Goal: Task Accomplishment & Management: Complete application form

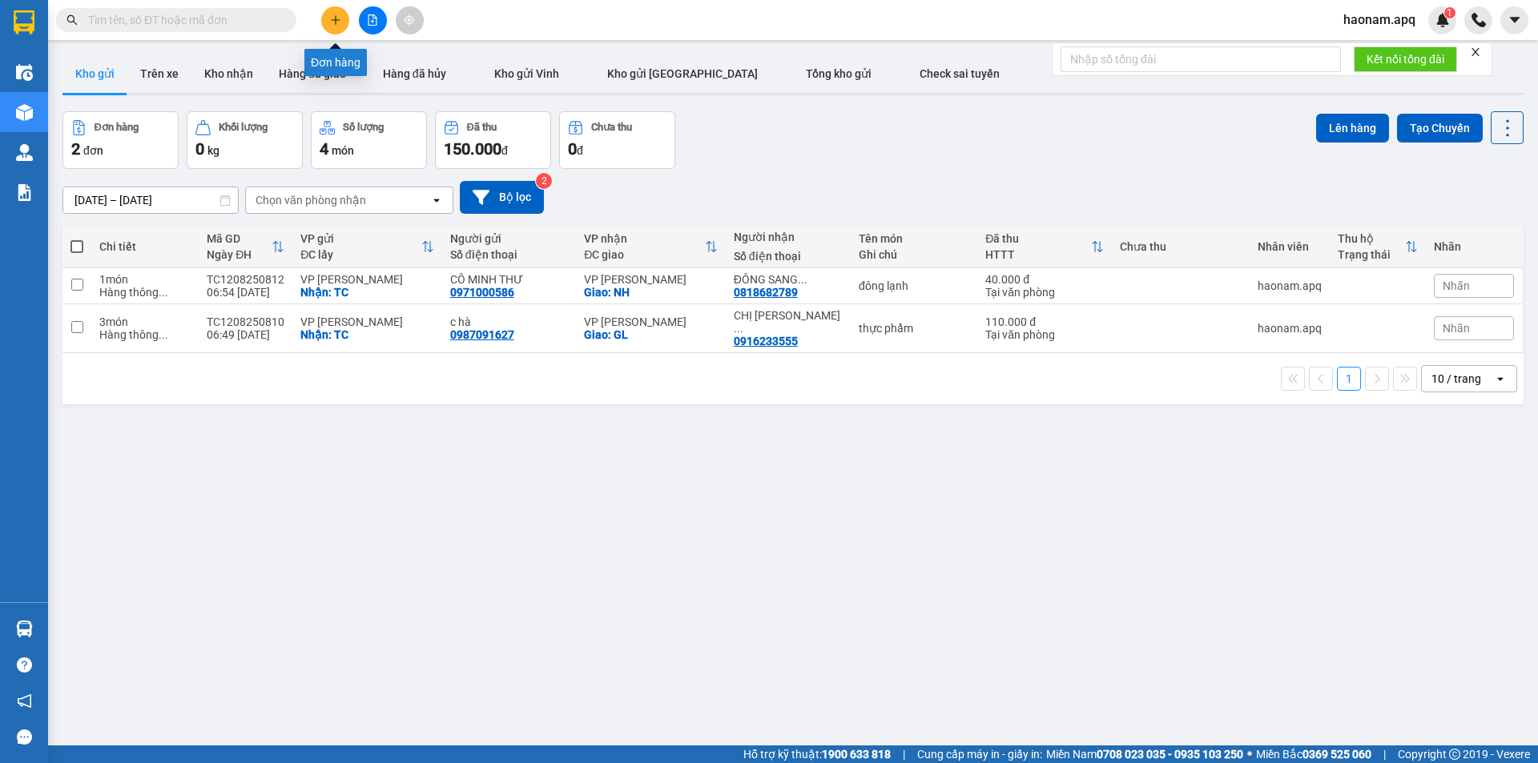
click at [330, 22] on icon "plus" at bounding box center [335, 19] width 11 height 11
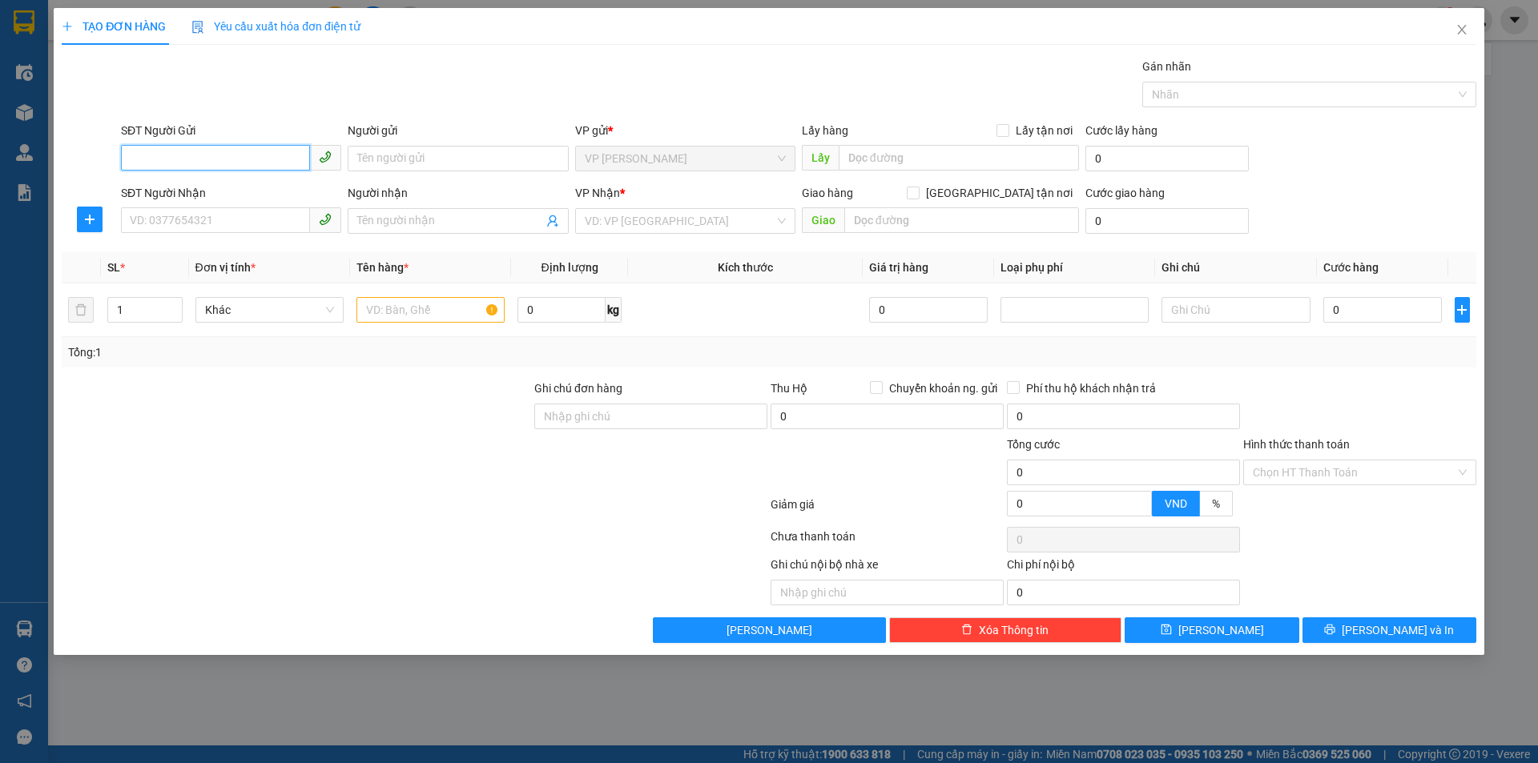
click at [231, 159] on input "SĐT Người Gửi" at bounding box center [215, 158] width 189 height 26
click at [221, 209] on input "SĐT Người Nhận" at bounding box center [215, 220] width 189 height 26
click at [1471, 28] on span "Close" at bounding box center [1461, 30] width 45 height 45
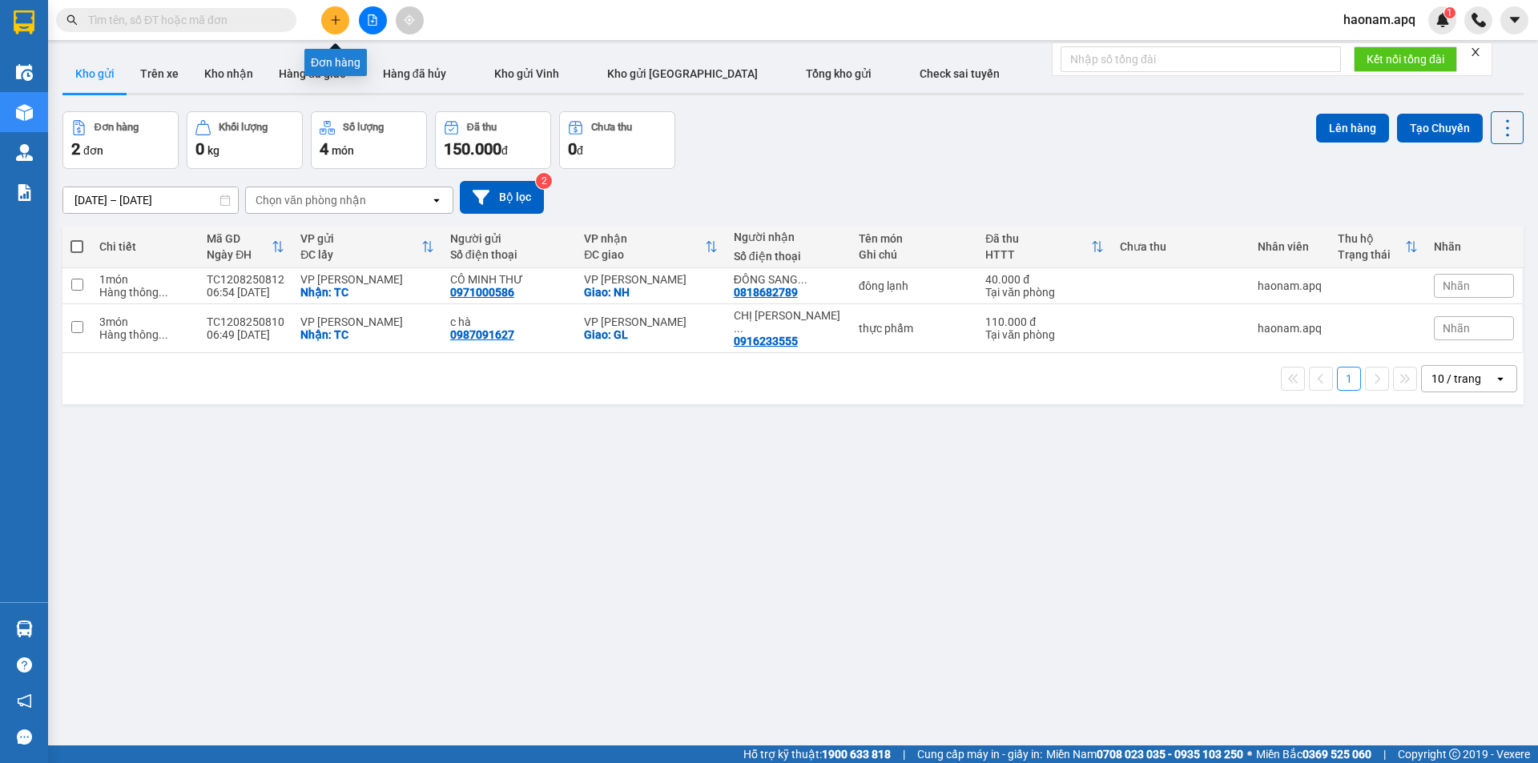
click at [331, 17] on icon "plus" at bounding box center [335, 19] width 11 height 11
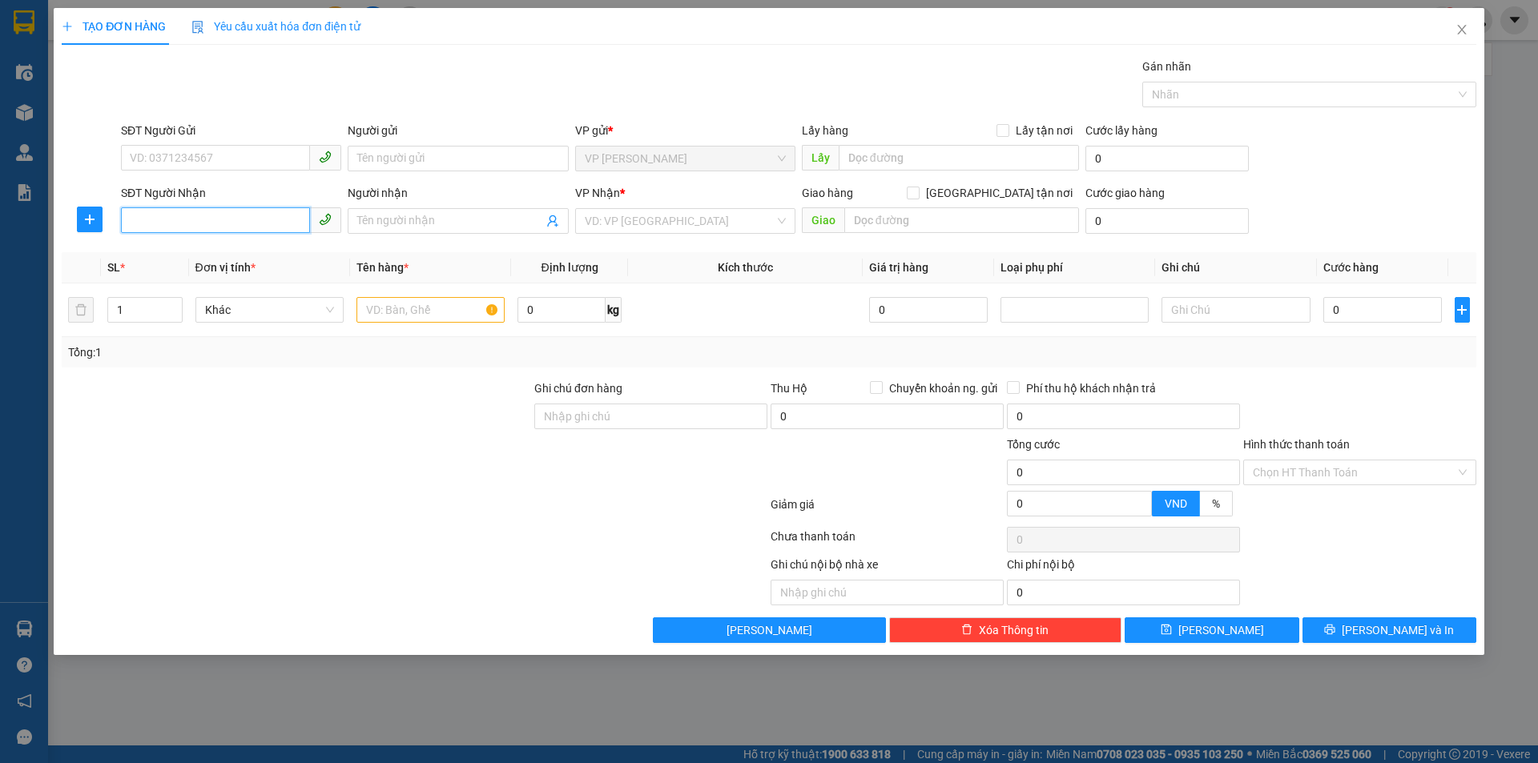
click at [266, 218] on input "SĐT Người Nhận" at bounding box center [215, 220] width 189 height 26
click at [284, 260] on div "0964336516 - kim liên" at bounding box center [231, 253] width 201 height 18
type input "0964336516"
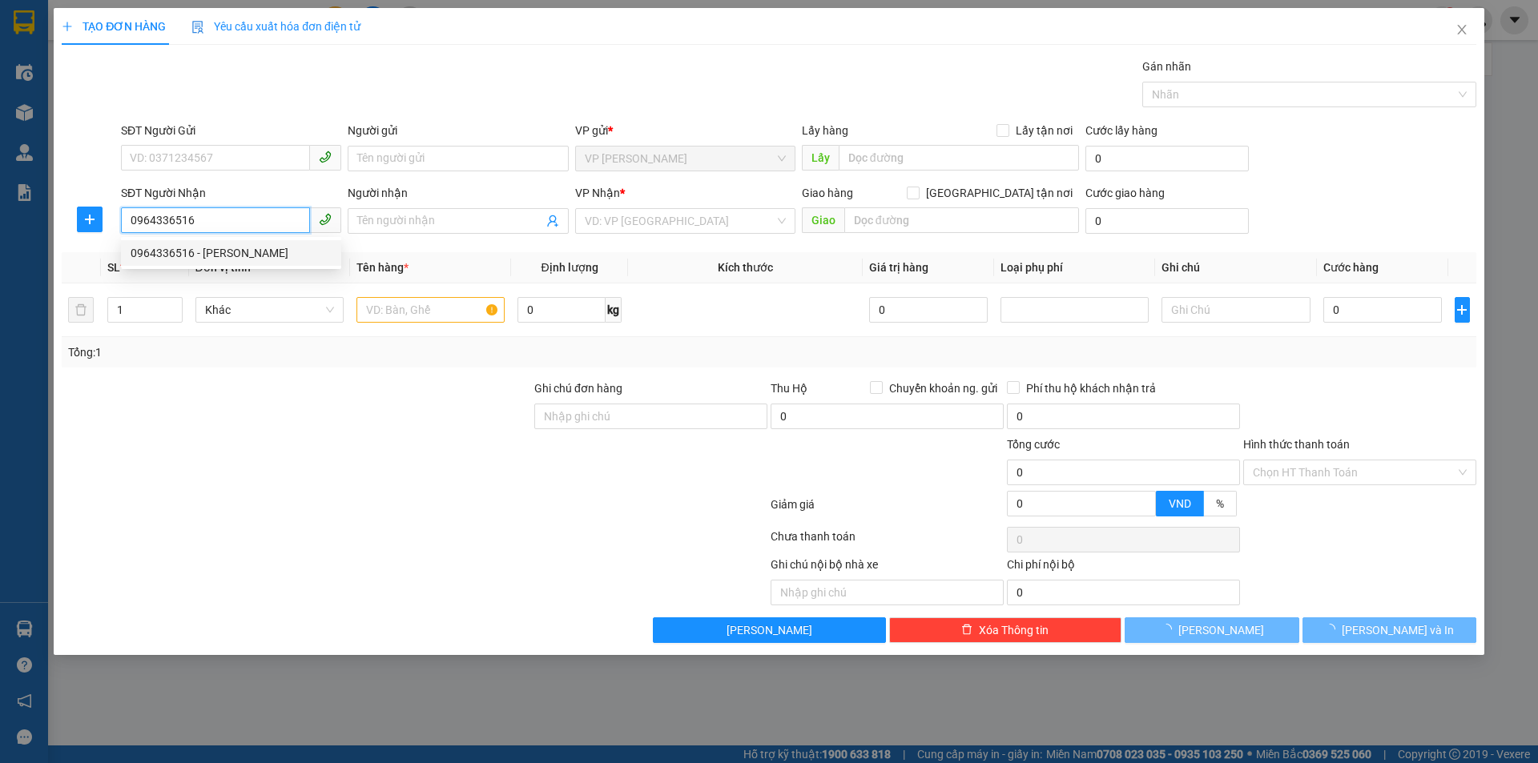
type input "[PERSON_NAME]"
checkbox input "true"
type input "MĐ"
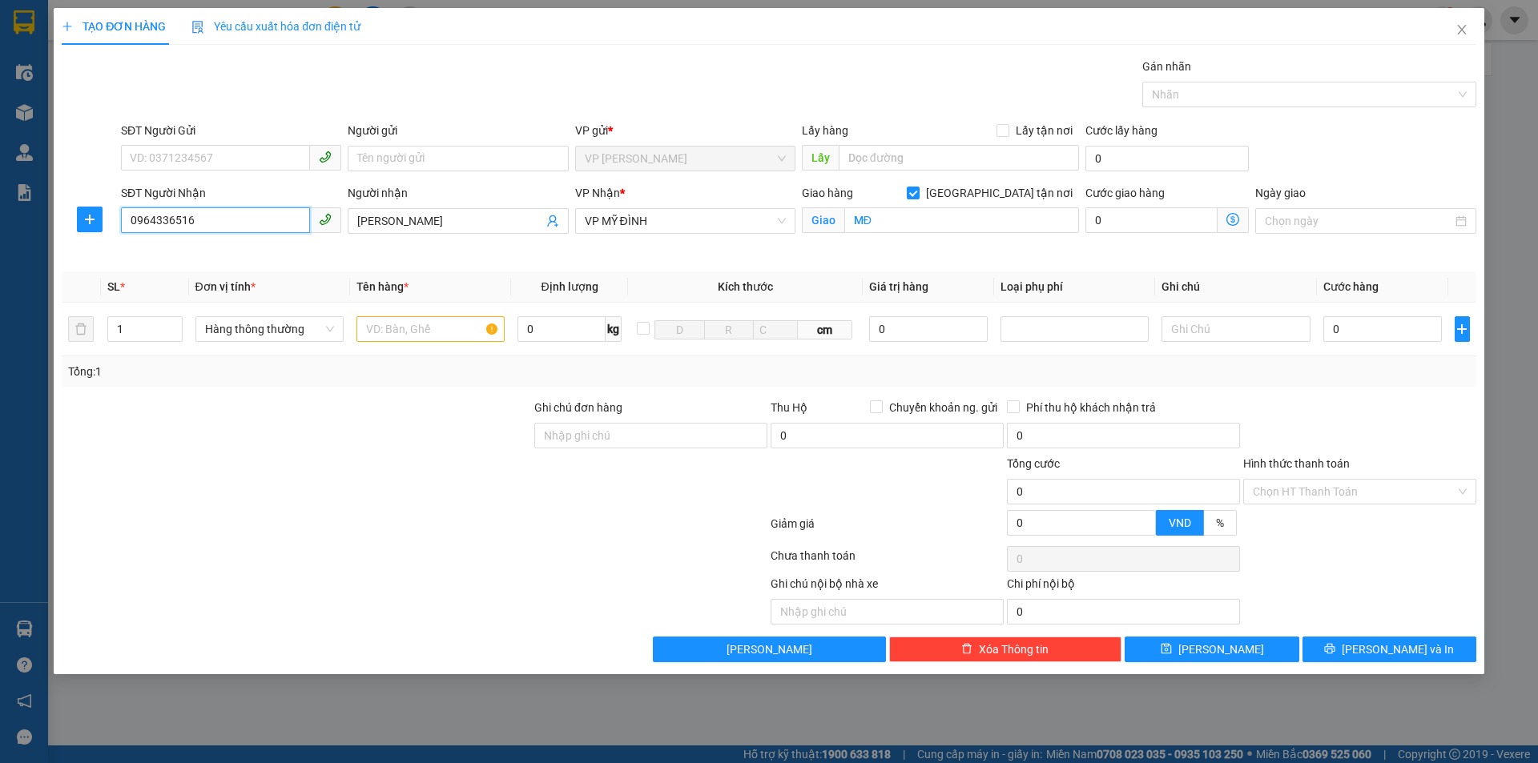
type input "0964336516"
click at [291, 152] on input "SĐT Người Gửi" at bounding box center [215, 158] width 189 height 26
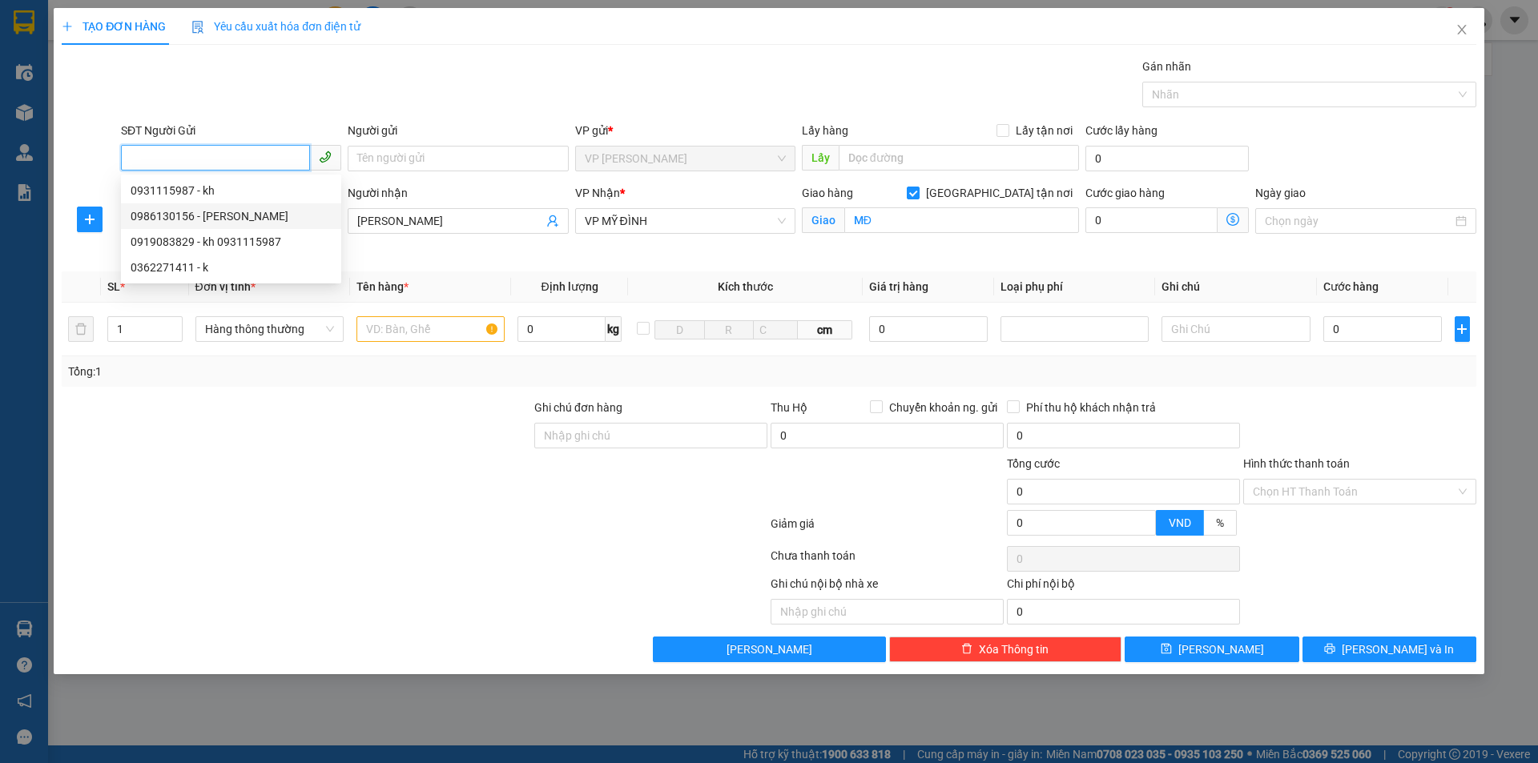
click at [296, 210] on div "0986130156 - gara CHÍ THẮNG" at bounding box center [231, 216] width 201 height 18
type input "0986130156"
type input "gara [PERSON_NAME]"
checkbox input "true"
type input "VP [PERSON_NAME]"
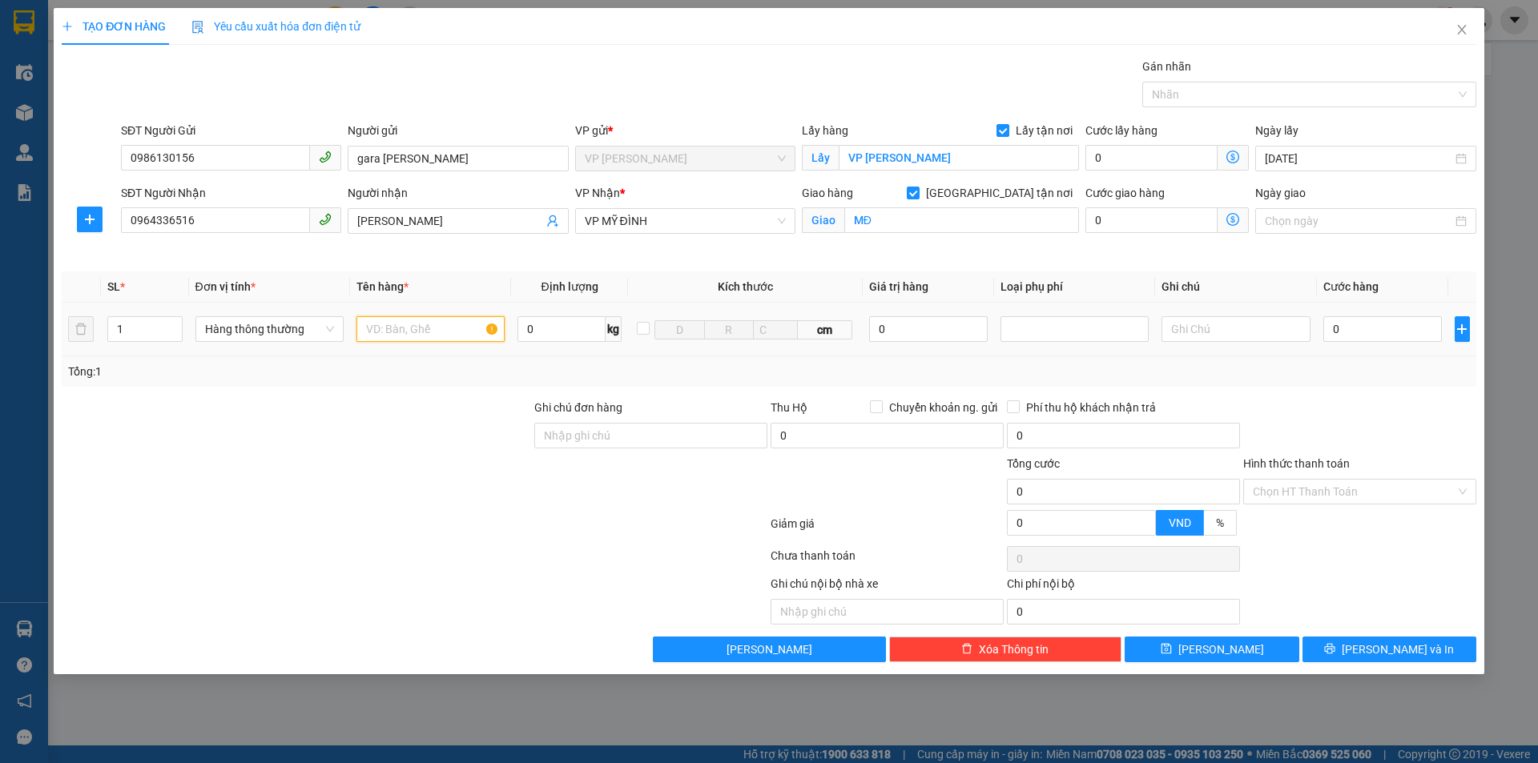
click at [446, 322] on input "text" at bounding box center [430, 329] width 148 height 26
type input "t"
type input "thịt"
click at [1386, 334] on input "0" at bounding box center [1382, 329] width 119 height 26
type input "4"
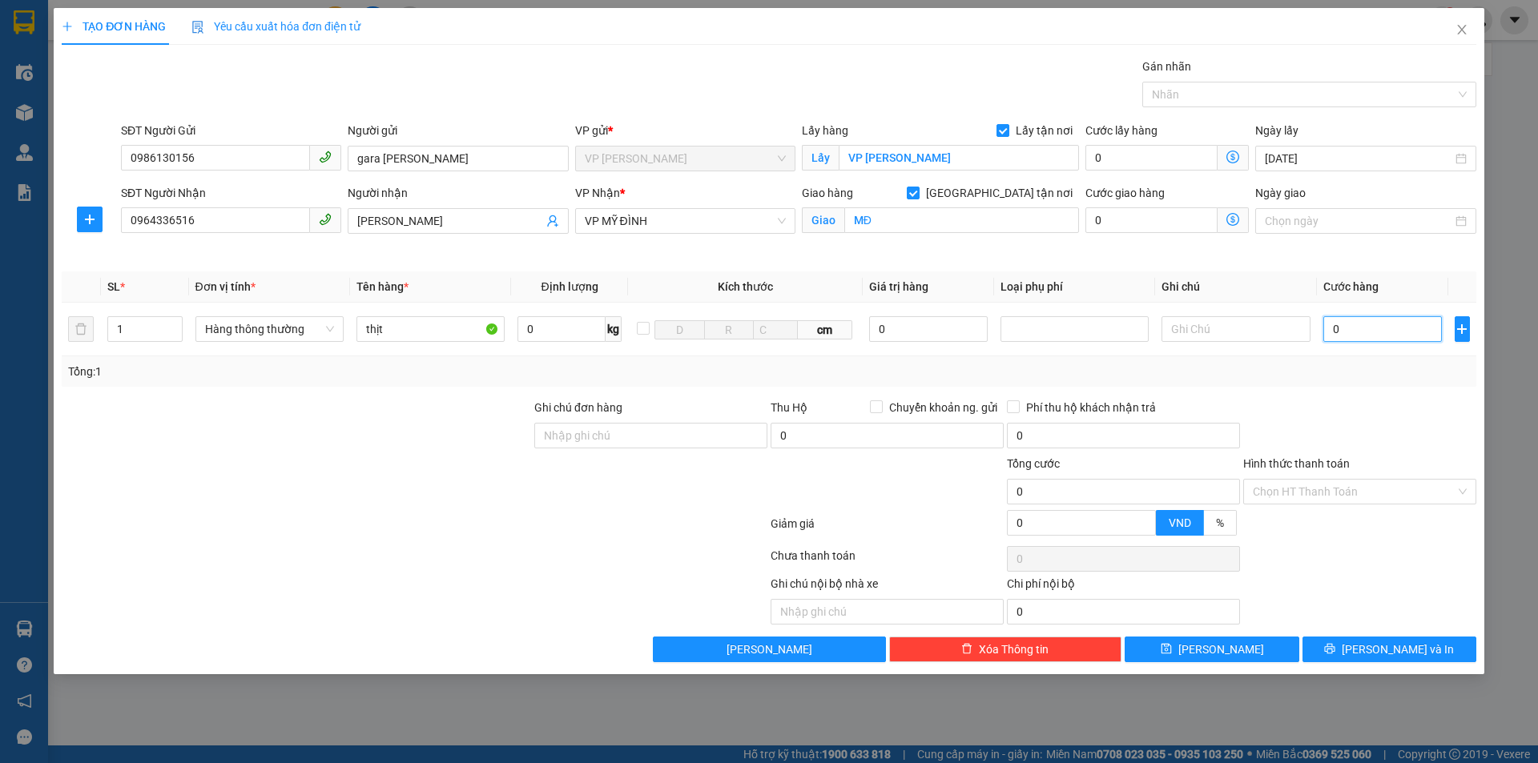
type input "4"
type input "40"
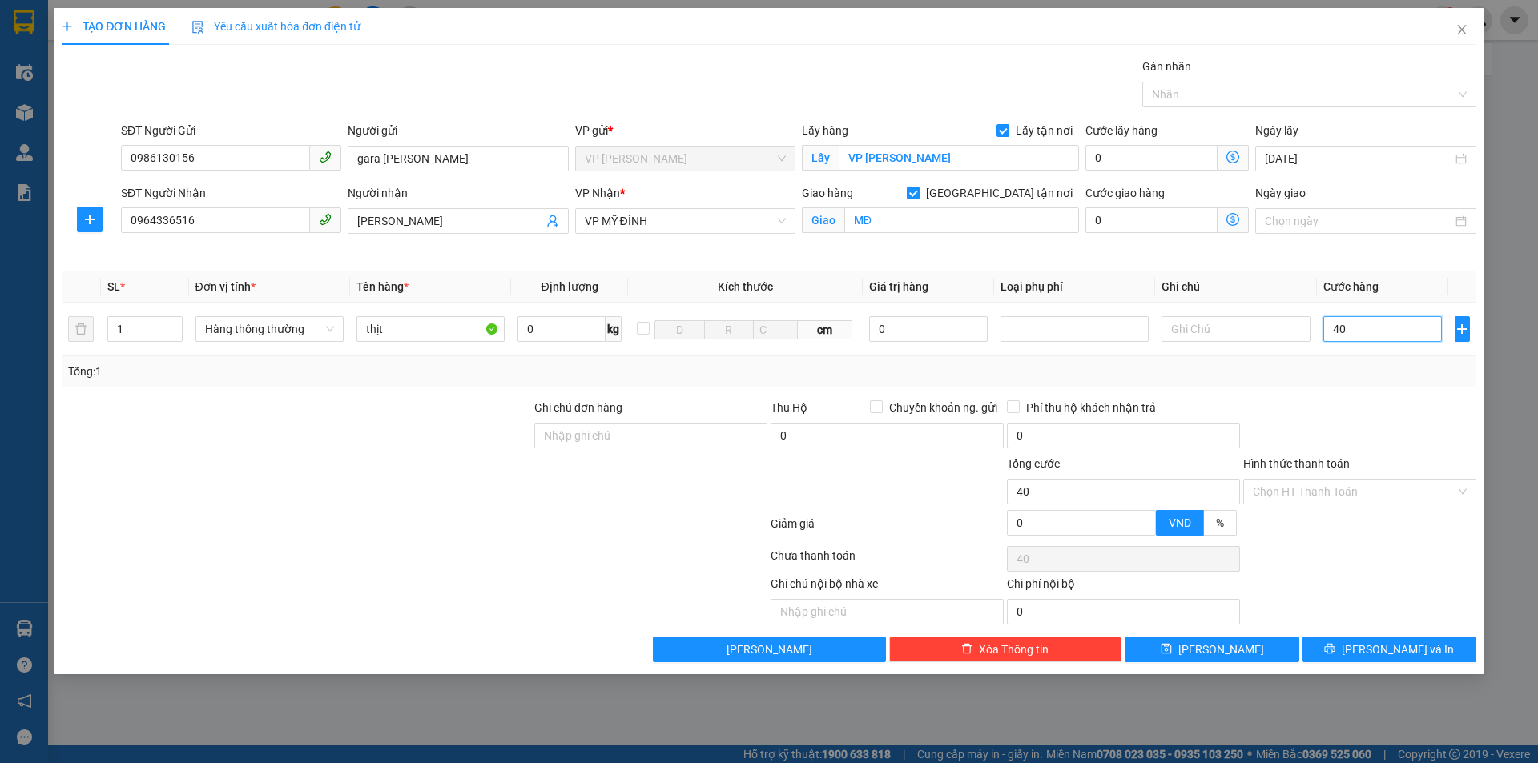
type input "400"
type input "4.000"
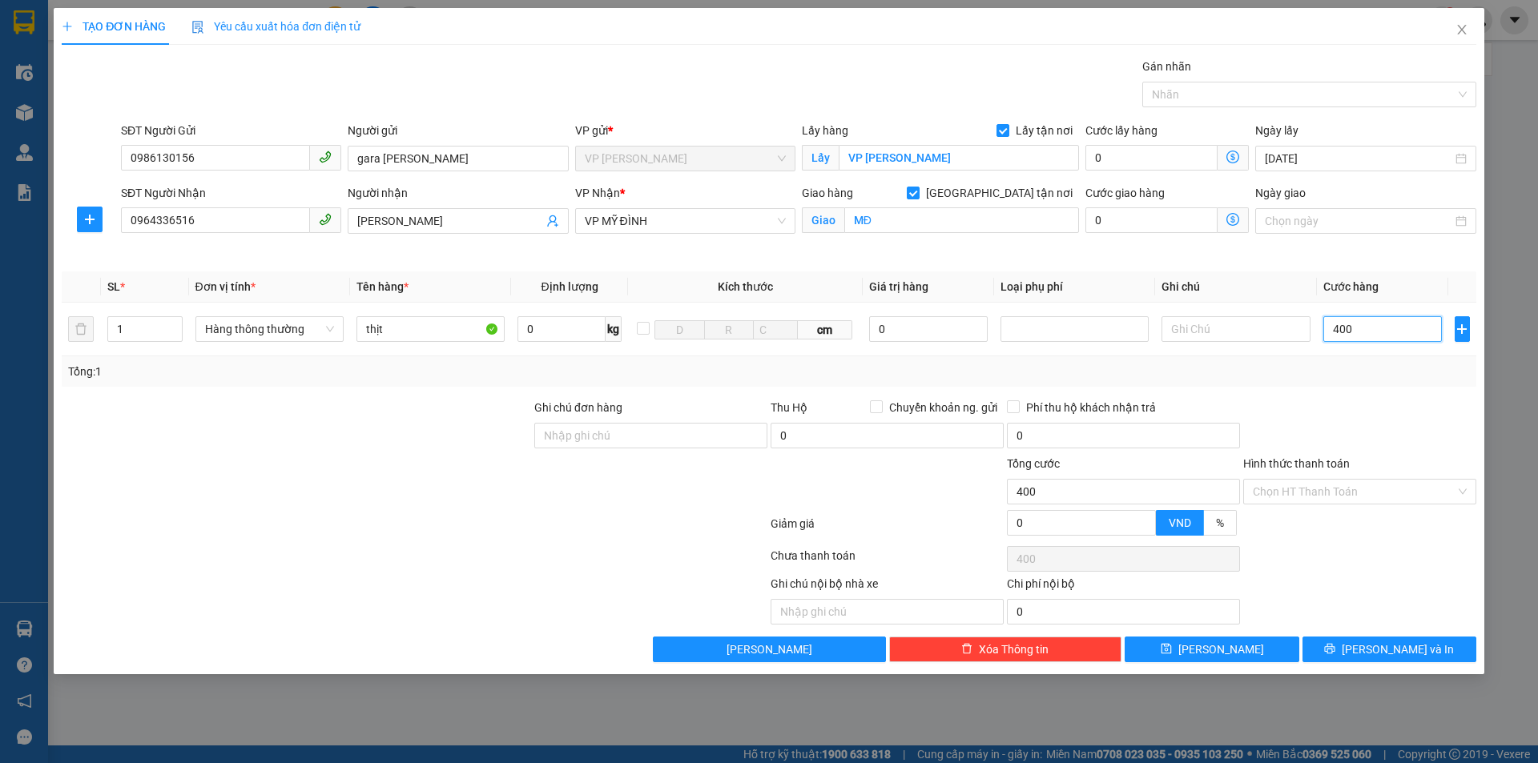
type input "4.000"
type input "40.000"
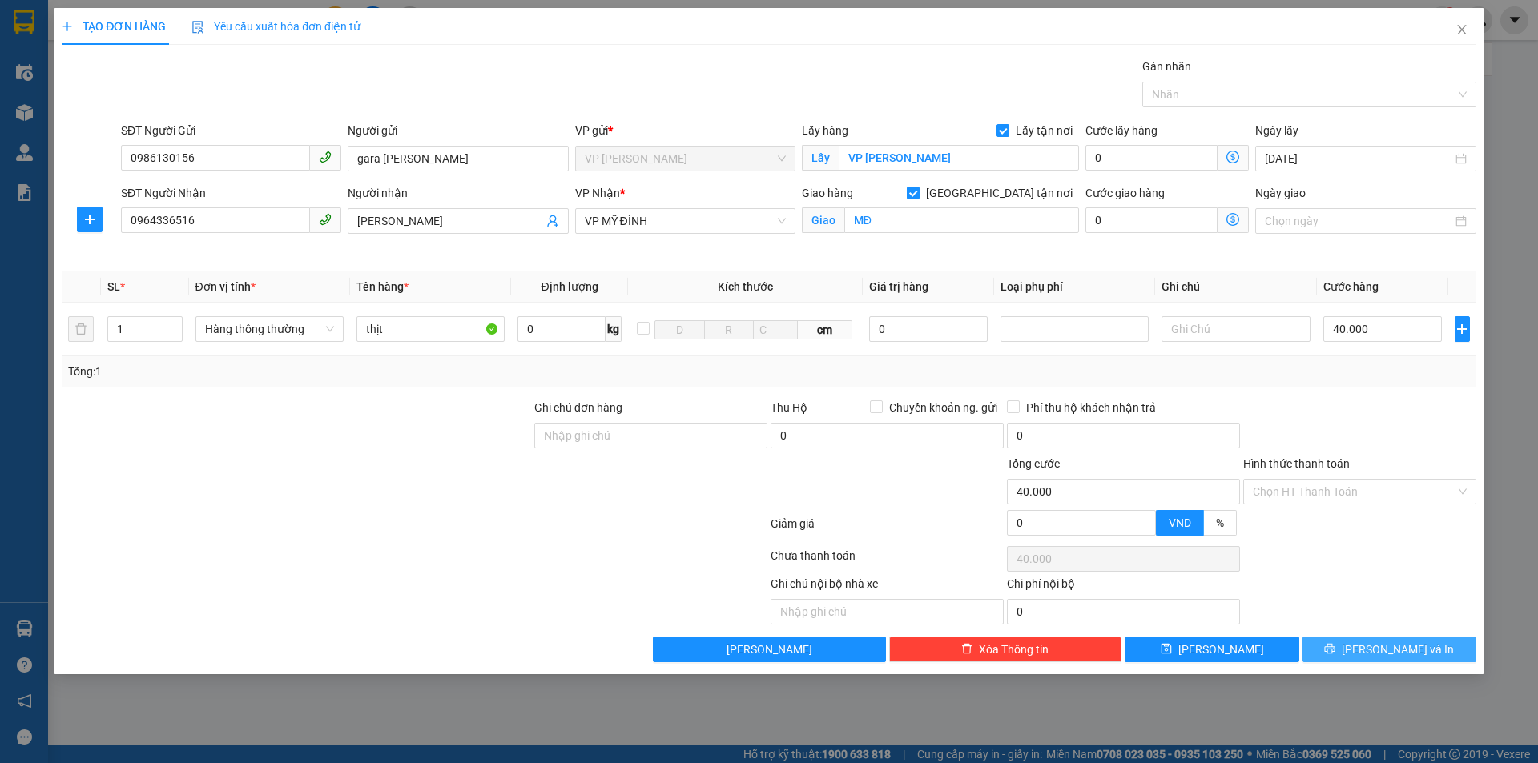
drag, startPoint x: 1389, startPoint y: 653, endPoint x: 1352, endPoint y: 625, distance: 46.3
click at [1388, 654] on span "[PERSON_NAME] và In" at bounding box center [1398, 650] width 112 height 18
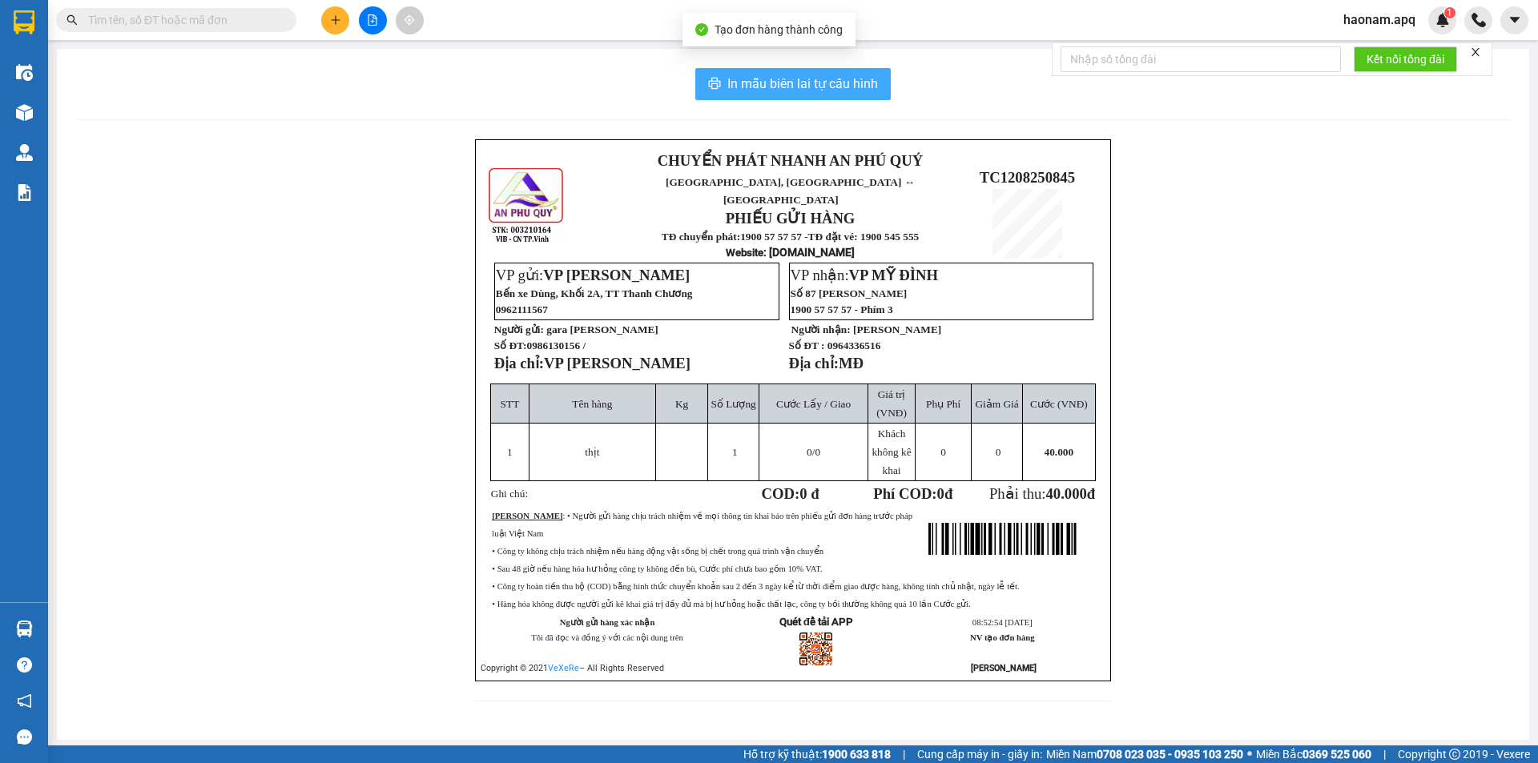
click at [783, 78] on span "In mẫu biên lai tự cấu hình" at bounding box center [802, 84] width 151 height 20
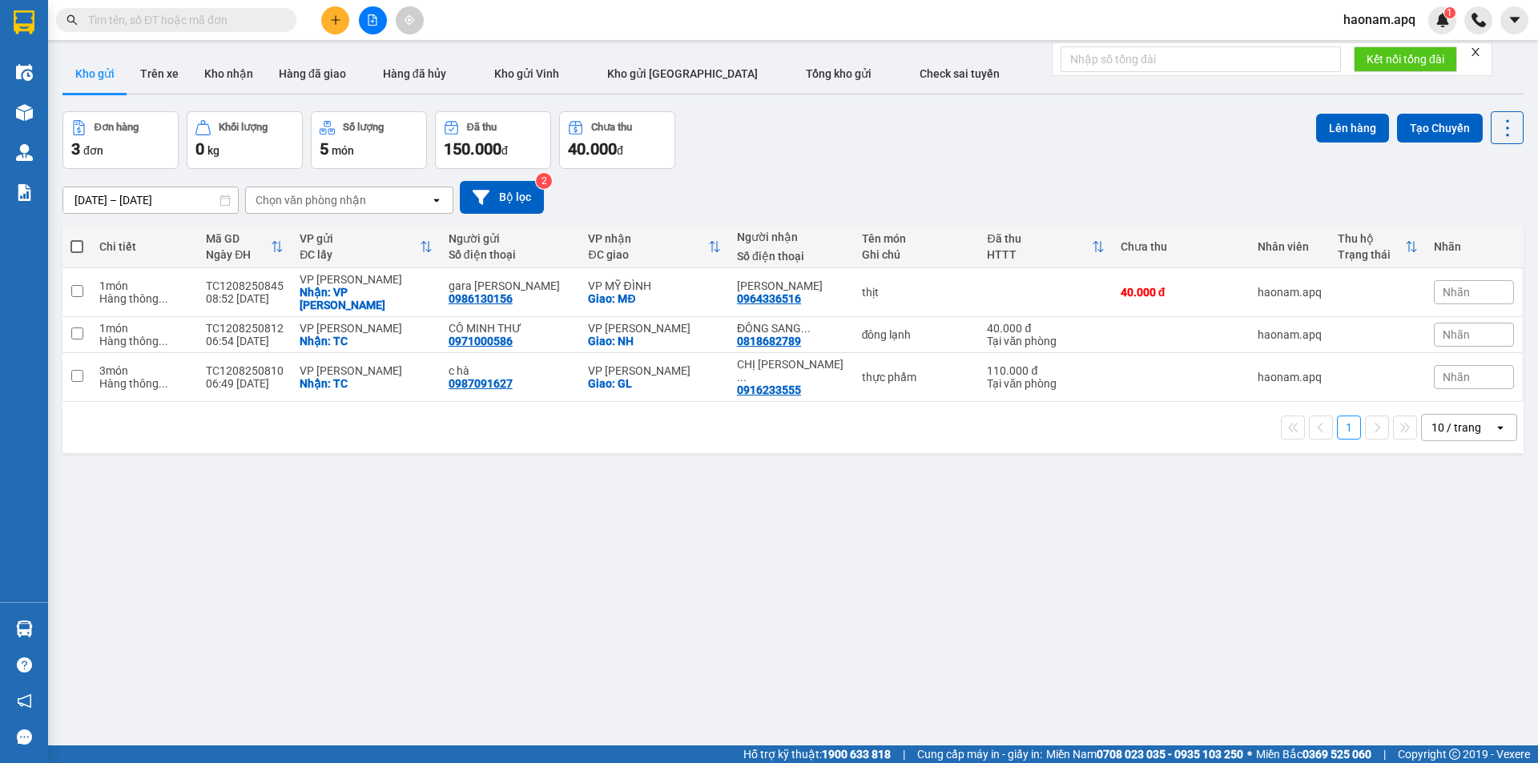
click at [255, 15] on input "text" at bounding box center [182, 20] width 189 height 18
click at [237, 22] on input "text" at bounding box center [182, 20] width 189 height 18
click at [229, 22] on input "text" at bounding box center [182, 20] width 189 height 18
click at [239, 17] on input "text" at bounding box center [182, 20] width 189 height 18
click at [243, 89] on button "Kho nhận" at bounding box center [228, 73] width 74 height 38
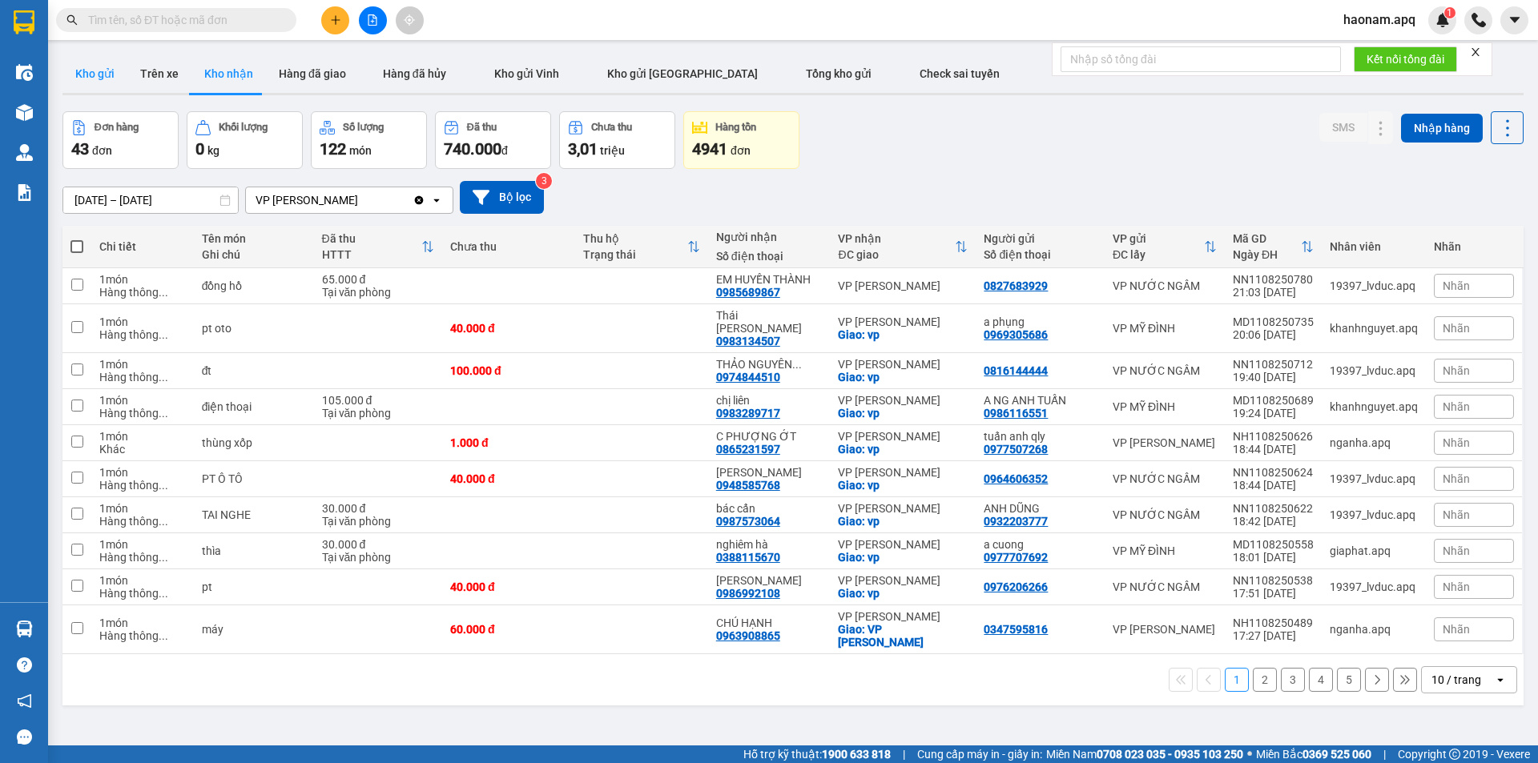
click at [80, 78] on button "Kho gửi" at bounding box center [94, 73] width 65 height 38
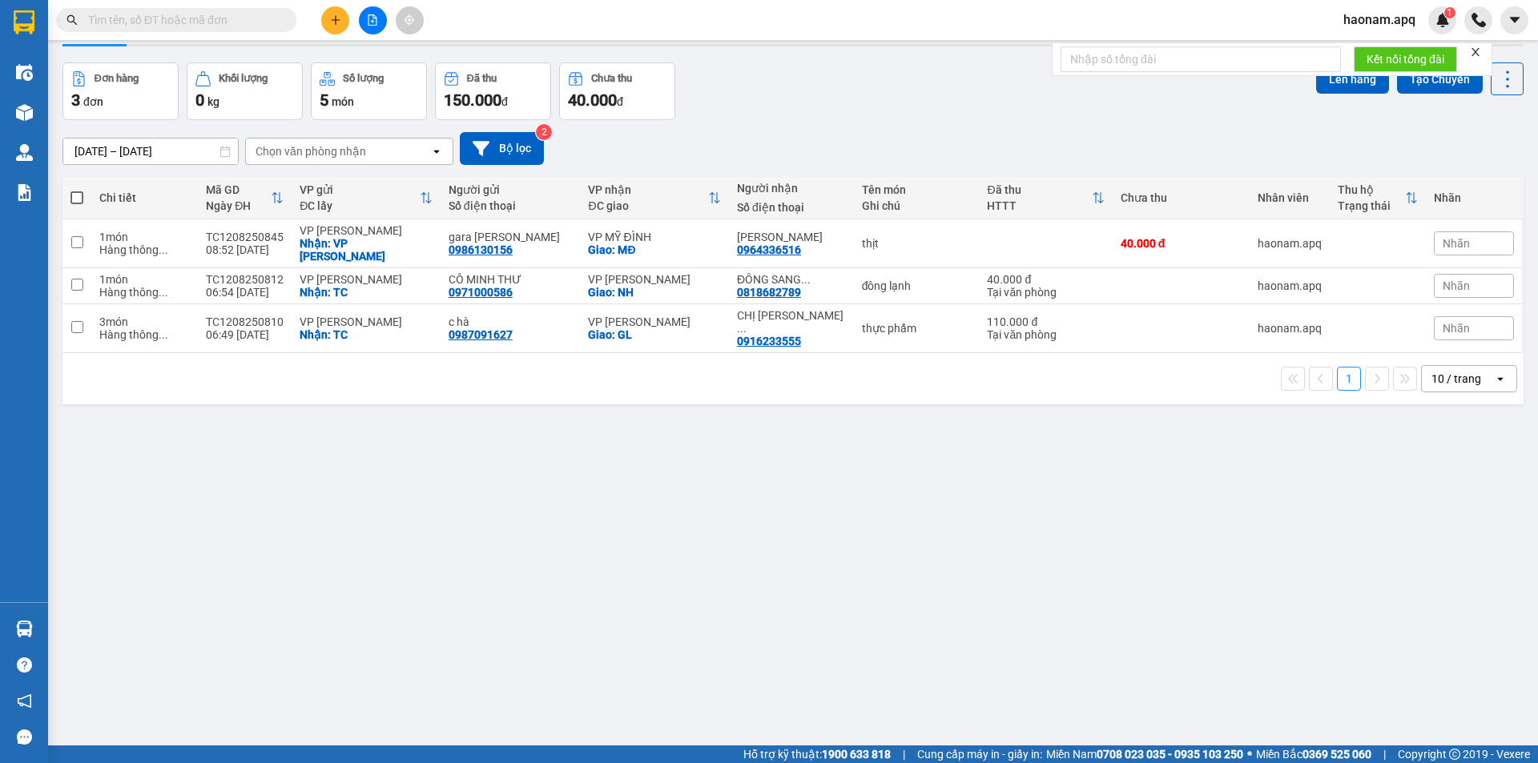
scroll to position [74, 0]
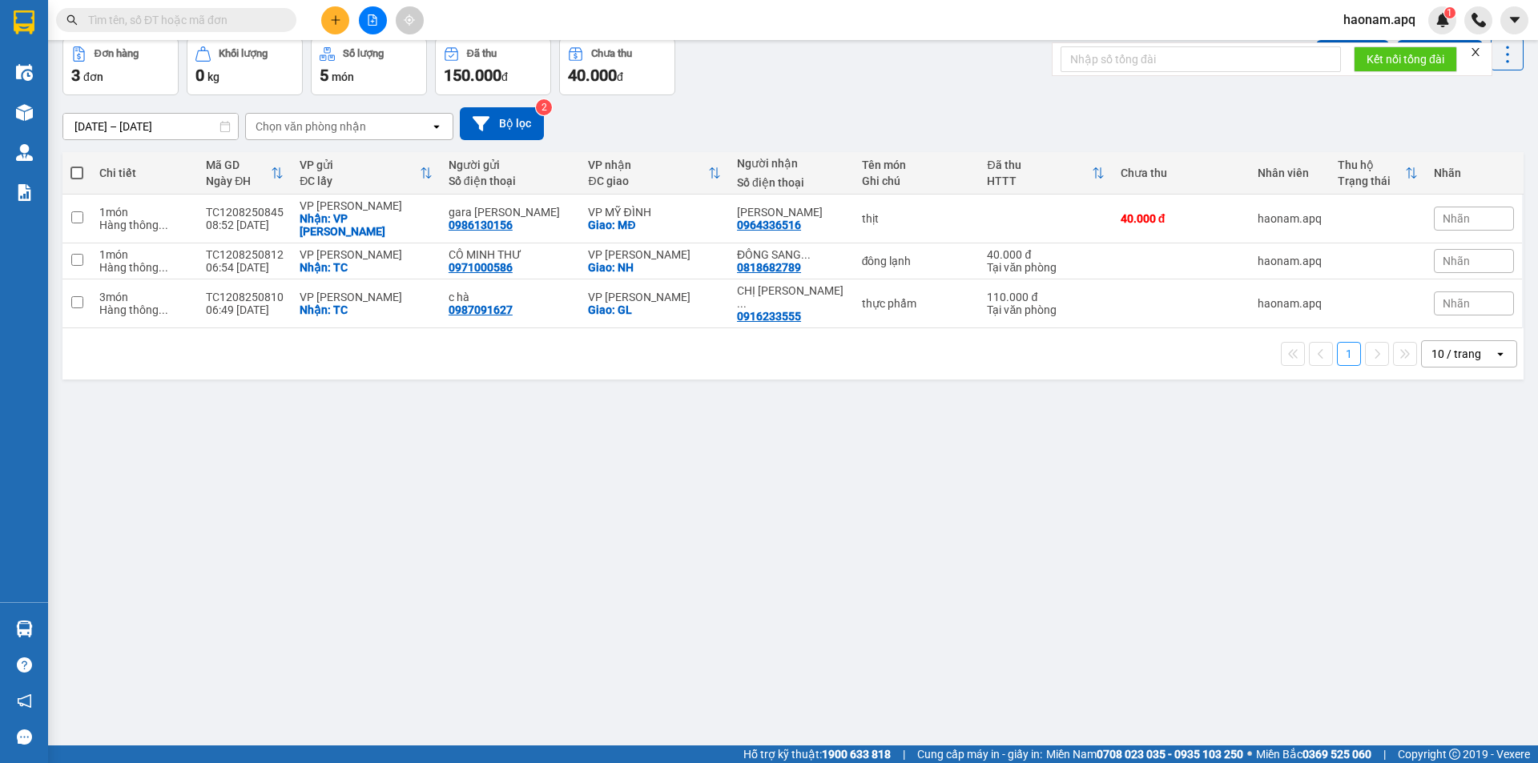
click at [83, 173] on span at bounding box center [76, 173] width 13 height 13
click at [77, 165] on input "checkbox" at bounding box center [77, 165] width 0 height 0
checkbox input "true"
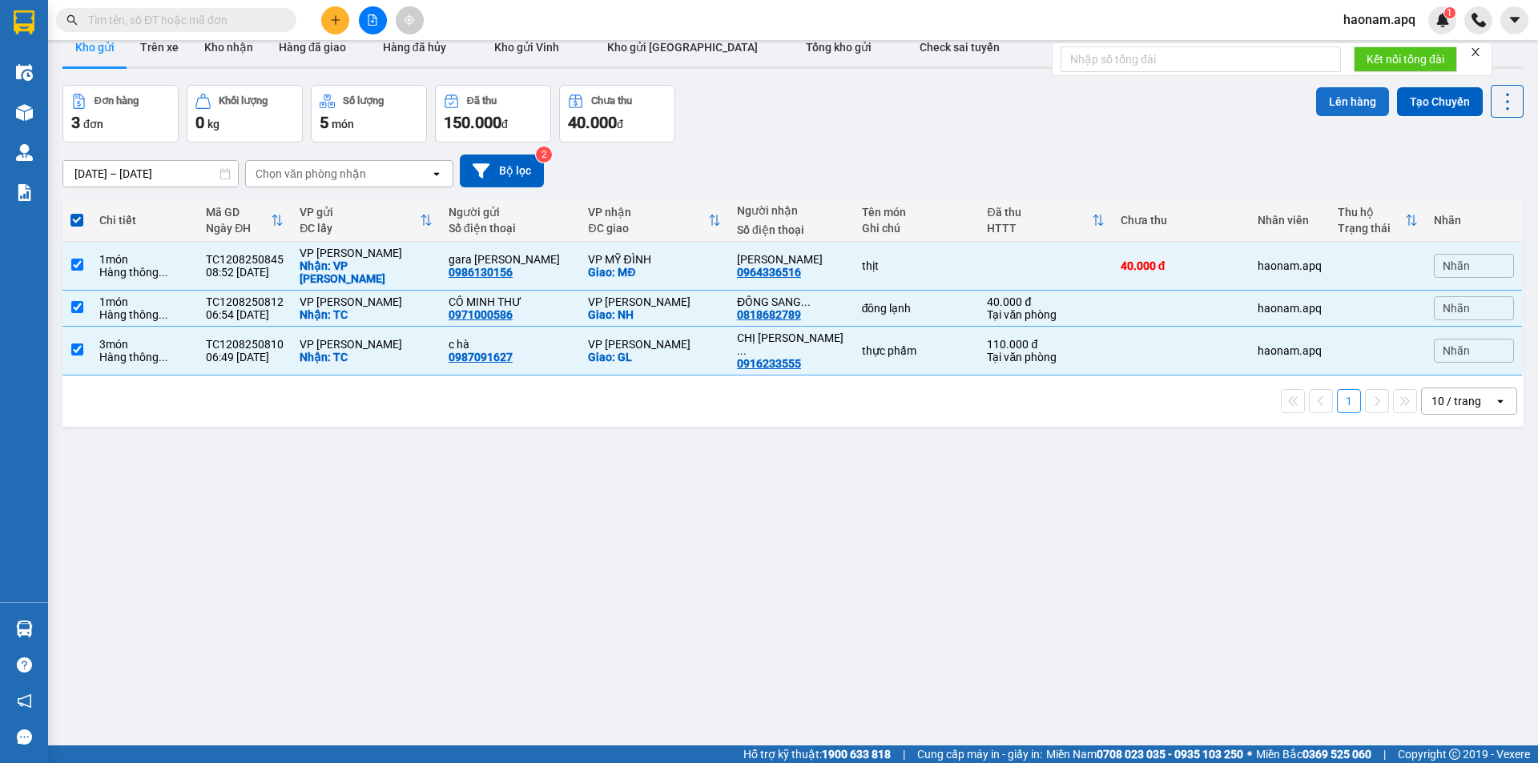
scroll to position [0, 0]
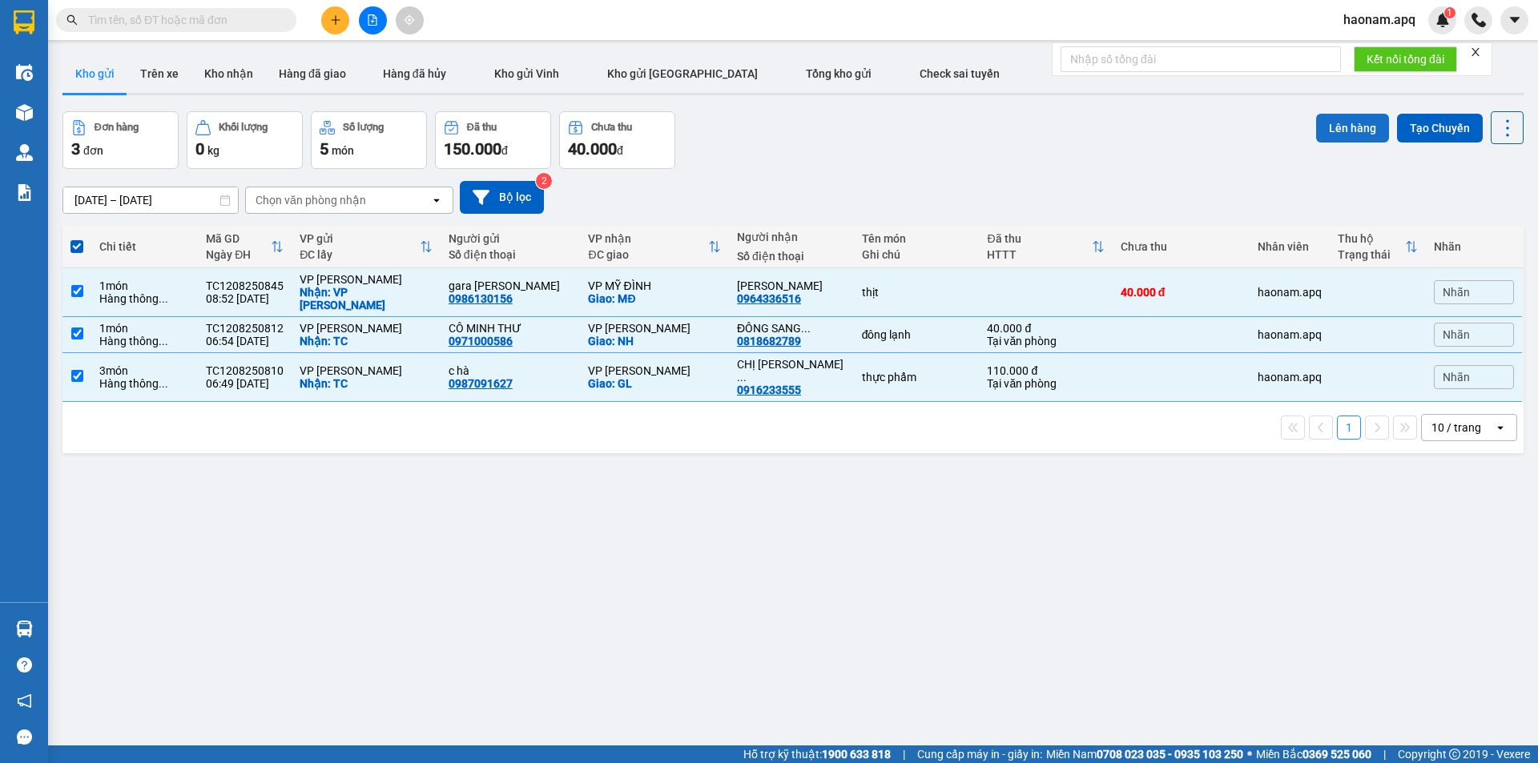
click at [1326, 120] on button "Lên hàng" at bounding box center [1352, 128] width 73 height 29
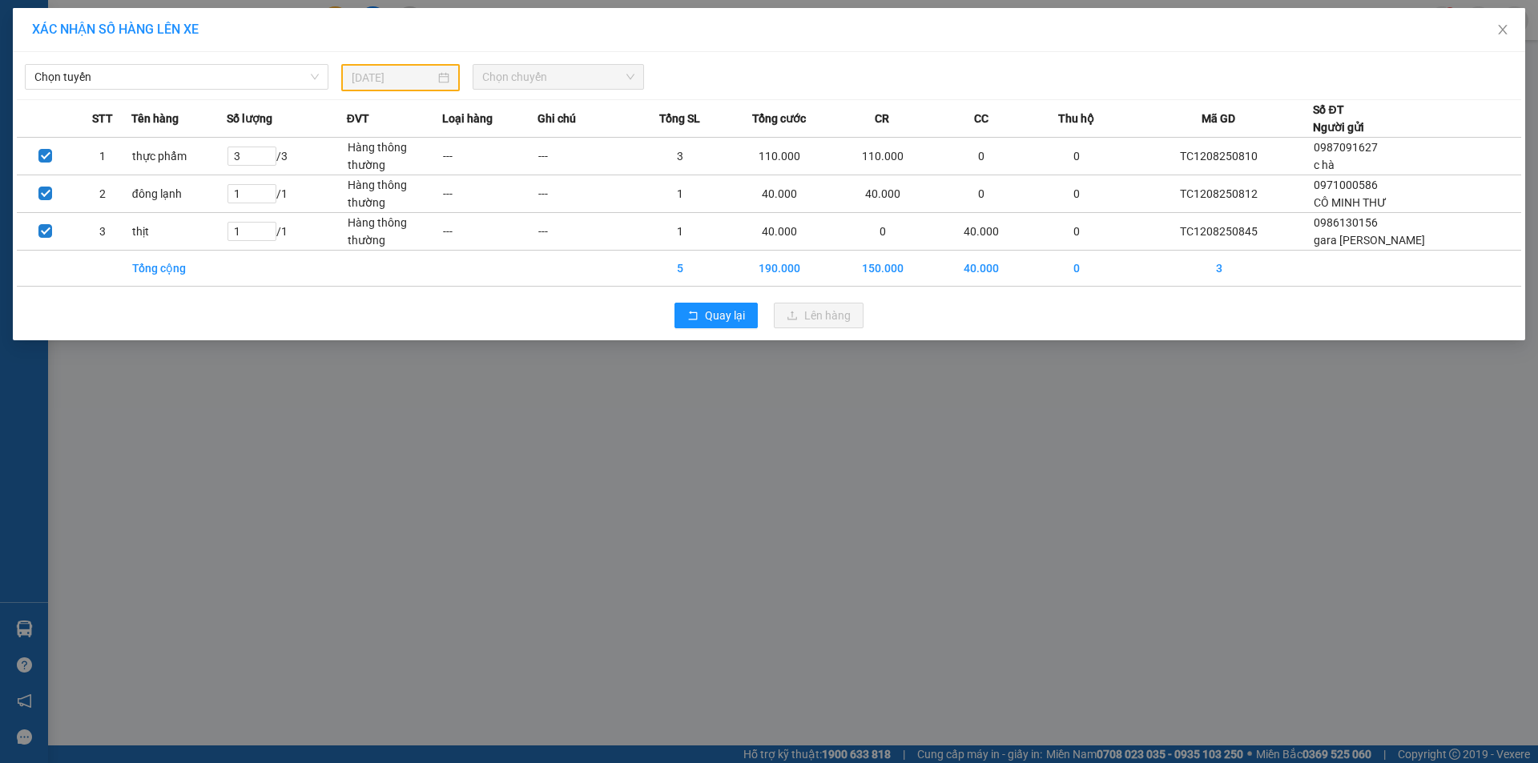
click at [301, 437] on div "XÁC NHẬN SỐ HÀNG LÊN XE Chọn tuyến 11/08/2025 Chọn chuyến STT Tên hàng Số lượng…" at bounding box center [769, 381] width 1538 height 763
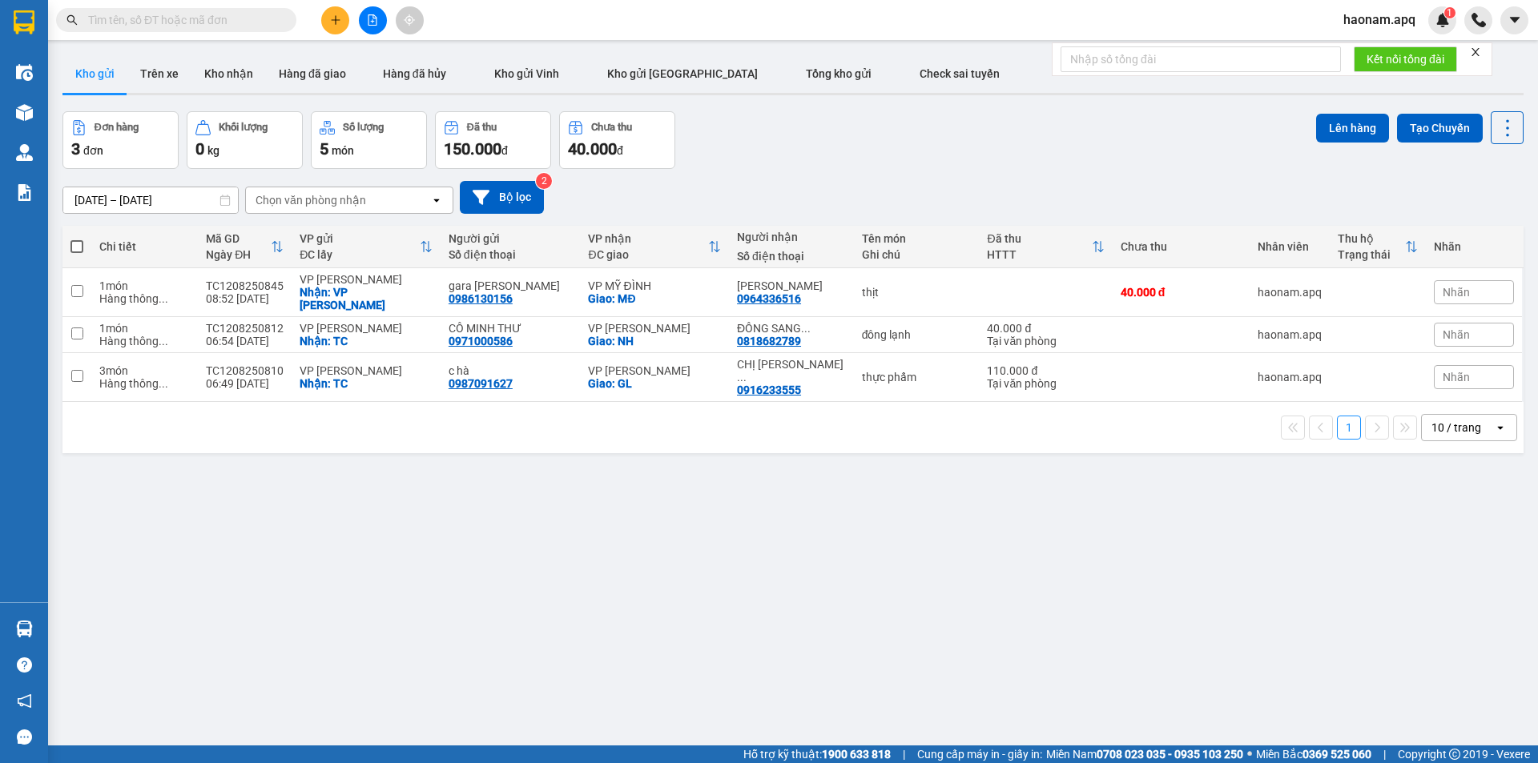
click at [325, 26] on button at bounding box center [335, 20] width 28 height 28
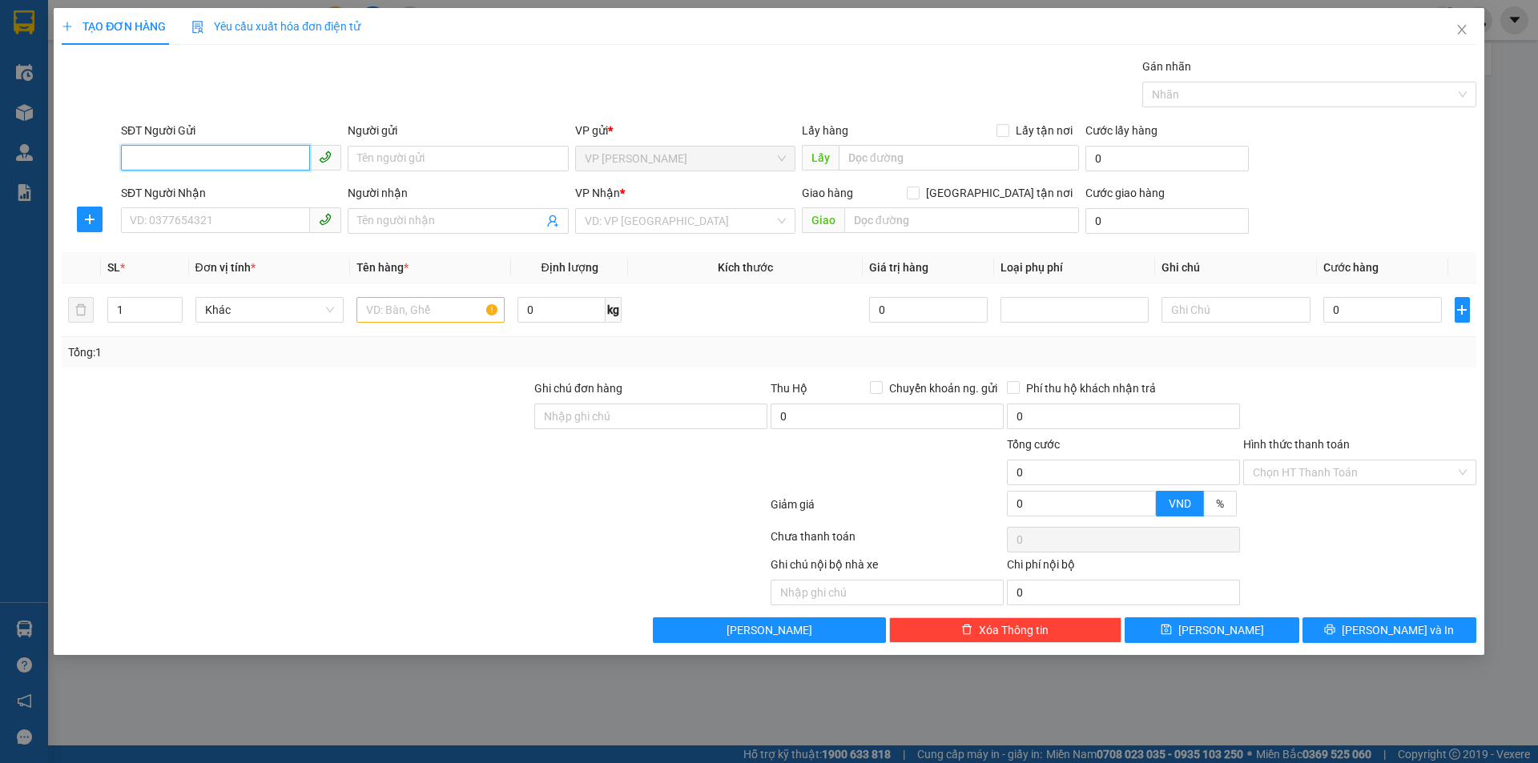
click at [232, 151] on input "SĐT Người Gửi" at bounding box center [215, 158] width 189 height 26
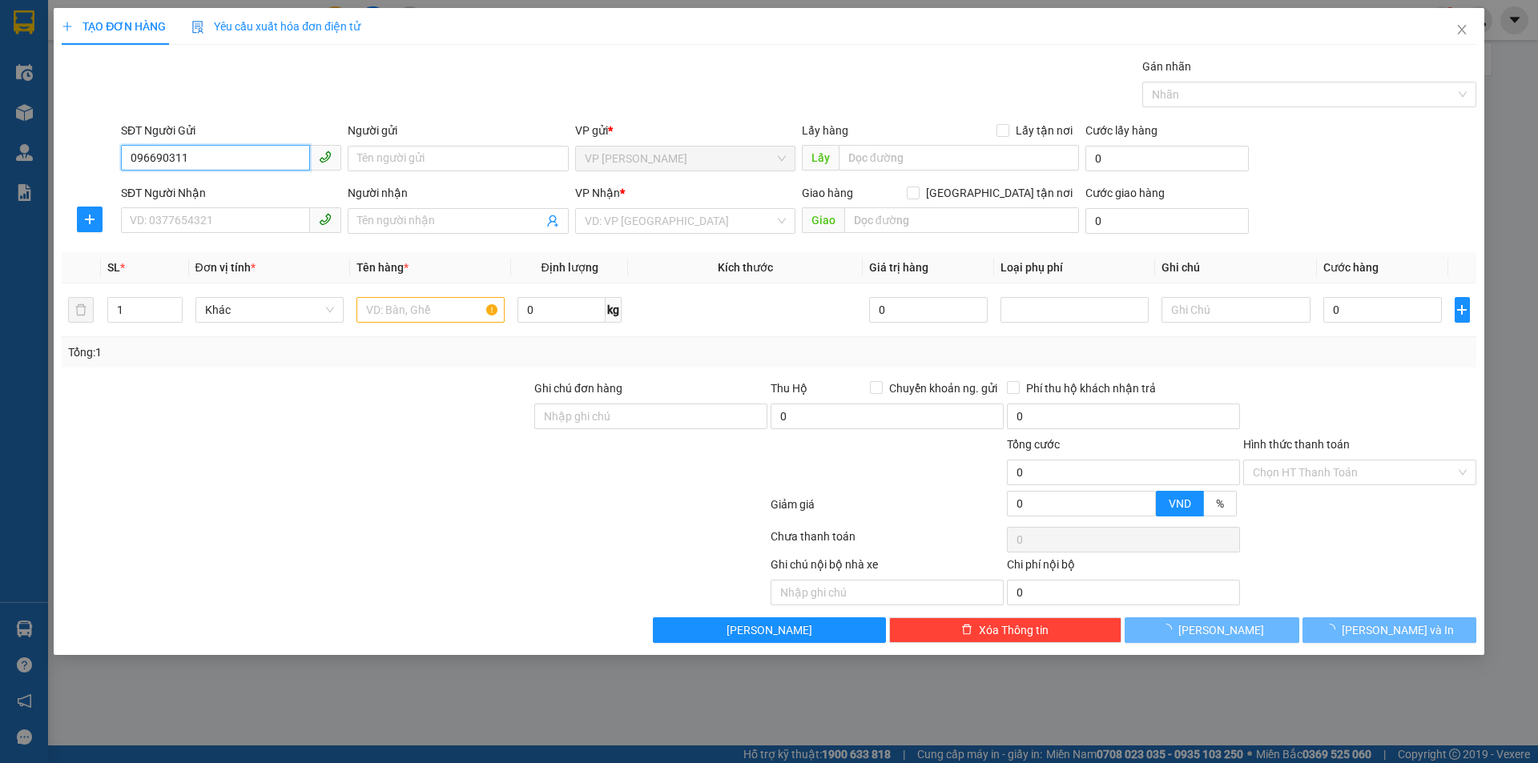
type input "0966903110"
click at [254, 198] on div "0966903110 - a sang" at bounding box center [231, 191] width 201 height 18
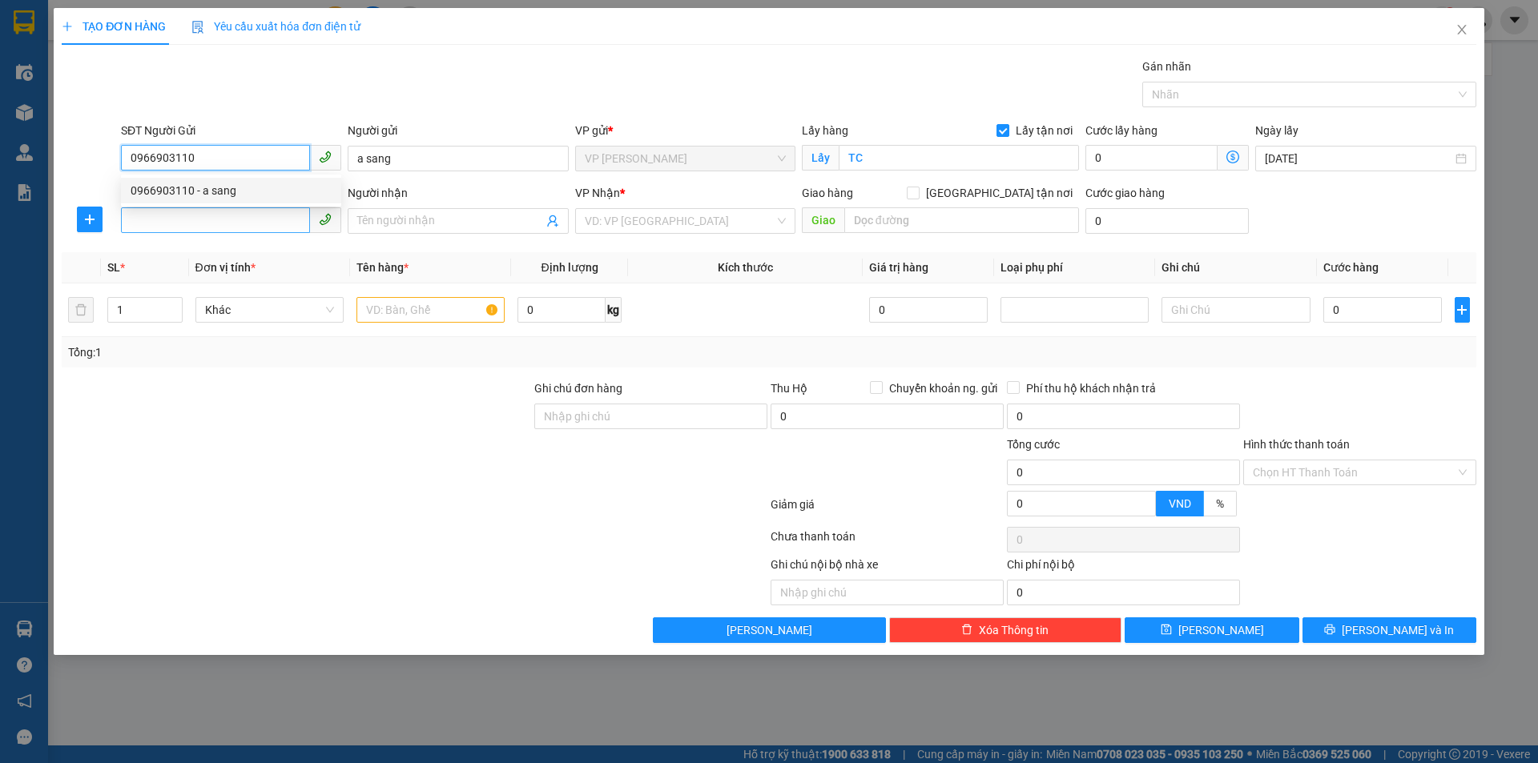
type input "a sang"
checkbox input "true"
type input "TC"
type input "0966903110"
click at [242, 221] on input "SĐT Người Nhận" at bounding box center [215, 220] width 189 height 26
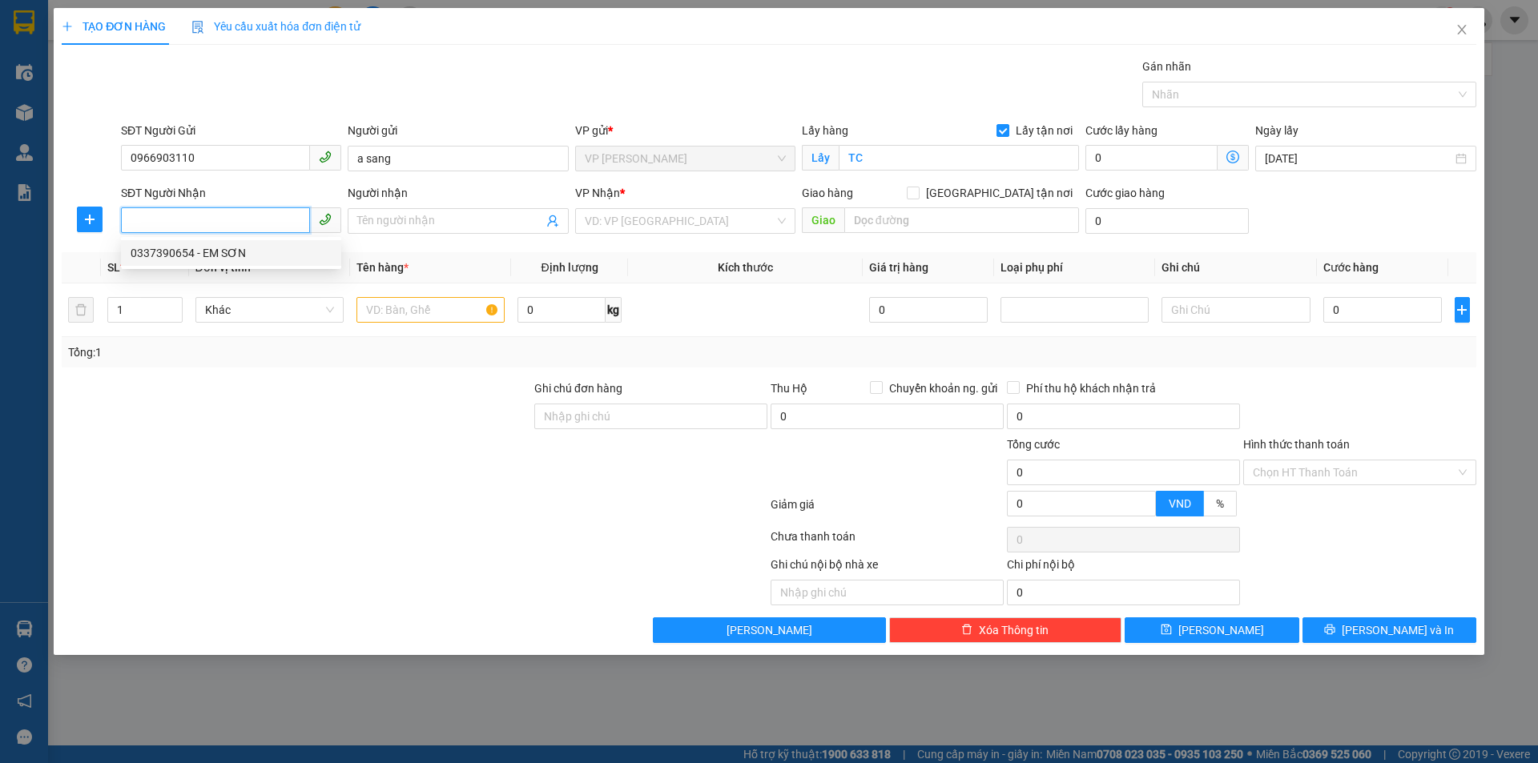
click at [277, 252] on div "0337390654 - EM SƠN" at bounding box center [231, 253] width 201 height 18
type input "0337390654"
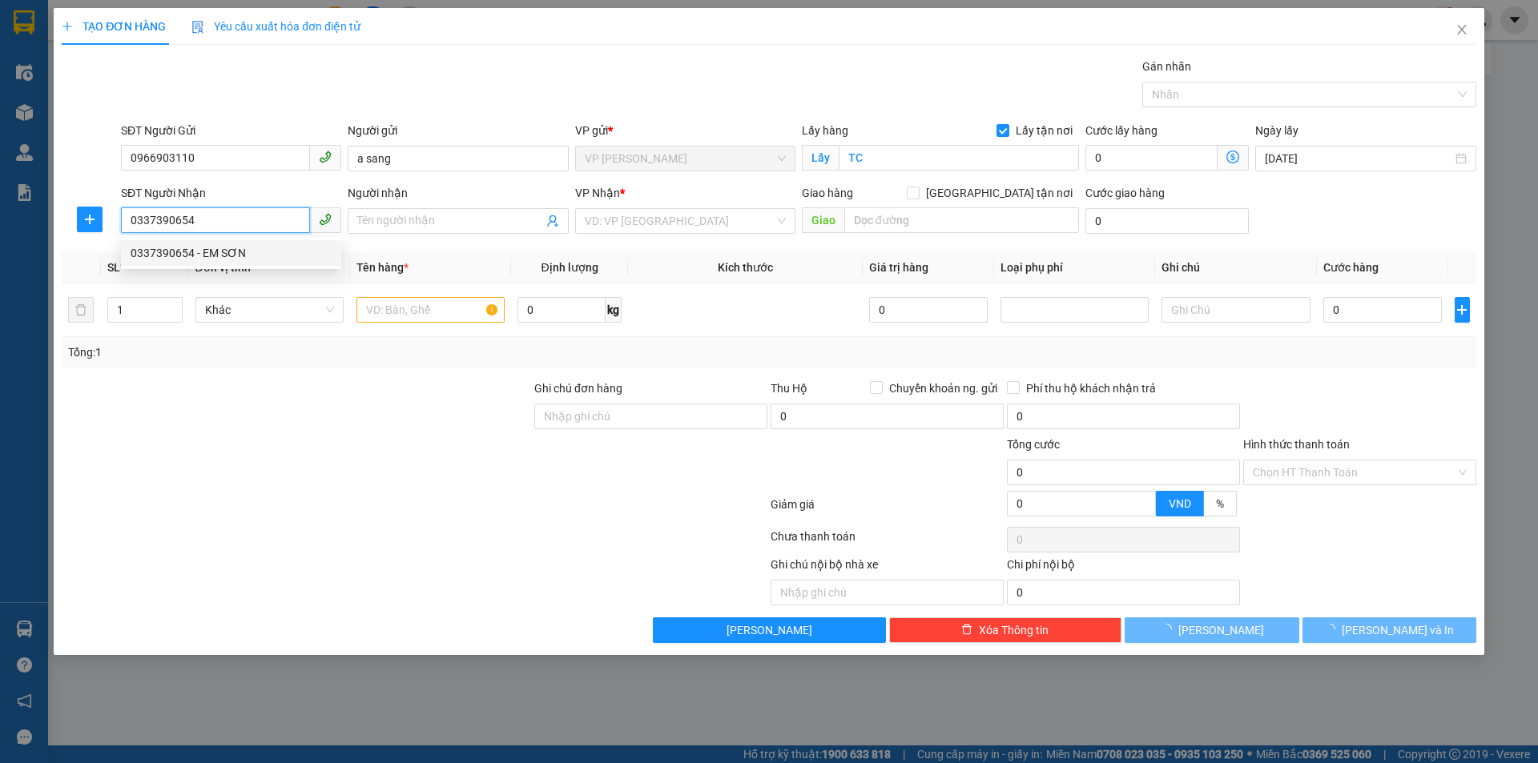
type input "EM SƠN"
checkbox input "true"
type input "NH"
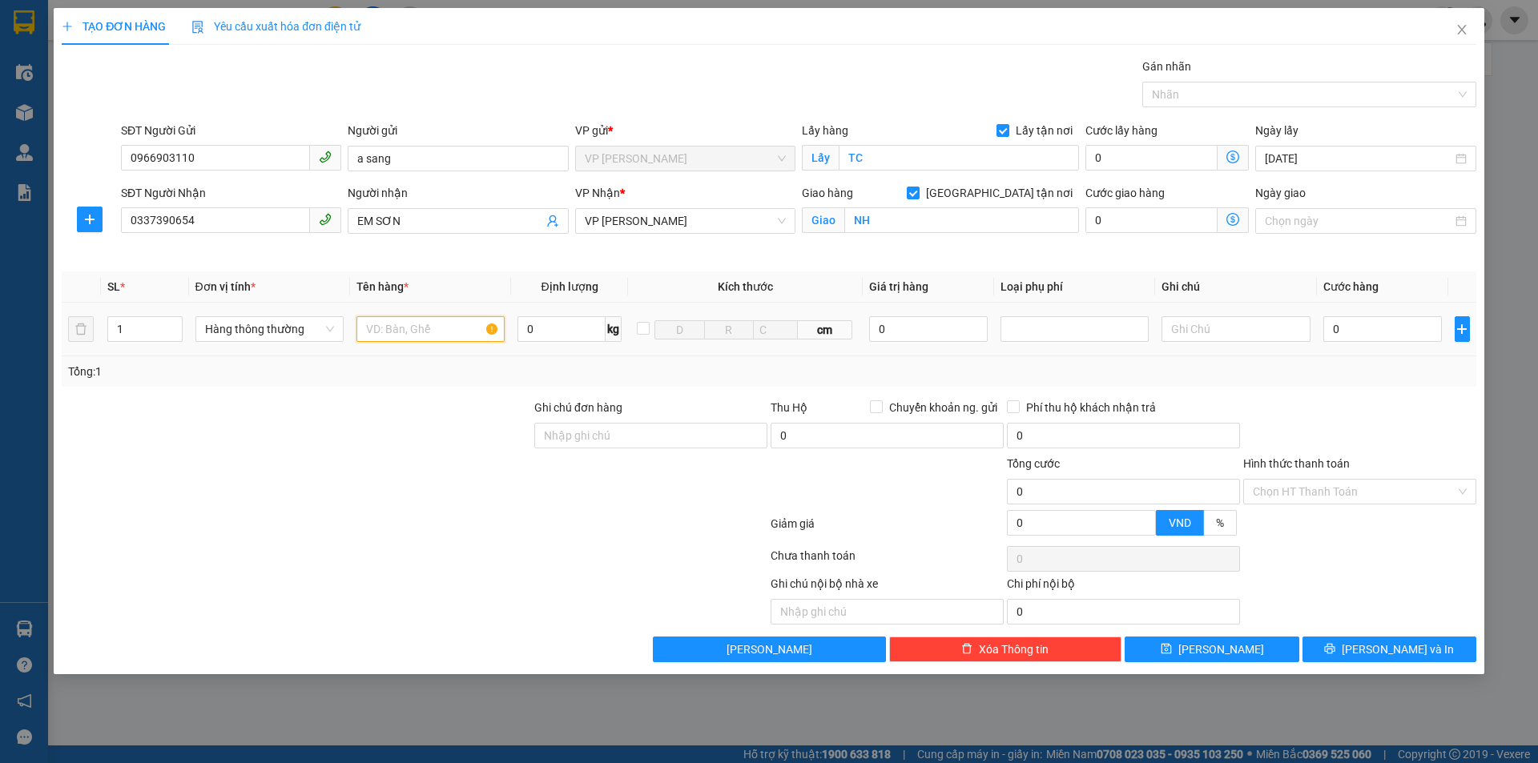
click at [453, 321] on input "text" at bounding box center [430, 329] width 148 height 26
type input "giấy tờ"
click at [1349, 334] on input "0" at bounding box center [1382, 329] width 119 height 26
type input "3"
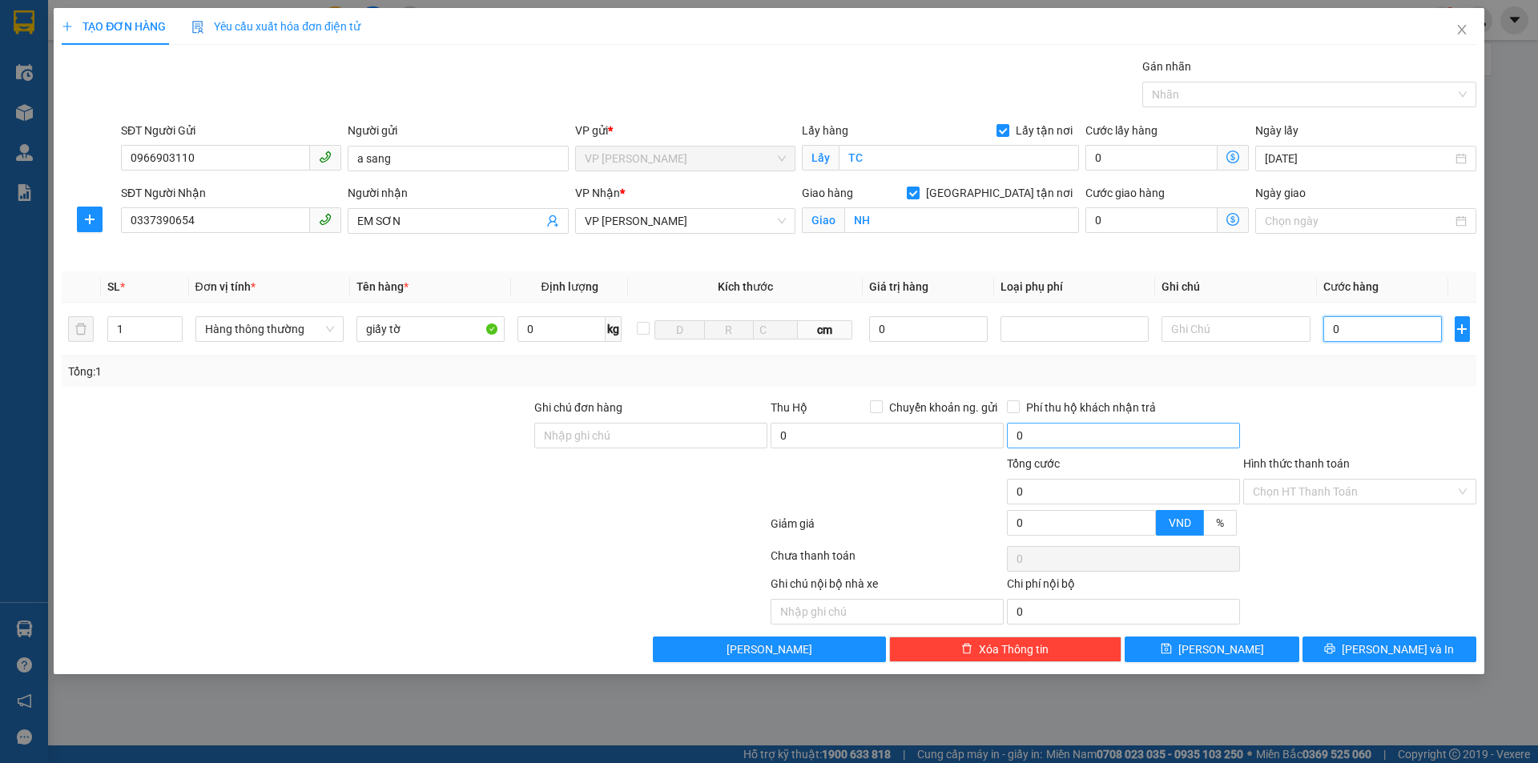
type input "3"
type input "30"
type input "300"
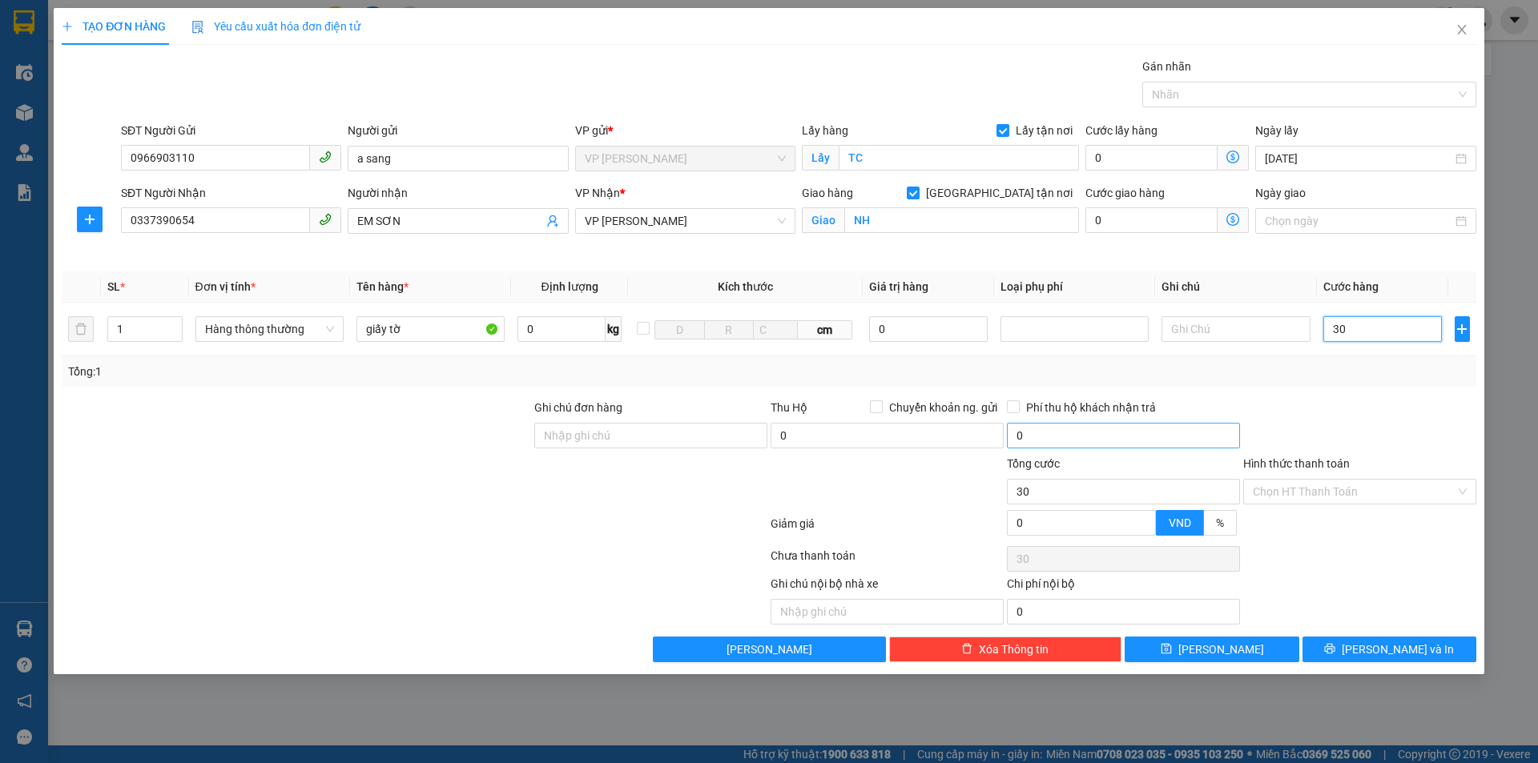
type input "300"
type input "3.000"
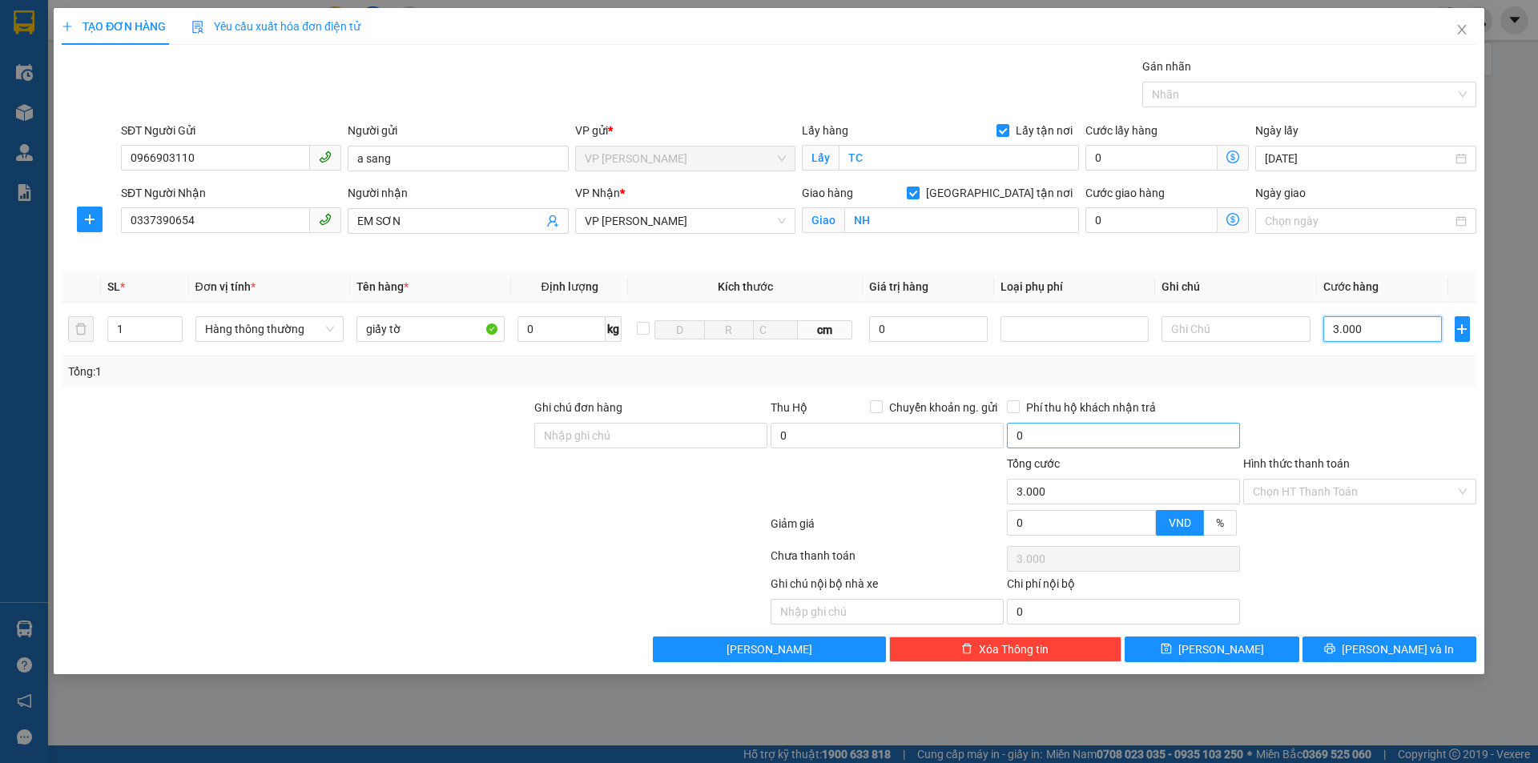
type input "30.000"
click at [1384, 636] on div "Transit Pickup Surcharge Ids Transit Deliver Surcharge Ids Transit Deliver Surc…" at bounding box center [769, 360] width 1415 height 605
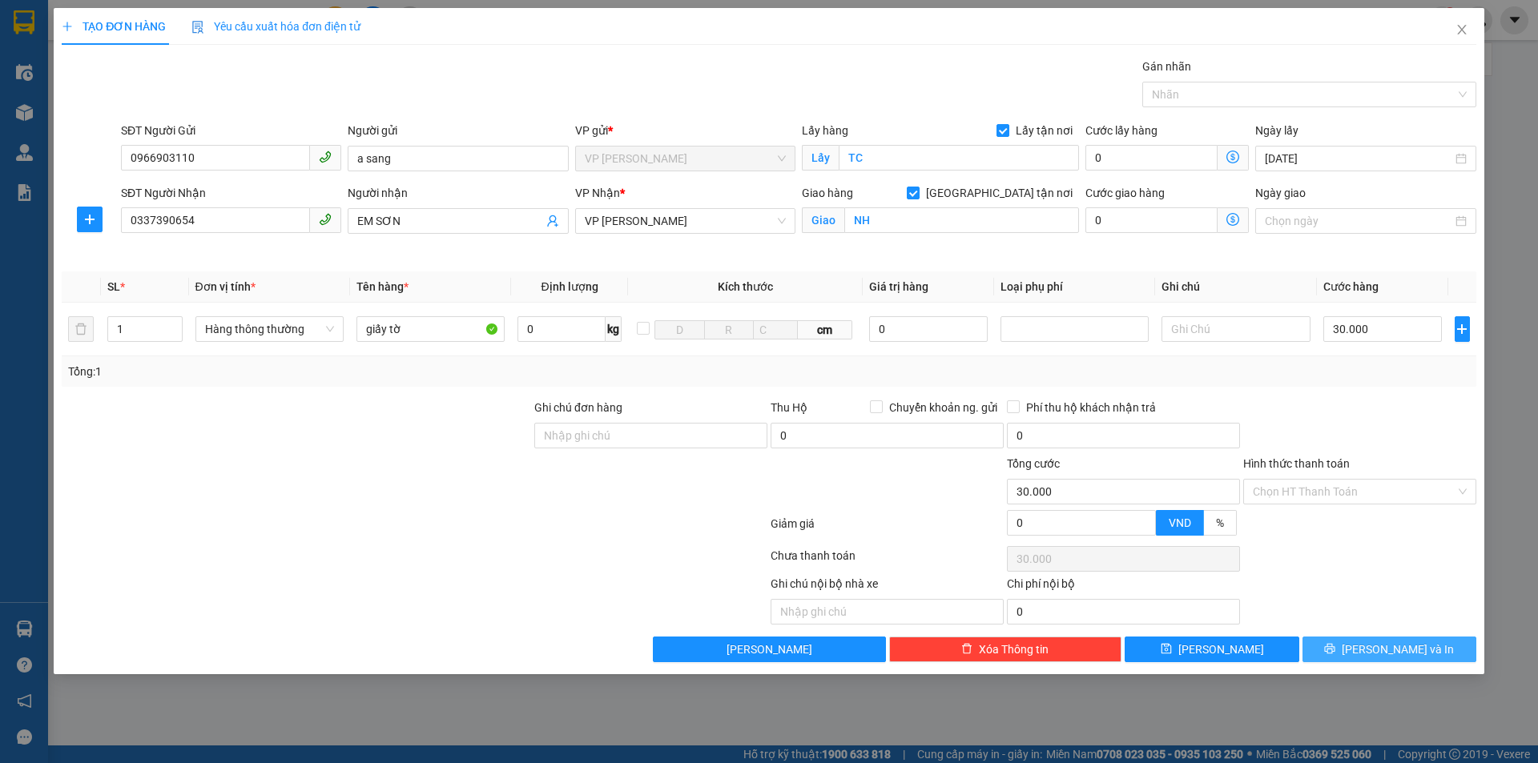
click at [1384, 642] on span "[PERSON_NAME] và In" at bounding box center [1398, 650] width 112 height 18
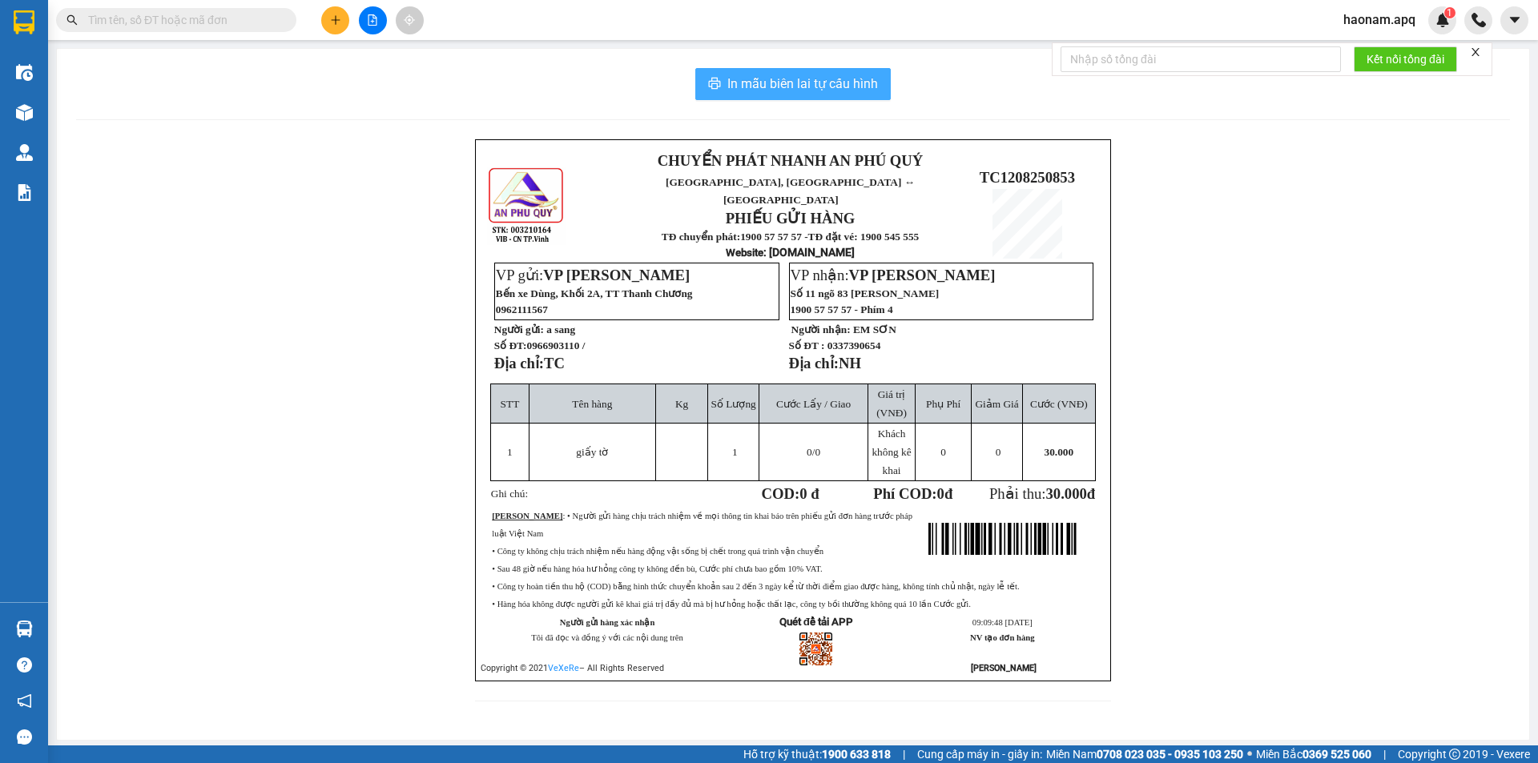
click at [806, 83] on span "In mẫu biên lai tự cấu hình" at bounding box center [802, 84] width 151 height 20
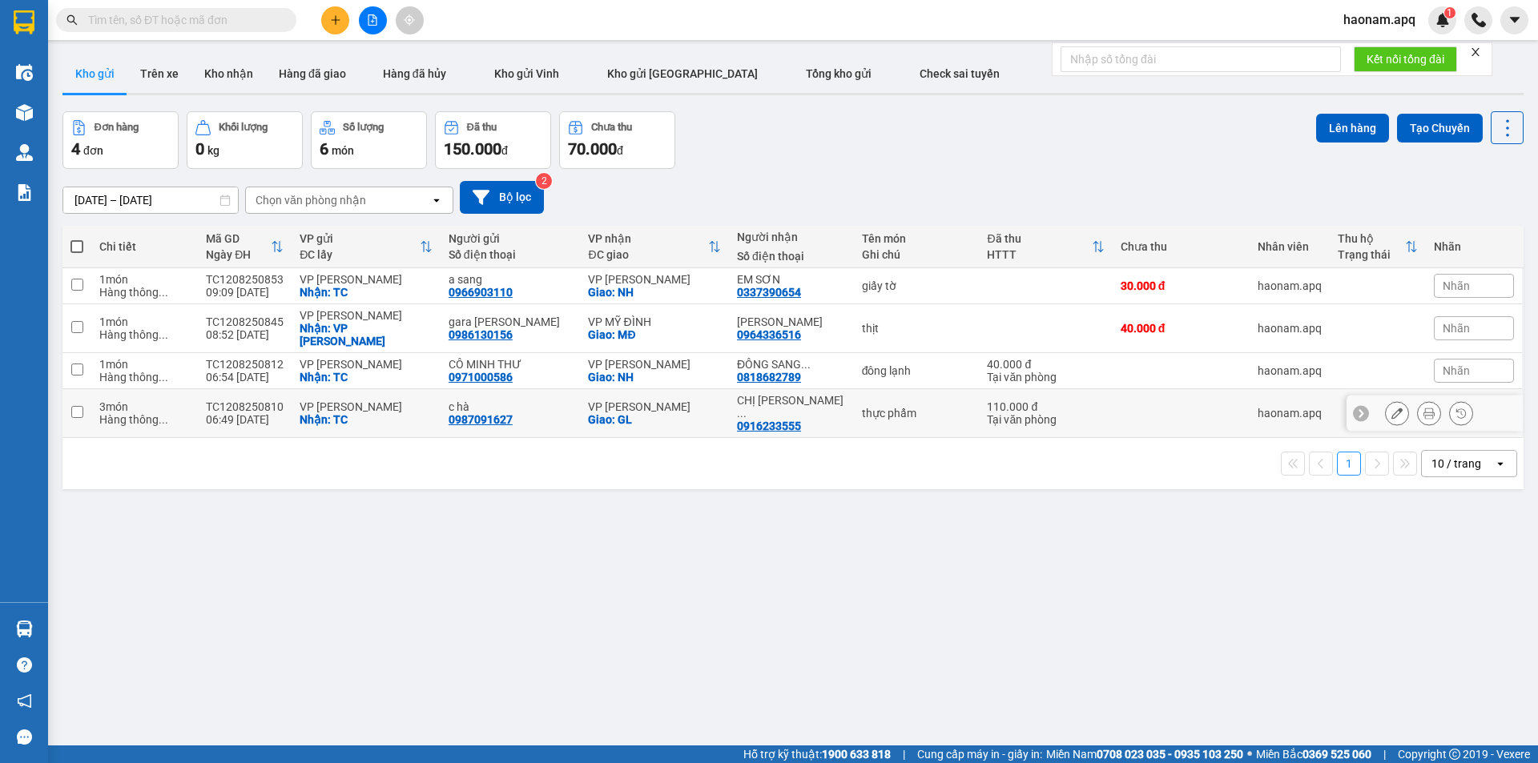
click at [220, 400] on div "TC1208250810" at bounding box center [245, 406] width 78 height 13
checkbox input "true"
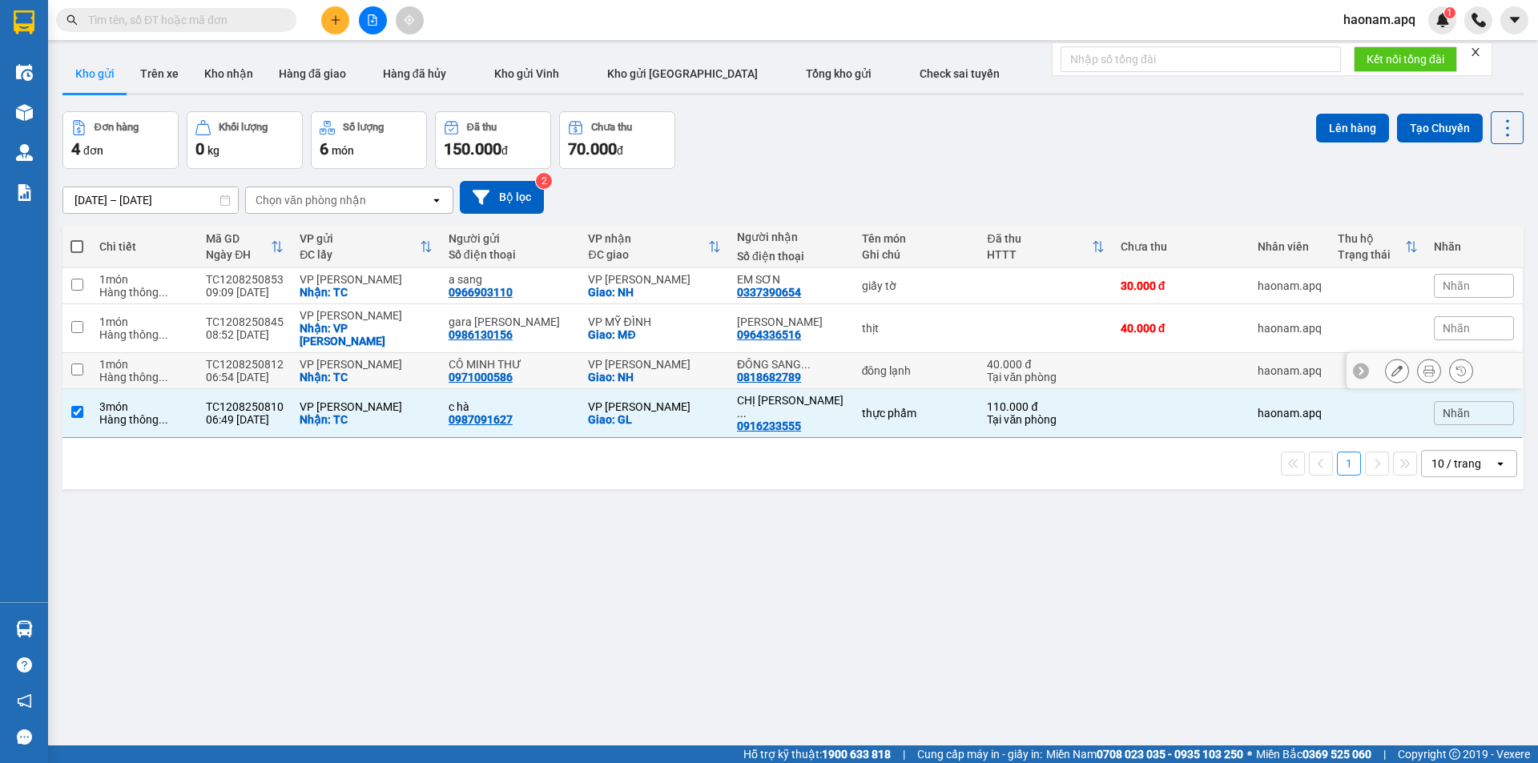
click at [215, 358] on div "TC1208250812" at bounding box center [245, 364] width 78 height 13
checkbox input "true"
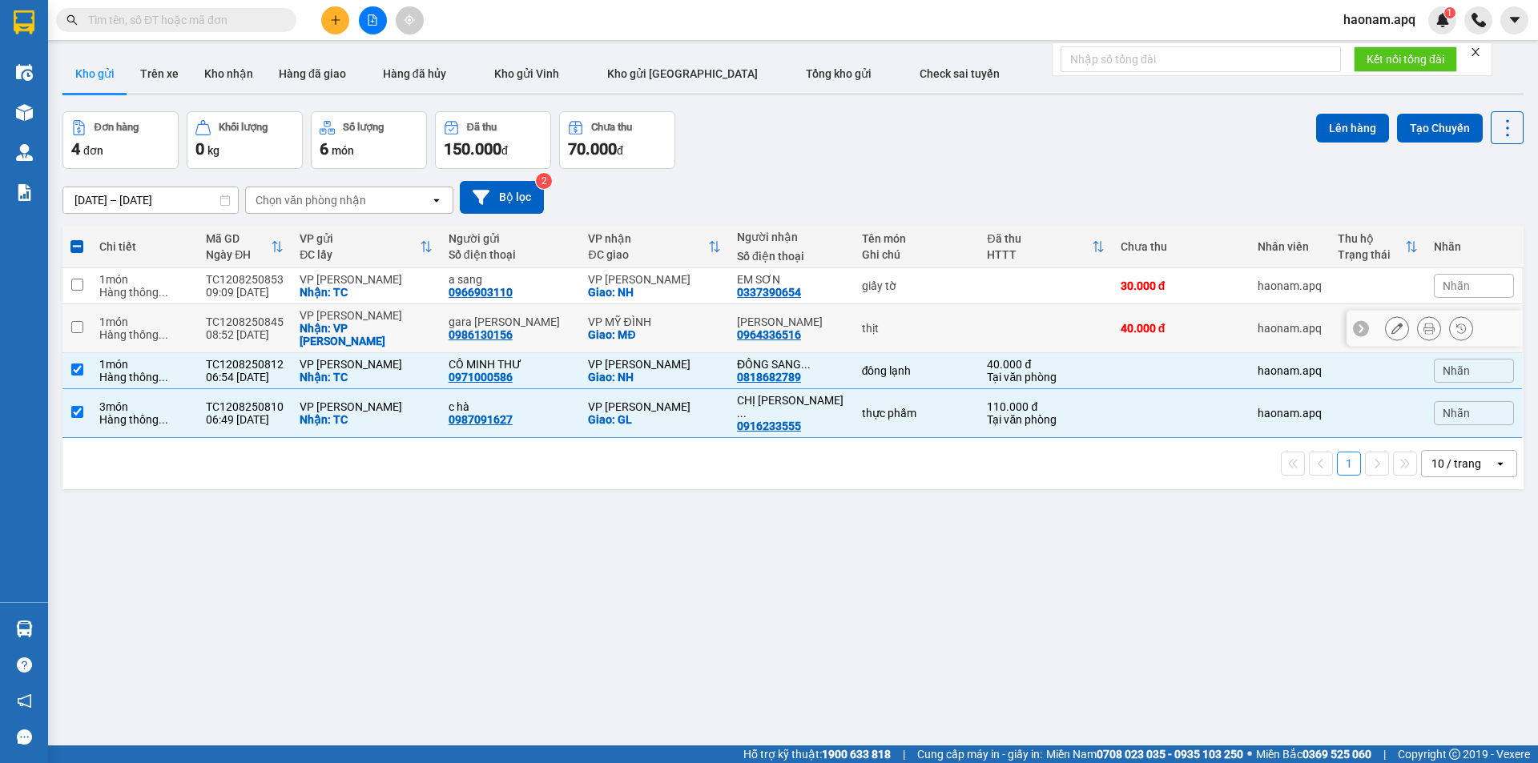
click at [209, 316] on div "TC1208250845" at bounding box center [245, 322] width 78 height 13
checkbox input "true"
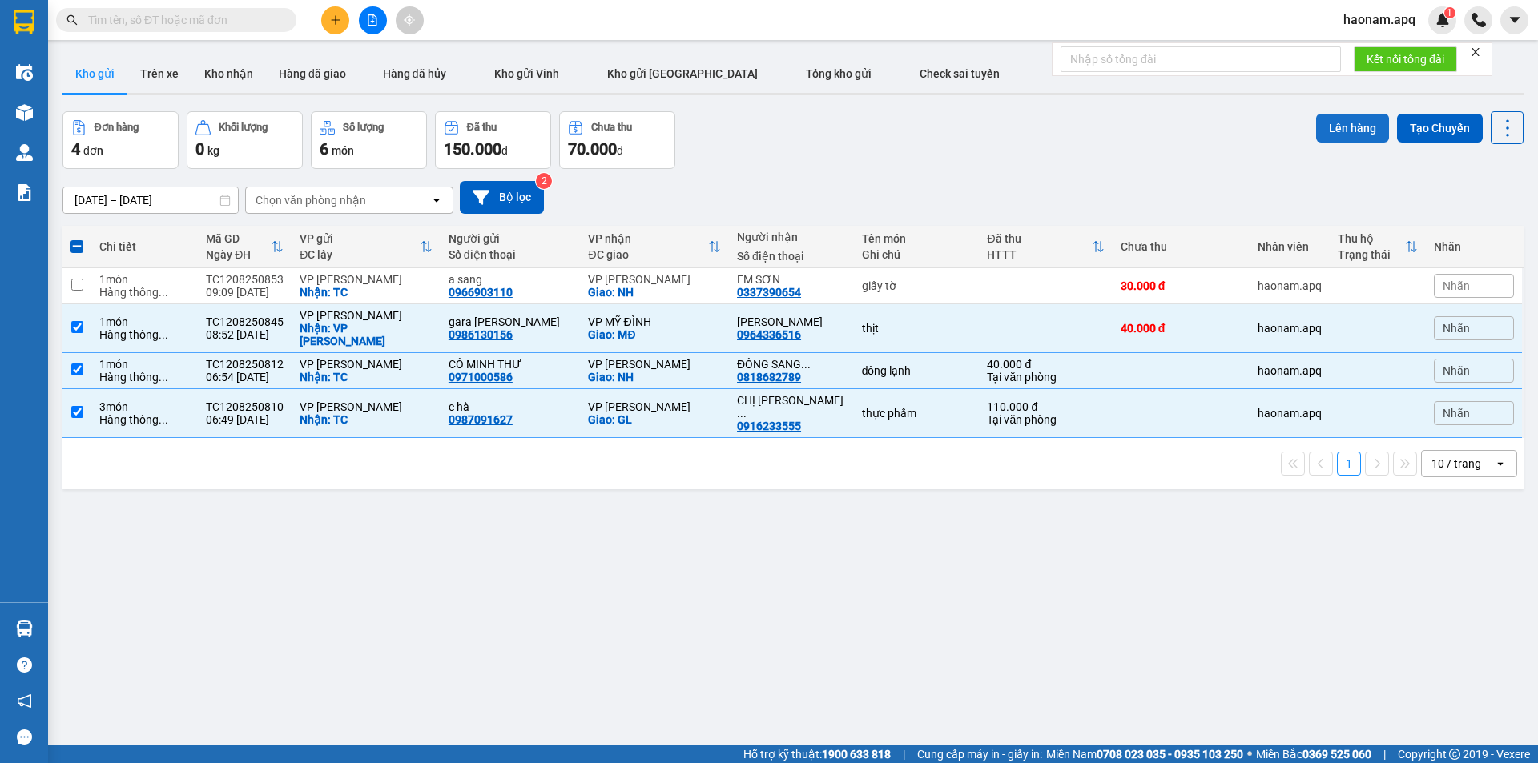
click at [1317, 124] on button "Lên hàng" at bounding box center [1352, 128] width 73 height 29
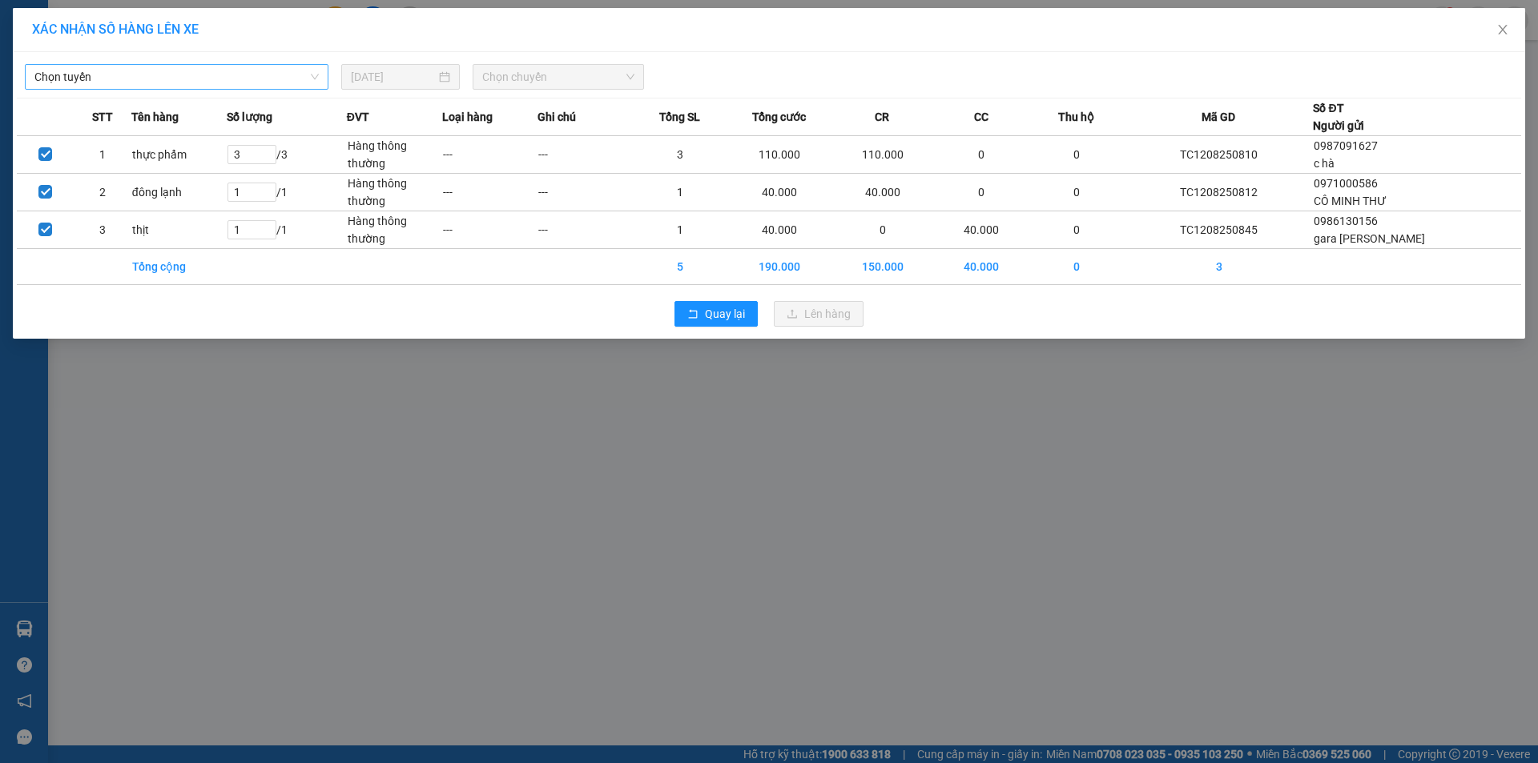
click at [246, 80] on span "Chọn tuyến" at bounding box center [176, 77] width 284 height 24
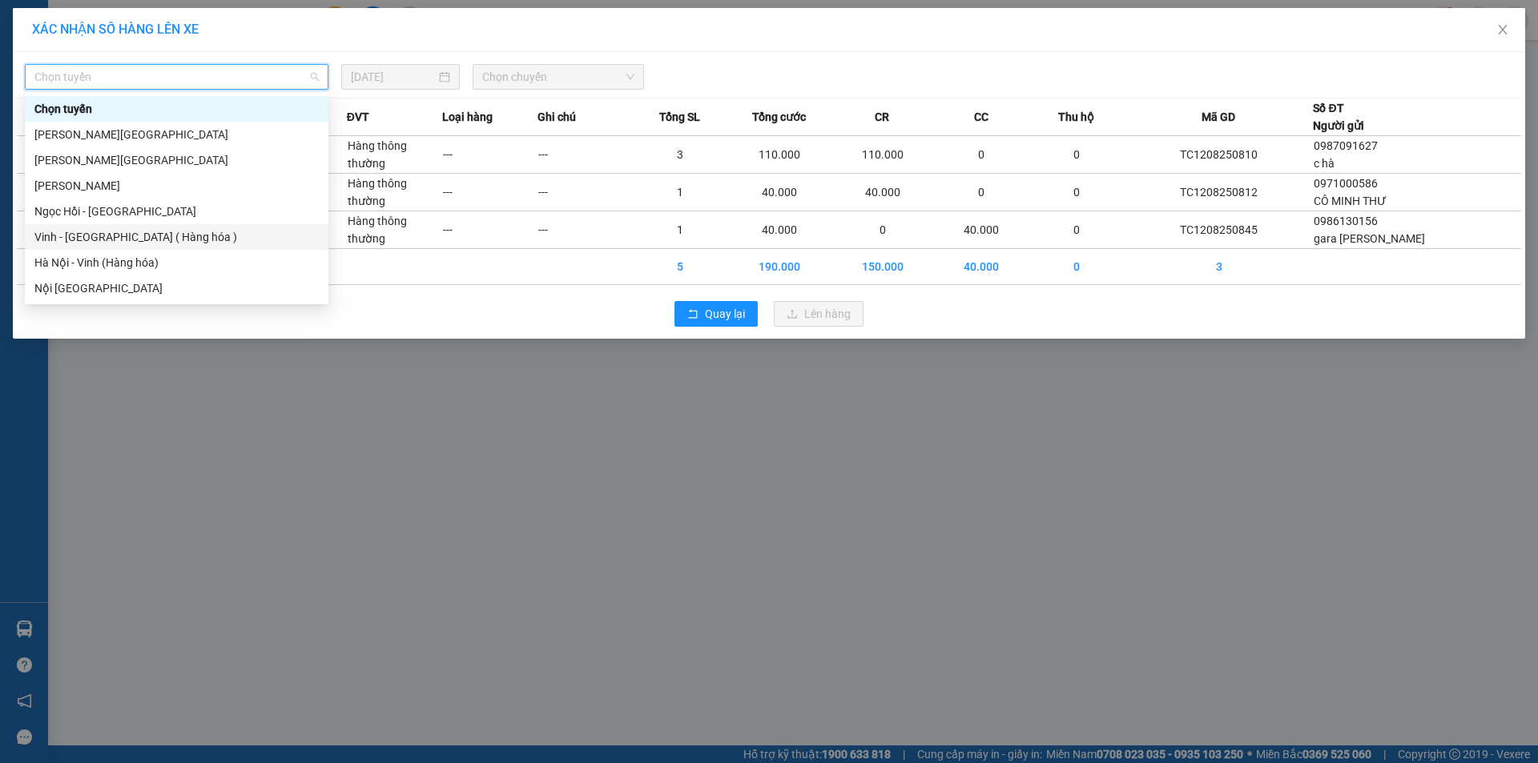
click at [189, 240] on div "Vinh - [GEOGRAPHIC_DATA] ( Hàng hóa )" at bounding box center [176, 237] width 284 height 18
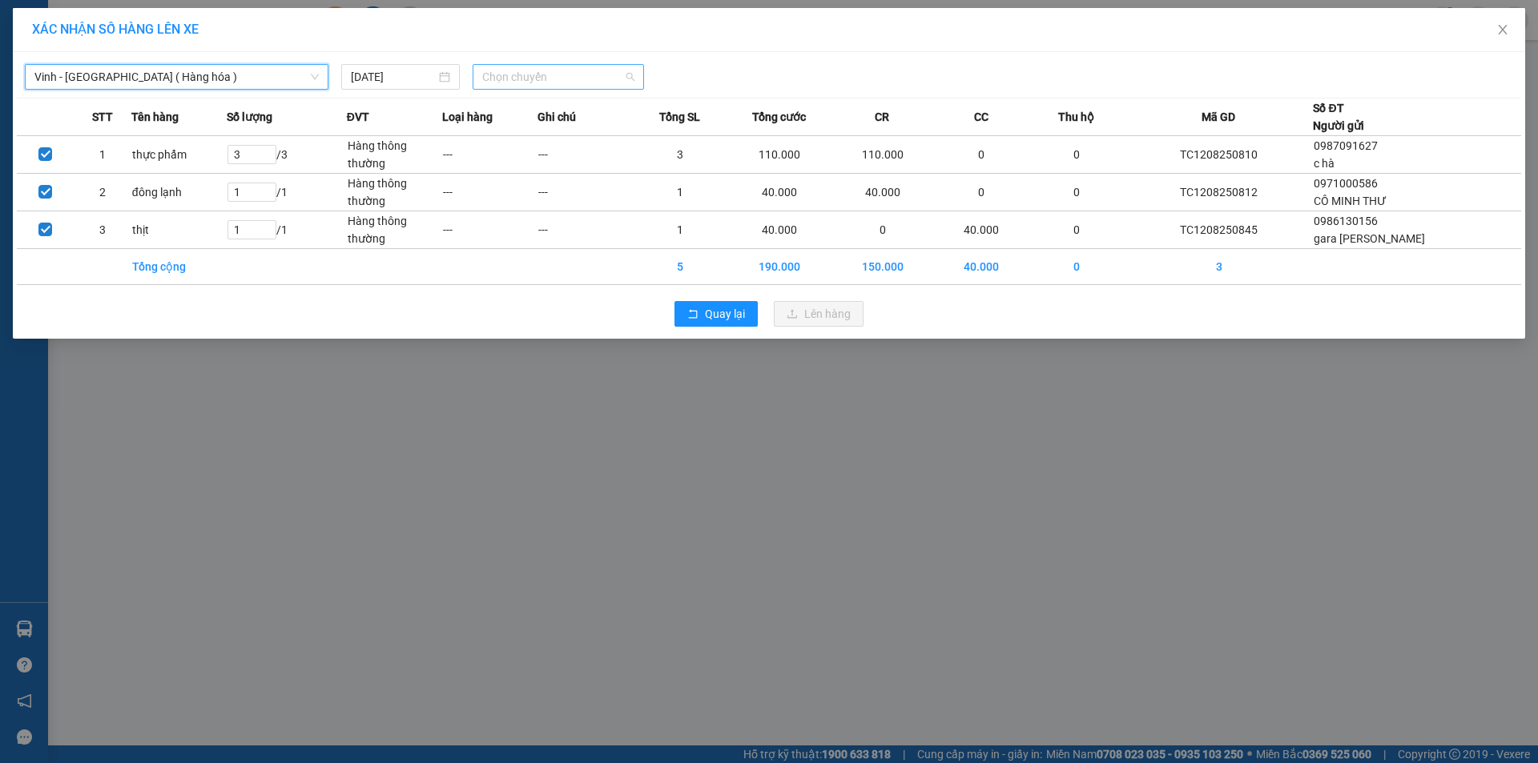
click at [593, 74] on span "Chọn chuyến" at bounding box center [558, 77] width 152 height 24
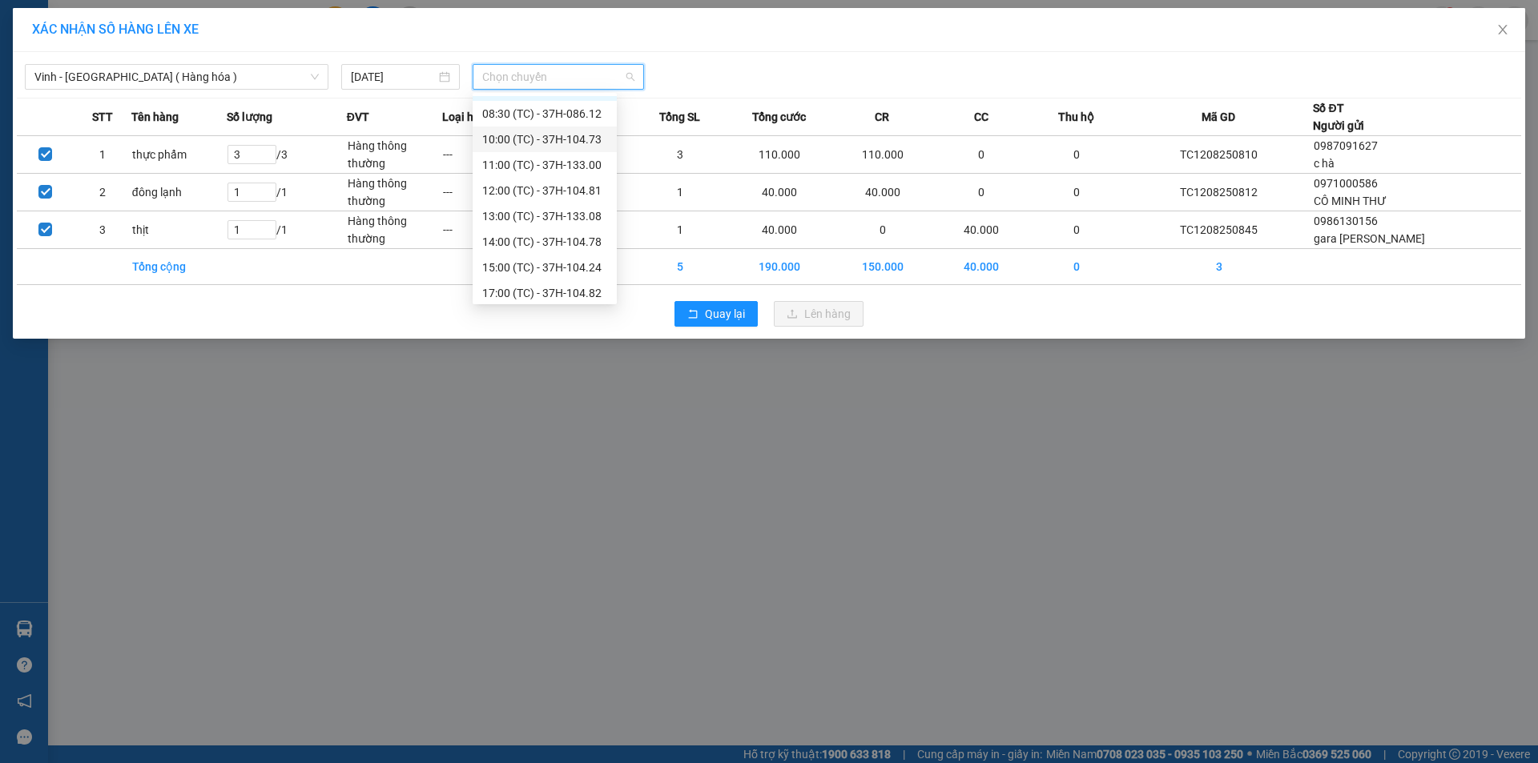
scroll to position [26, 0]
click at [574, 161] on div "11:00 (TC) - 37H-133.00" at bounding box center [544, 160] width 125 height 18
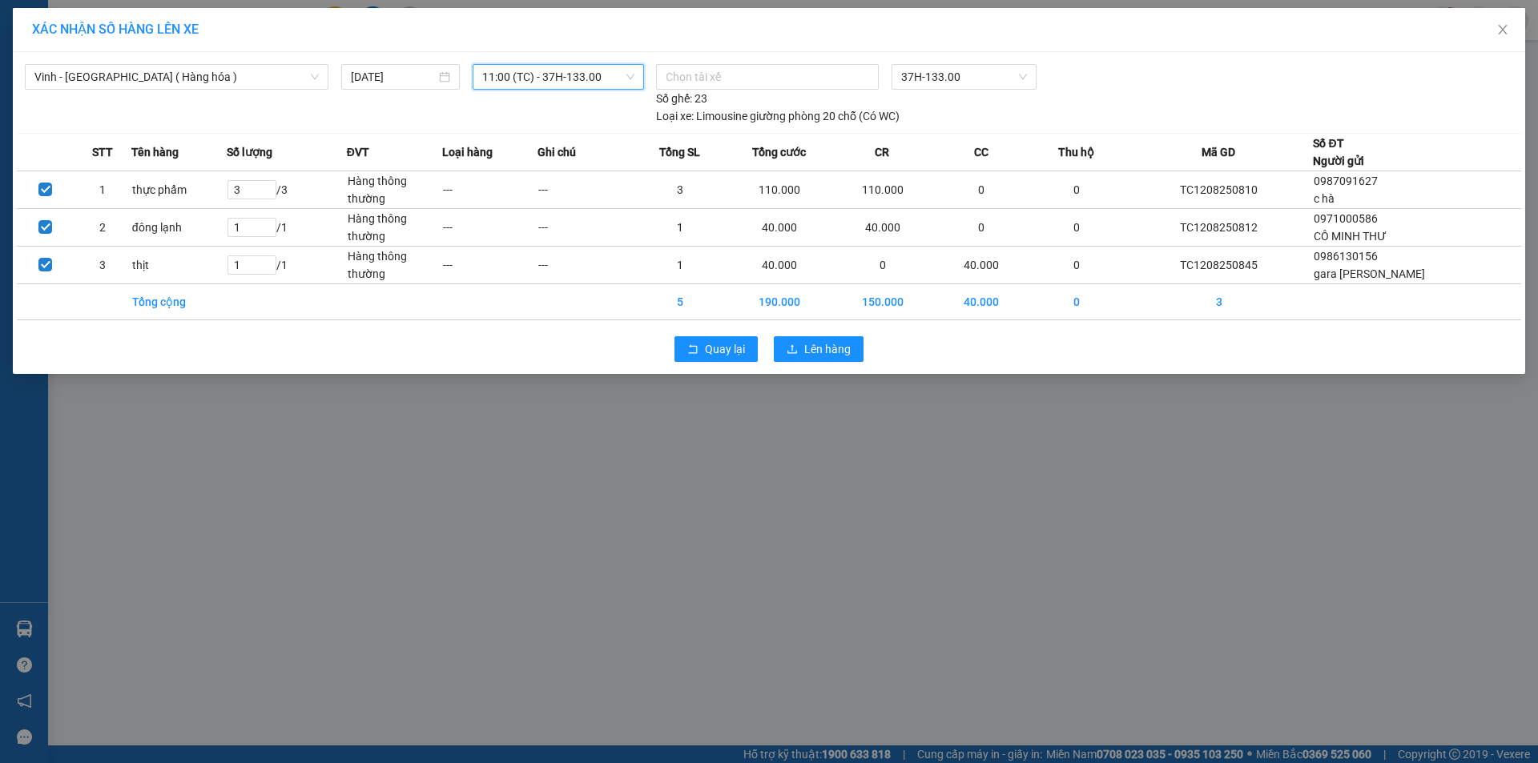
click at [864, 356] on div "Quay lại Lên hàng" at bounding box center [769, 349] width 1504 height 42
click at [854, 353] on button "Lên hàng" at bounding box center [819, 349] width 90 height 26
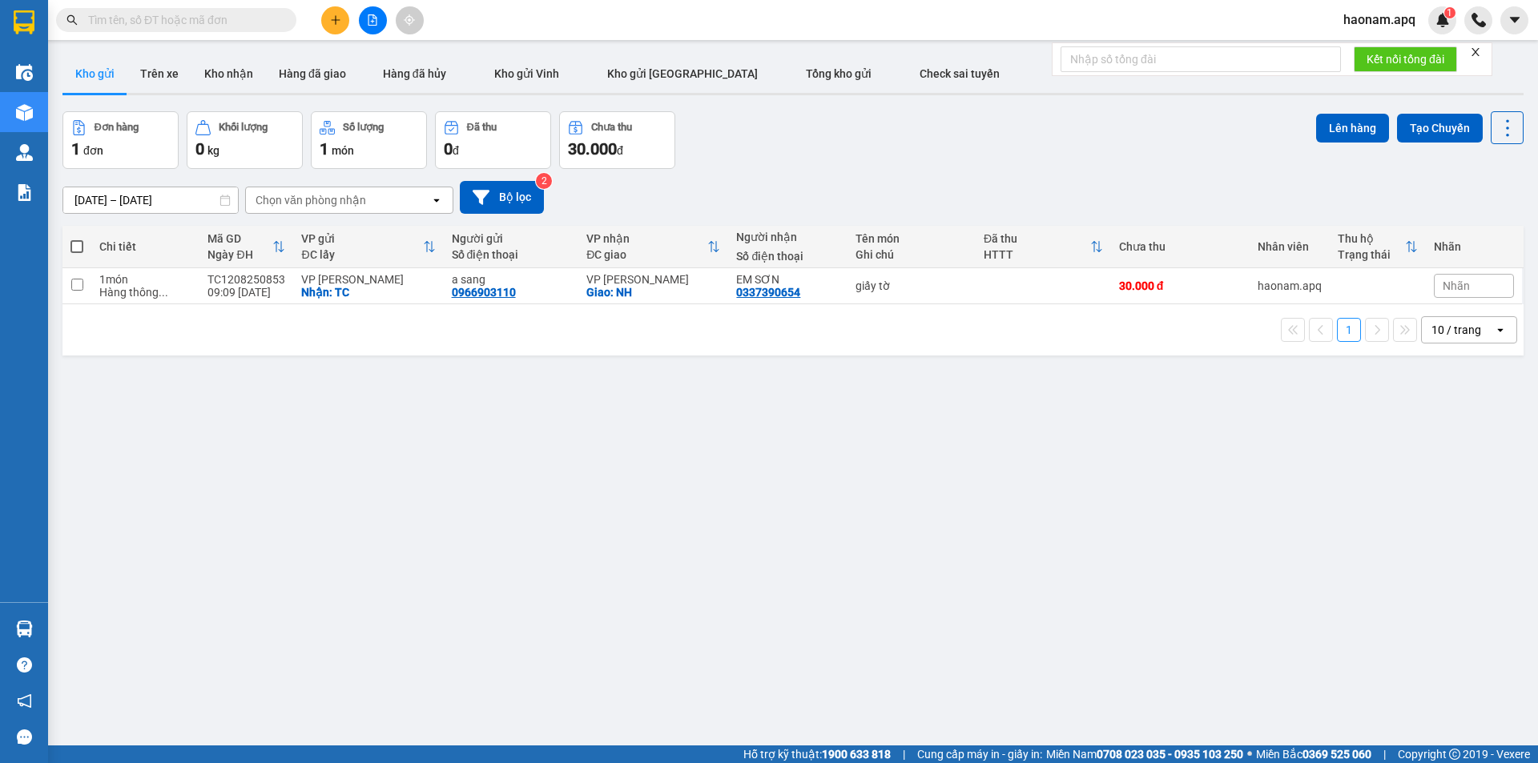
click at [263, 23] on input "text" at bounding box center [182, 20] width 189 height 18
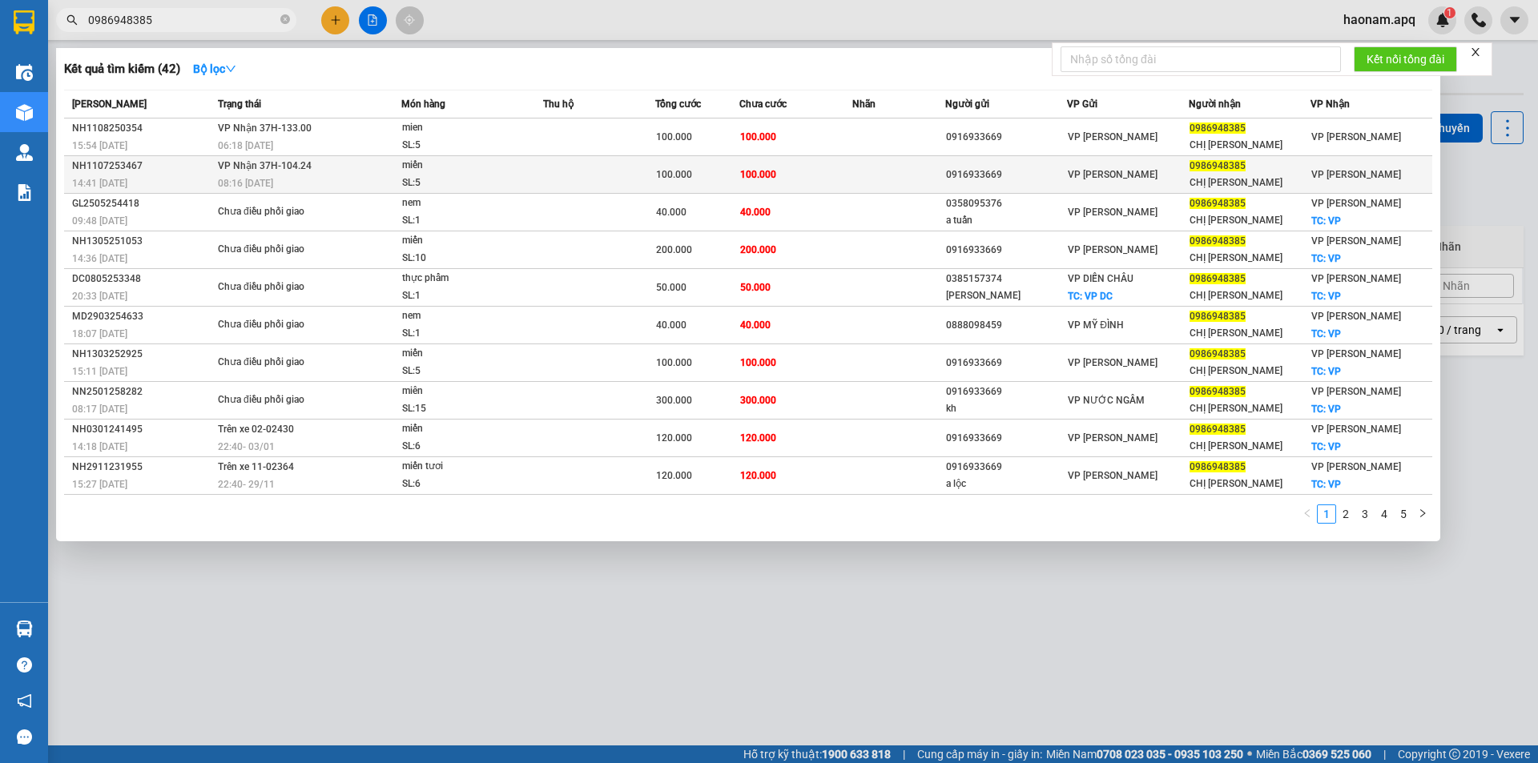
type input "0986948385"
click at [809, 161] on td "100.000" at bounding box center [795, 175] width 112 height 38
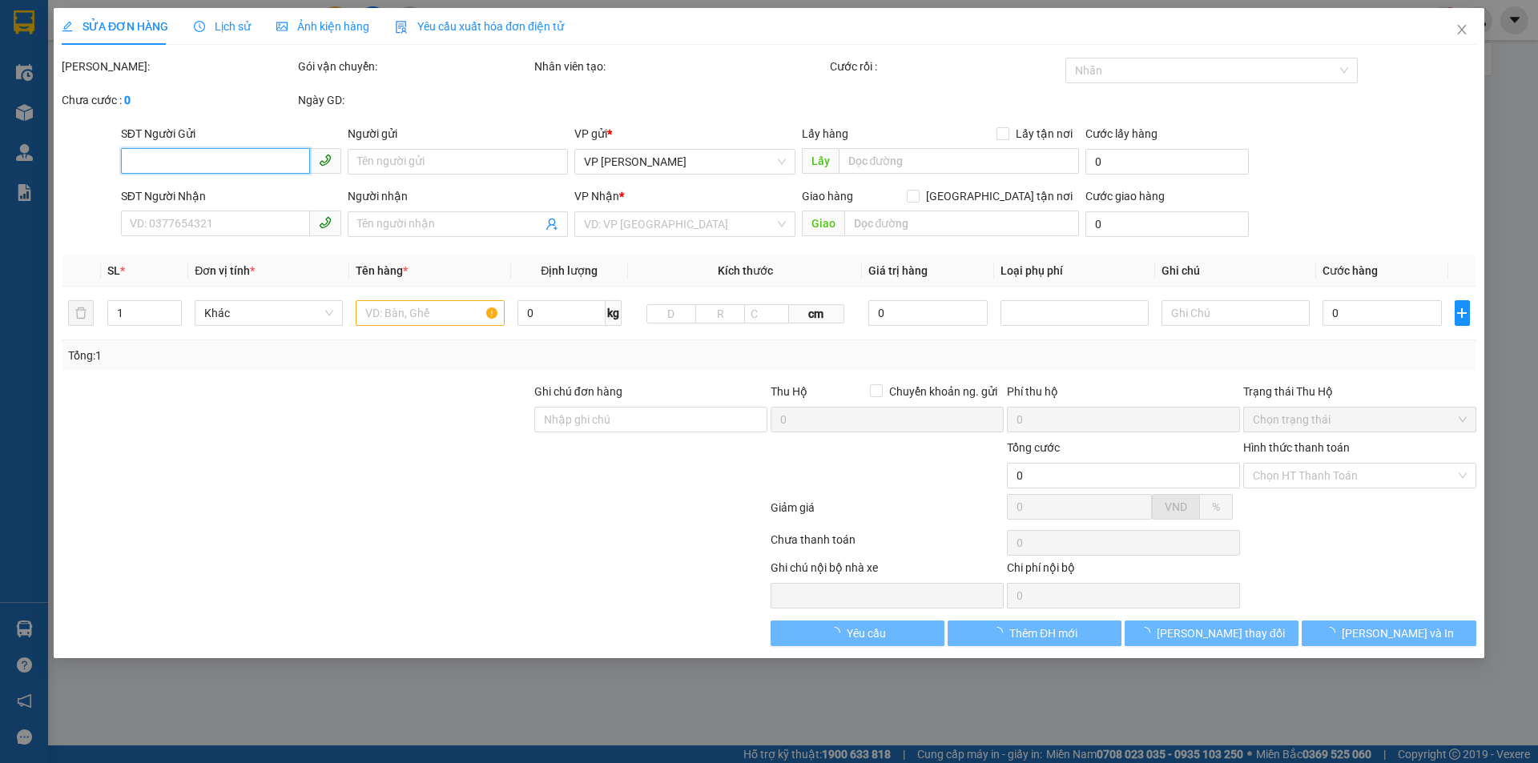
type input "0916933669"
type input "0986948385"
type input "CHỊ [PERSON_NAME]"
type input "100.000"
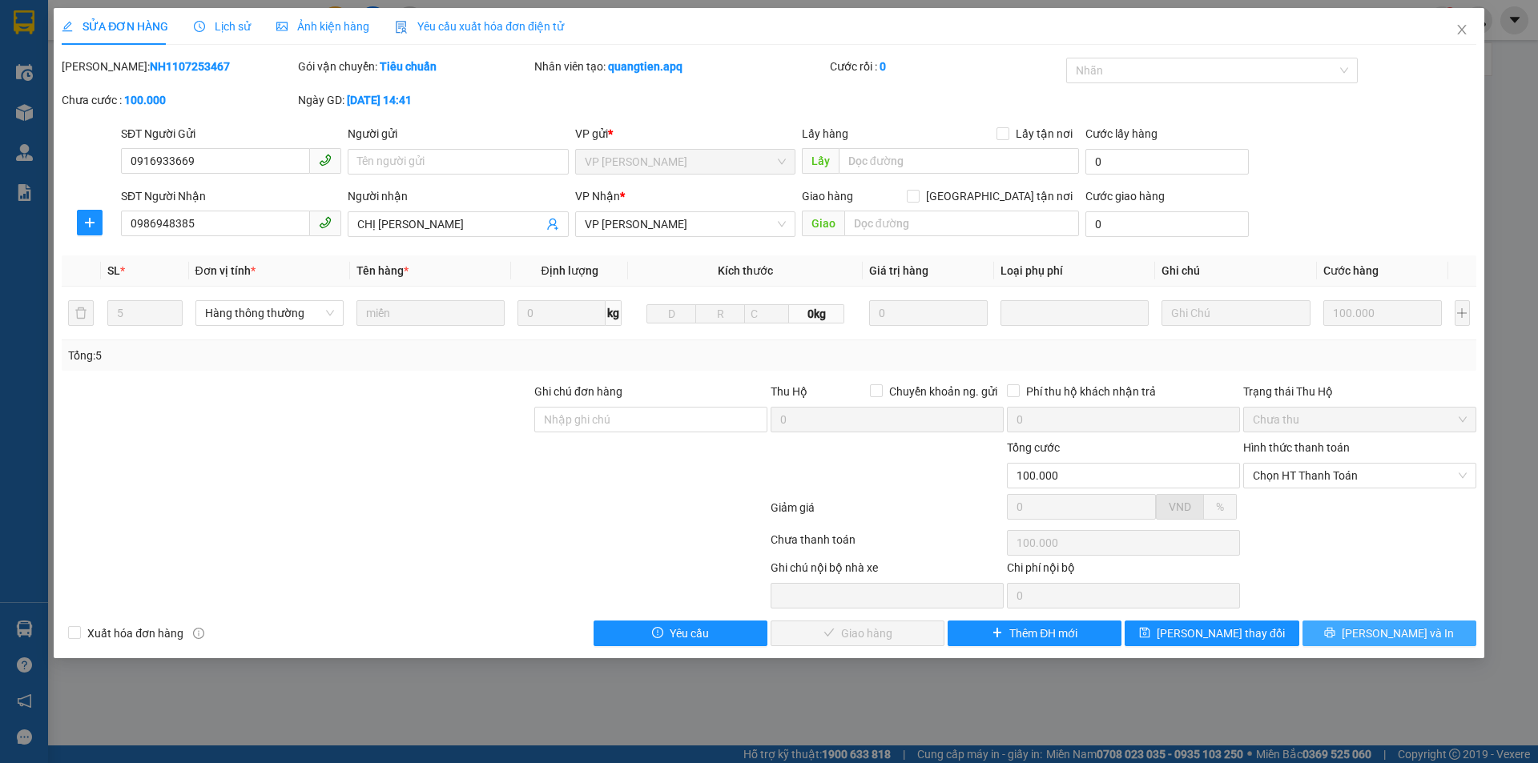
click at [1390, 642] on button "[PERSON_NAME] và In" at bounding box center [1389, 634] width 174 height 26
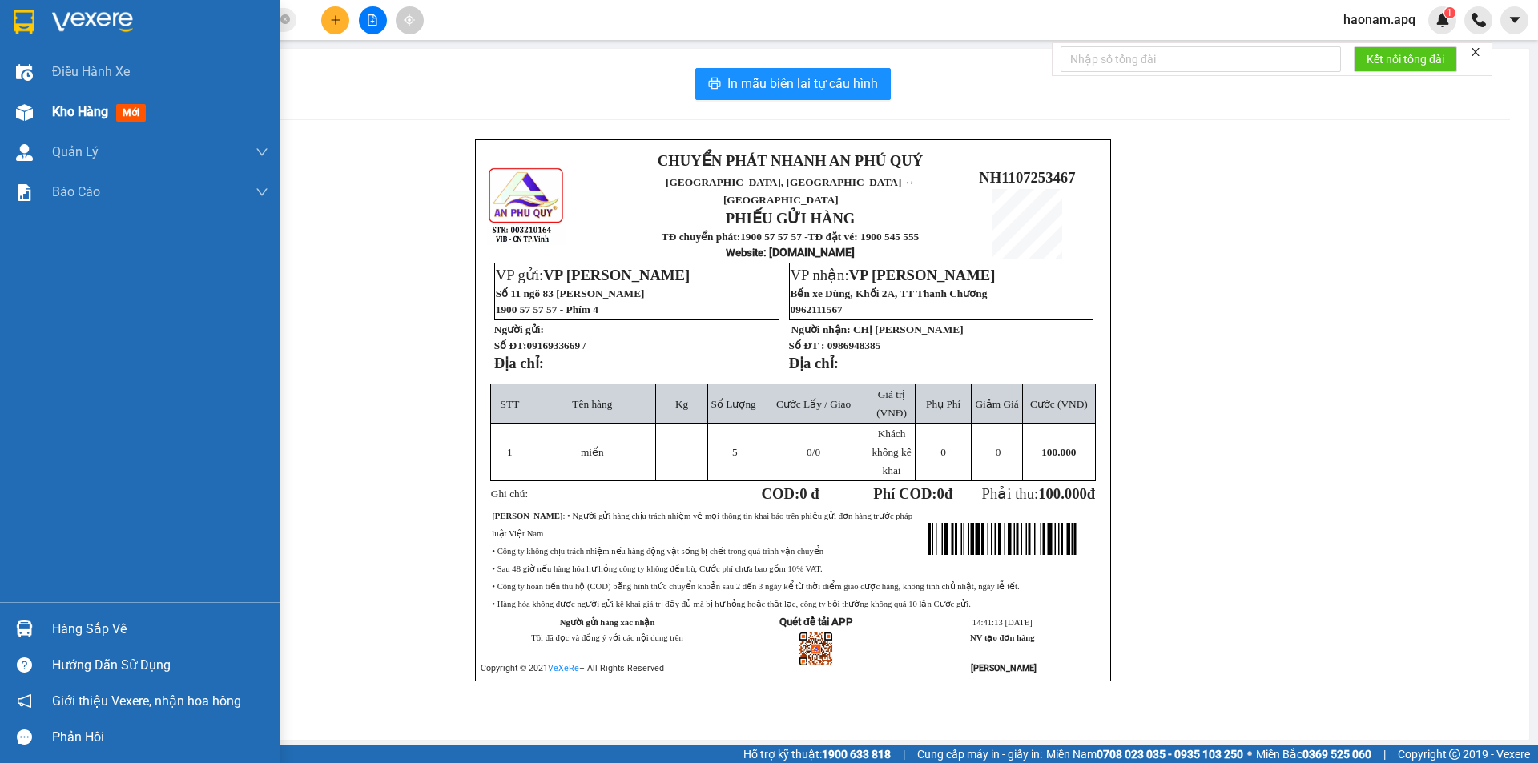
click at [89, 109] on span "Kho hàng" at bounding box center [80, 111] width 56 height 15
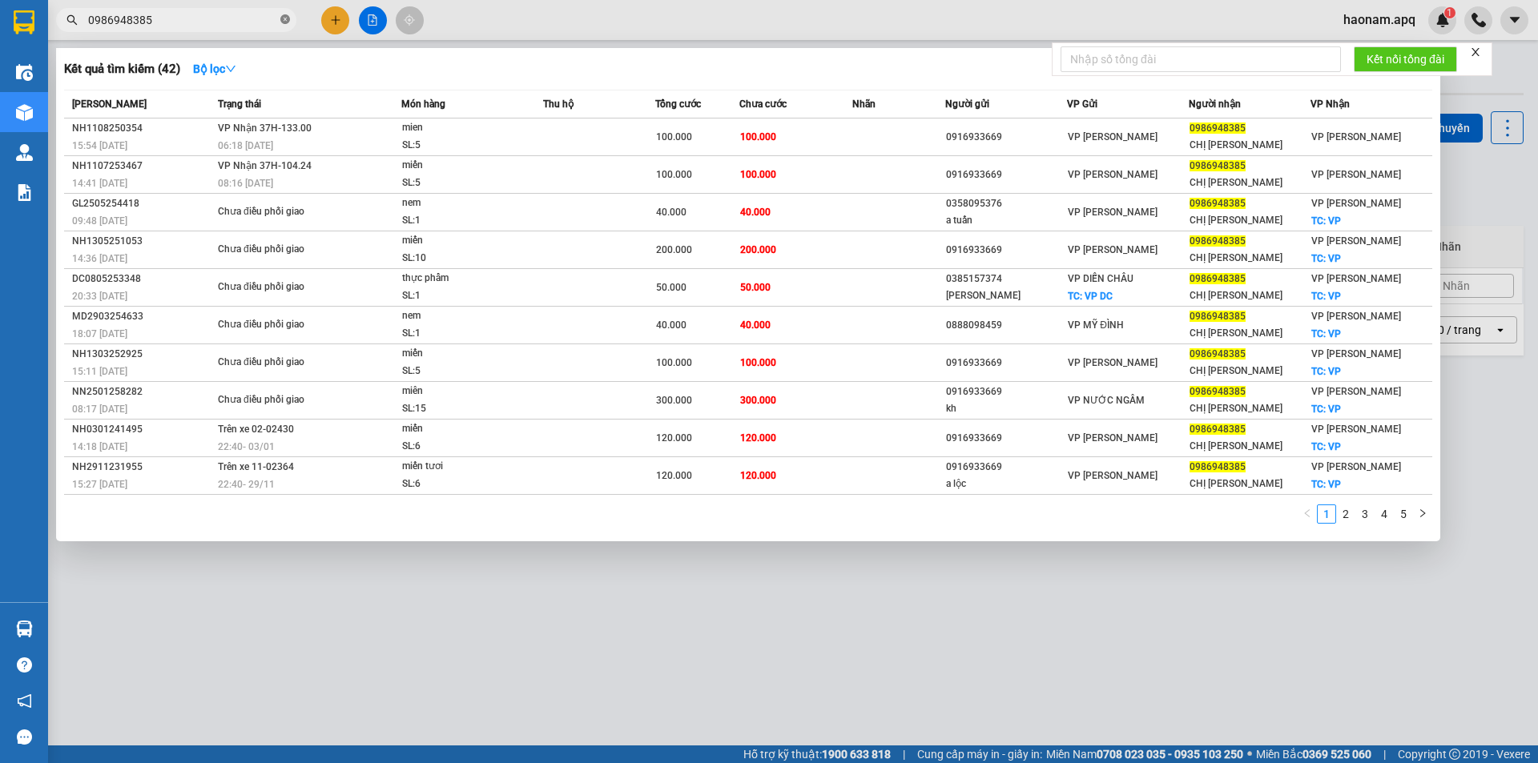
click at [285, 24] on icon "close-circle" at bounding box center [285, 19] width 10 height 10
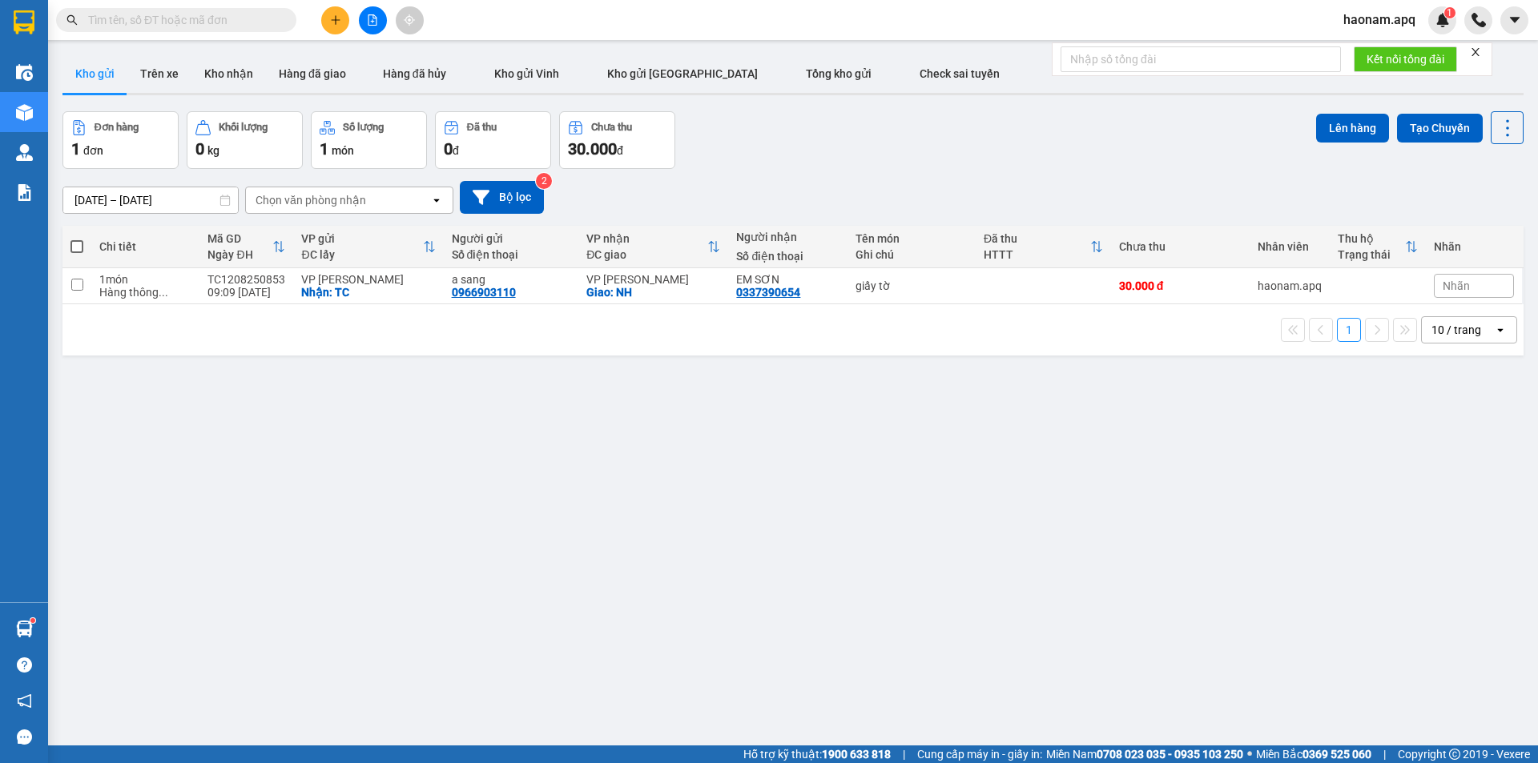
click at [341, 20] on button at bounding box center [335, 20] width 28 height 28
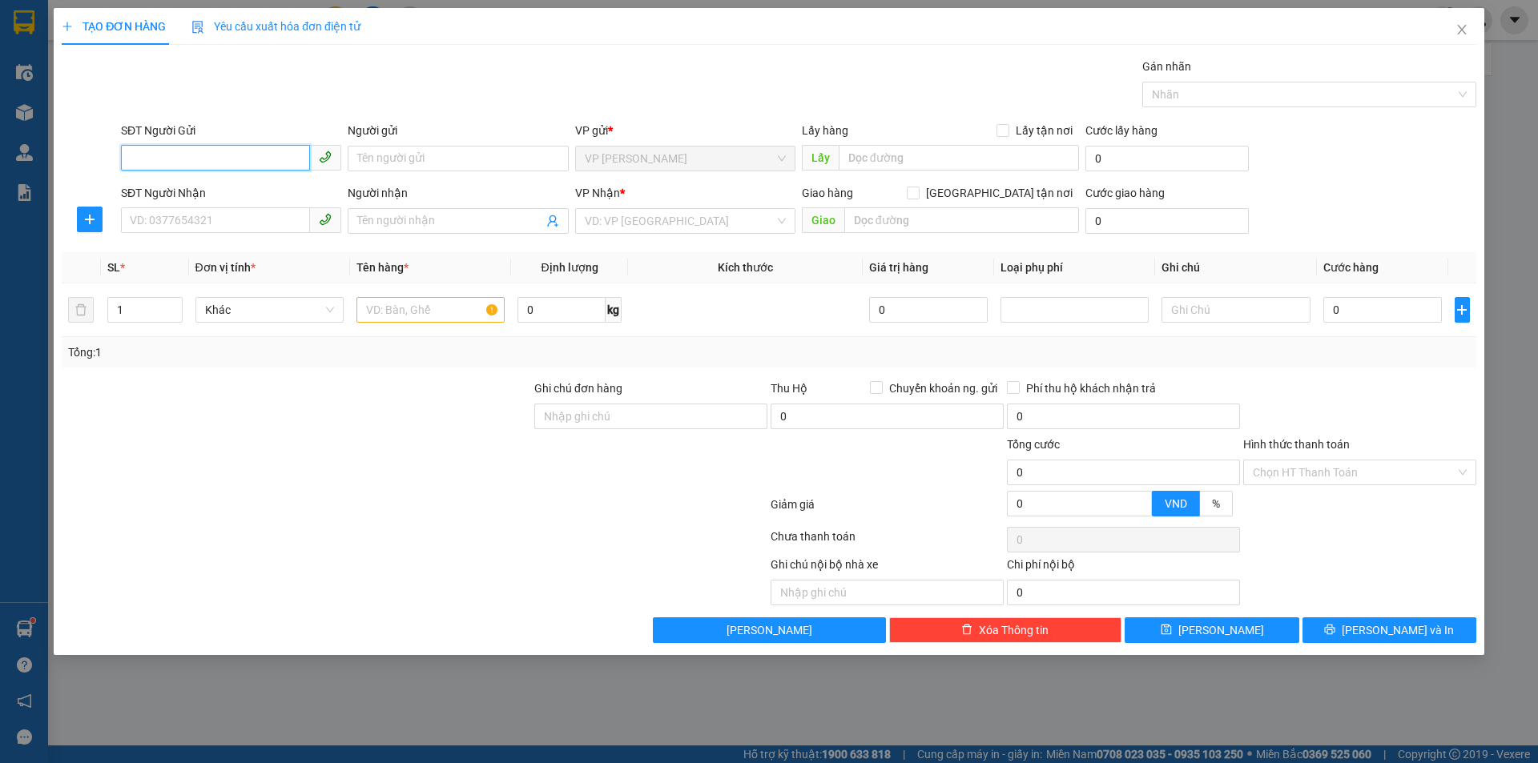
click at [264, 166] on input "SĐT Người Gửi" at bounding box center [215, 158] width 189 height 26
click at [553, 661] on div "TẠO ĐƠN HÀNG Yêu cầu xuất hóa đơn điện tử Transit Pickup Surcharge Ids Transit …" at bounding box center [769, 381] width 1538 height 763
click at [567, 565] on div at bounding box center [621, 581] width 296 height 50
click at [215, 163] on input "SĐT Người Gửi" at bounding box center [215, 158] width 189 height 26
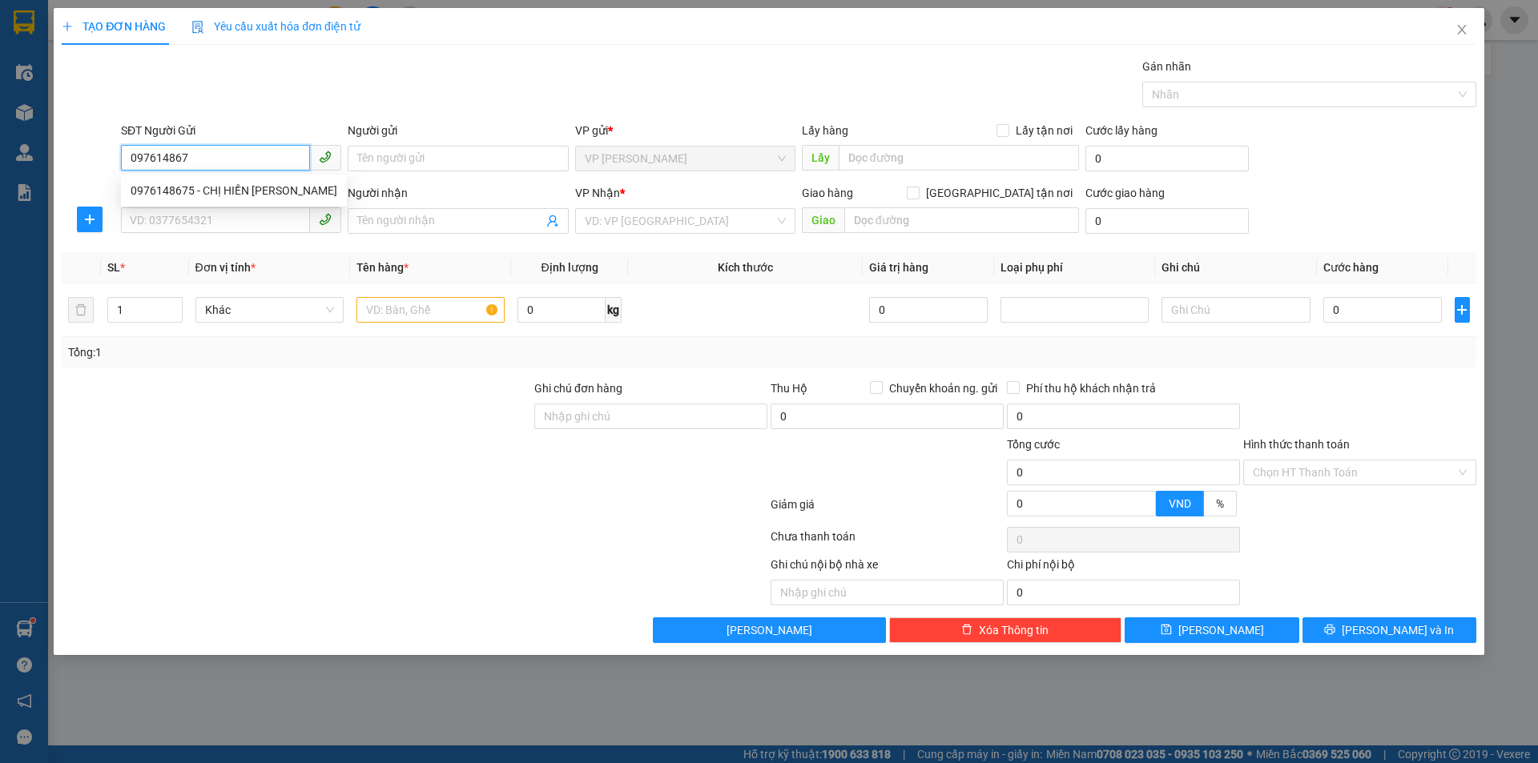
type input "0976148675"
click at [285, 203] on div "0976148675 - CHỊ HIỀN [PERSON_NAME]" at bounding box center [234, 191] width 226 height 26
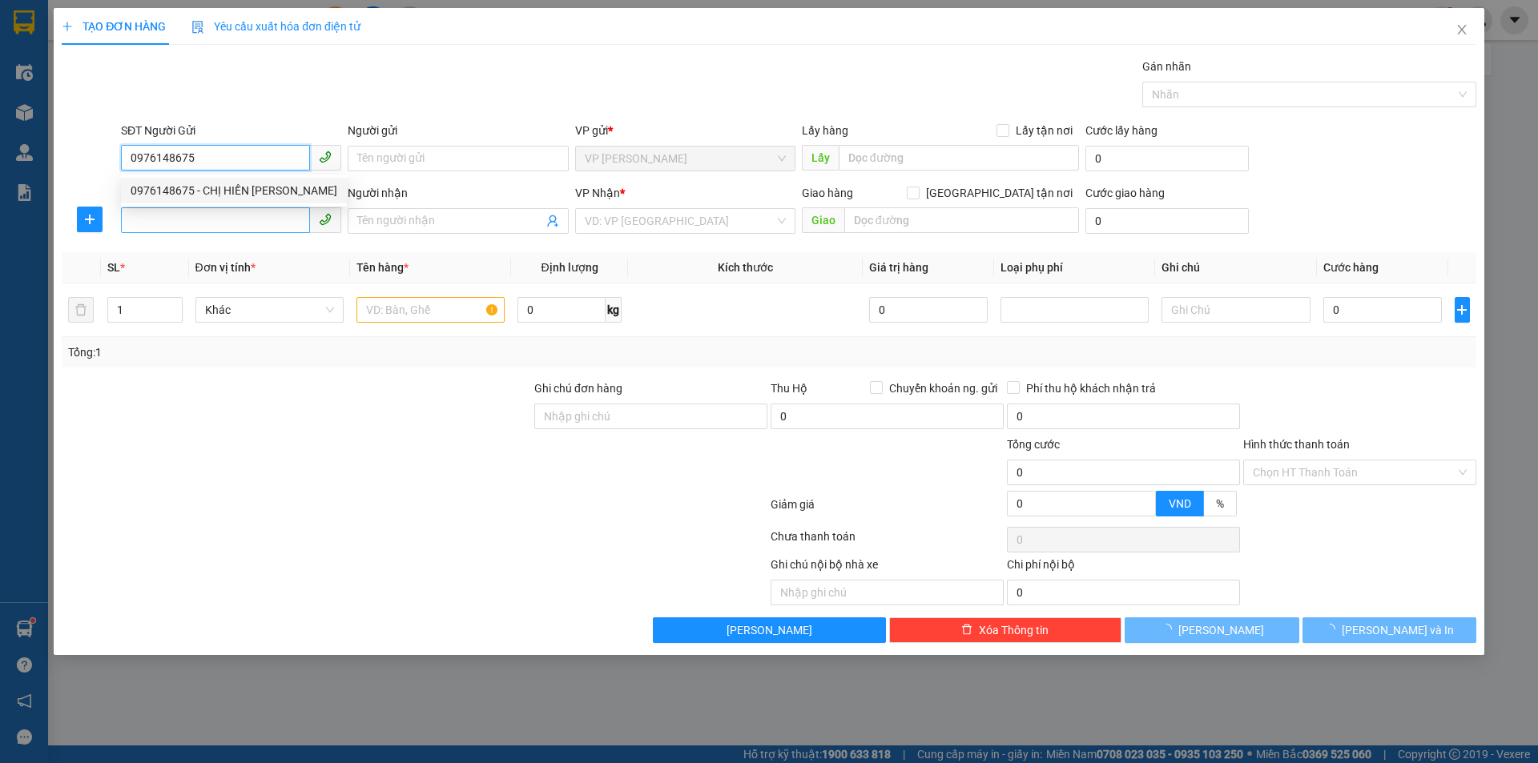
type input "CHỊ HIỀN THẮNG"
checkbox input "true"
type input "TC"
type input "0976148675"
click at [269, 225] on input "SĐT Người Nhận" at bounding box center [215, 220] width 189 height 26
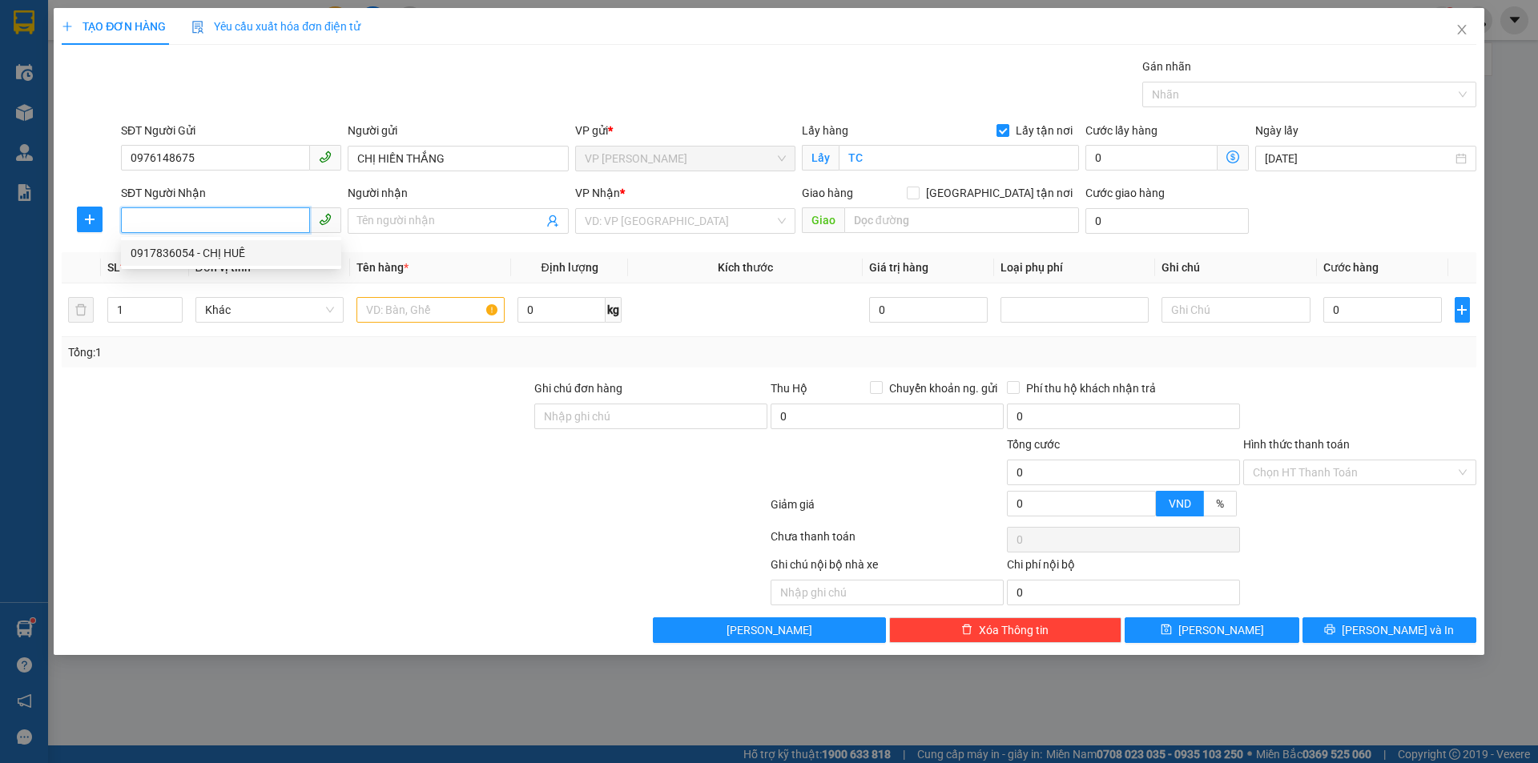
click at [266, 256] on div "0917836054 - CHỊ HUẾ" at bounding box center [231, 253] width 201 height 18
type input "0917836054"
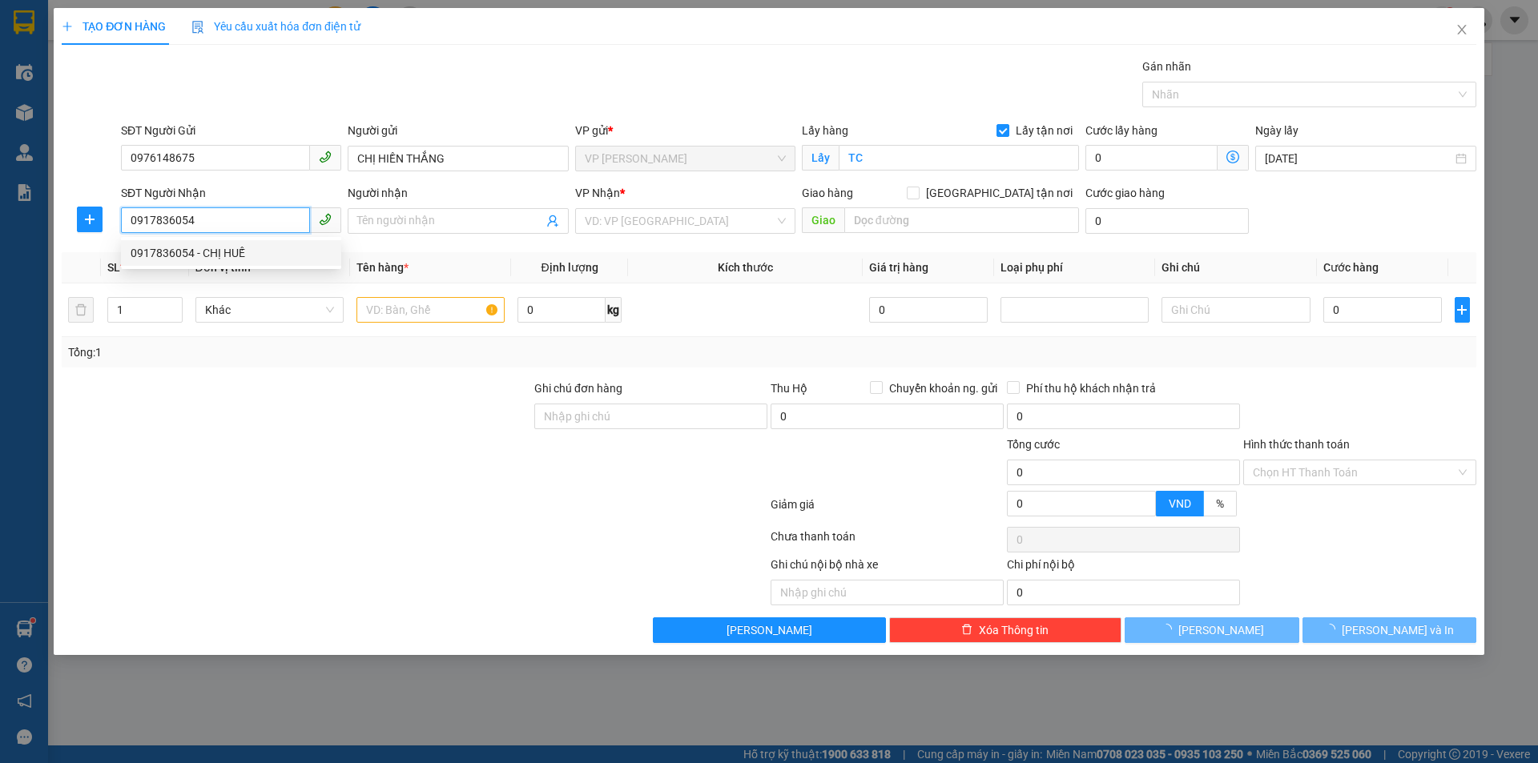
type input "CHỊ HUẾ"
checkbox input "true"
type input "[PERSON_NAME]"
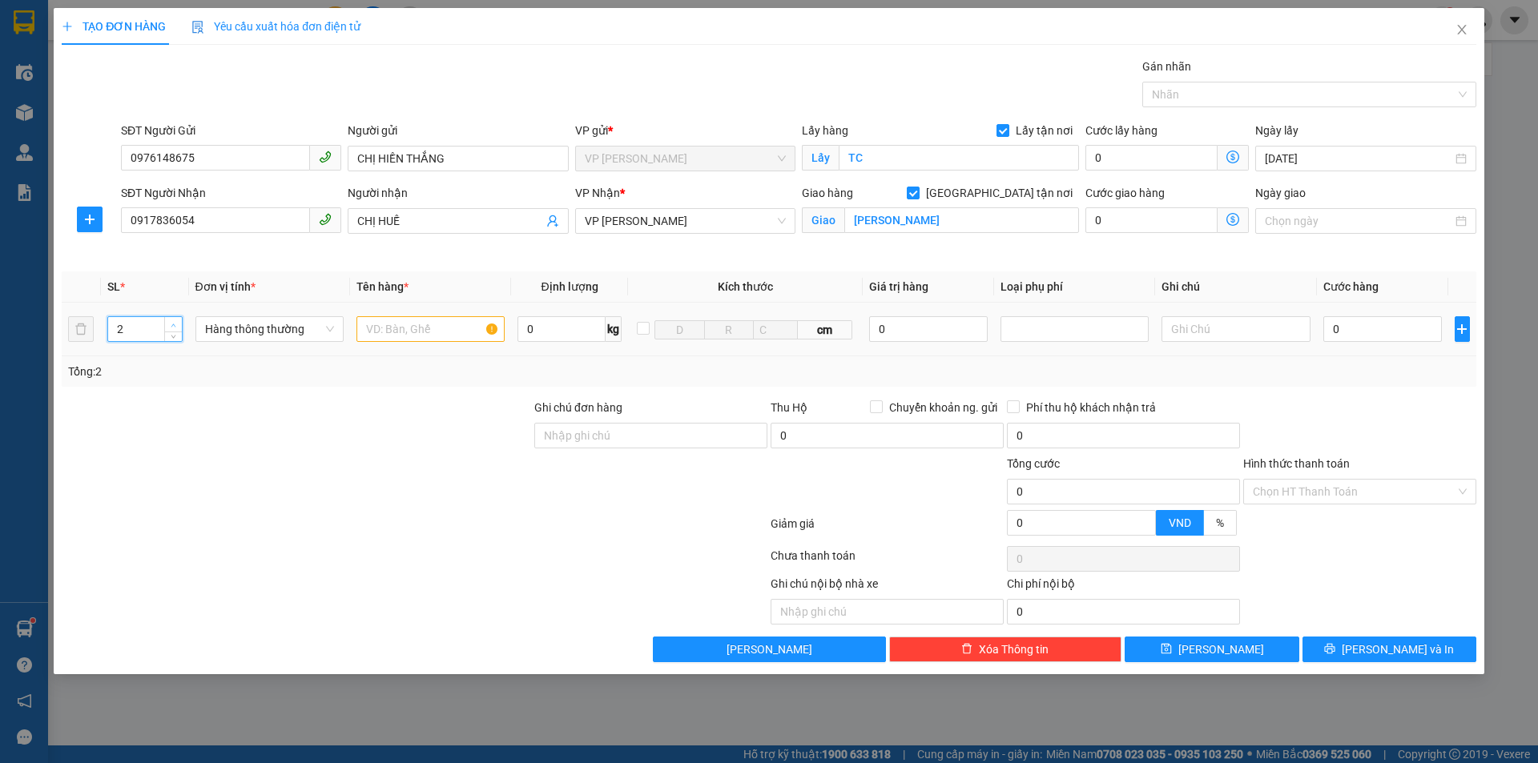
click at [171, 324] on icon "up" at bounding box center [174, 326] width 6 height 6
type input "3"
click at [171, 324] on icon "up" at bounding box center [174, 326] width 6 height 6
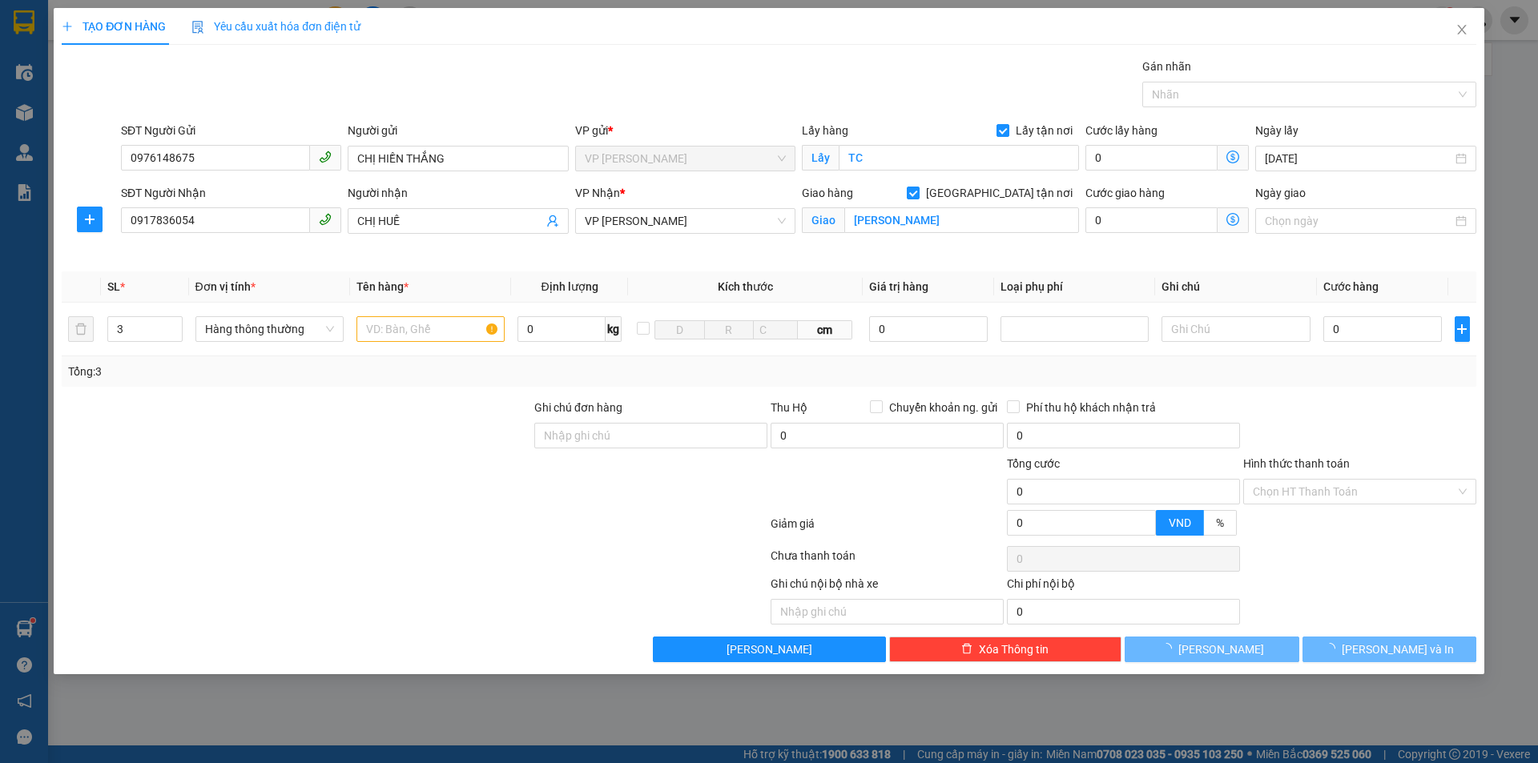
click at [333, 434] on div at bounding box center [296, 427] width 473 height 56
click at [406, 348] on td at bounding box center [430, 330] width 161 height 54
click at [408, 333] on input "text" at bounding box center [430, 329] width 148 height 26
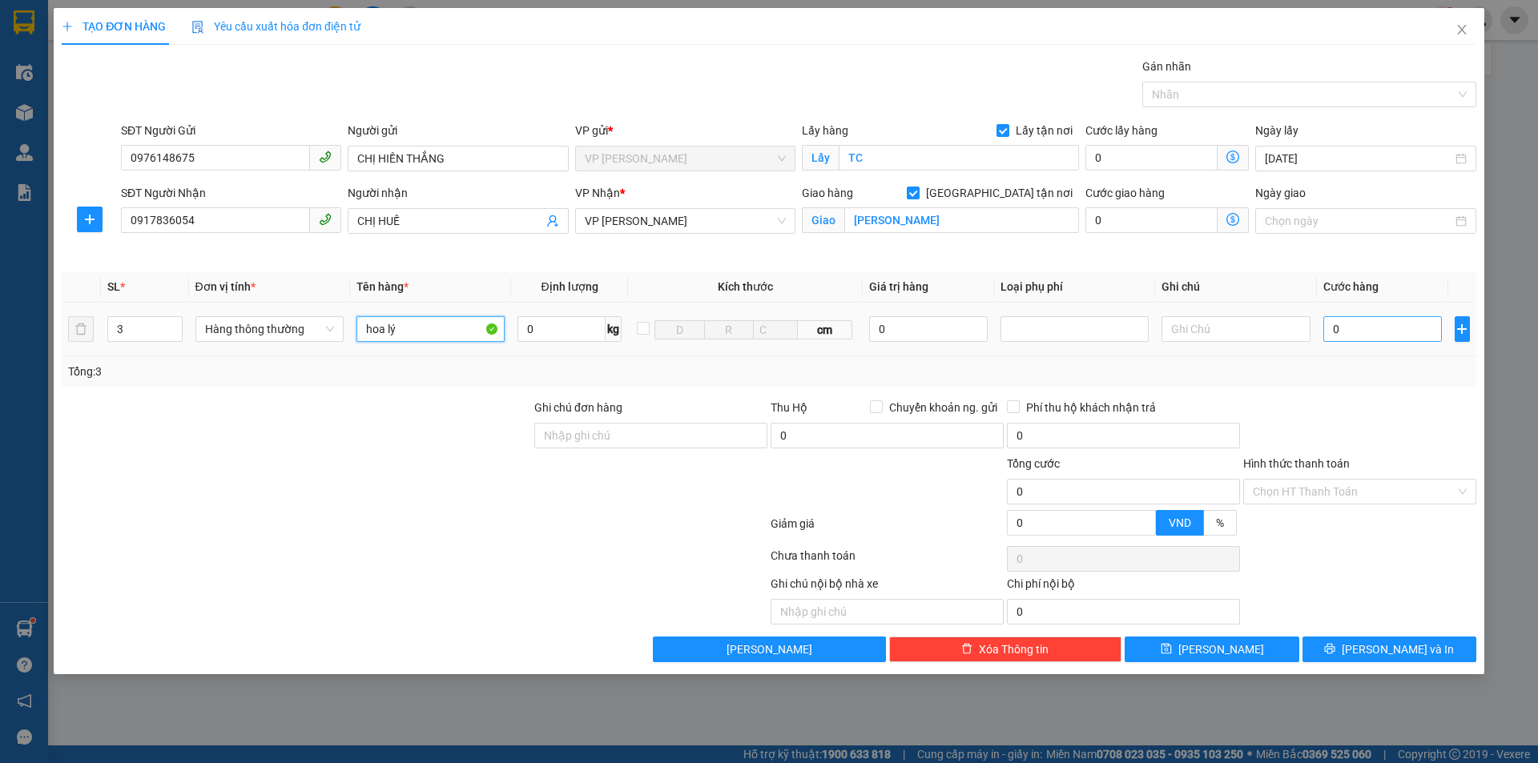
type input "hoa lý"
click at [1362, 333] on input "0" at bounding box center [1382, 329] width 119 height 26
drag, startPoint x: 1367, startPoint y: 331, endPoint x: 1327, endPoint y: 336, distance: 40.4
click at [1329, 336] on input "0" at bounding box center [1382, 329] width 119 height 26
type input "1"
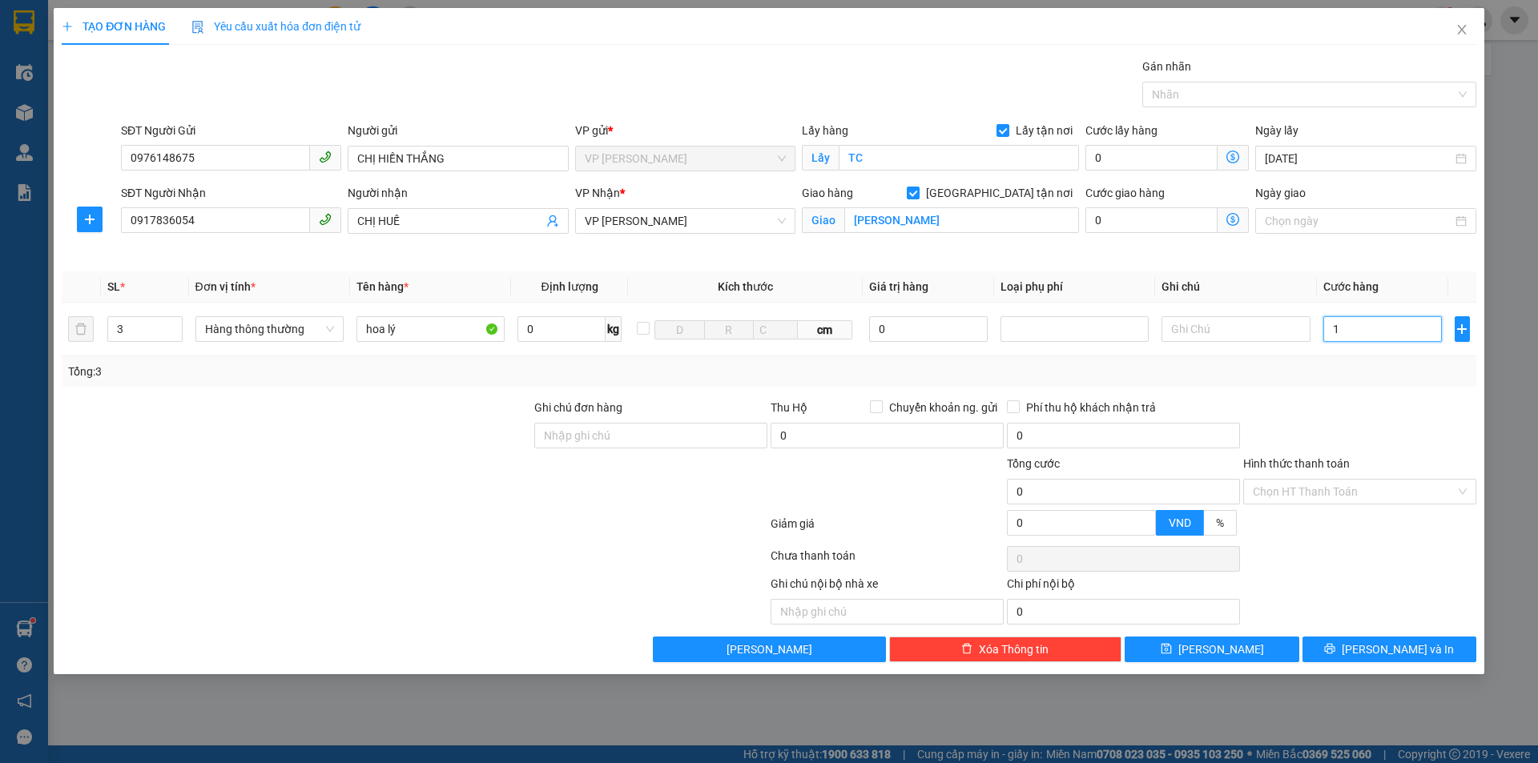
type input "1"
type input "14"
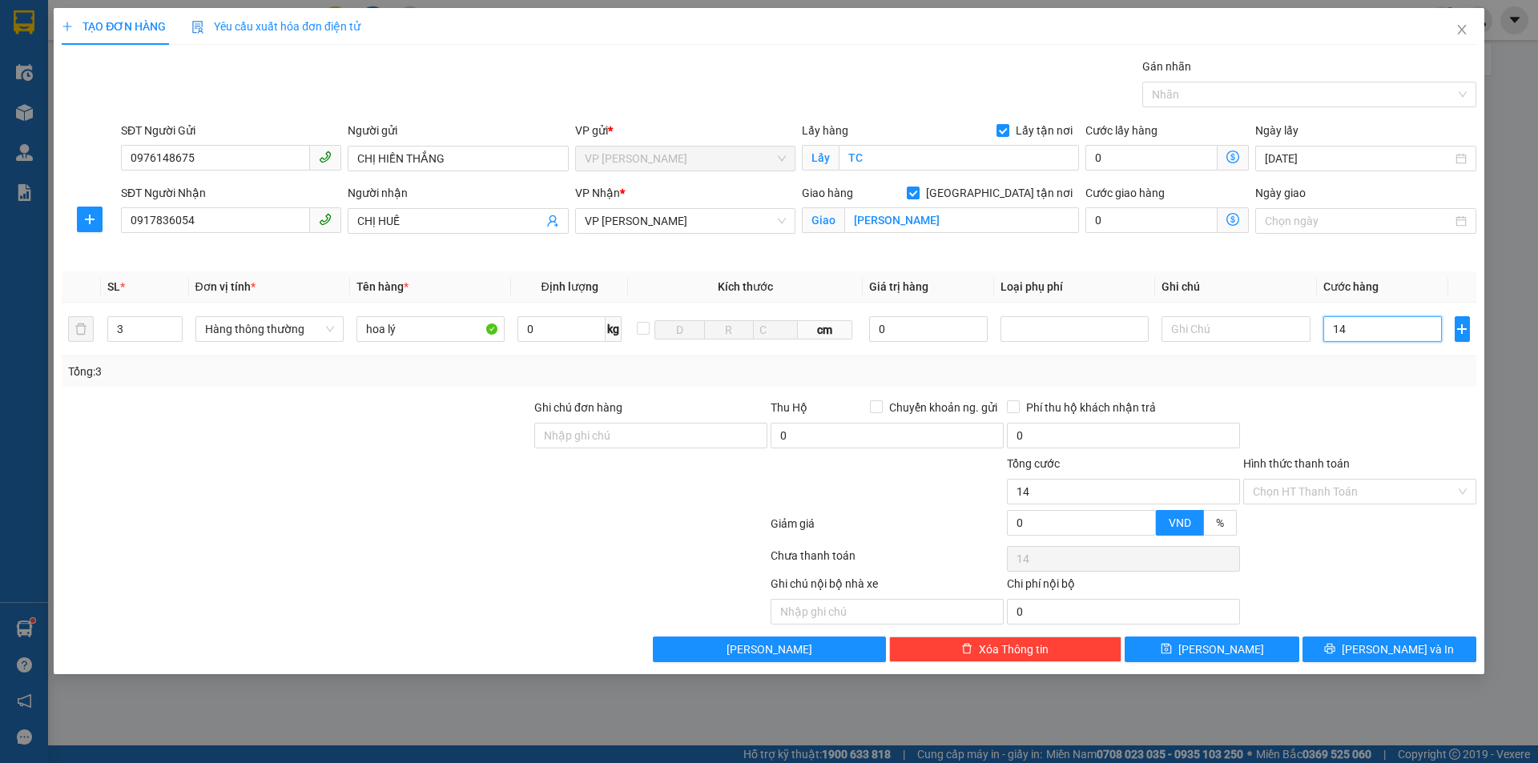
type input "140"
type input "1.400"
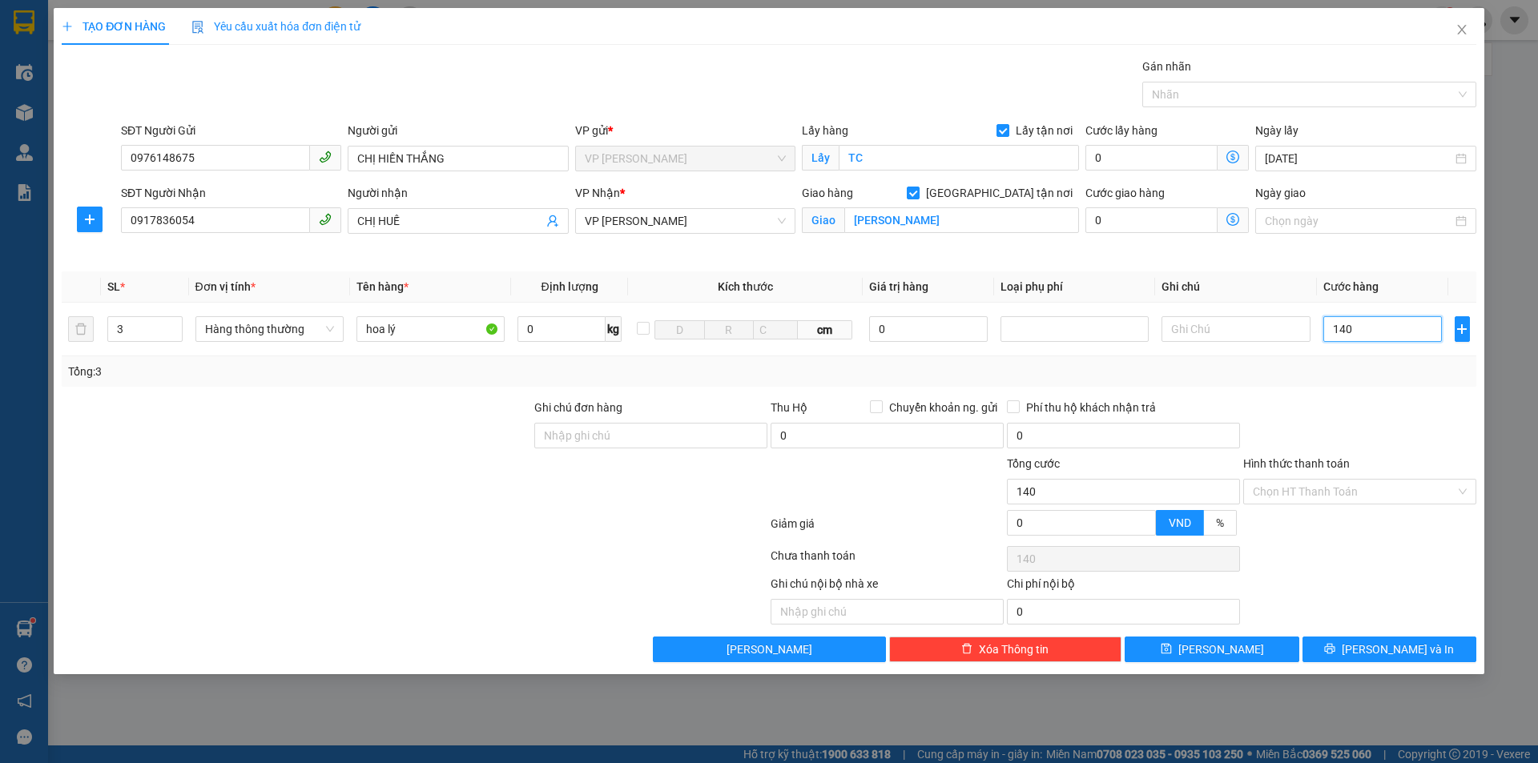
type input "1.400"
type input "14.000"
type input "140.000"
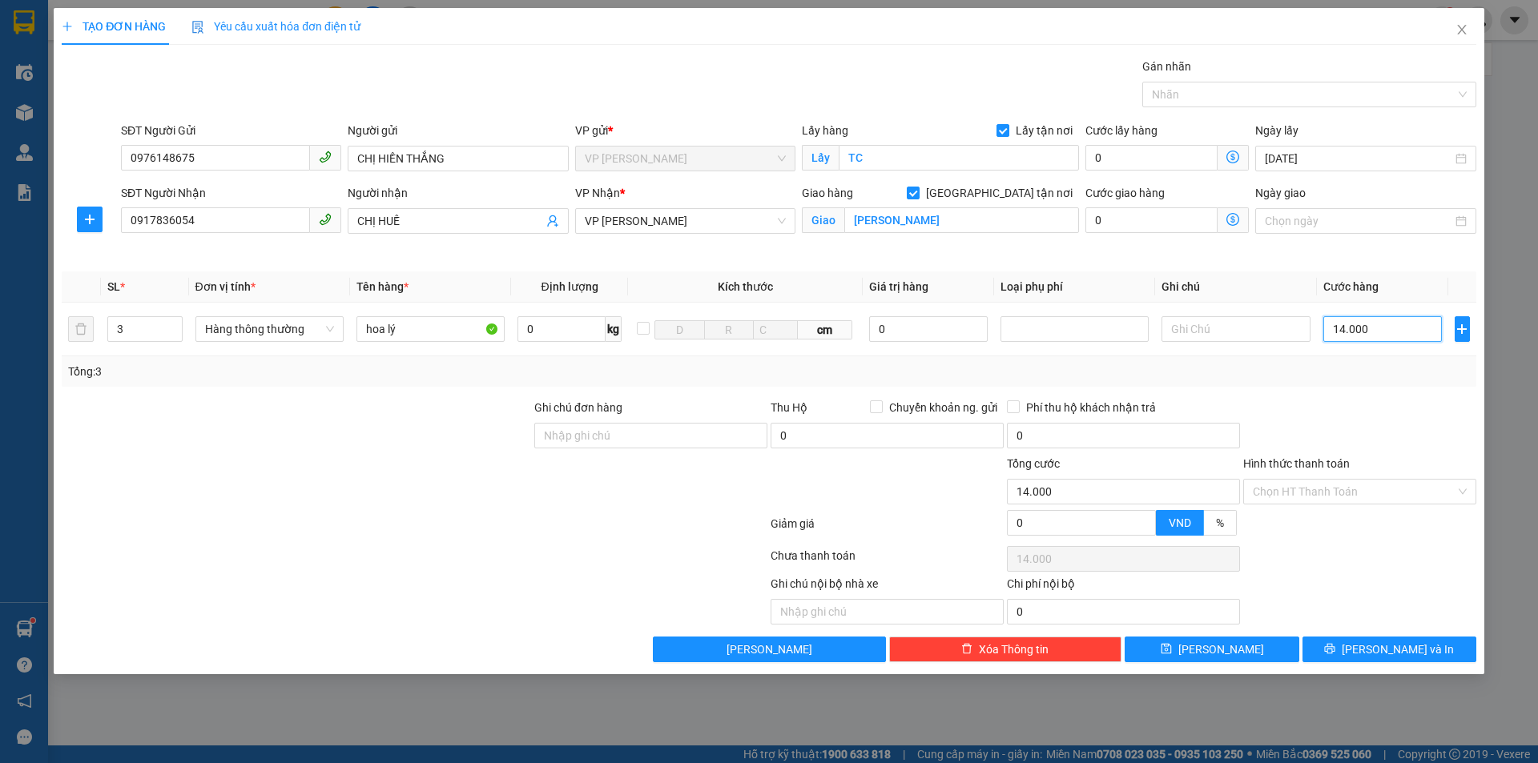
type input "140.000"
click at [1343, 490] on input "Hình thức thanh toán" at bounding box center [1354, 492] width 203 height 24
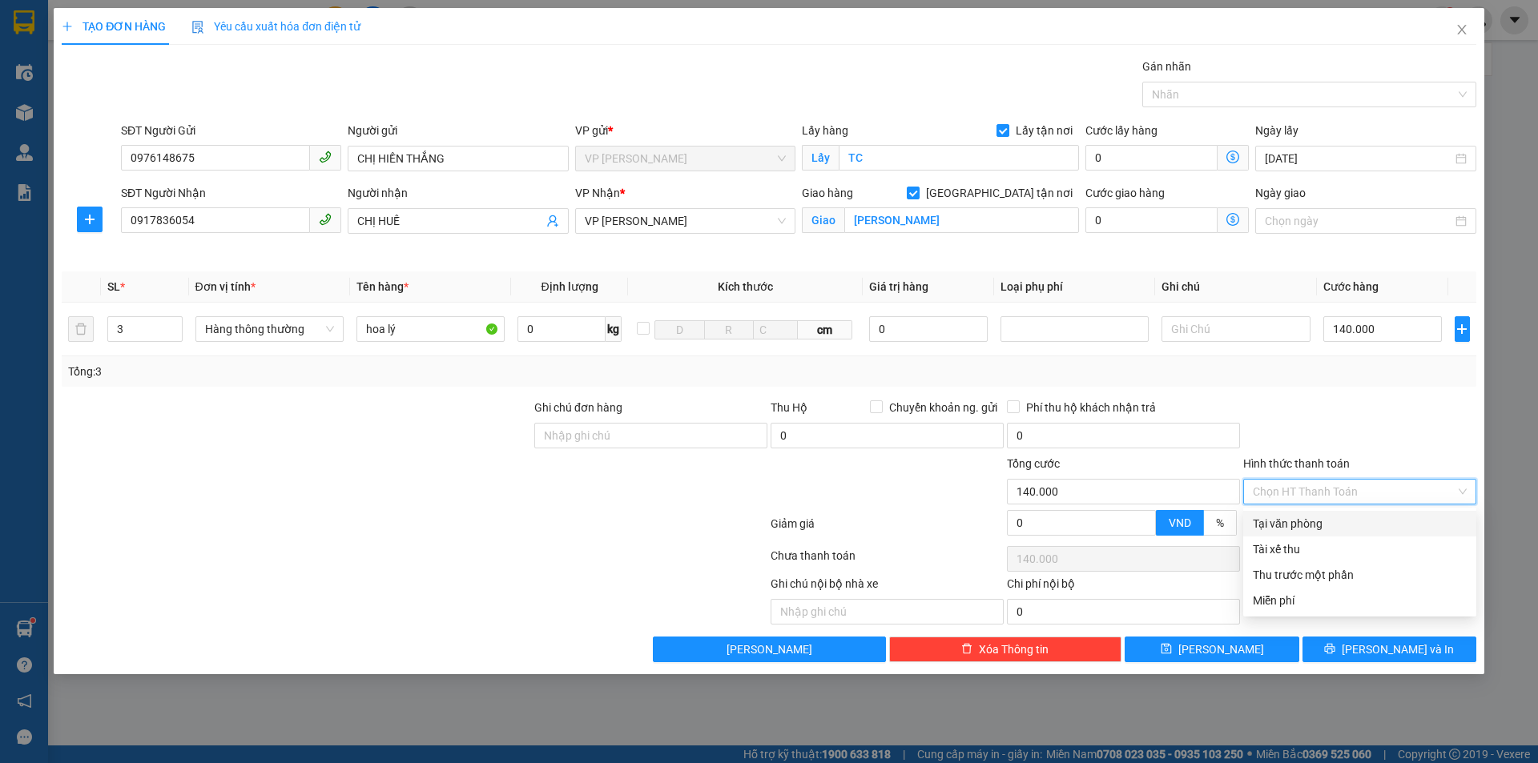
click at [1340, 527] on div "Tại văn phòng" at bounding box center [1360, 524] width 214 height 18
type input "0"
click at [1338, 520] on div "Tại văn phòng" at bounding box center [1360, 524] width 214 height 18
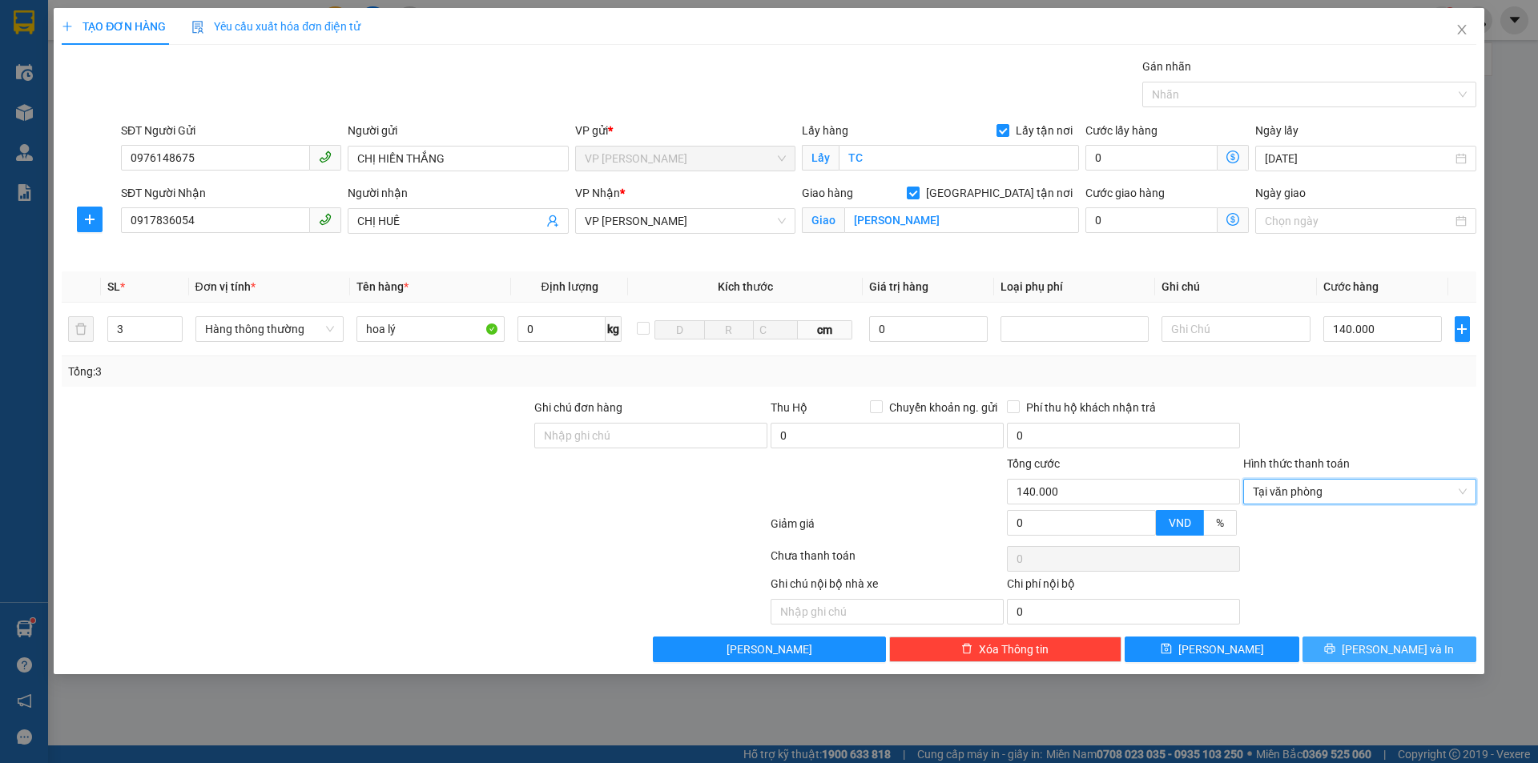
click at [1380, 658] on span "[PERSON_NAME] và In" at bounding box center [1398, 650] width 112 height 18
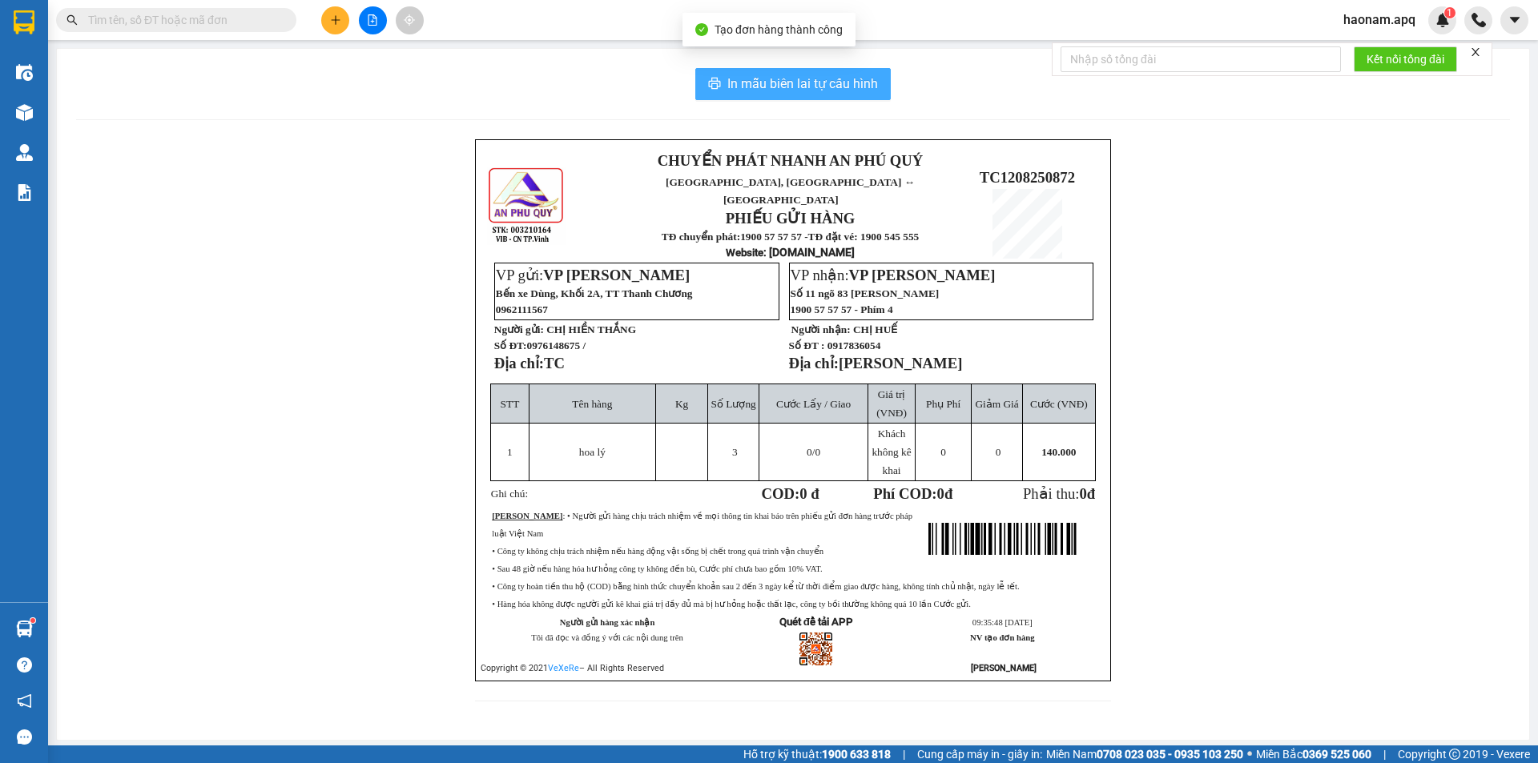
click at [809, 82] on span "In mẫu biên lai tự cấu hình" at bounding box center [802, 84] width 151 height 20
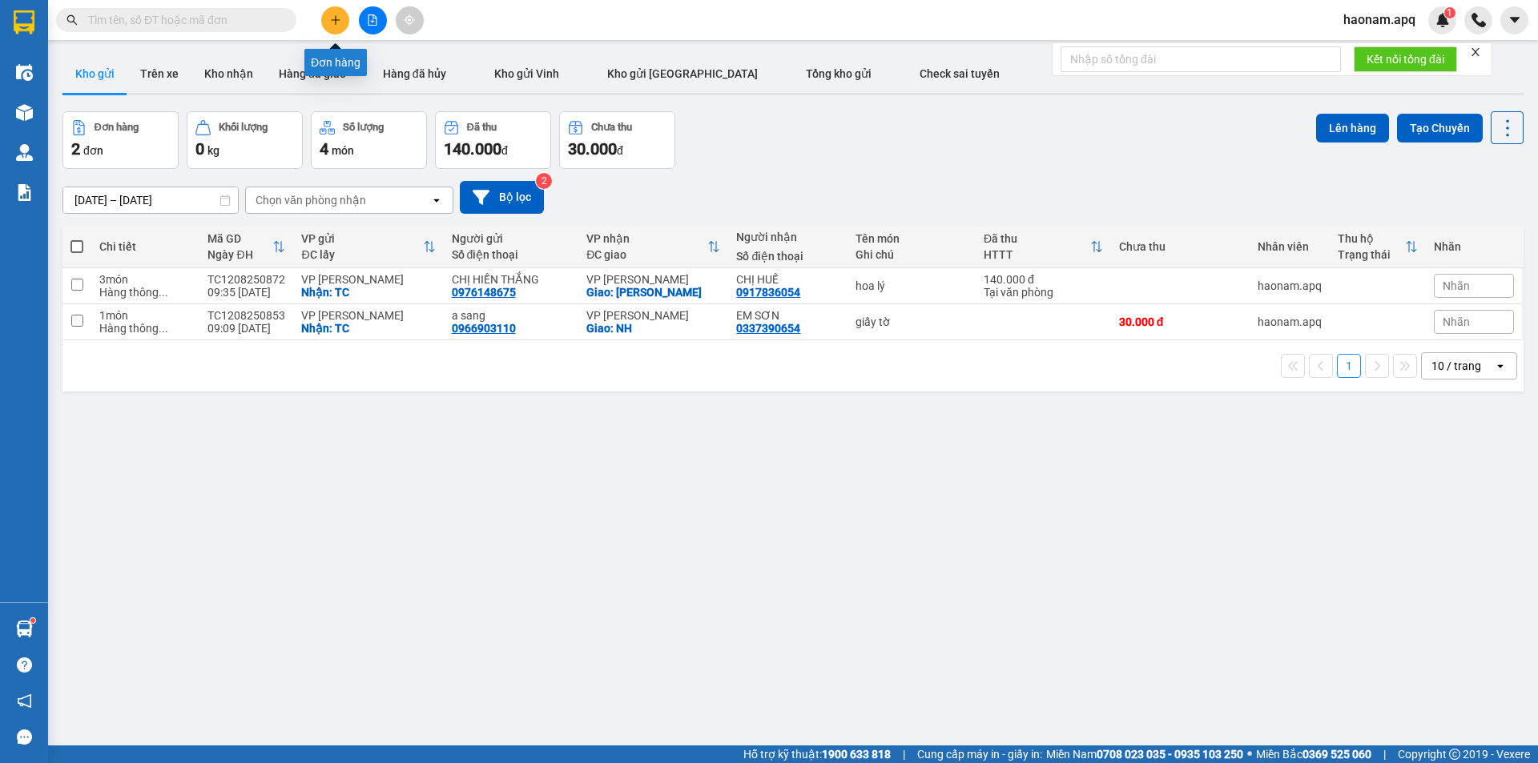
click at [343, 30] on button at bounding box center [335, 20] width 28 height 28
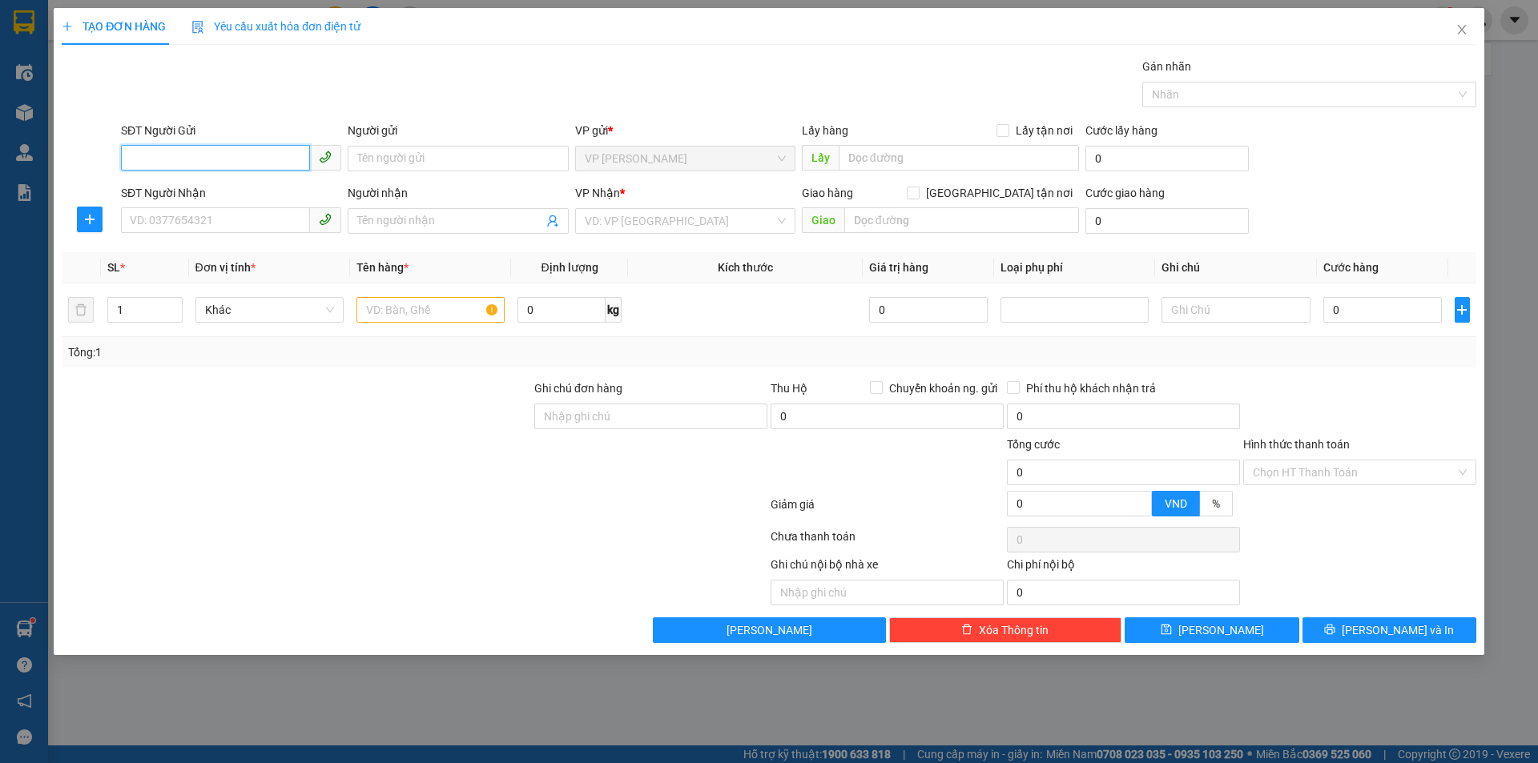
click at [243, 162] on input "SĐT Người Gửi" at bounding box center [215, 158] width 189 height 26
click at [256, 187] on div "0979291915 - CHÚ [PERSON_NAME]" at bounding box center [231, 191] width 201 height 18
type input "0979291915"
type input "CHÚ [PERSON_NAME]"
checkbox input "true"
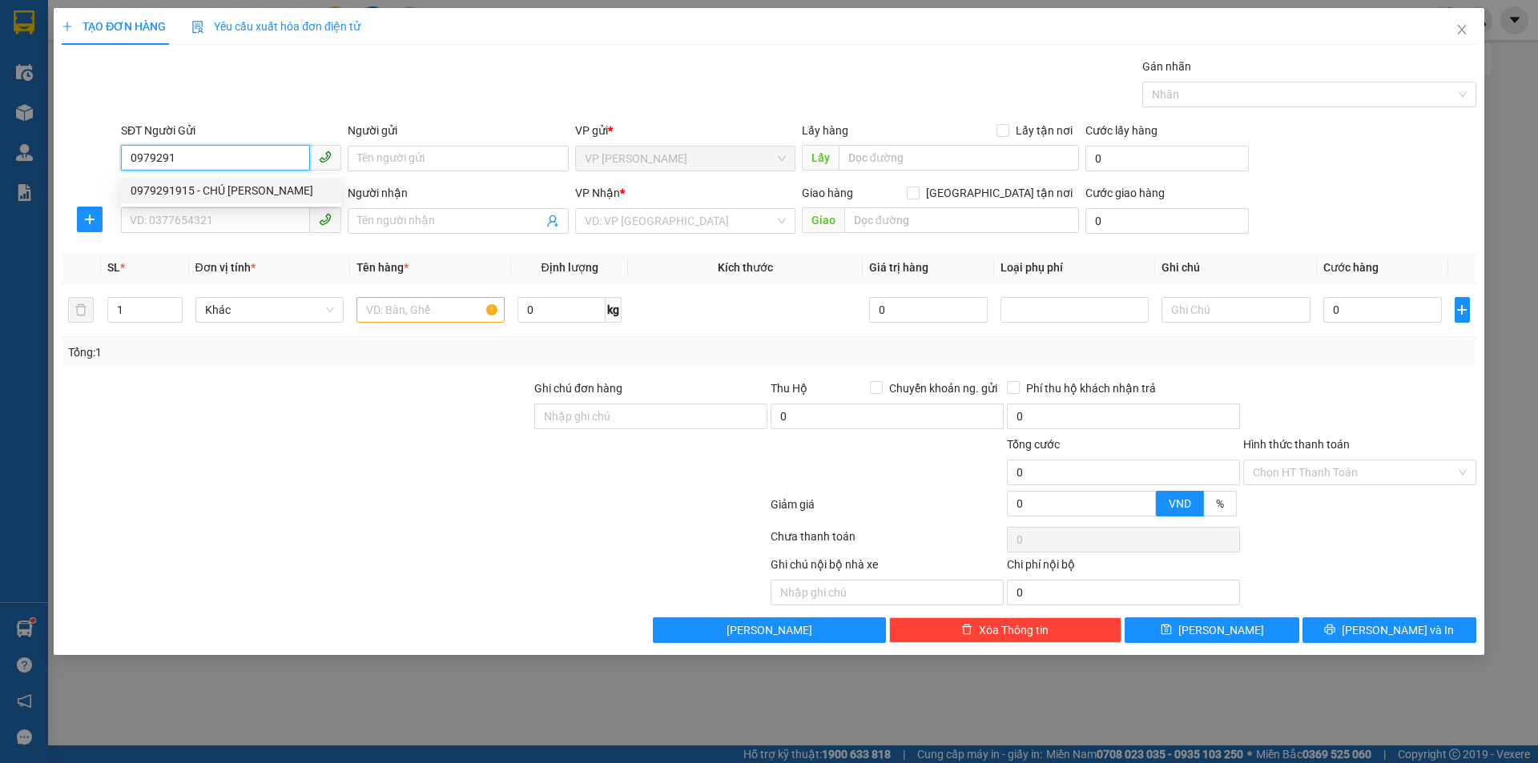
type input "TC"
type input "0979291915"
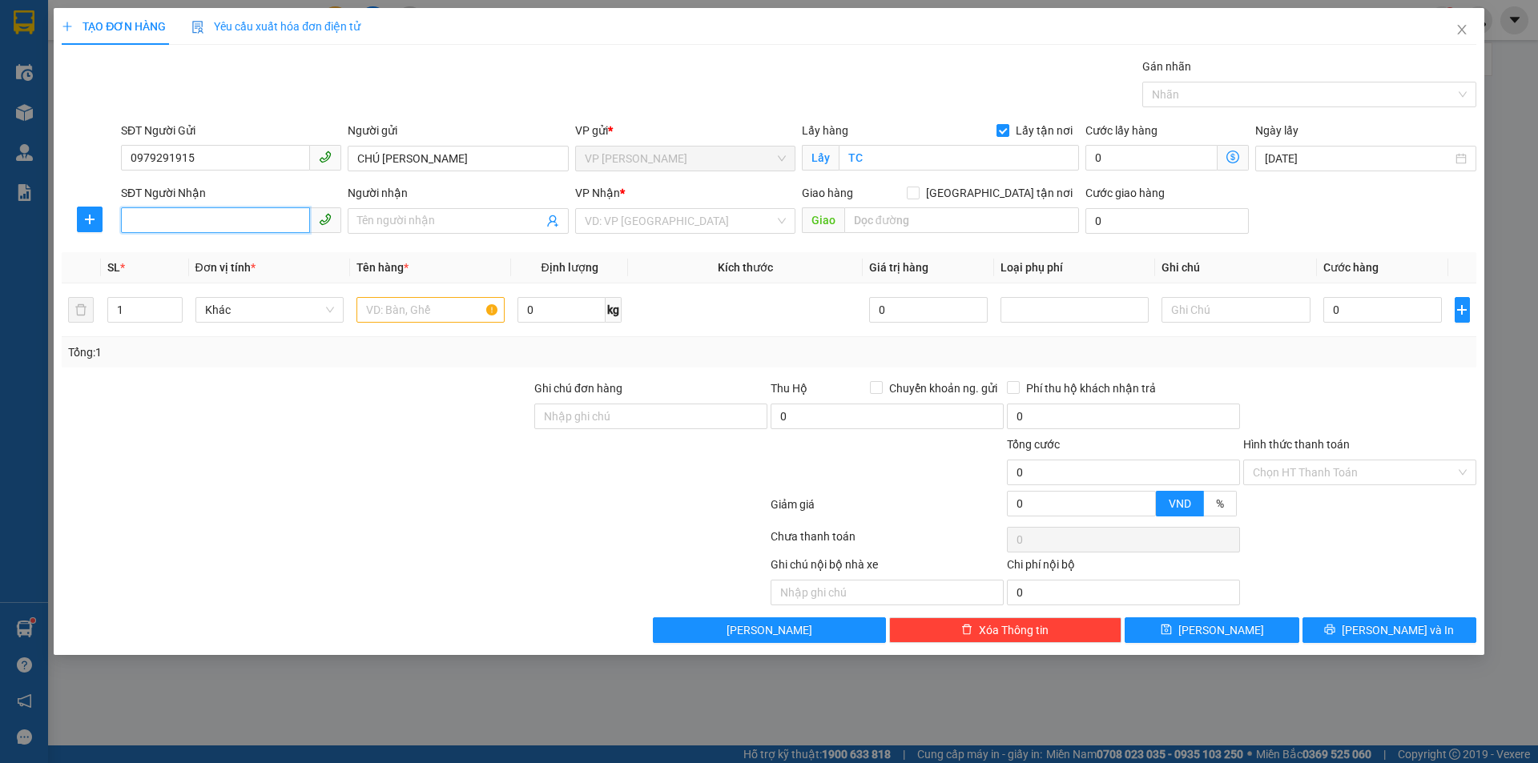
click at [256, 217] on input "SĐT Người Nhận" at bounding box center [215, 220] width 189 height 26
click at [238, 243] on div "0387690437 - a chiến" at bounding box center [231, 253] width 220 height 26
type input "0387690437"
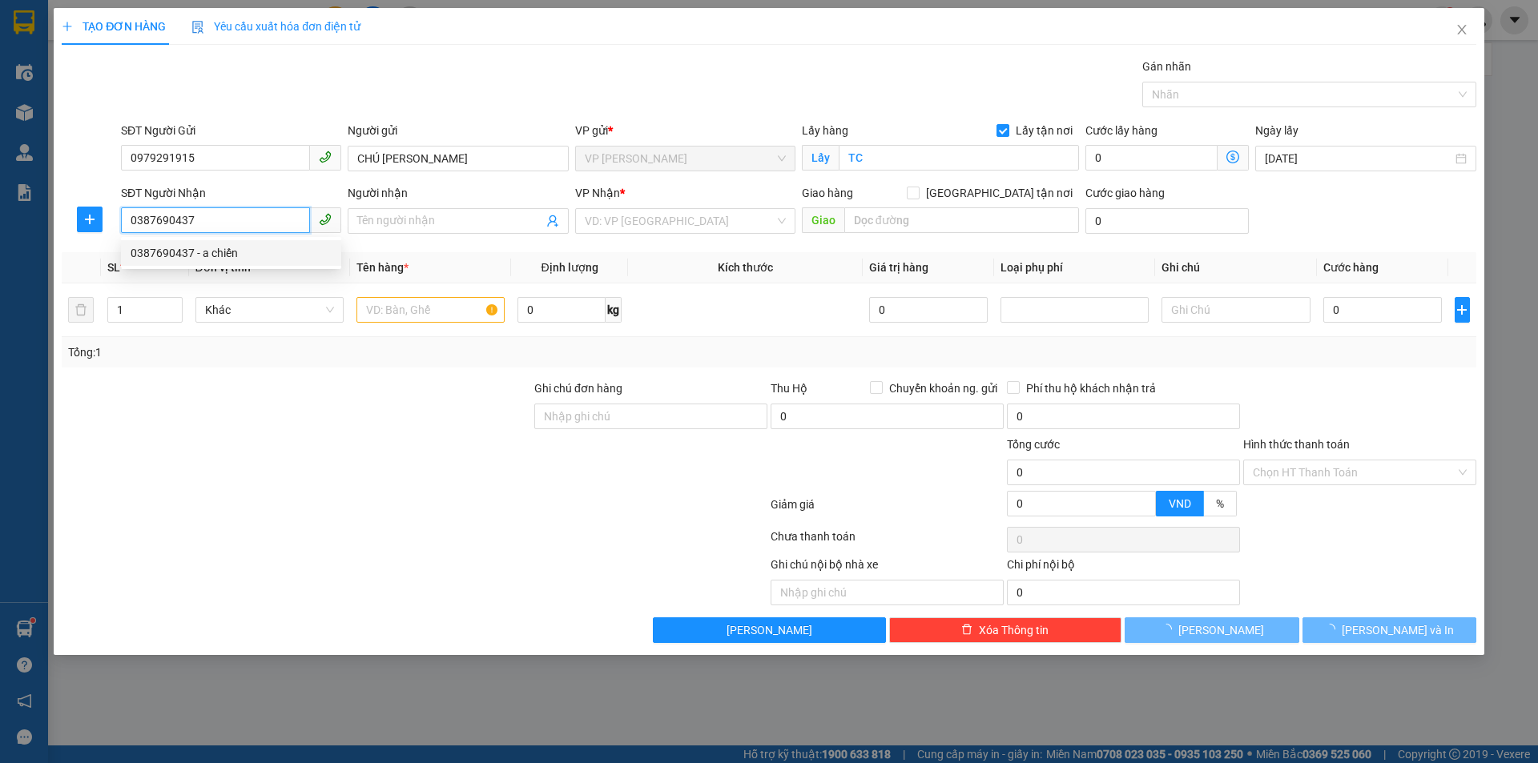
type input "a chiến"
checkbox input "true"
type input "NH"
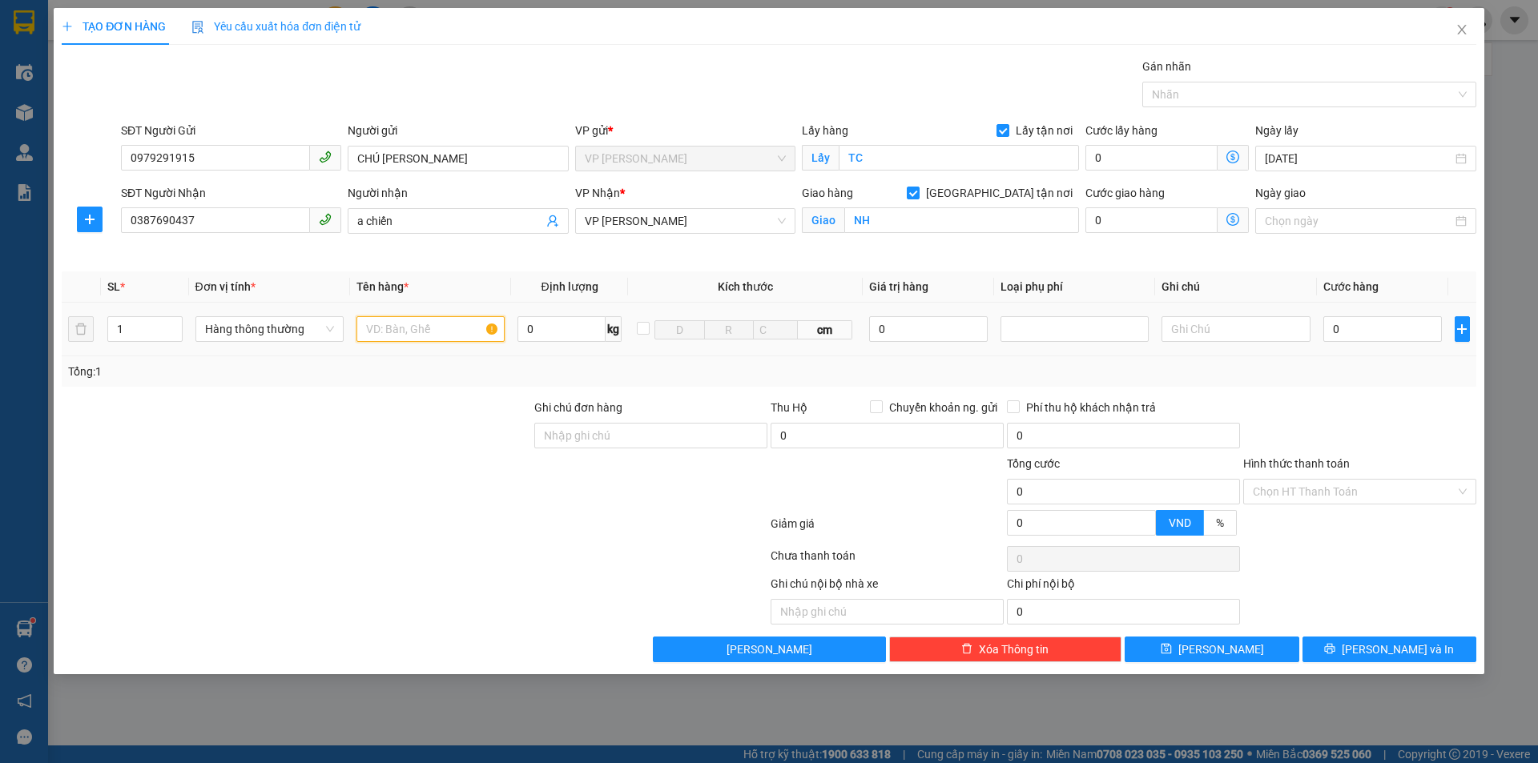
click at [410, 329] on input "text" at bounding box center [430, 329] width 148 height 26
type input "mit"
click at [1347, 328] on input "0" at bounding box center [1382, 329] width 119 height 26
type input "4"
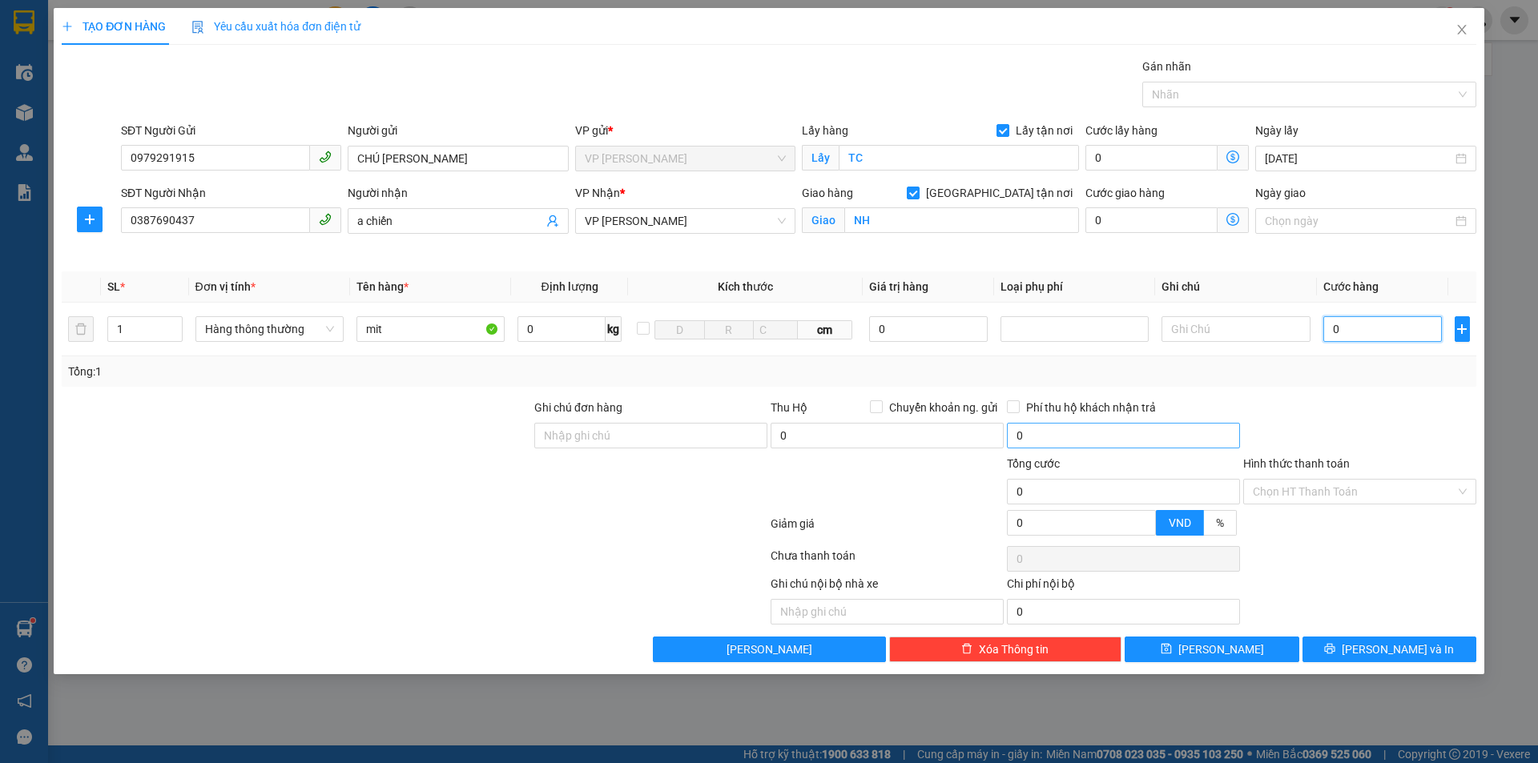
type input "4"
type input "40"
type input "400"
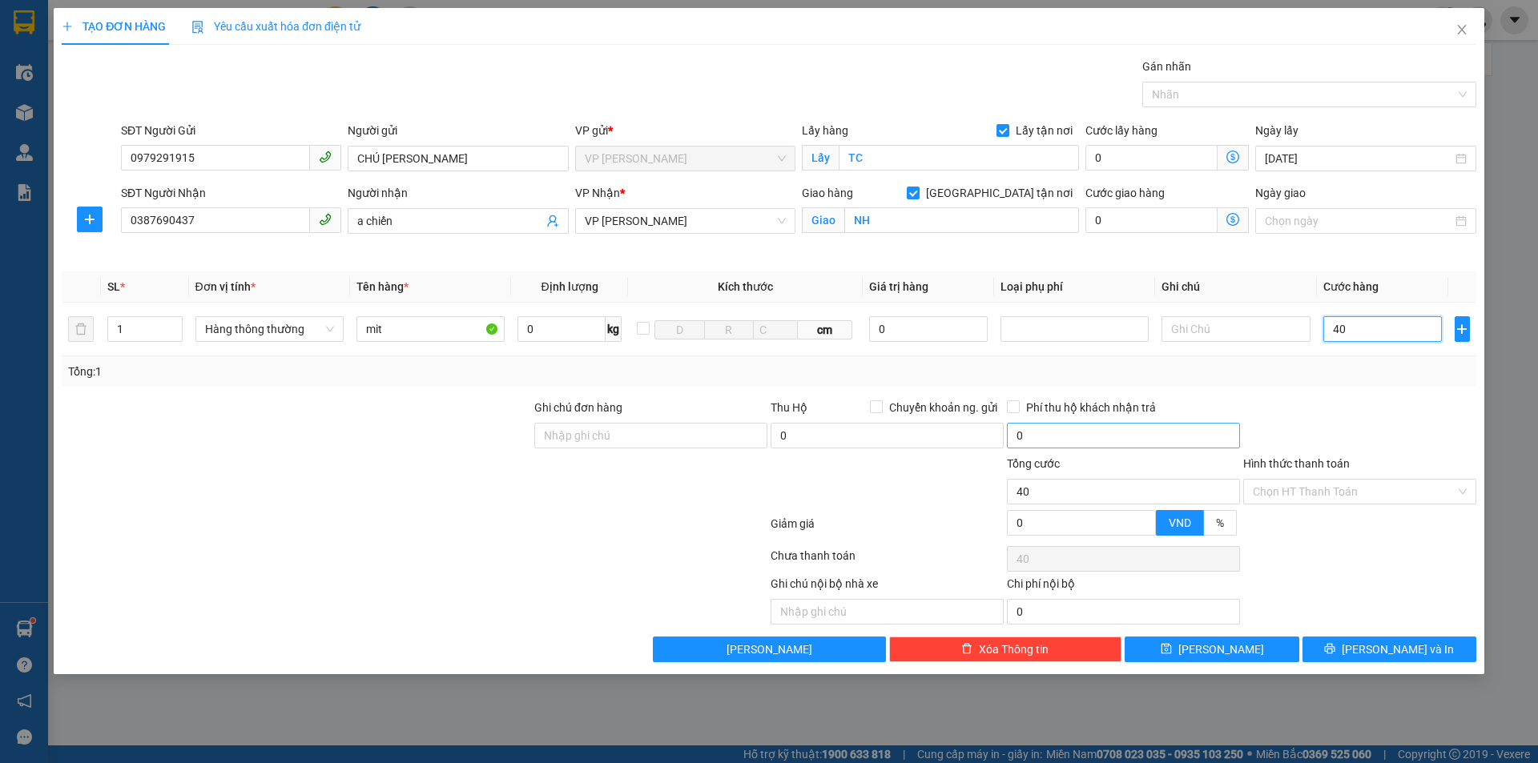
type input "400"
type input "4.000"
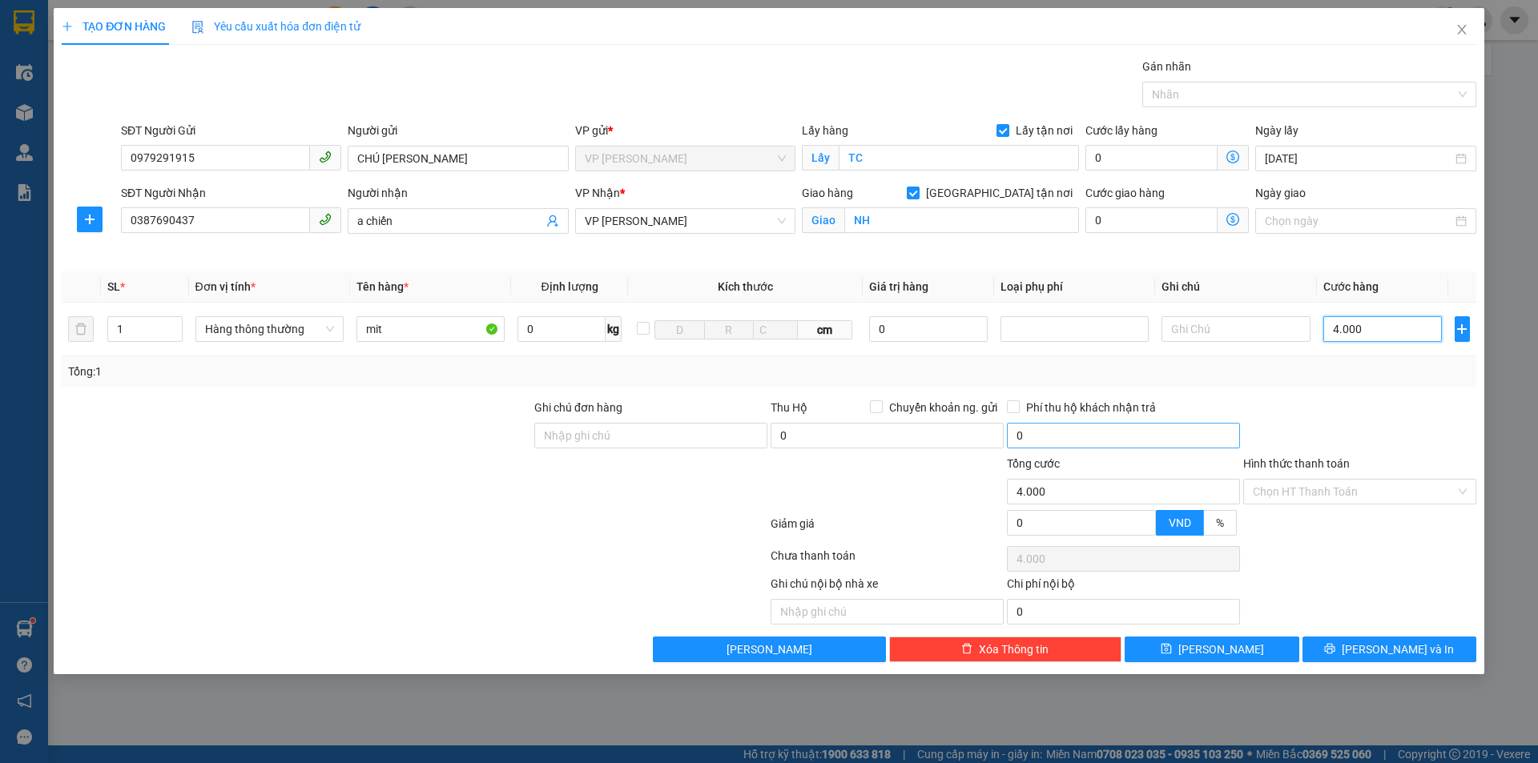
type input "40.000"
drag, startPoint x: 1374, startPoint y: 329, endPoint x: 1314, endPoint y: 347, distance: 62.6
click at [1322, 340] on td "40.000" at bounding box center [1383, 330] width 132 height 54
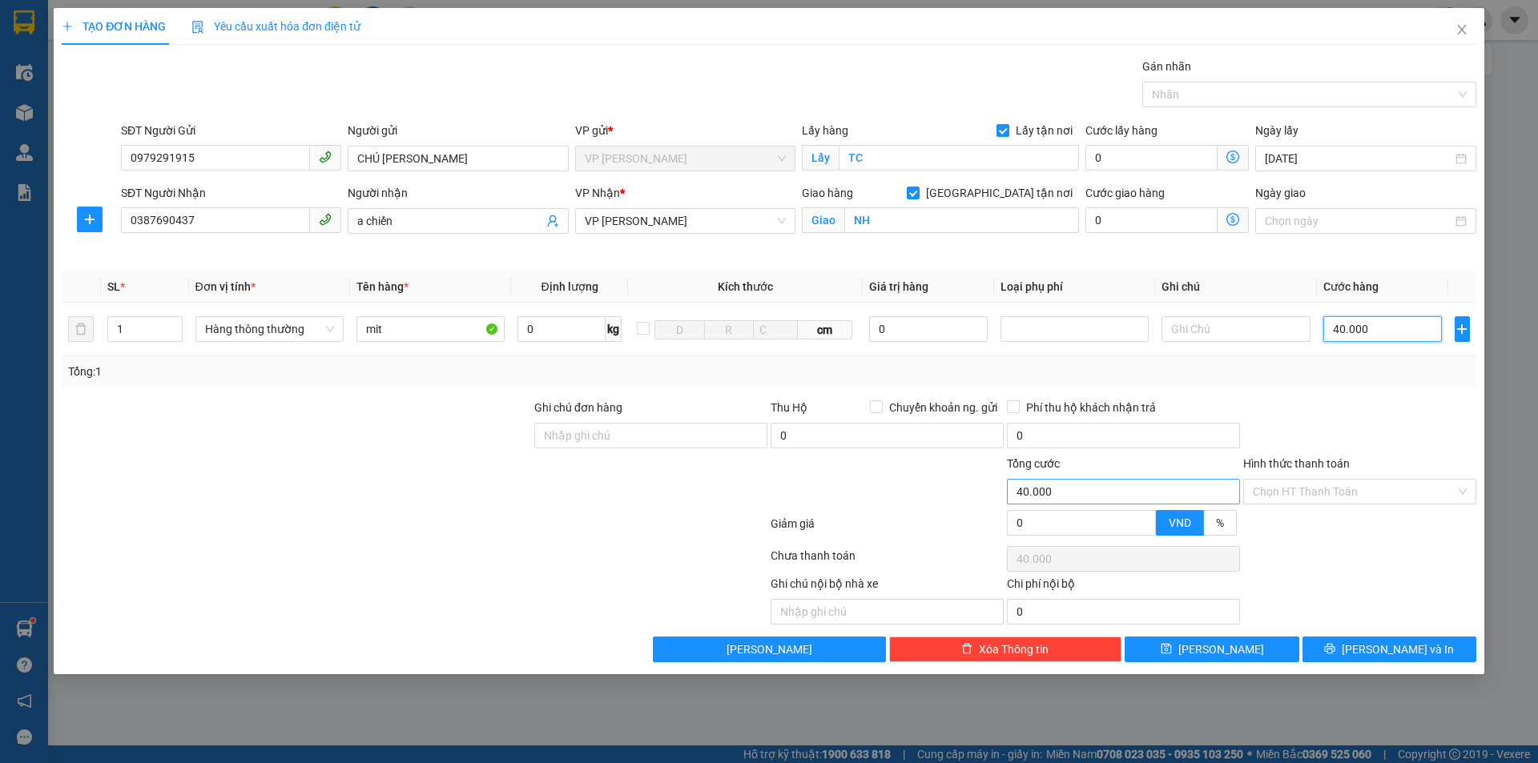
type input "5"
type input "50"
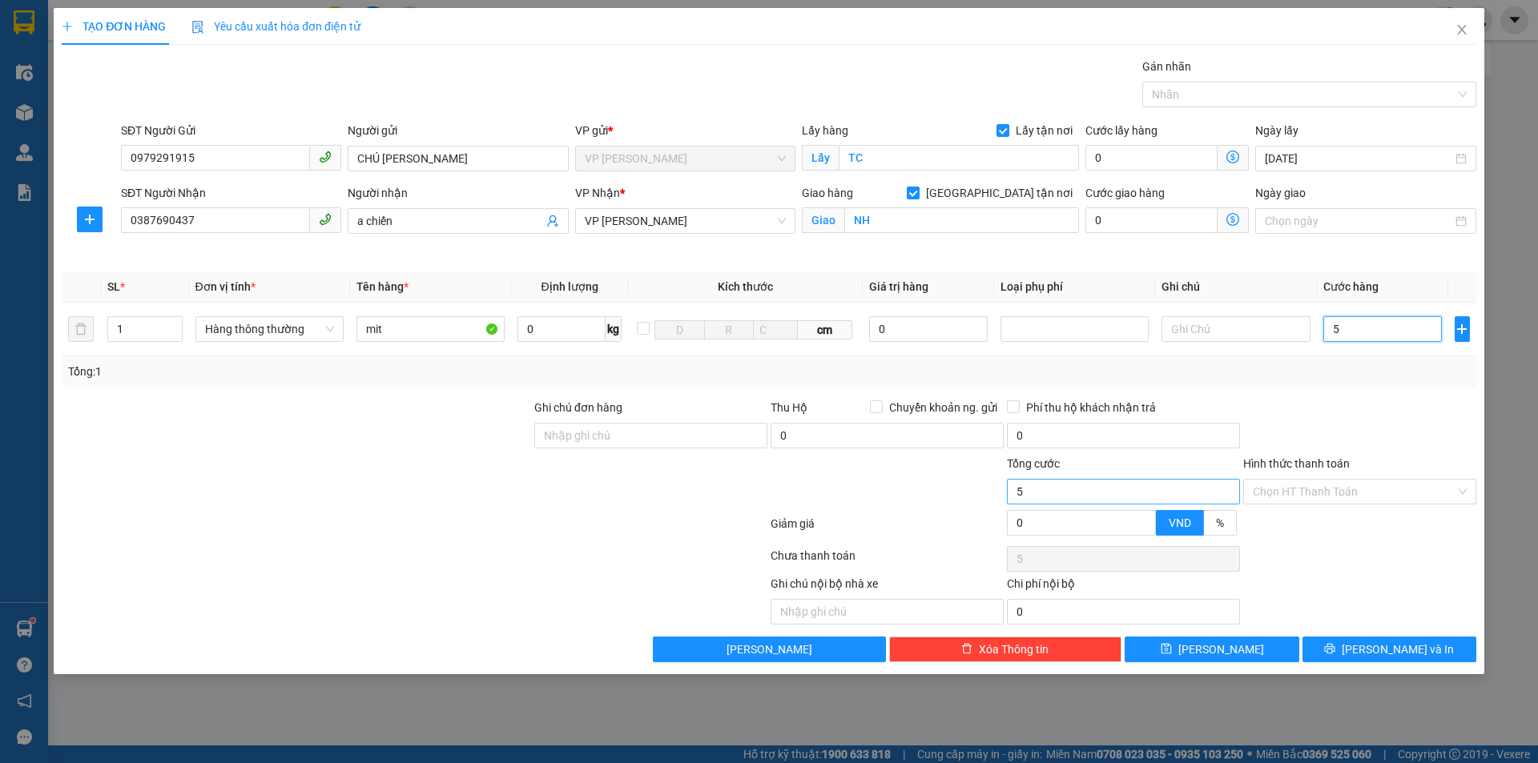
type input "50"
type input "500"
type input "5.000"
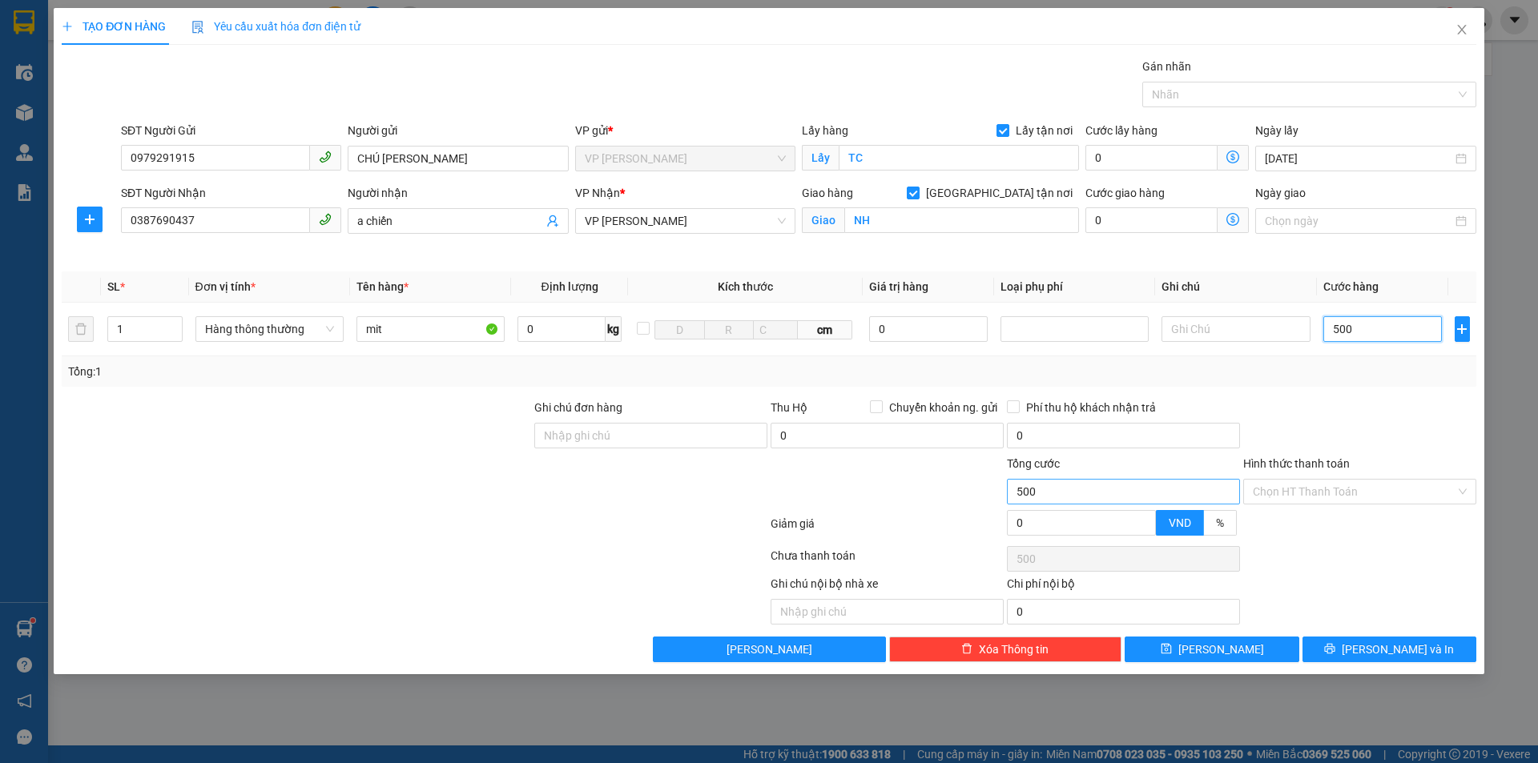
type input "5.000"
type input "50.000"
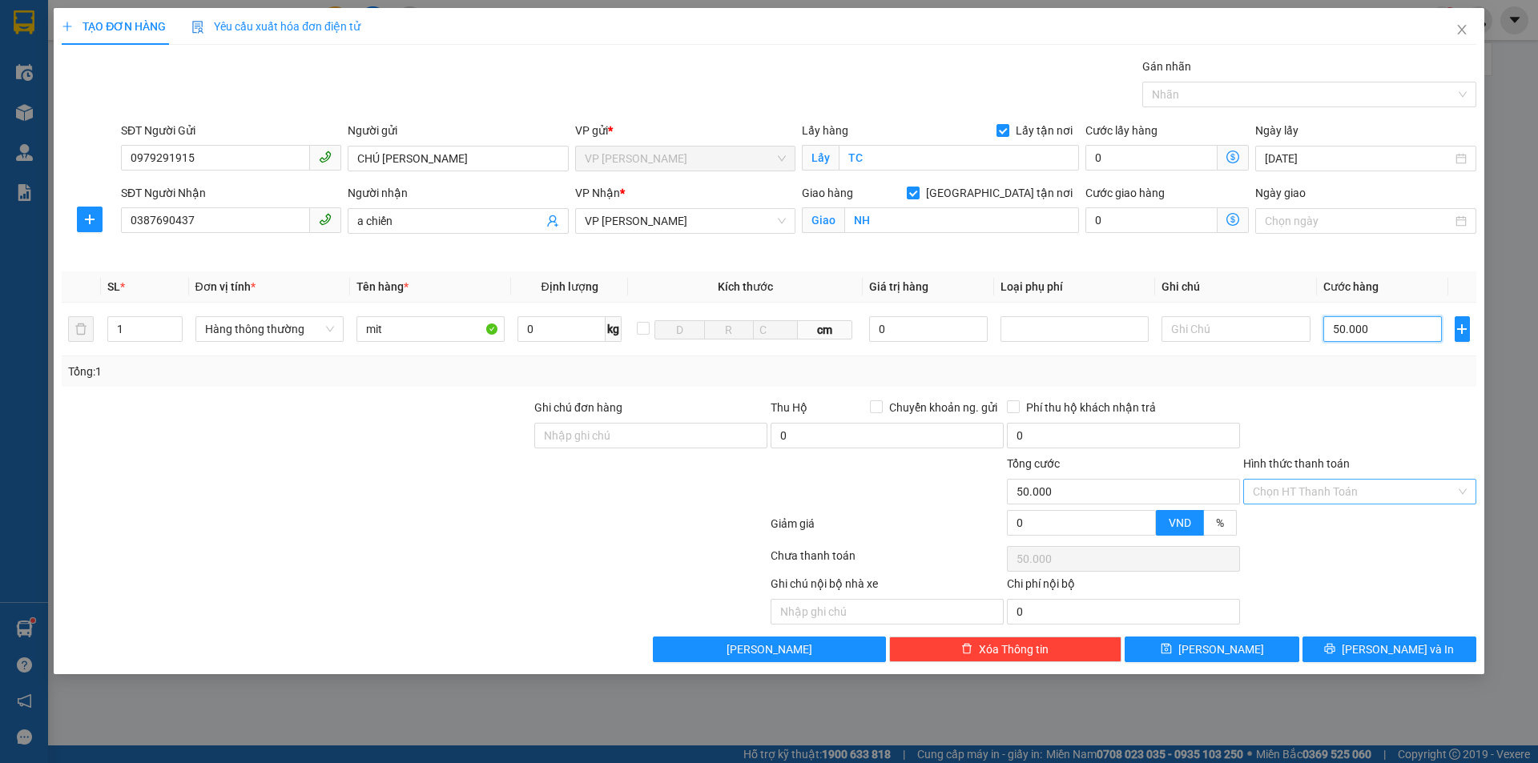
type input "50.000"
click at [1371, 486] on input "Hình thức thanh toán" at bounding box center [1354, 492] width 203 height 24
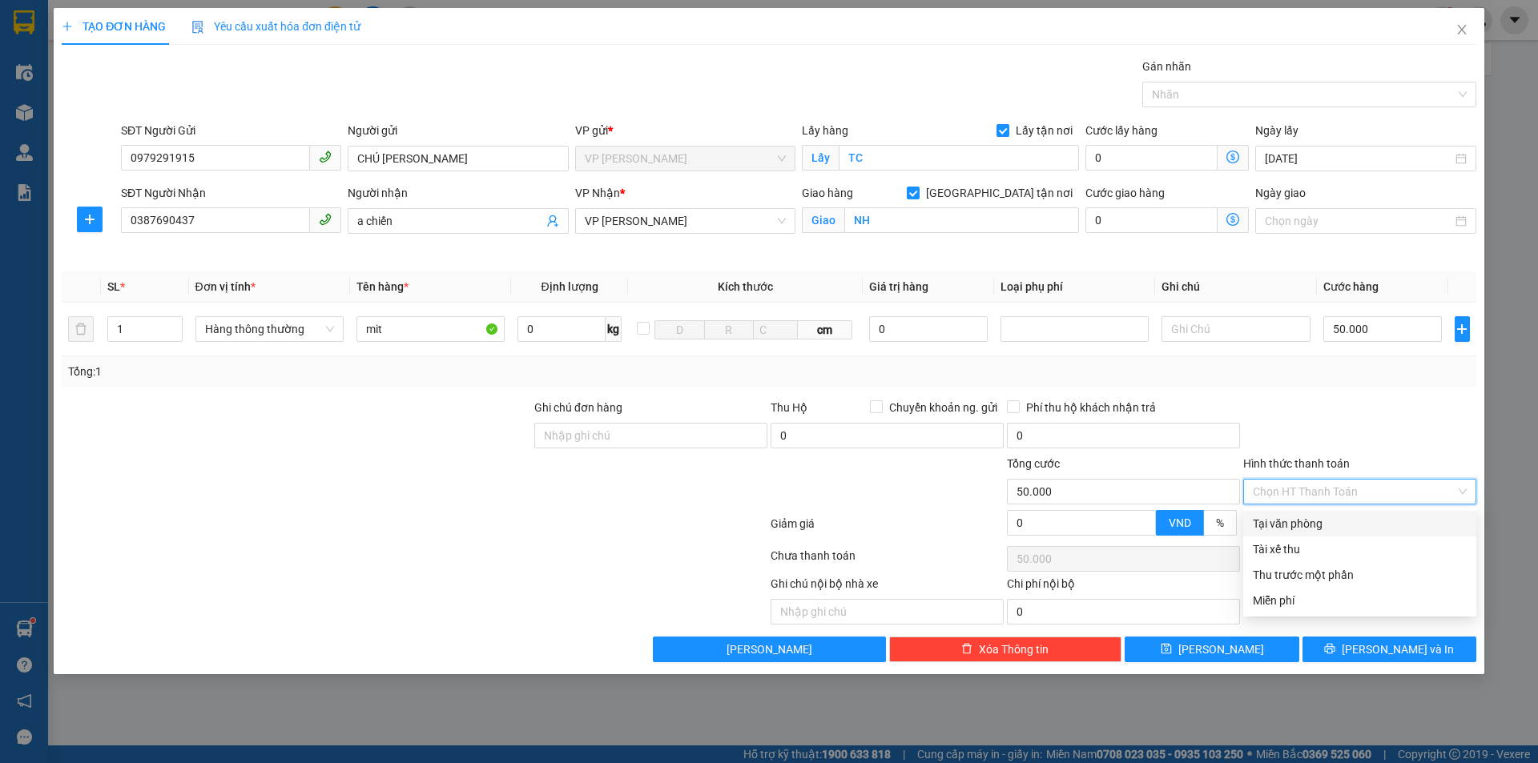
click at [1310, 517] on div "Tại văn phòng" at bounding box center [1360, 524] width 214 height 18
type input "0"
click at [1364, 529] on div "Tại văn phòng" at bounding box center [1360, 524] width 214 height 18
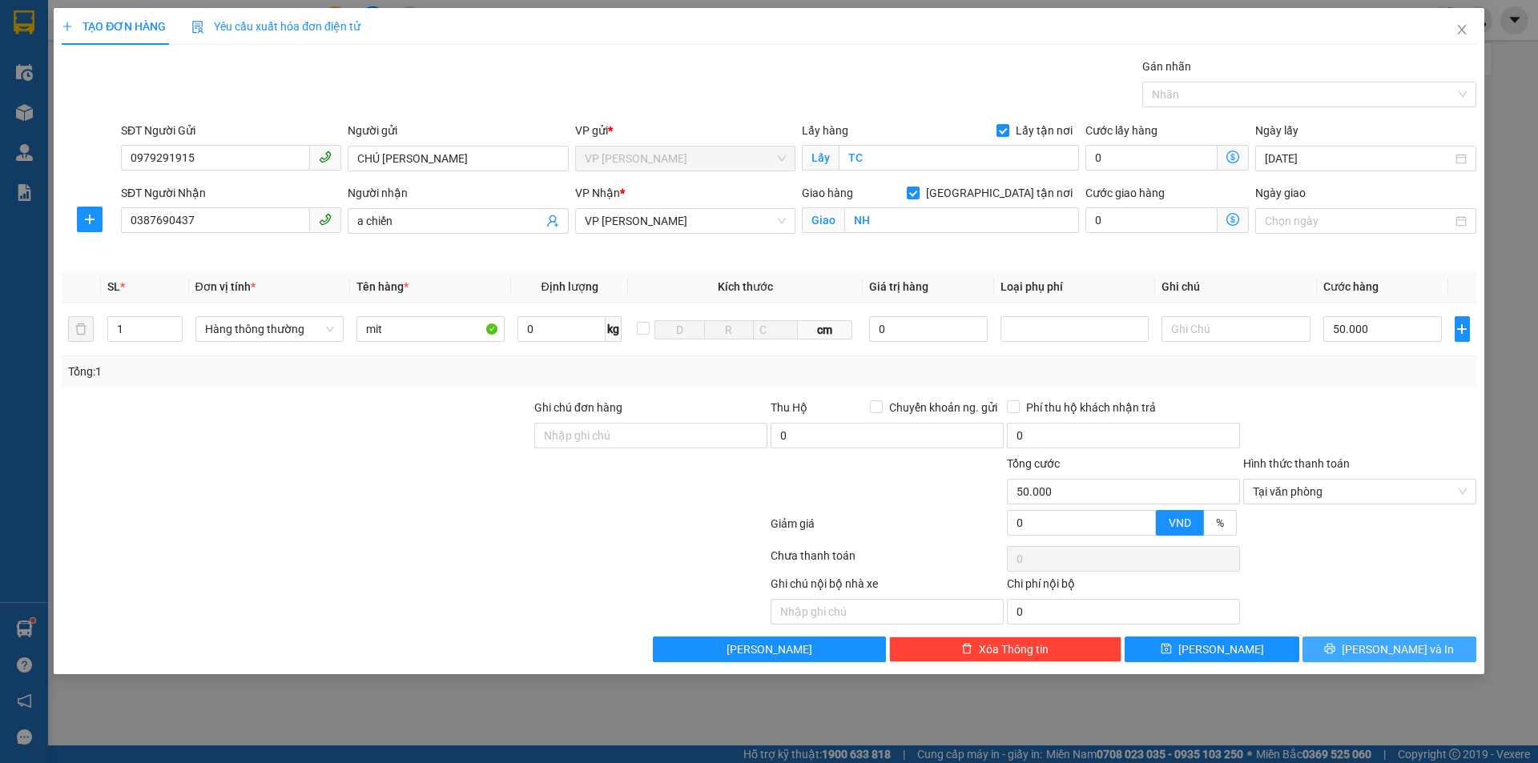
click at [1378, 642] on span "[PERSON_NAME] và In" at bounding box center [1398, 650] width 112 height 18
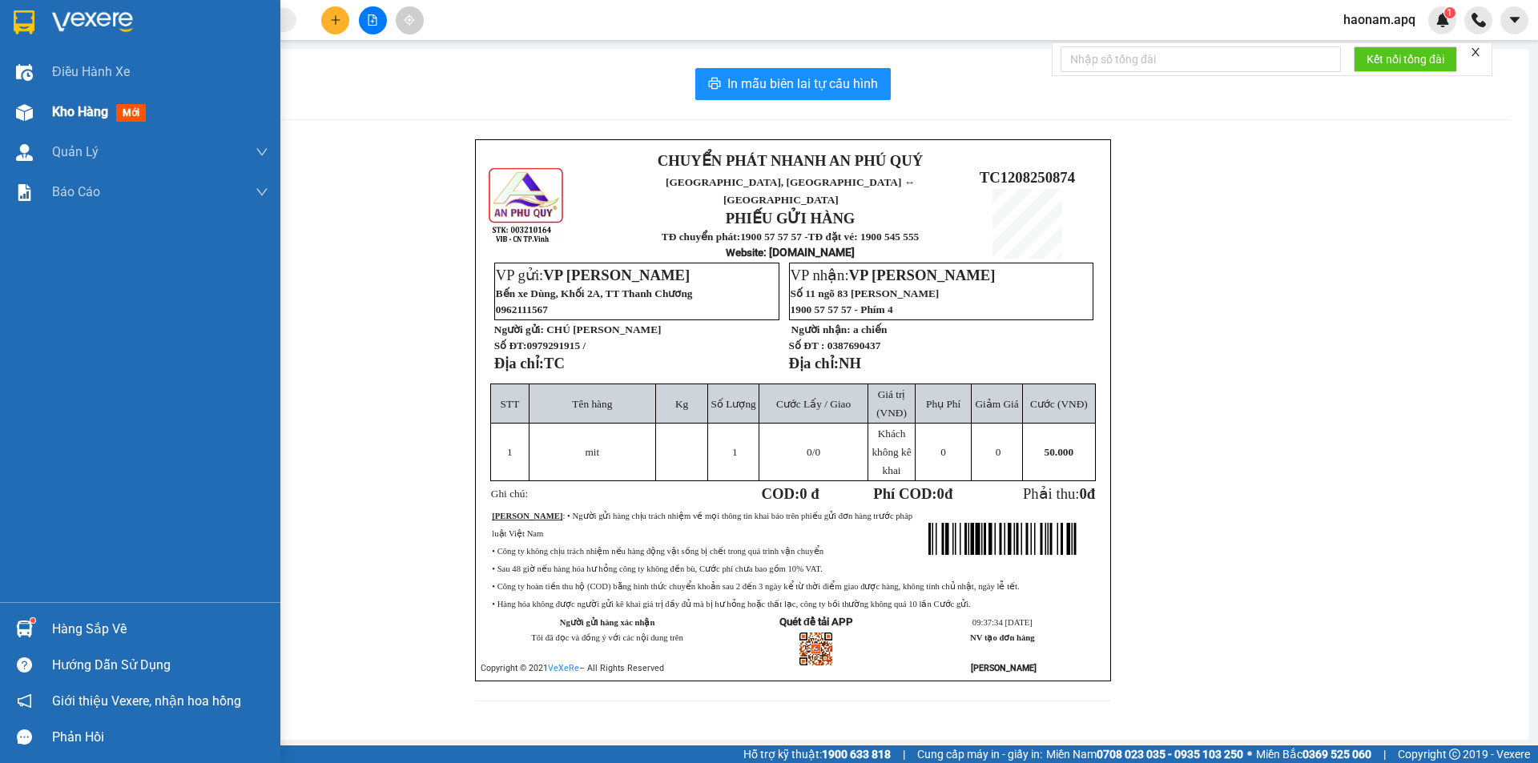
click at [68, 121] on div "Kho hàng mới" at bounding box center [102, 112] width 100 height 20
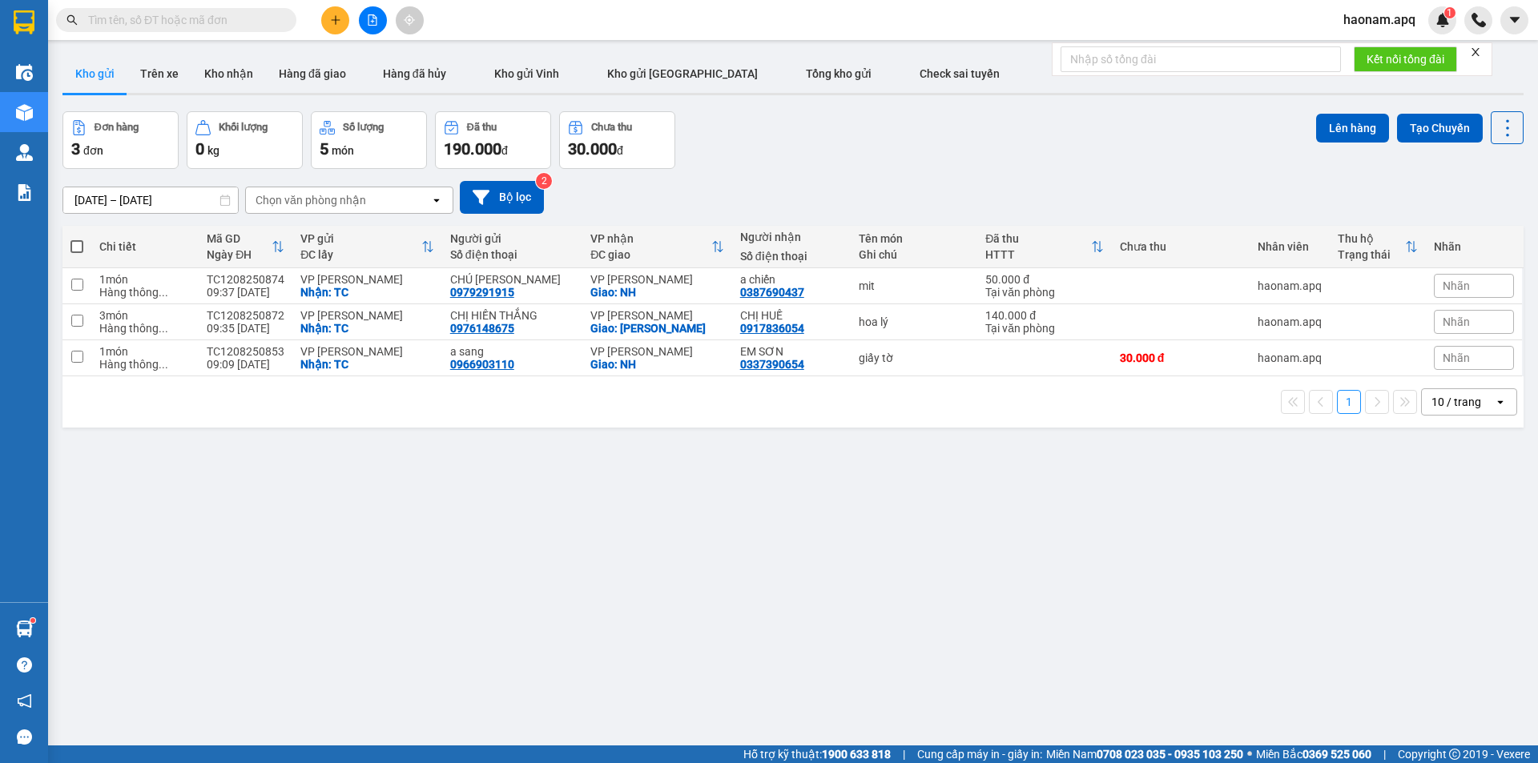
drag, startPoint x: 355, startPoint y: 15, endPoint x: 334, endPoint y: 18, distance: 21.1
click at [354, 14] on div at bounding box center [372, 20] width 120 height 28
click at [332, 20] on icon "plus" at bounding box center [335, 19] width 9 height 1
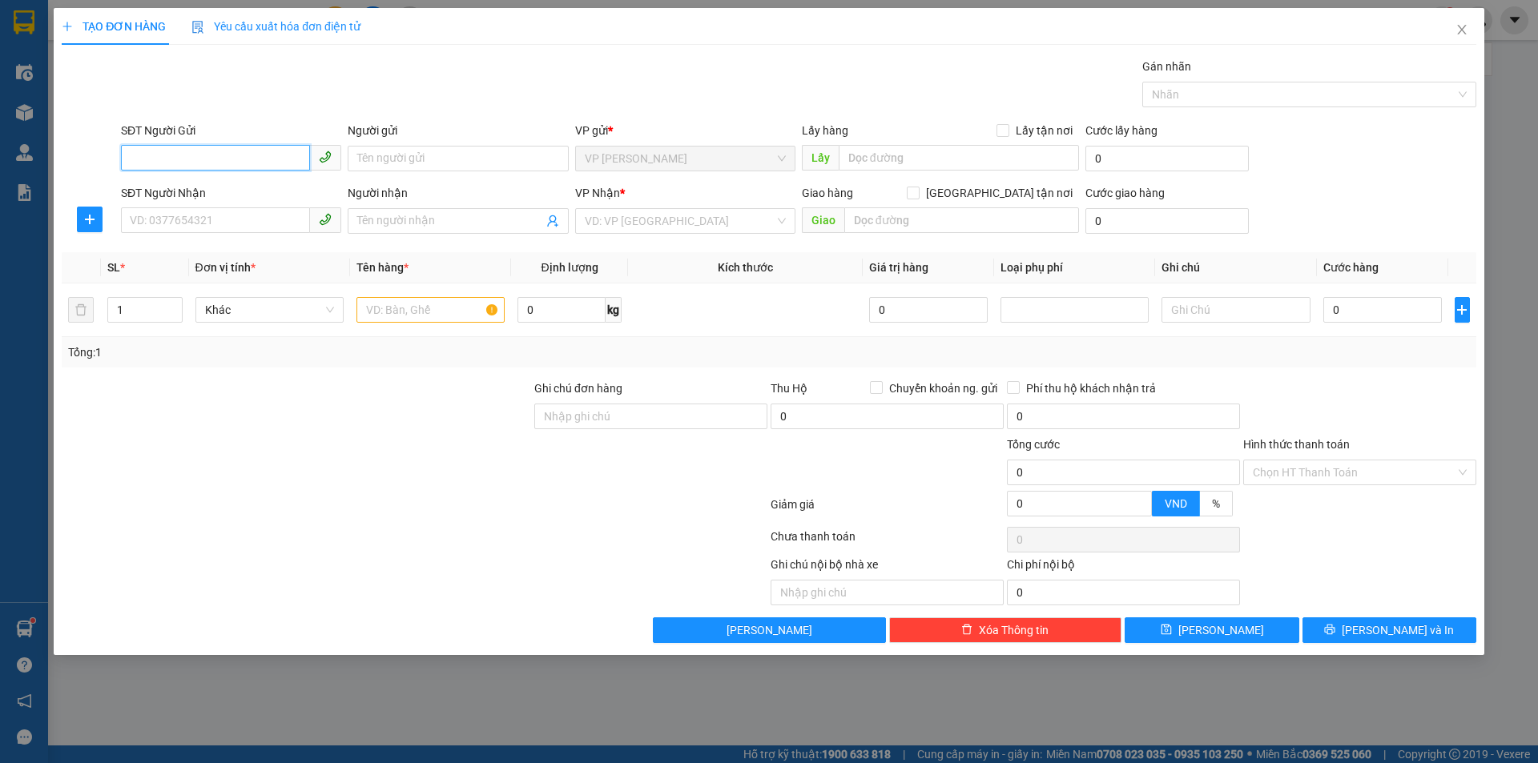
click at [255, 162] on input "SĐT Người Gửi" at bounding box center [215, 158] width 189 height 26
click at [266, 149] on input "SĐT Người Gửi" at bounding box center [215, 158] width 189 height 26
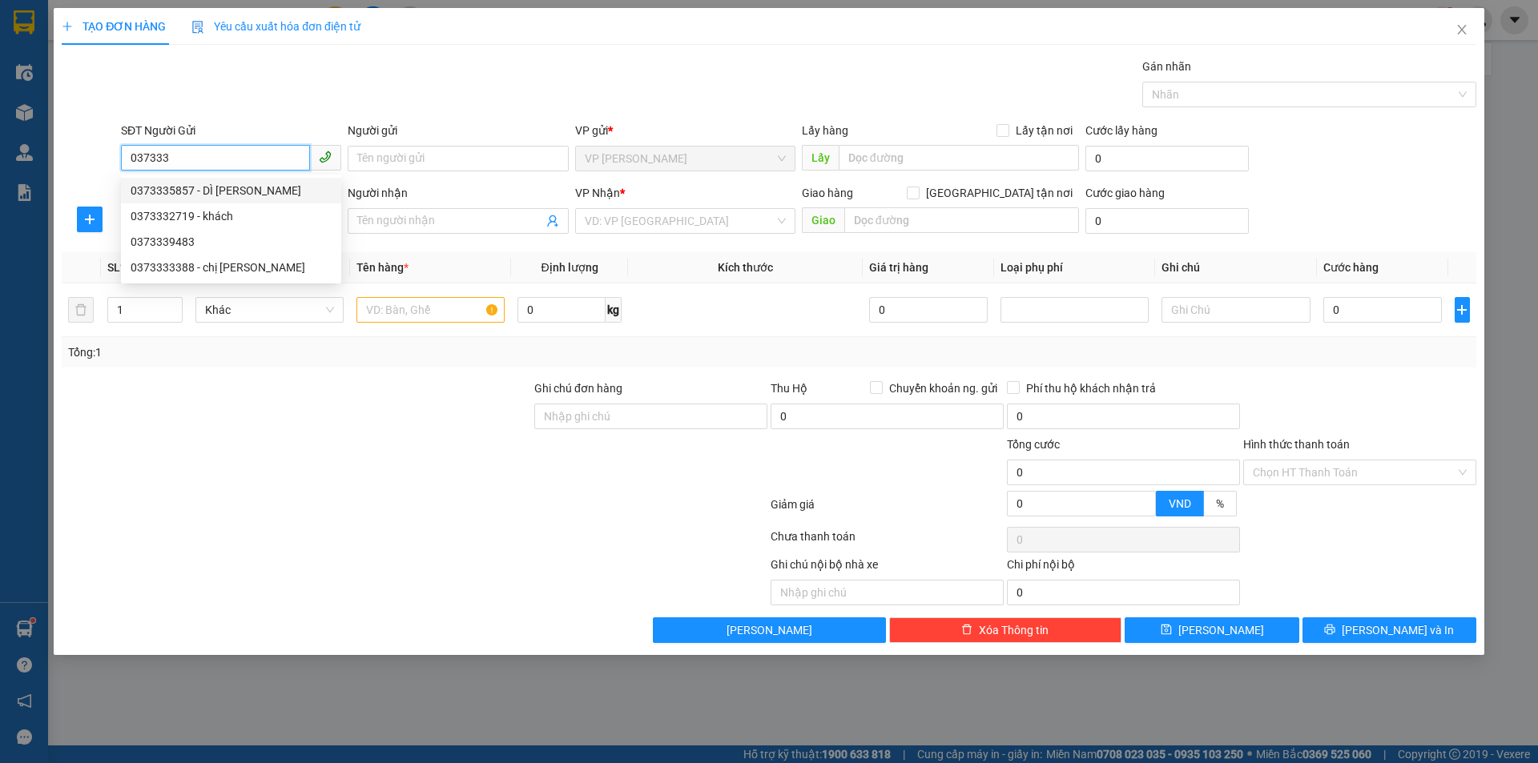
click at [261, 190] on div "0373335857 - DÌ [PERSON_NAME]" at bounding box center [231, 191] width 201 height 18
type input "0373335857"
type input "DÌ [PERSON_NAME]"
checkbox input "true"
type input "VP [PERSON_NAME]"
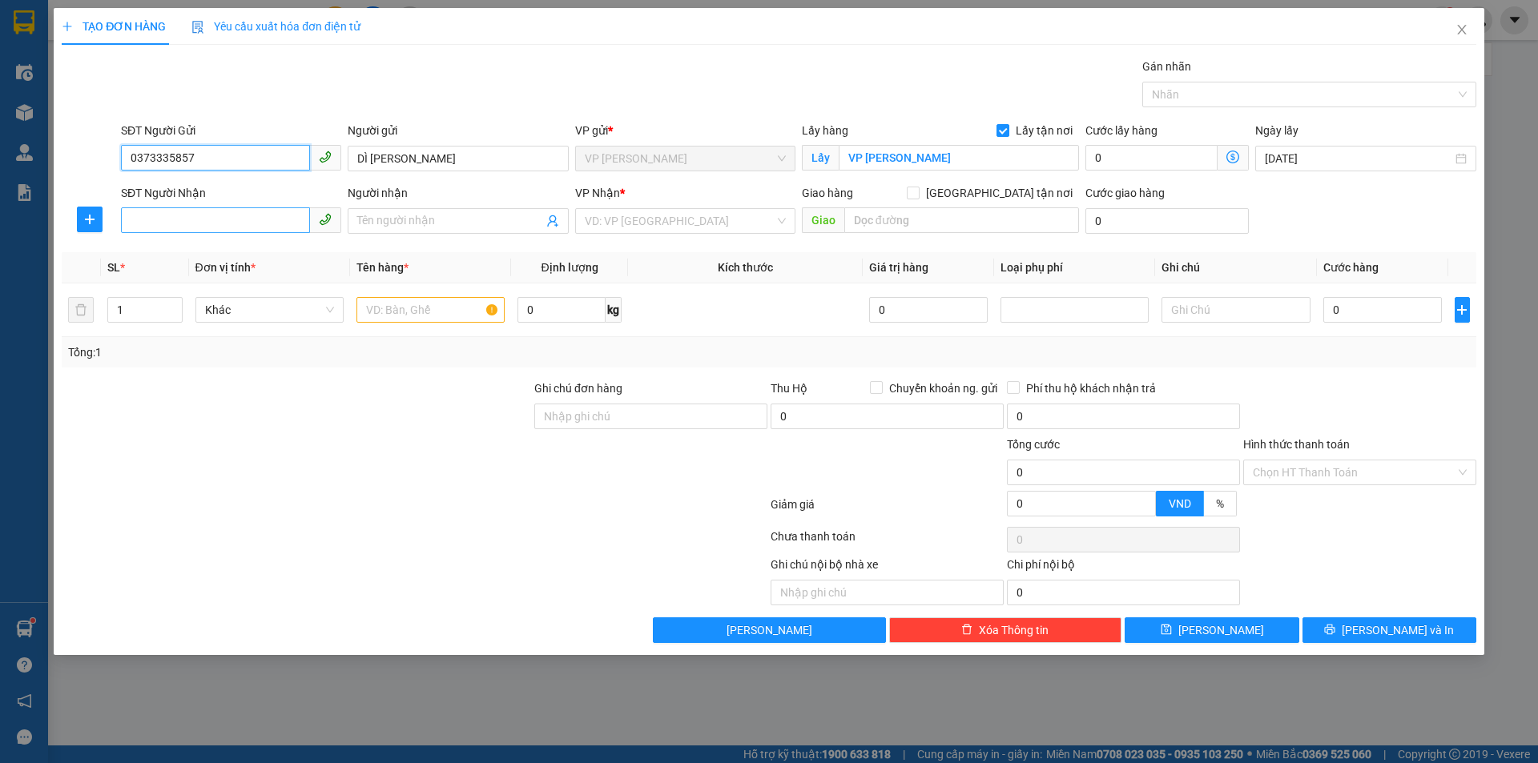
type input "0373335857"
click at [274, 215] on input "SĐT Người Nhận" at bounding box center [215, 220] width 189 height 26
click at [249, 222] on input "SĐT Người Nhận" at bounding box center [215, 220] width 189 height 26
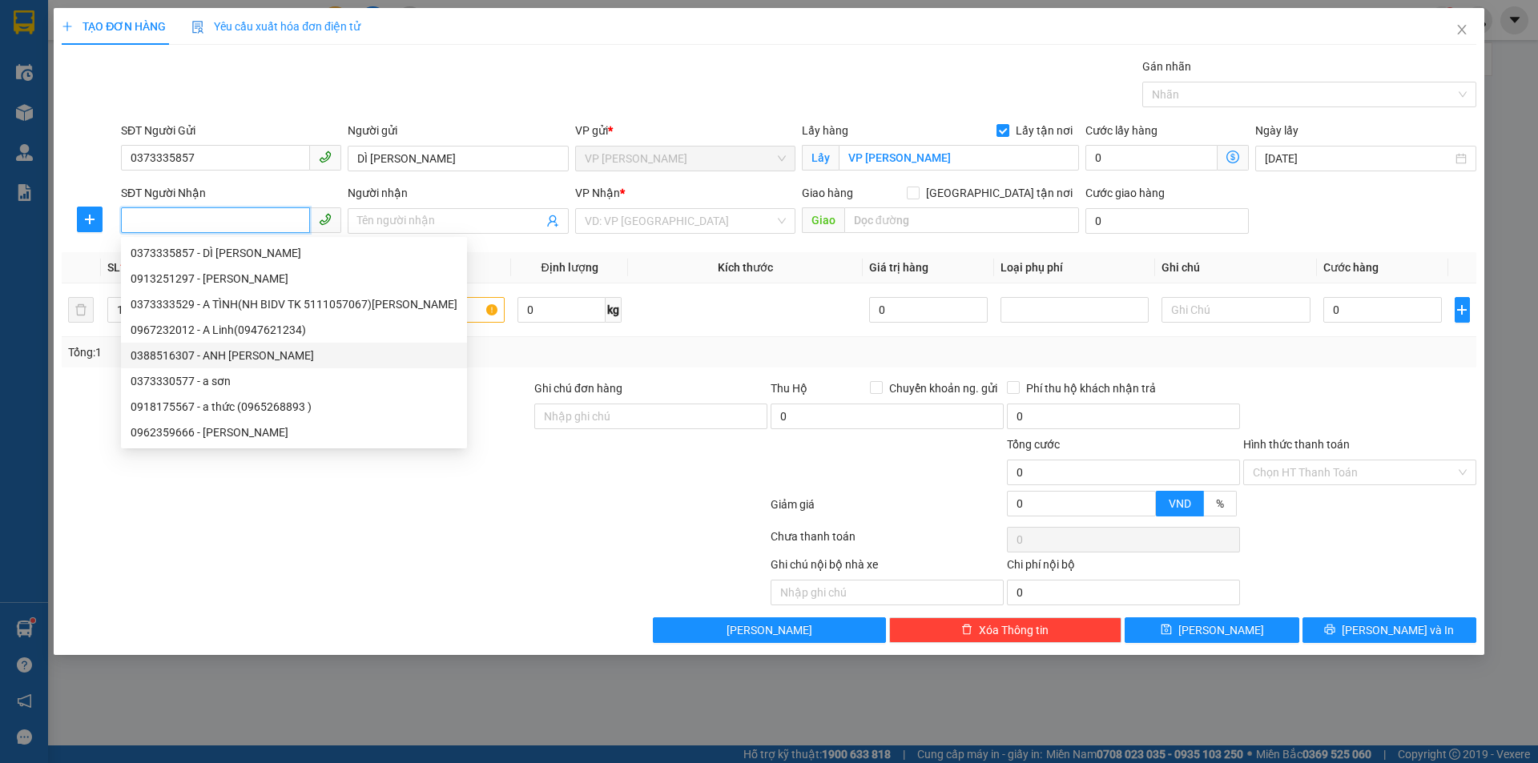
click at [286, 345] on div "0388516307 - ANH [PERSON_NAME]" at bounding box center [294, 356] width 346 height 26
type input "0388516307"
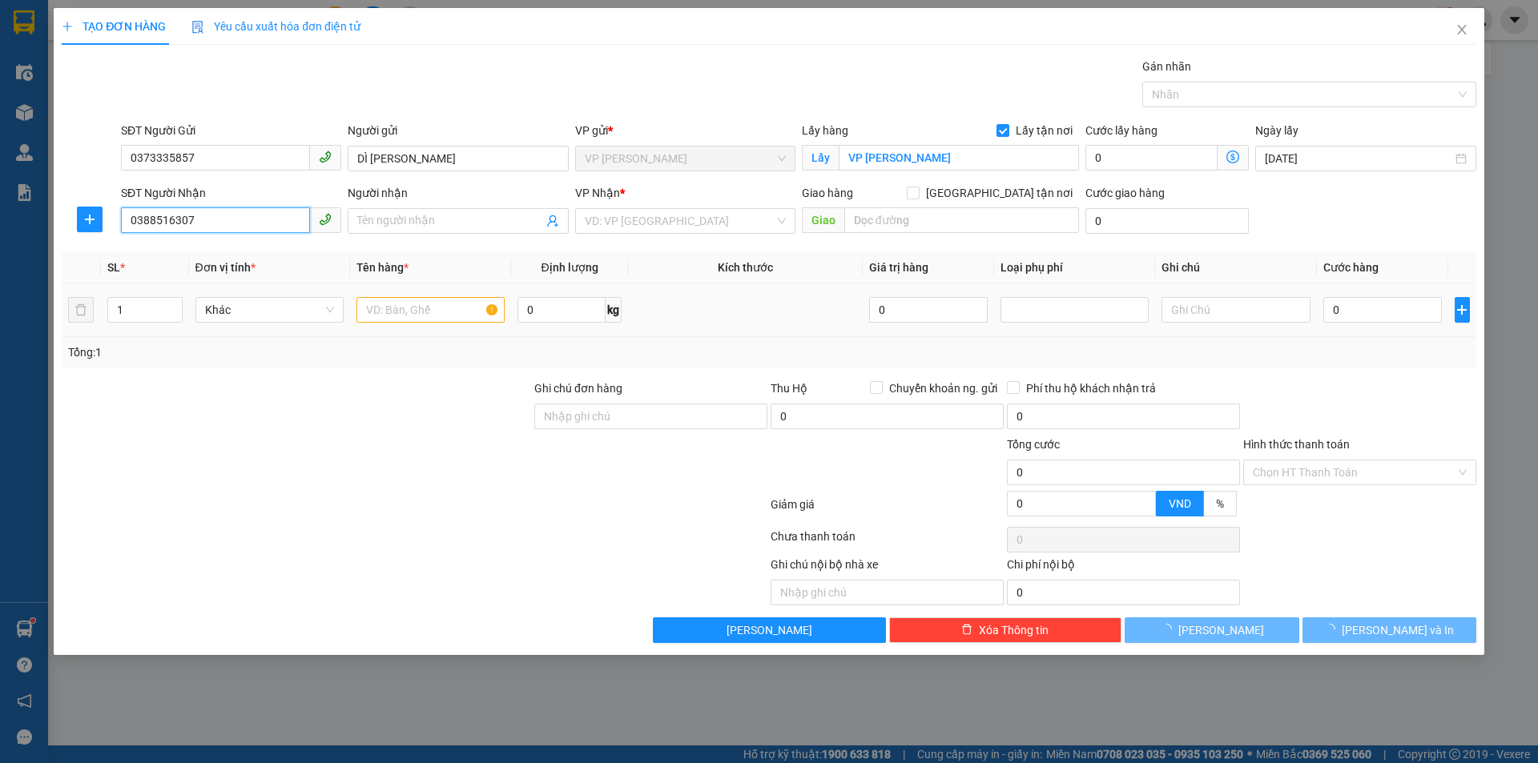
type input "ANH [PERSON_NAME]"
checkbox input "true"
type input "học viện bưu chính viễn thông,[GEOGRAPHIC_DATA],[GEOGRAPHIC_DATA],[GEOGRAPHIC_D…"
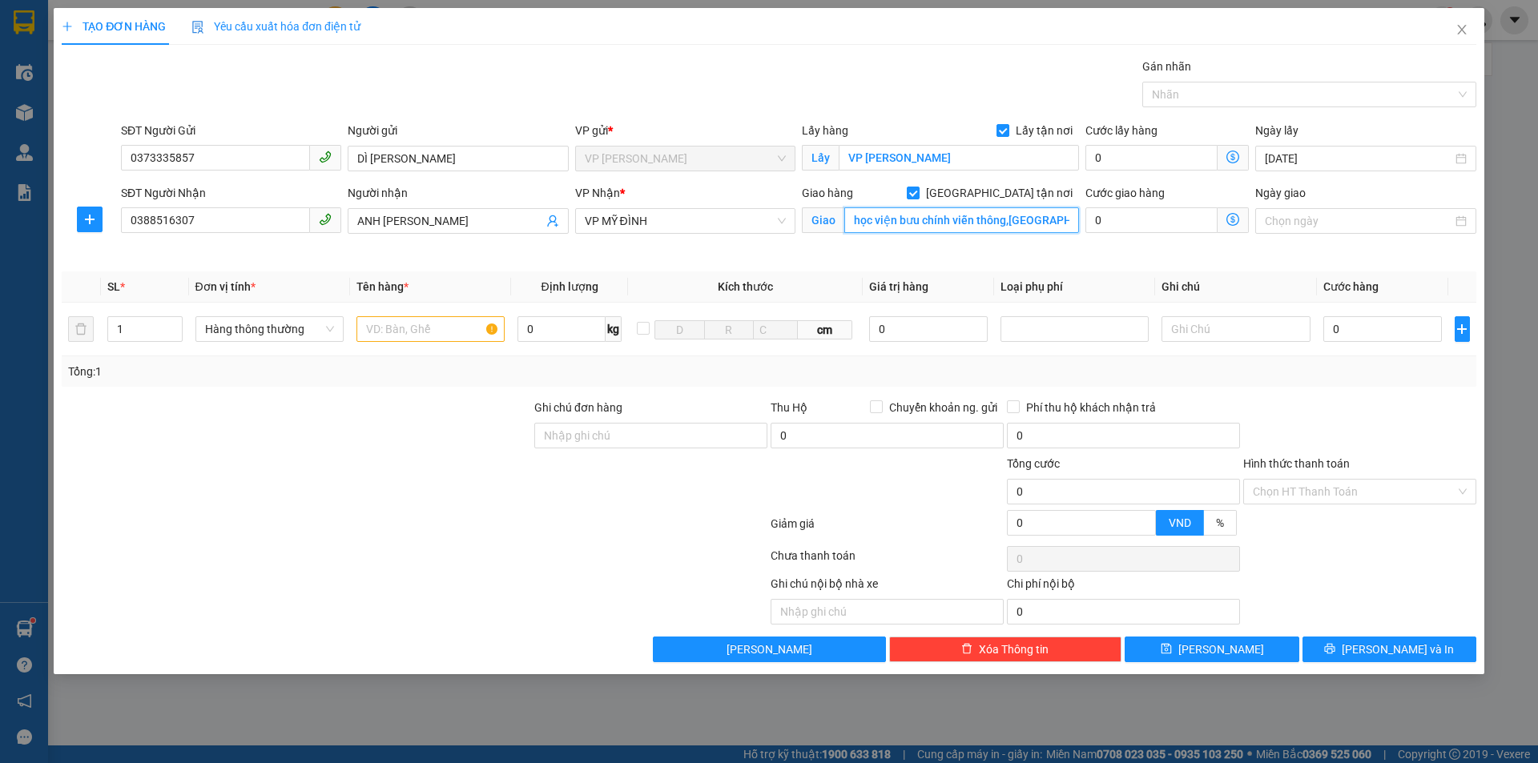
click at [963, 216] on input "học viện bưu chính viễn thông,[GEOGRAPHIC_DATA],[GEOGRAPHIC_DATA],[GEOGRAPHIC_D…" at bounding box center [961, 220] width 235 height 26
click at [429, 339] on input "text" at bounding box center [430, 329] width 148 height 26
type input "giấy tờ"
drag, startPoint x: 1394, startPoint y: 320, endPoint x: 1357, endPoint y: 316, distance: 37.8
click at [1394, 319] on input "0" at bounding box center [1382, 329] width 119 height 26
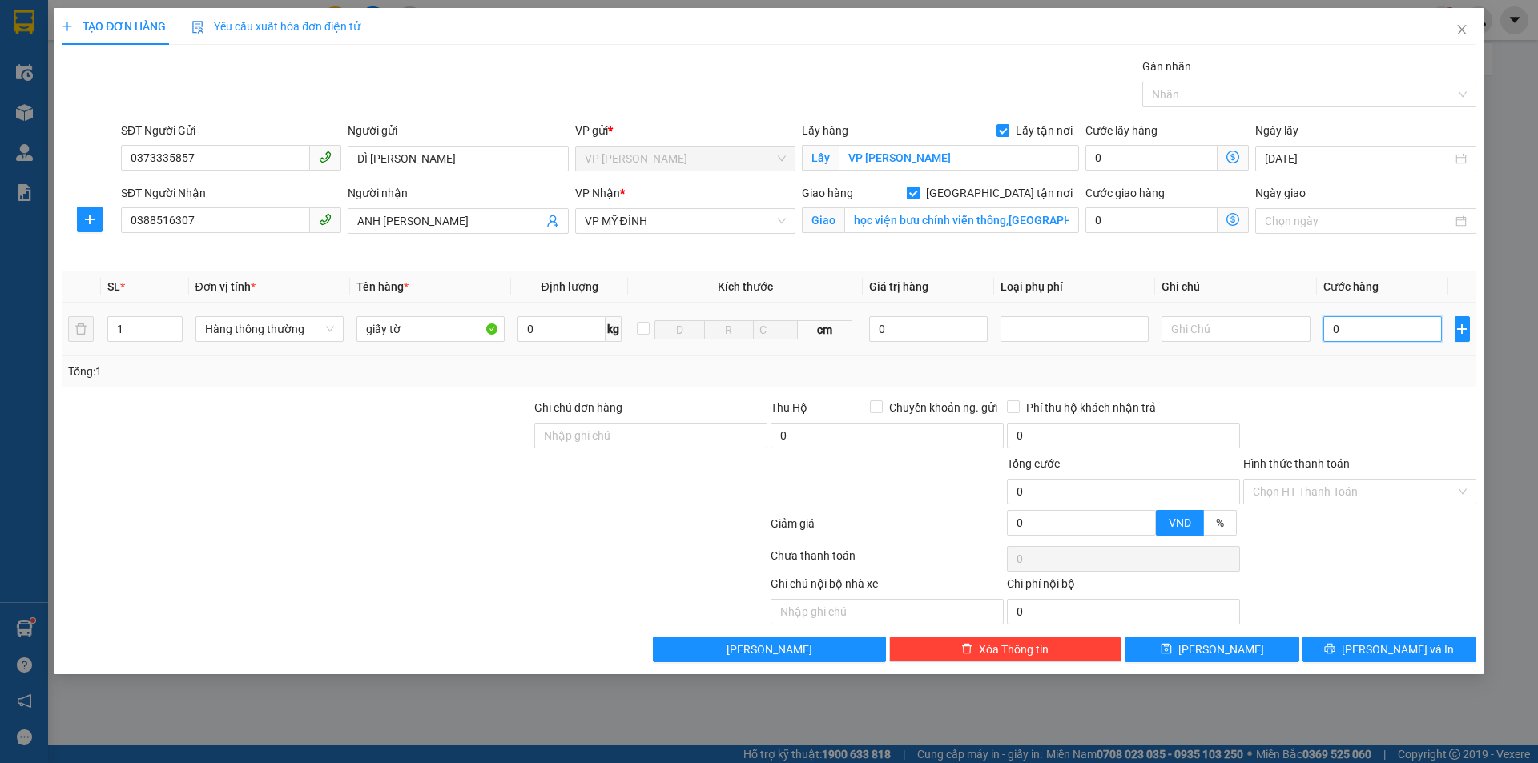
click at [1365, 336] on input "0" at bounding box center [1382, 329] width 119 height 26
type input "3"
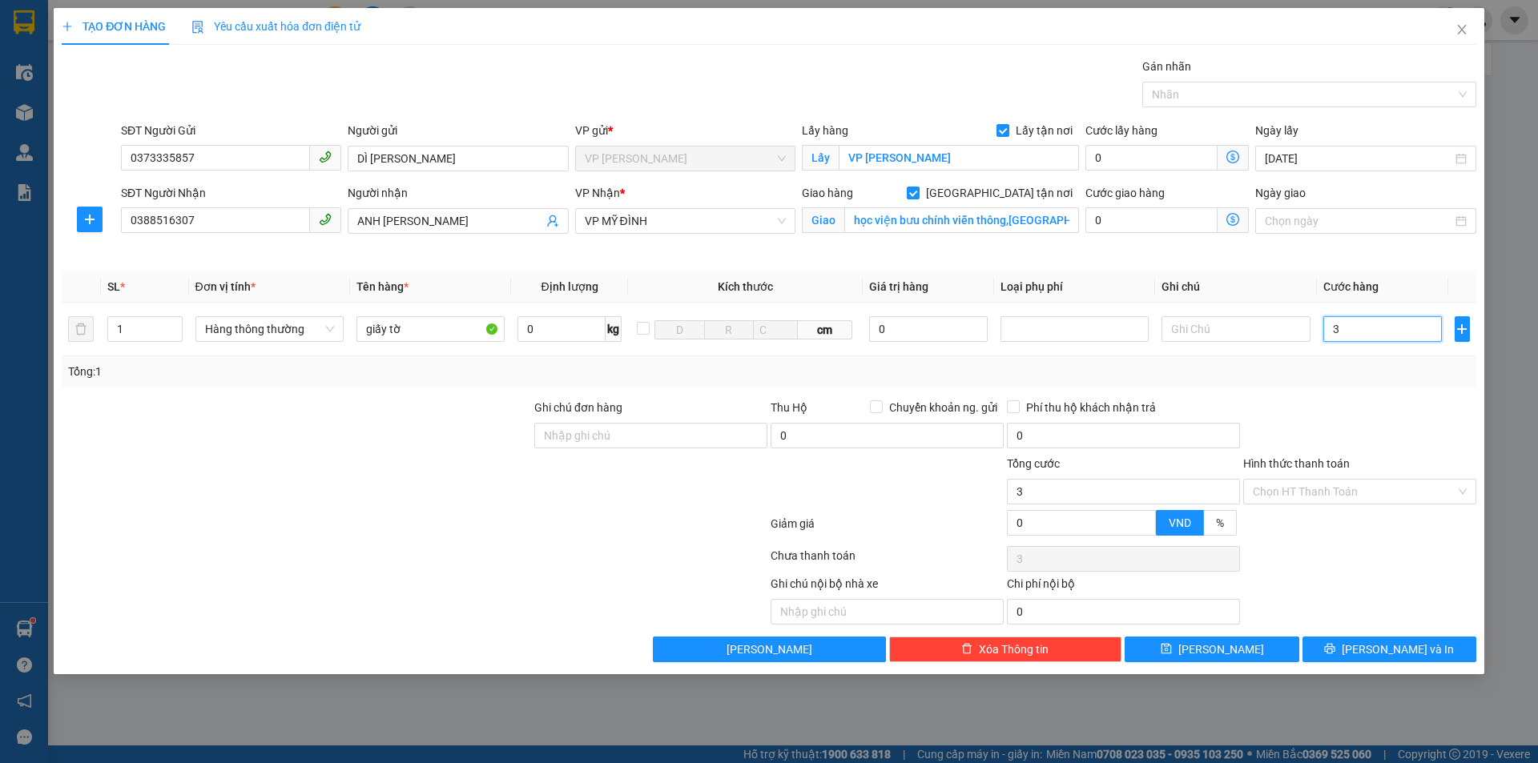
type input "30"
type input "300"
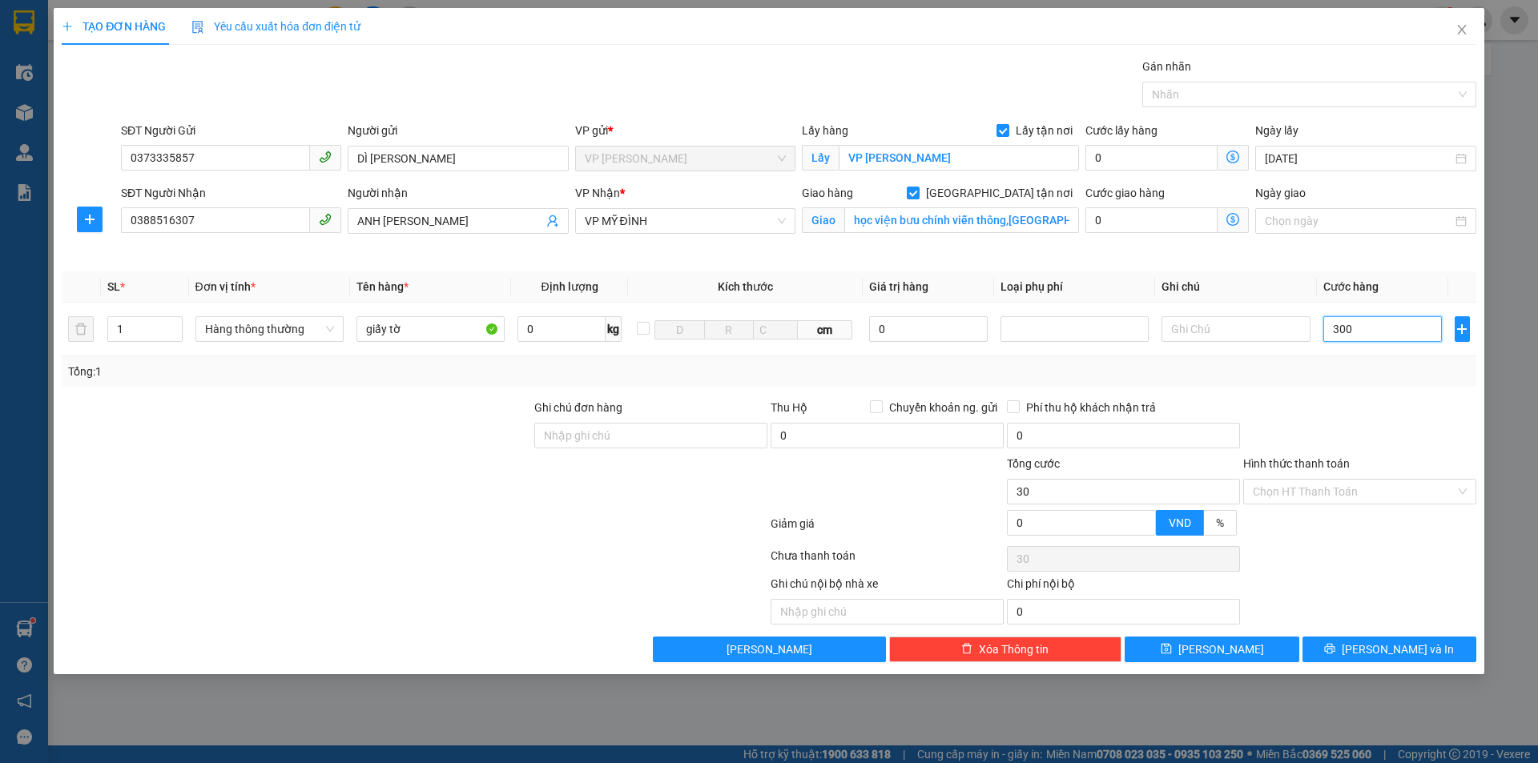
type input "300"
type input "3.000"
type input "30.000"
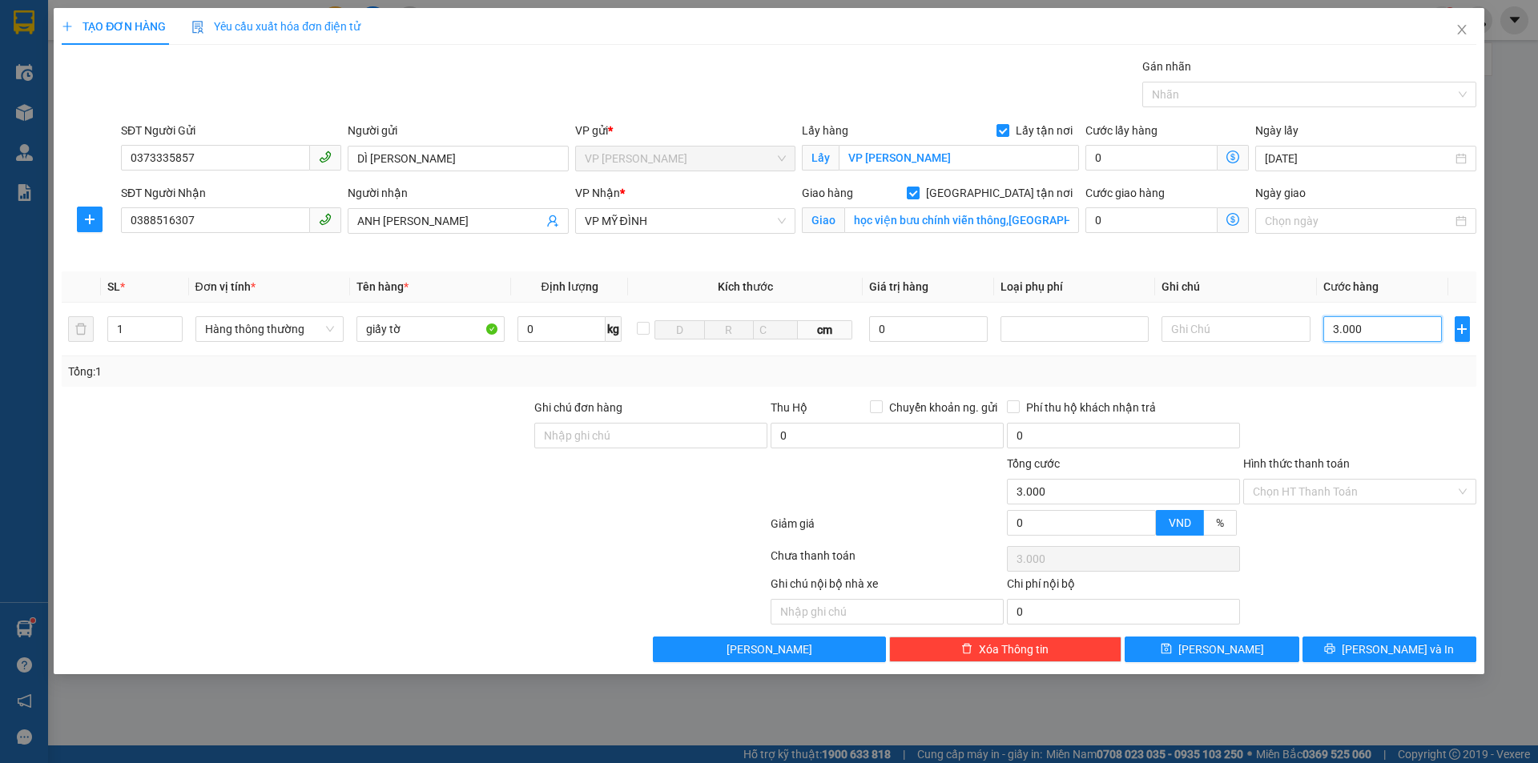
type input "30.000"
click at [1308, 487] on input "Hình thức thanh toán" at bounding box center [1354, 492] width 203 height 24
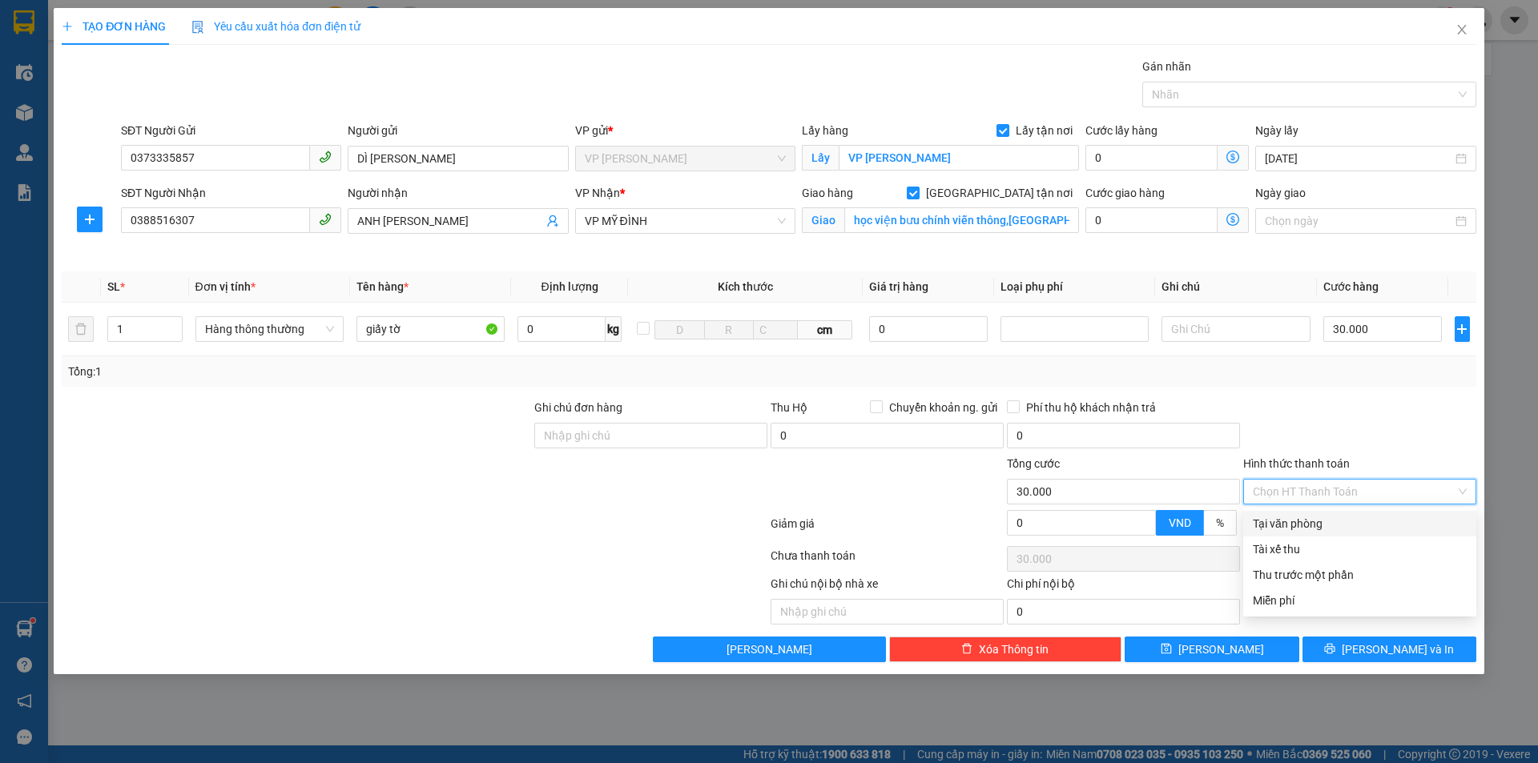
click at [1335, 521] on div "Tại văn phòng" at bounding box center [1360, 524] width 214 height 18
type input "0"
click at [1354, 415] on div at bounding box center [1359, 427] width 236 height 56
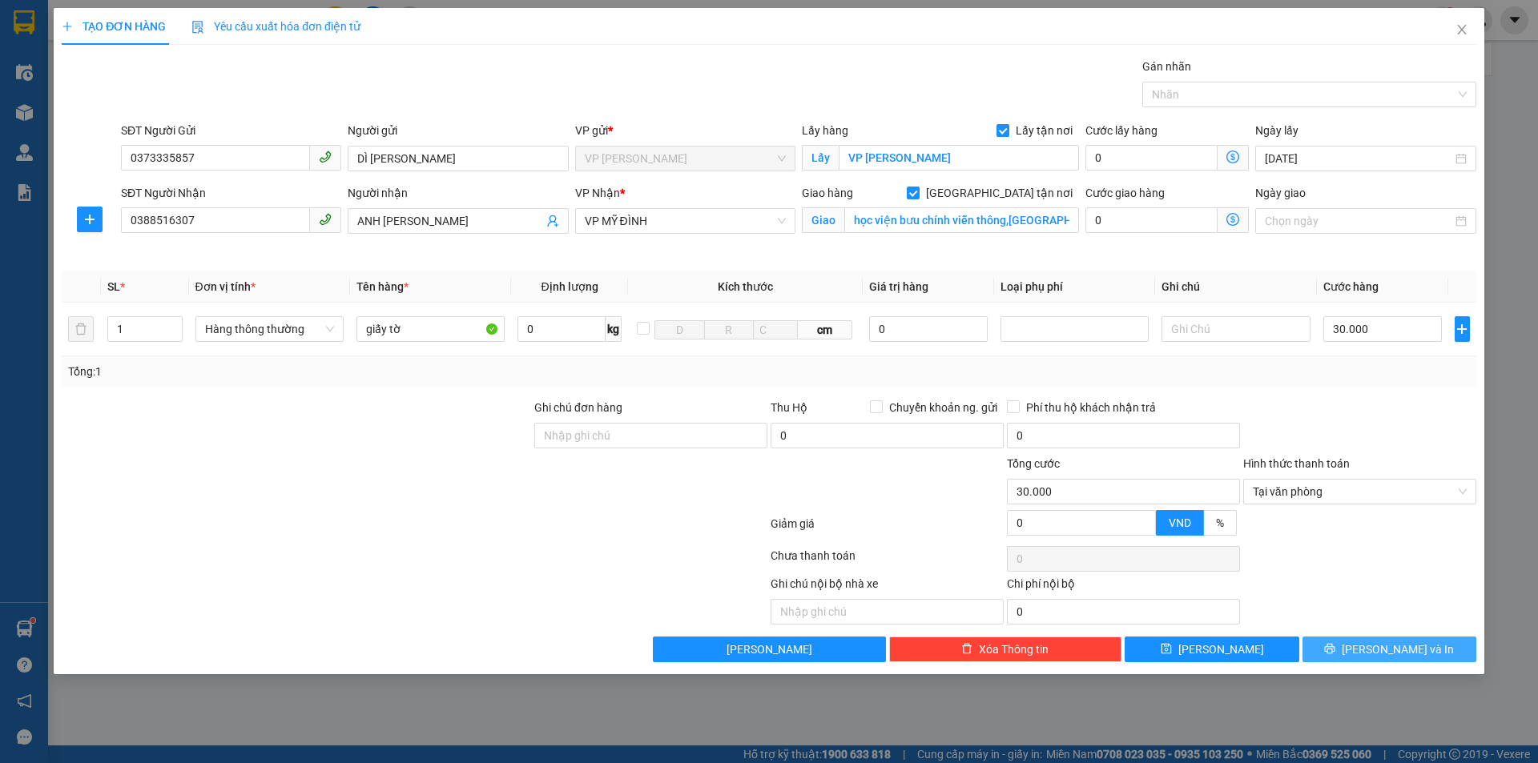
click at [1385, 652] on span "[PERSON_NAME] và In" at bounding box center [1398, 650] width 112 height 18
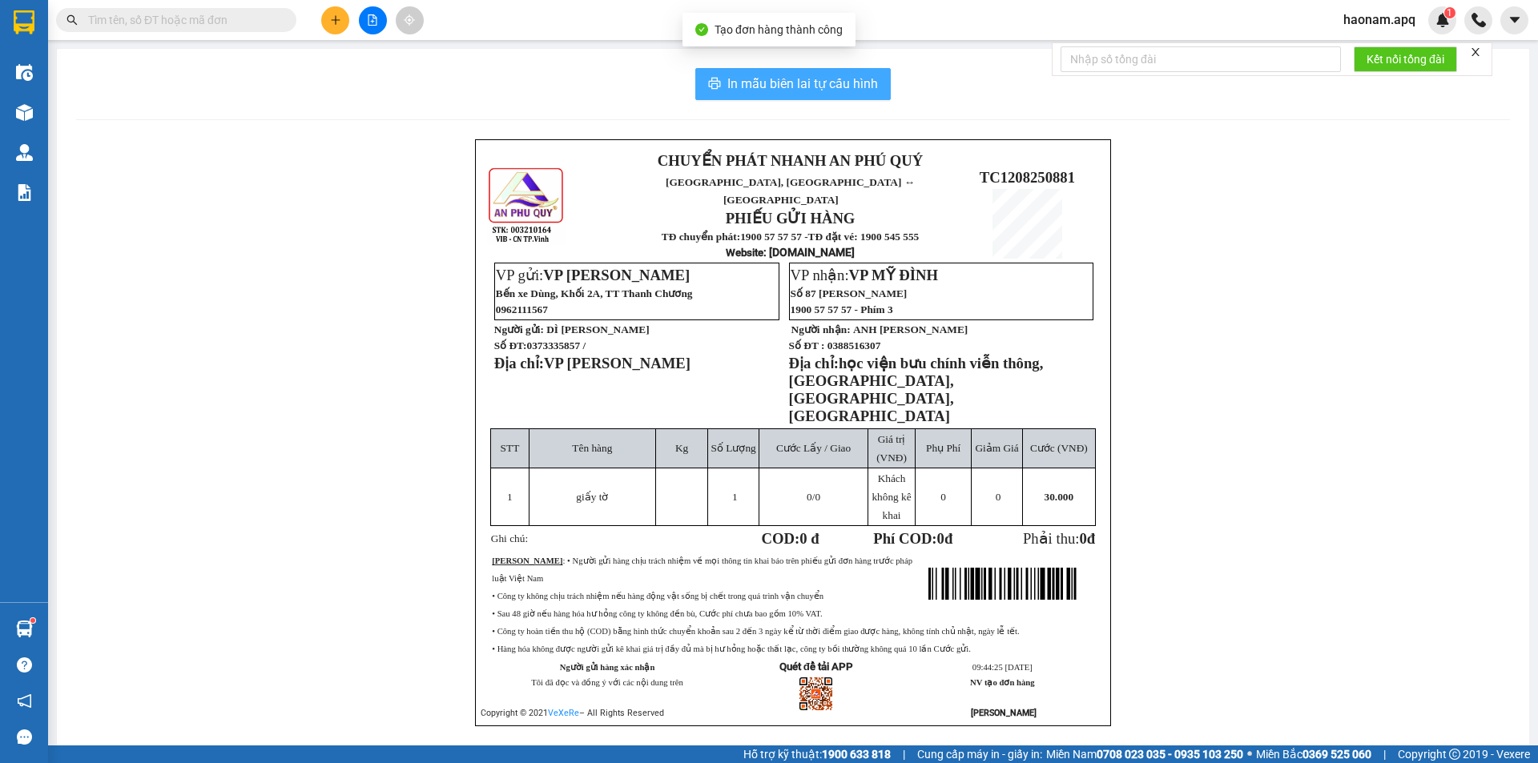
click at [798, 92] on span "In mẫu biên lai tự cấu hình" at bounding box center [802, 84] width 151 height 20
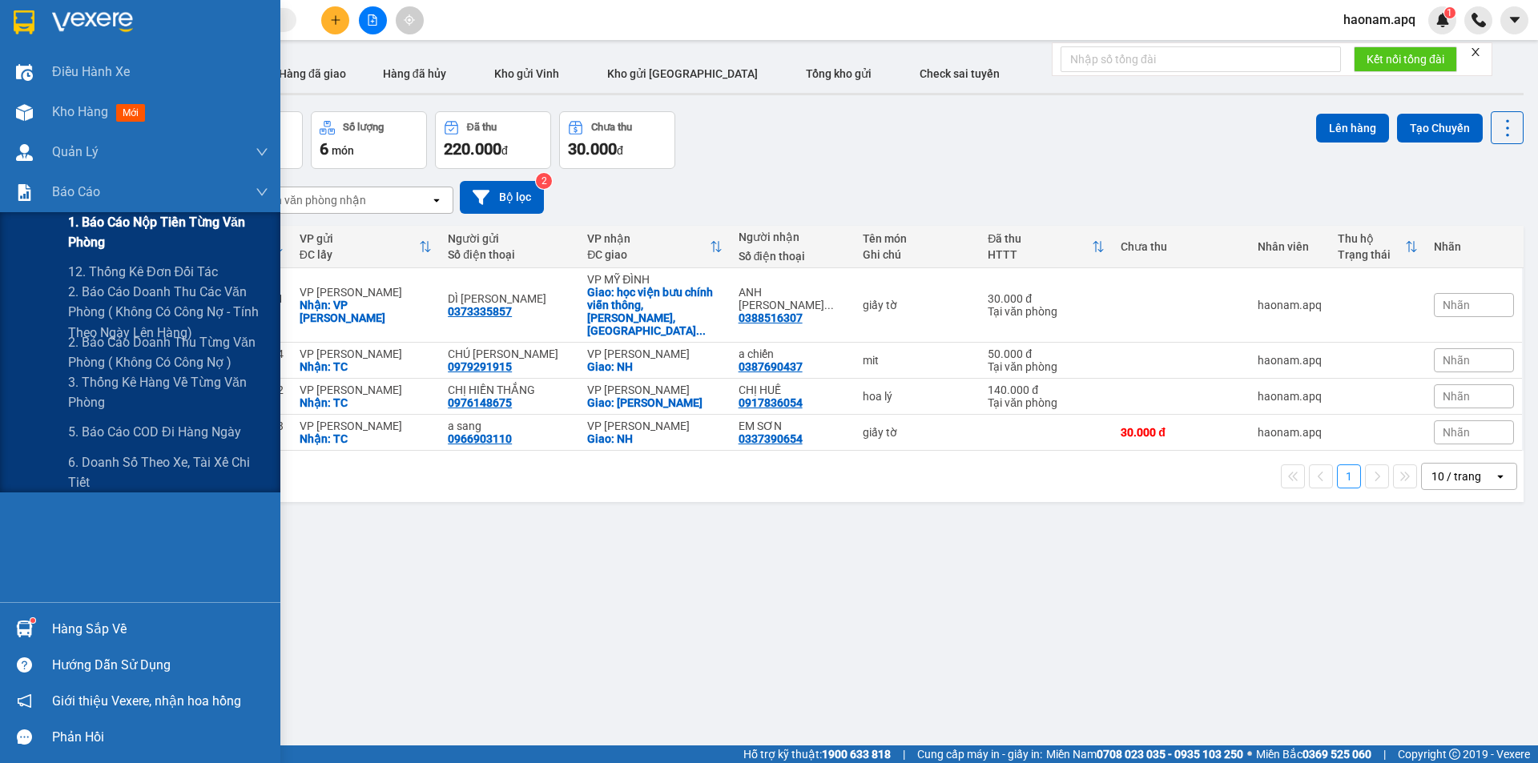
drag, startPoint x: 148, startPoint y: 222, endPoint x: 247, endPoint y: 222, distance: 99.3
click at [150, 222] on span "1. Báo cáo nộp tiền từng văn phòng" at bounding box center [168, 232] width 200 height 40
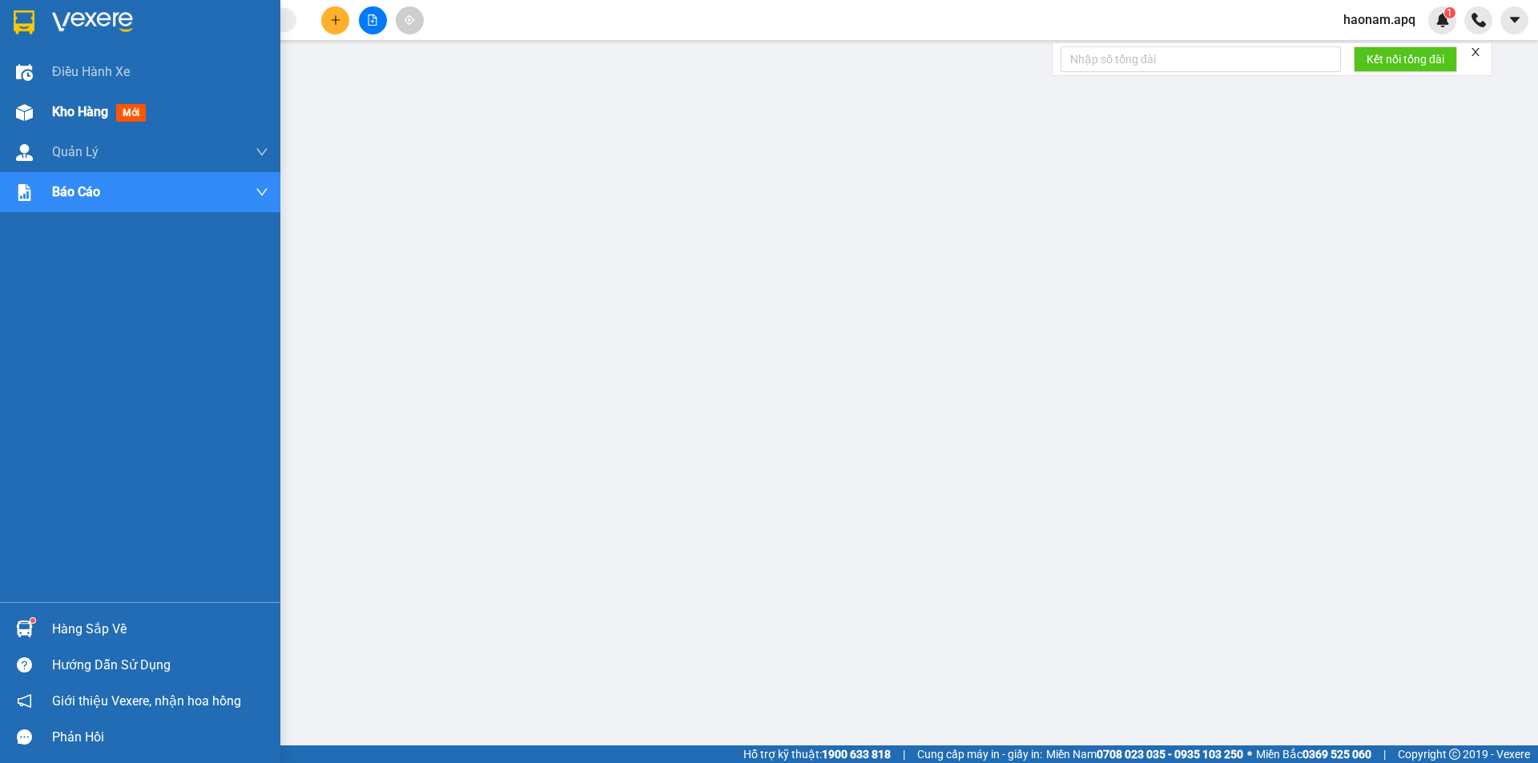
click at [53, 124] on div "Kho hàng mới" at bounding box center [160, 112] width 216 height 40
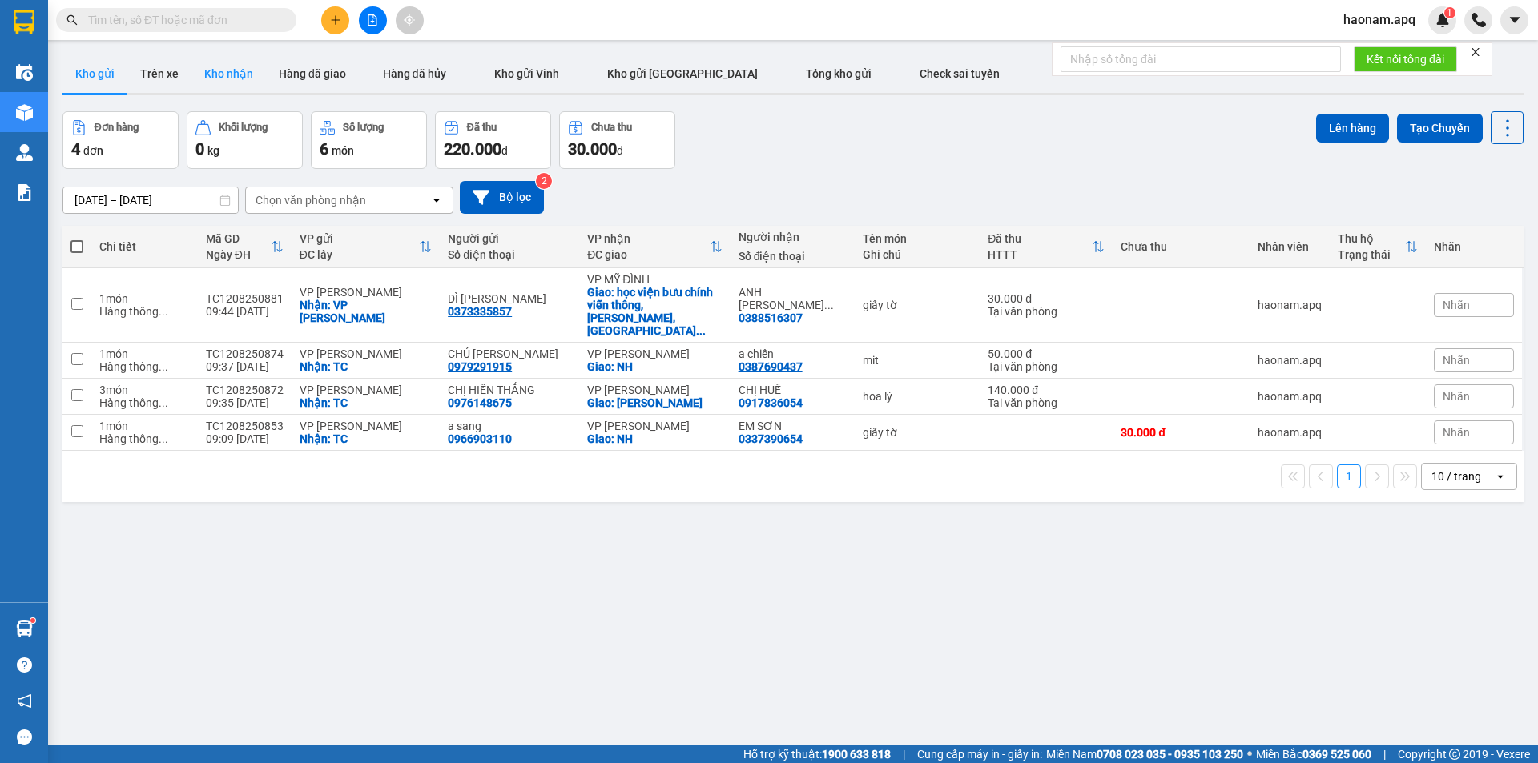
click at [246, 71] on button "Kho nhận" at bounding box center [228, 73] width 74 height 38
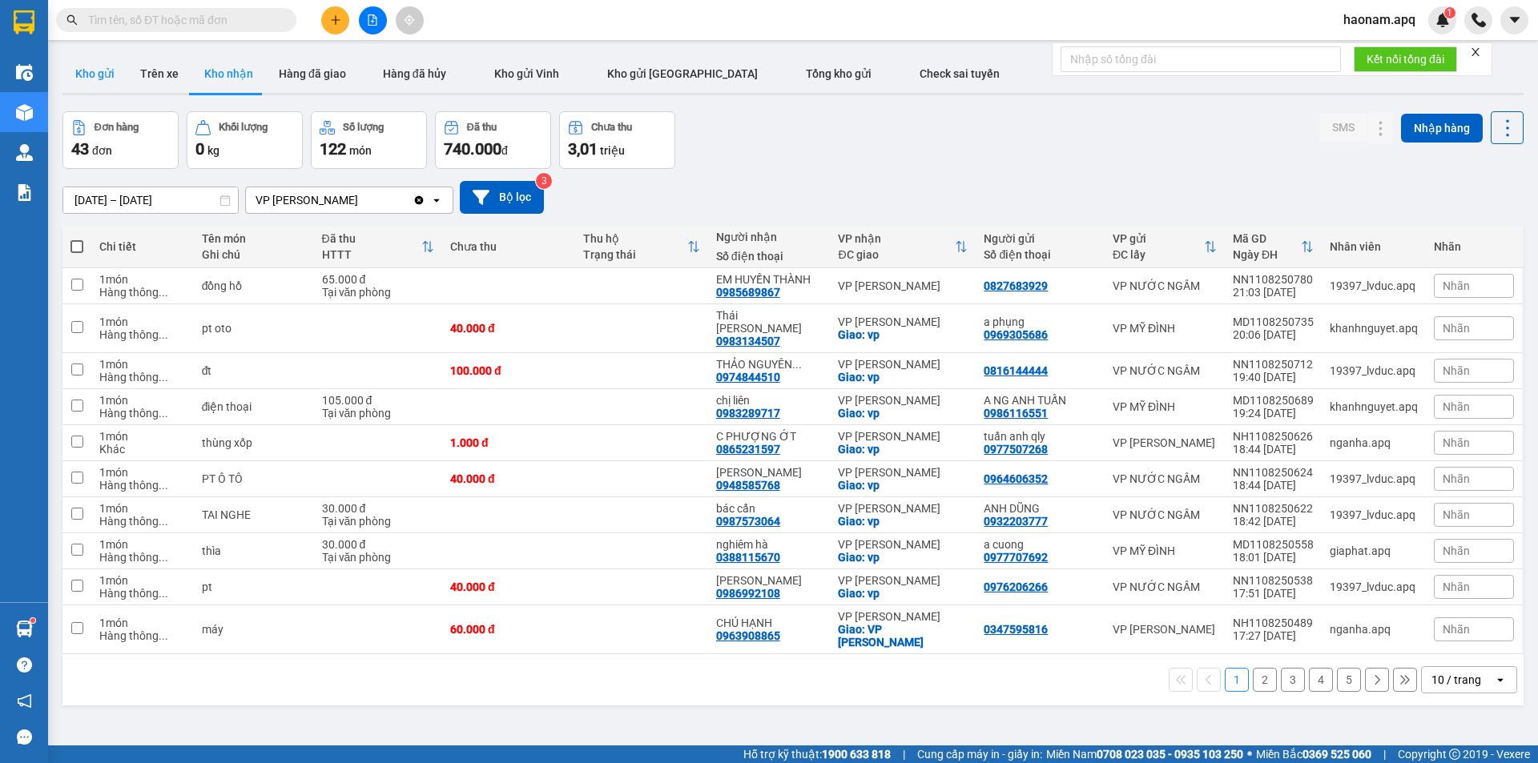
click at [88, 76] on button "Kho gửi" at bounding box center [94, 73] width 65 height 38
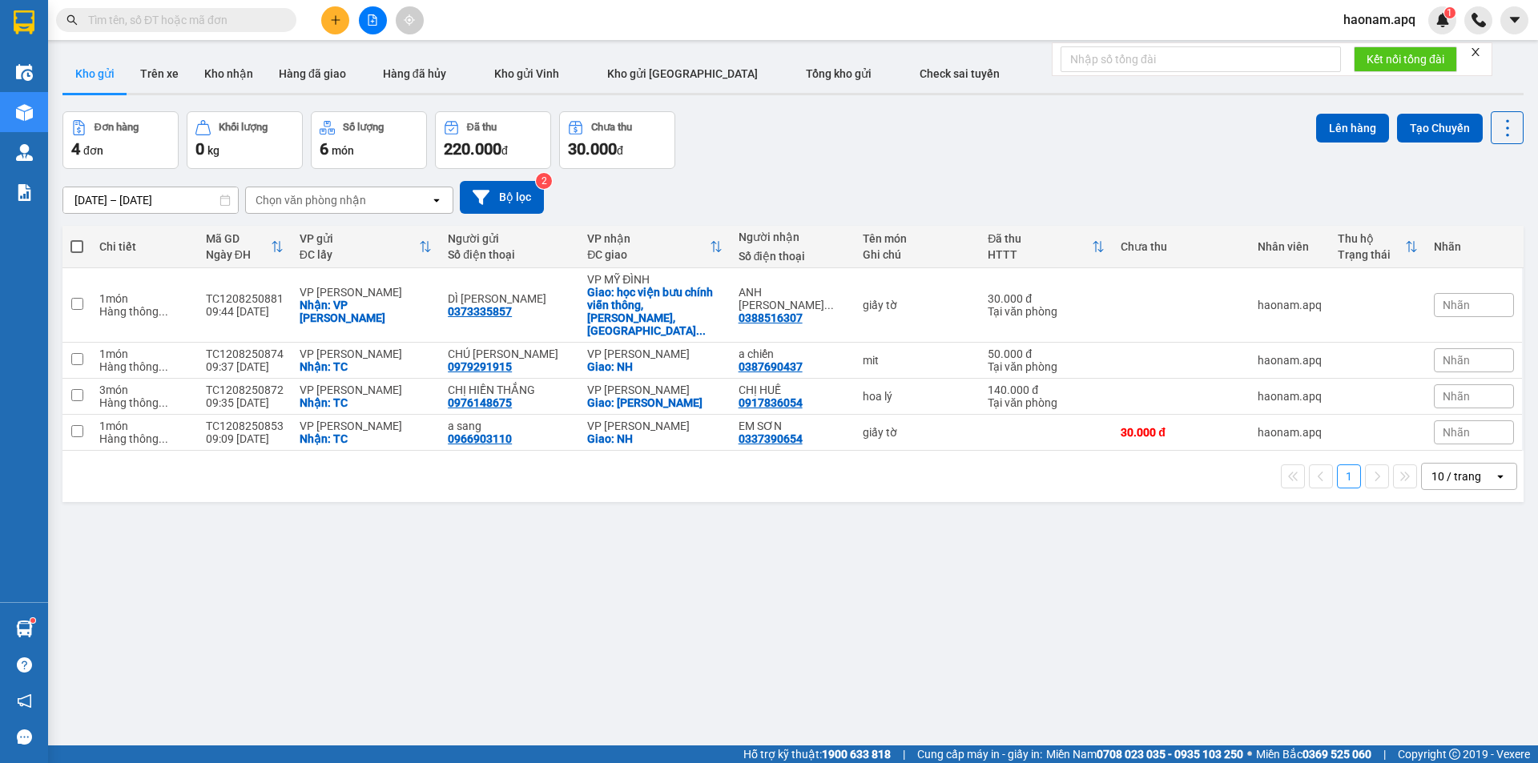
click at [78, 246] on span at bounding box center [76, 246] width 13 height 13
click at [77, 239] on input "checkbox" at bounding box center [77, 239] width 0 height 0
checkbox input "true"
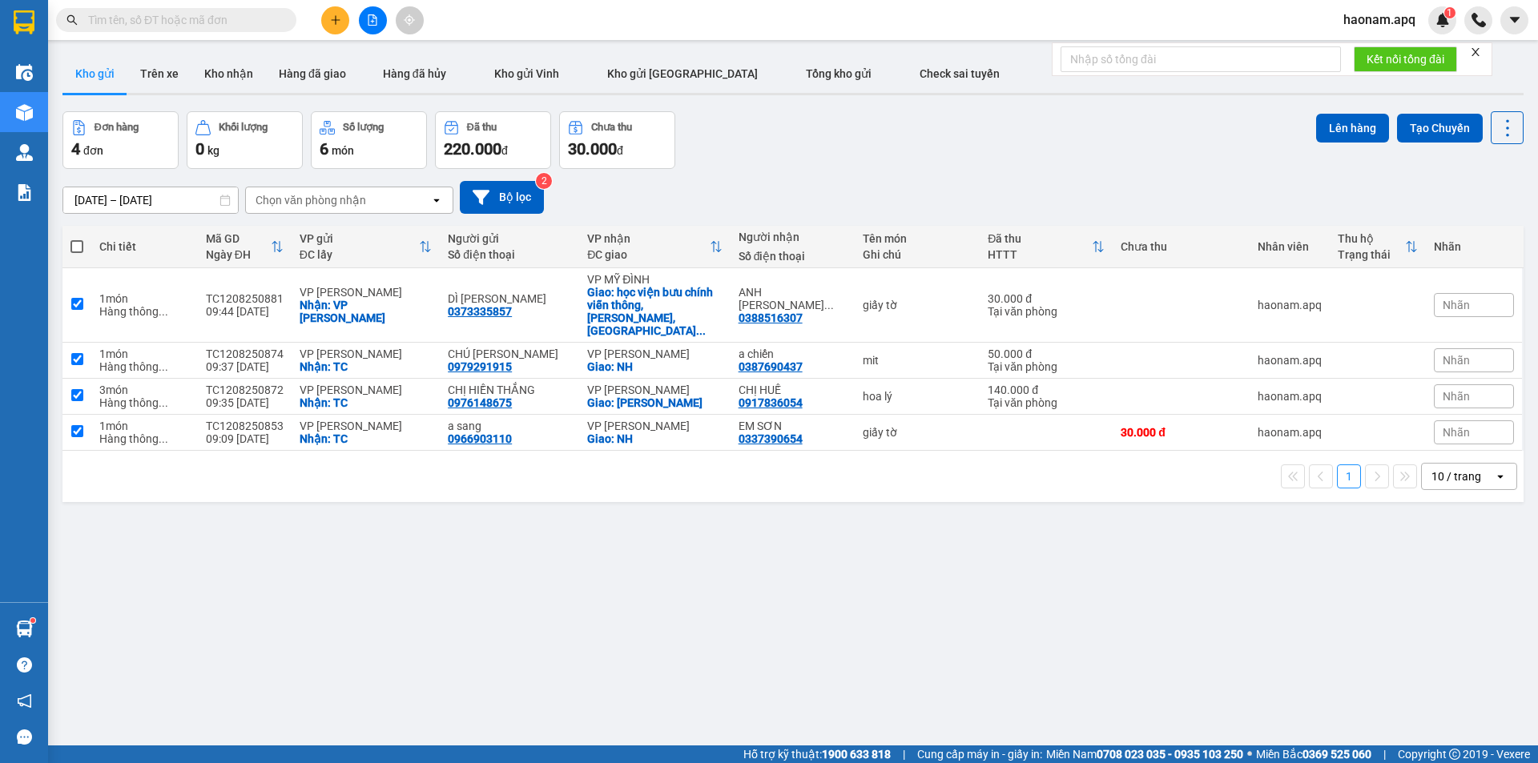
checkbox input "true"
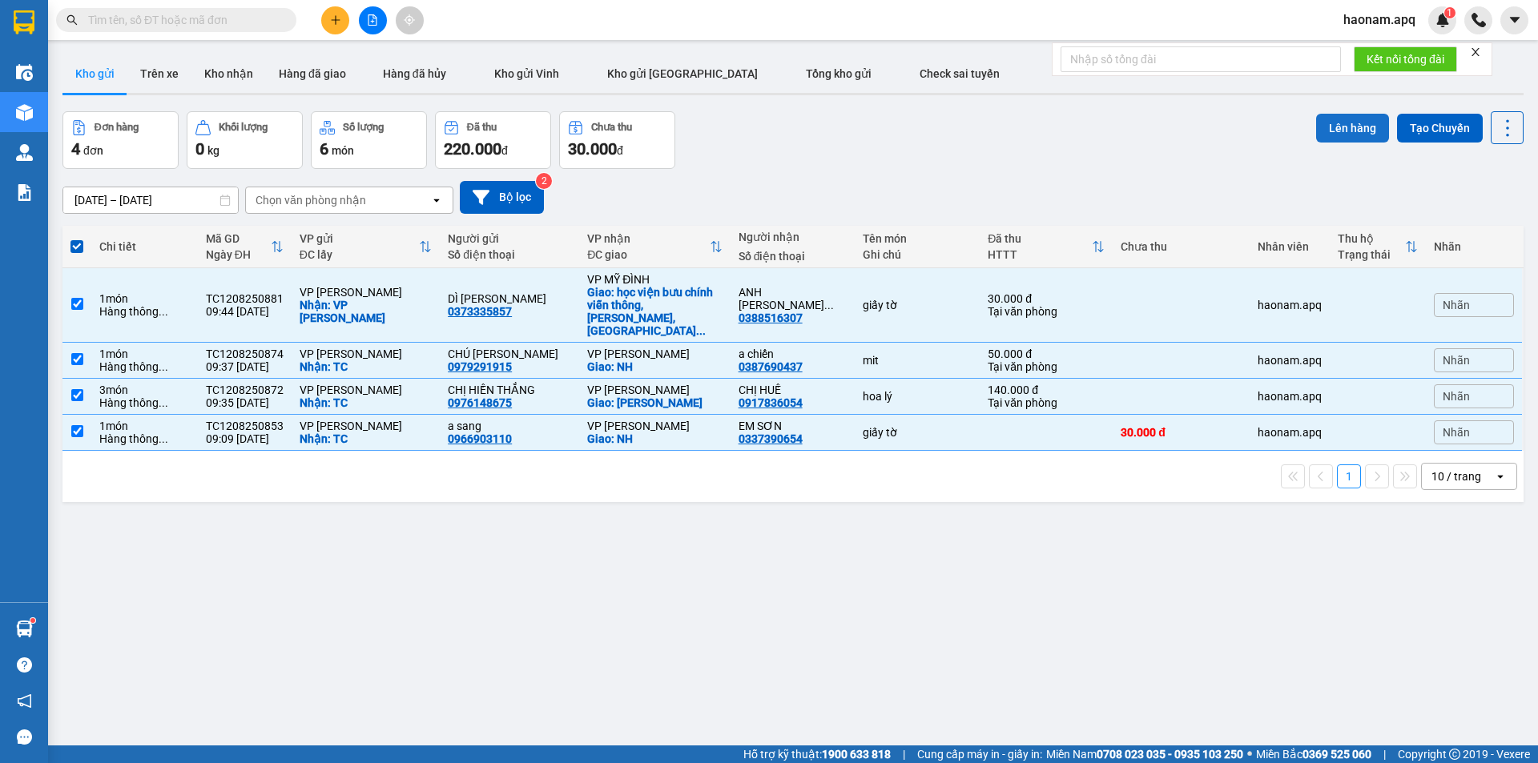
click at [1327, 116] on button "Lên hàng" at bounding box center [1352, 128] width 73 height 29
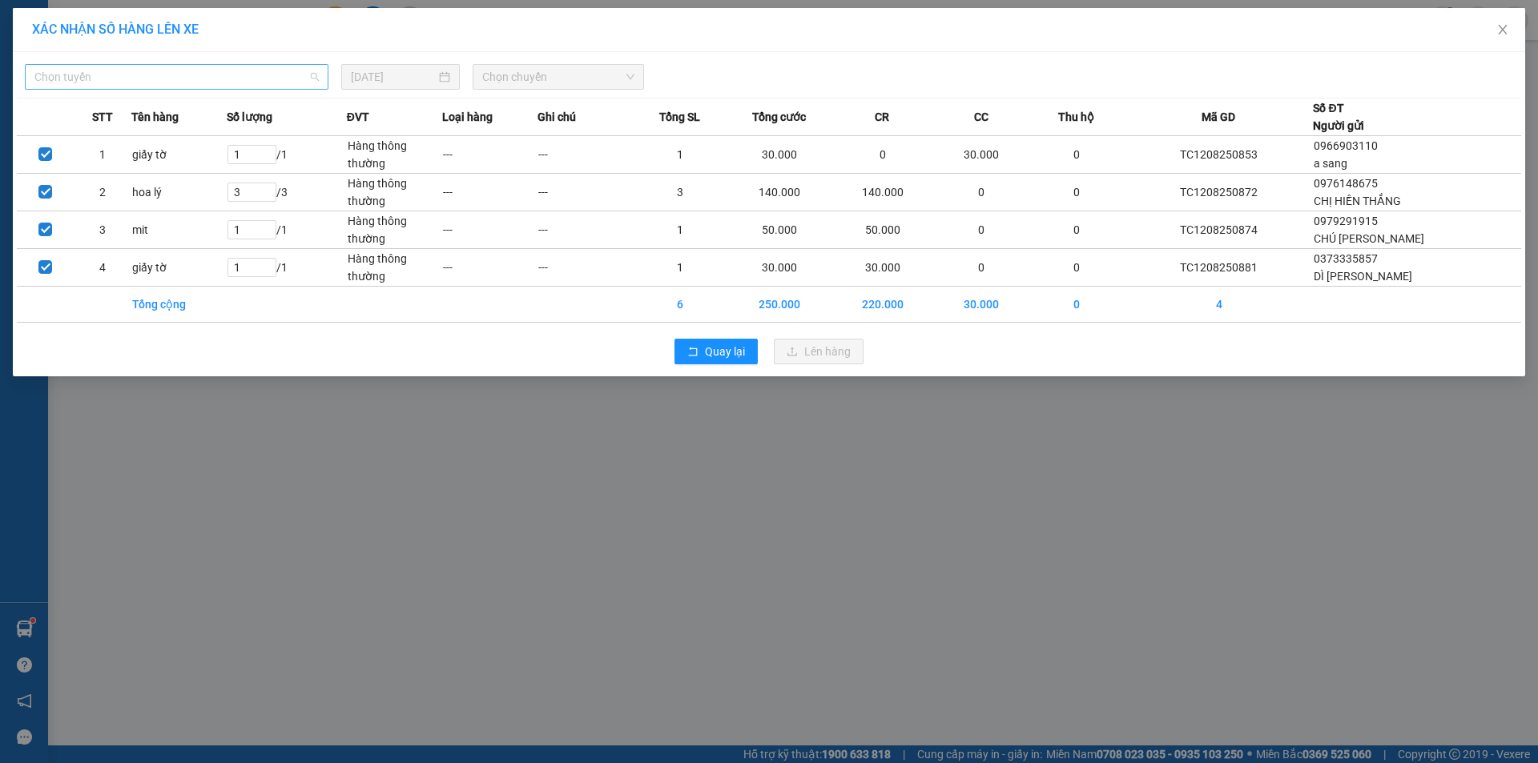
click at [239, 78] on span "Chọn tuyến" at bounding box center [176, 77] width 284 height 24
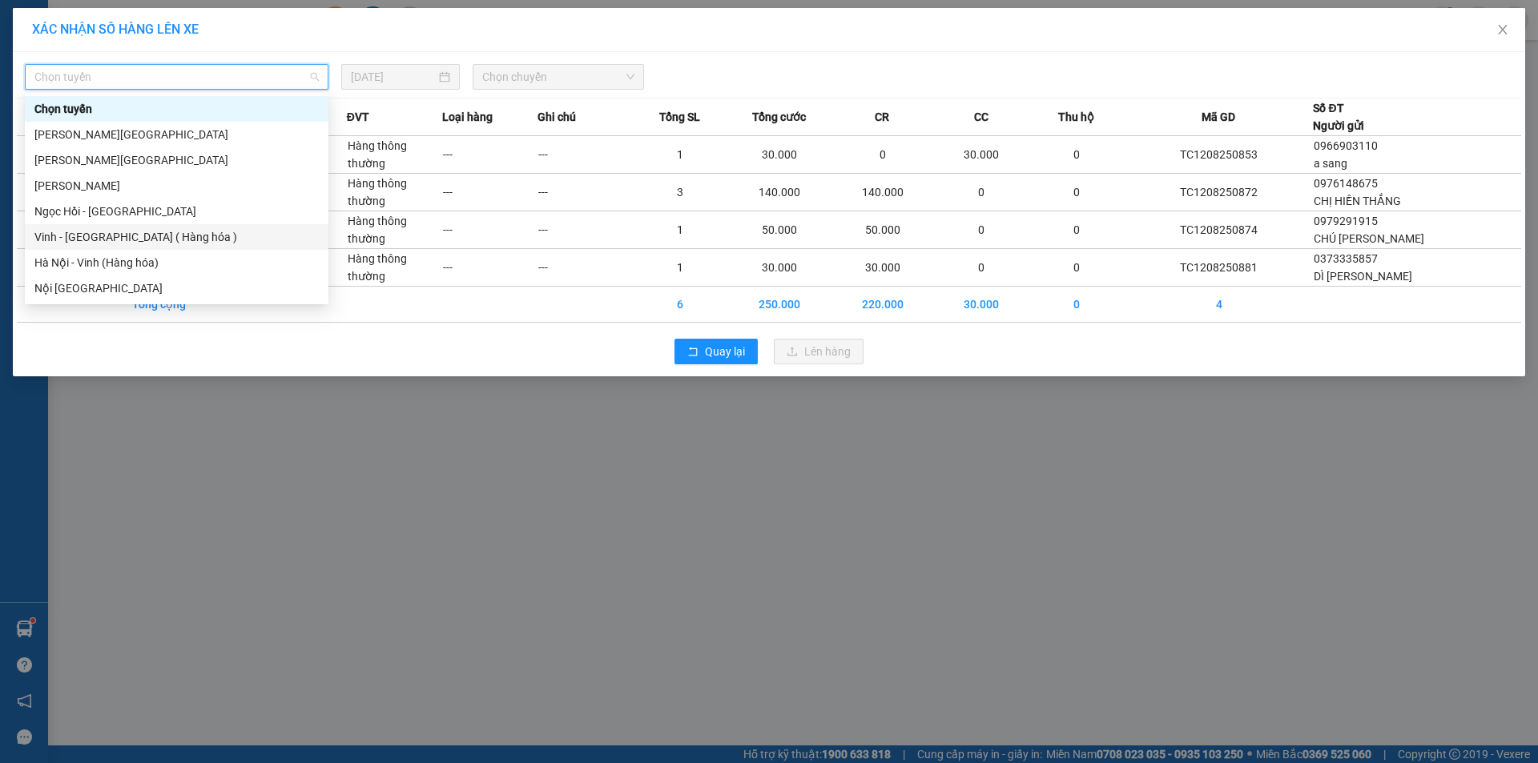
click at [131, 231] on div "Vinh - [GEOGRAPHIC_DATA] ( Hàng hóa )" at bounding box center [176, 237] width 284 height 18
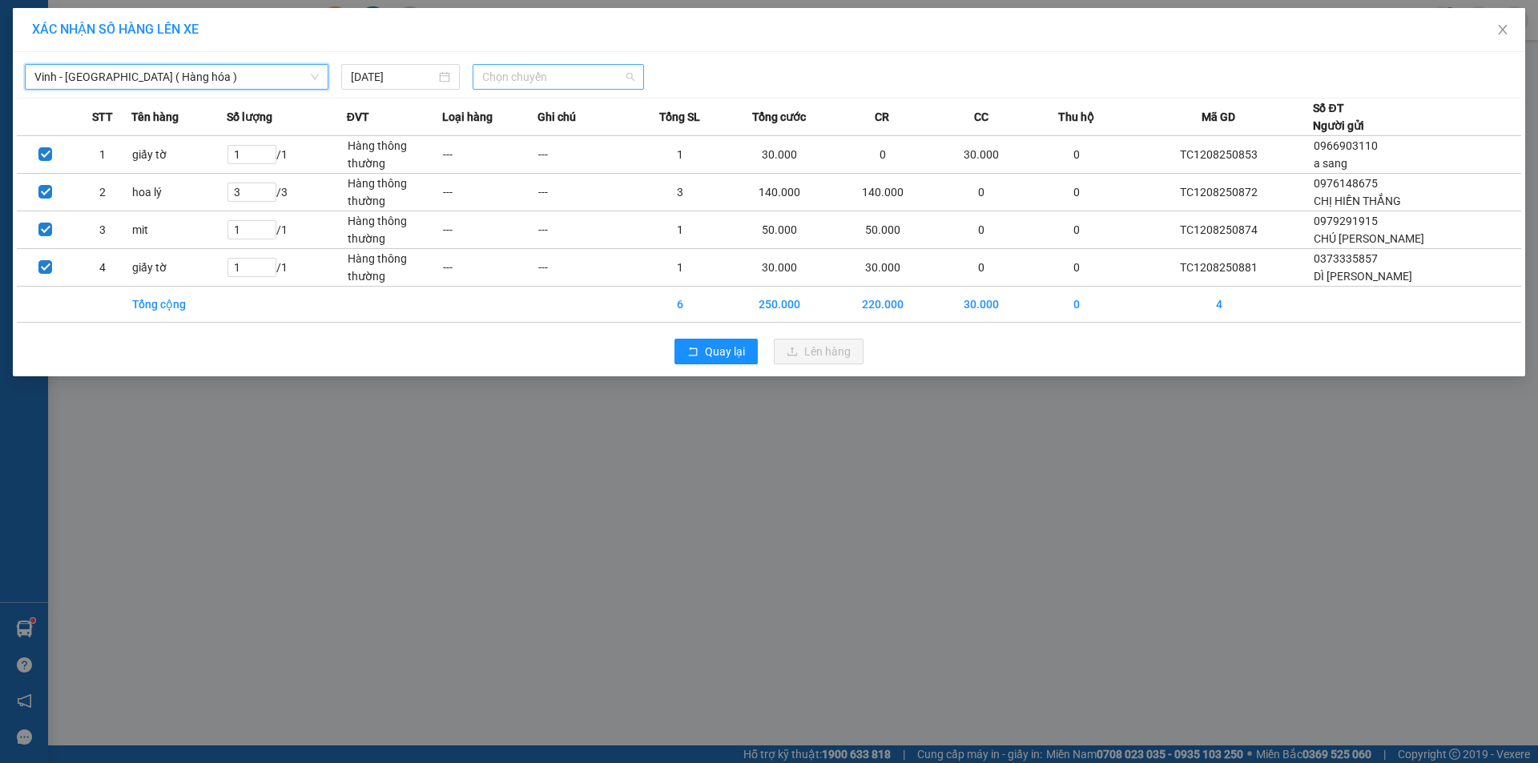
click at [557, 79] on span "Chọn chuyến" at bounding box center [558, 77] width 152 height 24
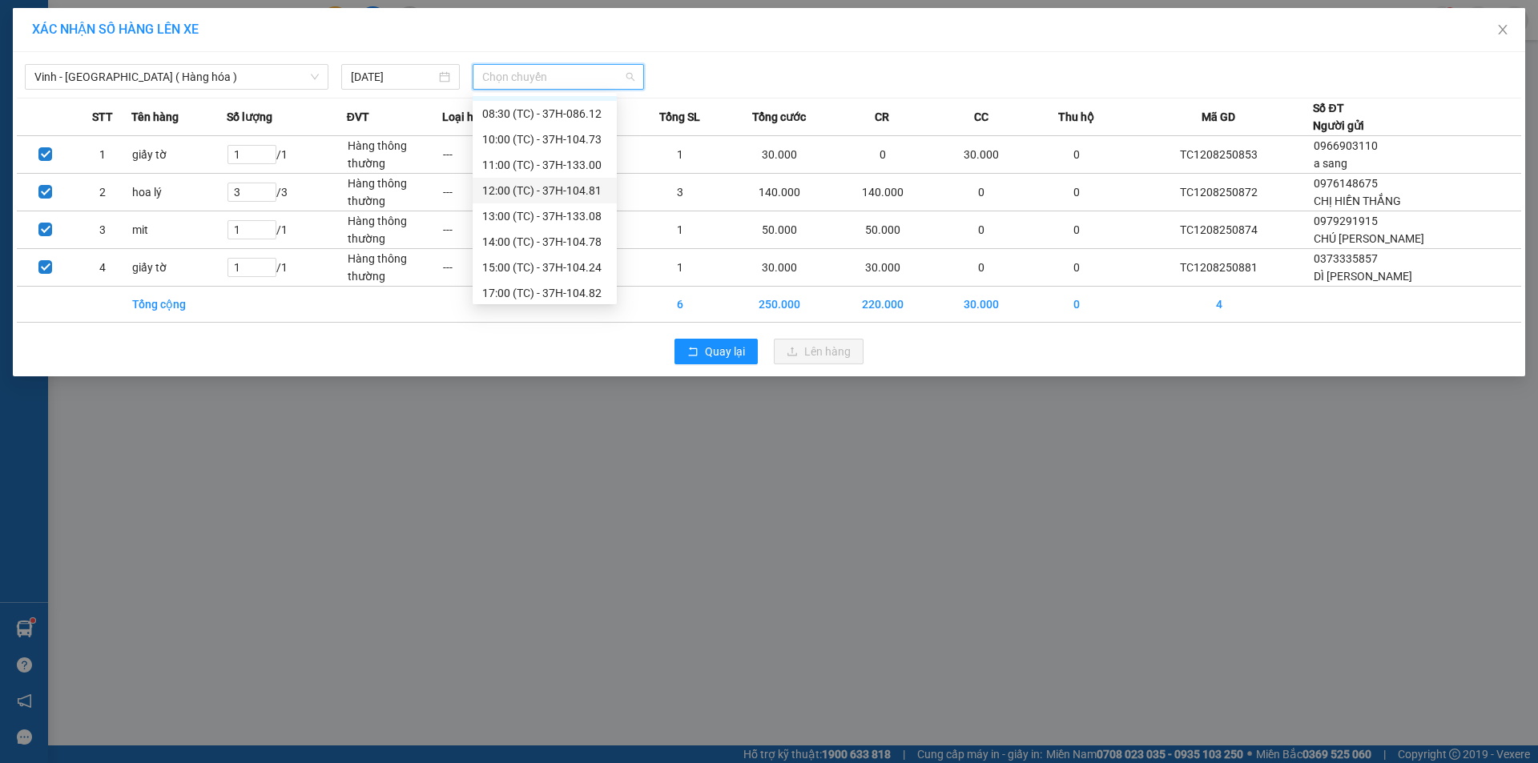
scroll to position [26, 0]
click at [582, 188] on div "12:00 (TC) - 37H-104.81" at bounding box center [544, 186] width 125 height 18
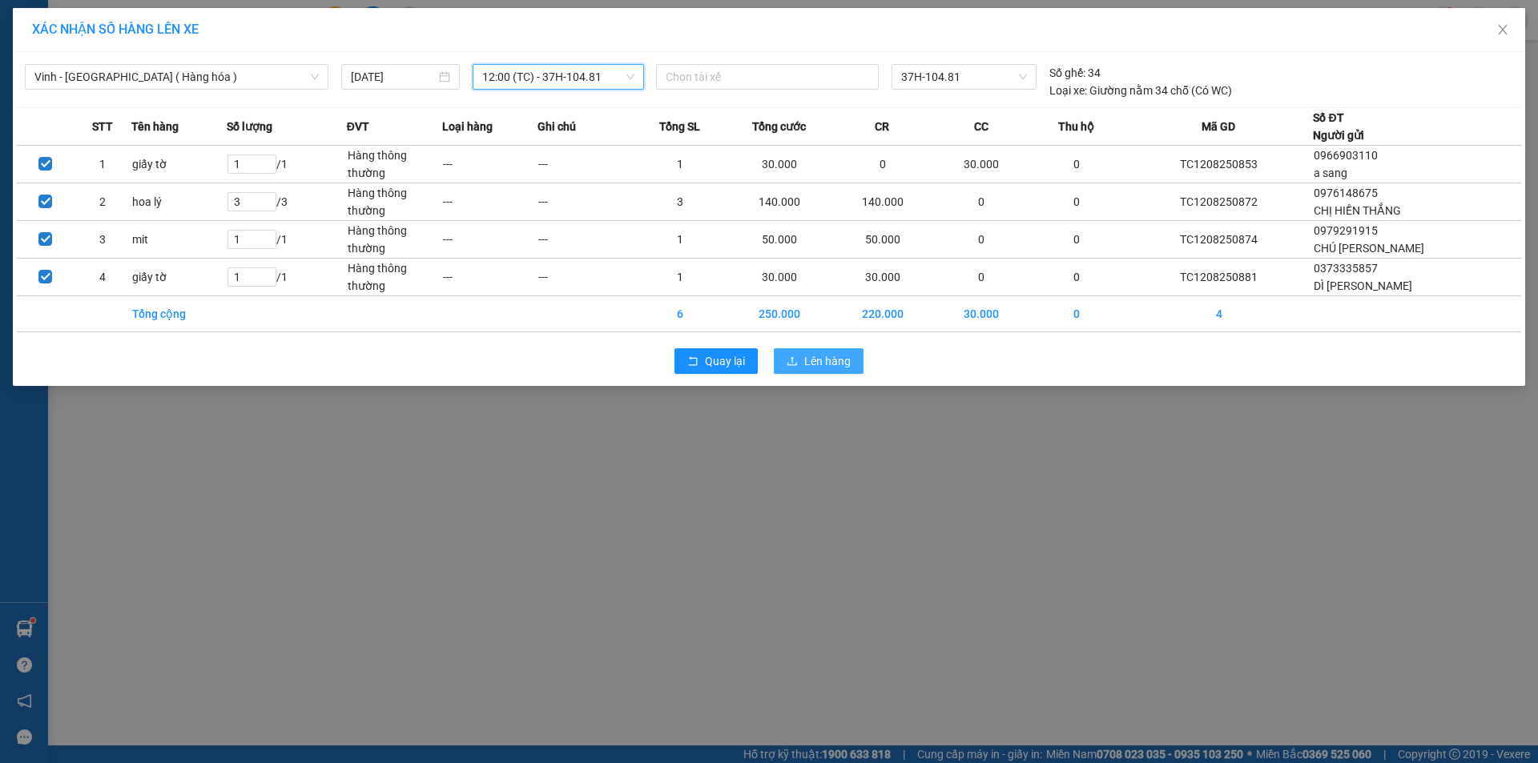
click at [845, 363] on span "Lên hàng" at bounding box center [827, 361] width 46 height 18
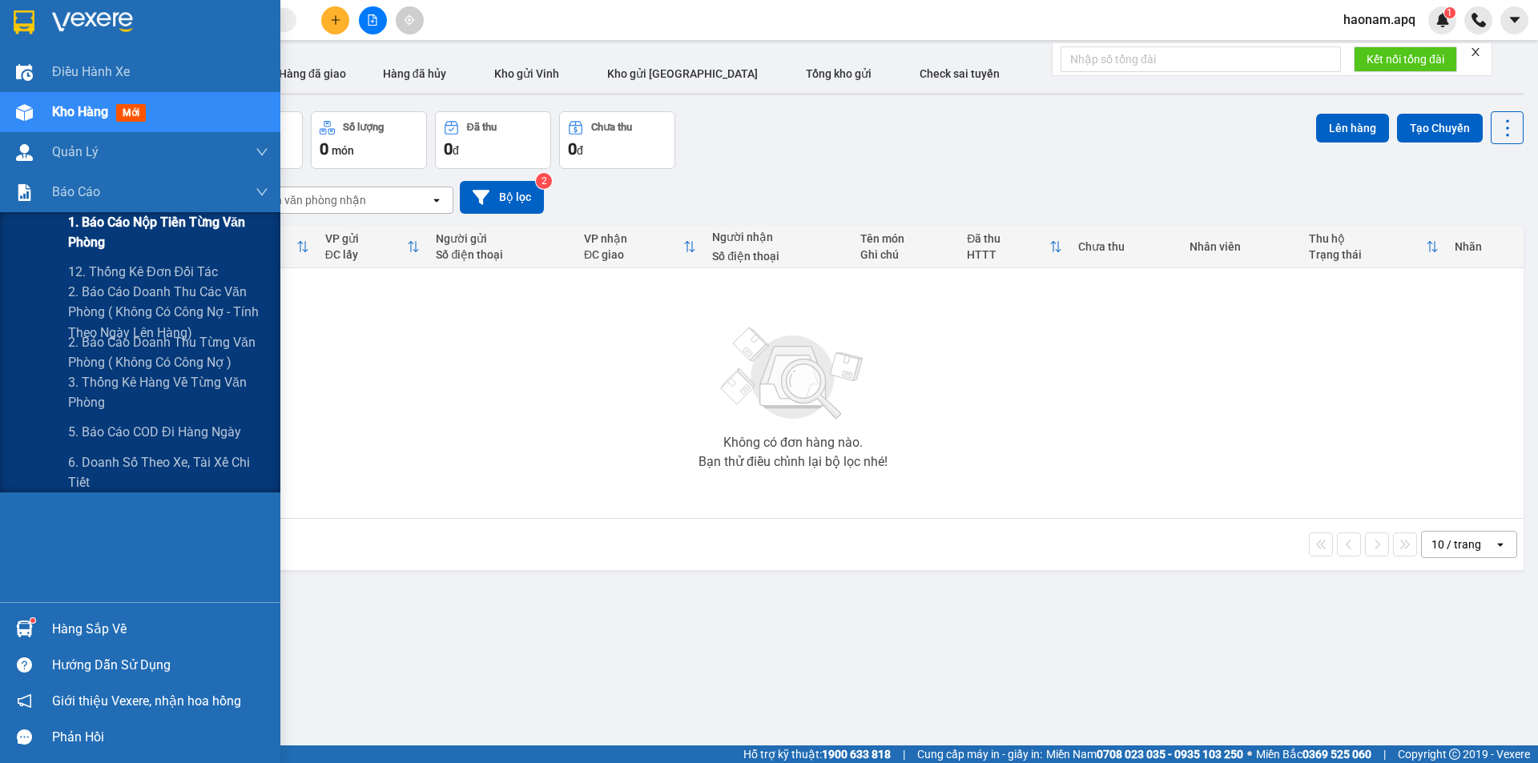
click at [184, 225] on span "1. Báo cáo nộp tiền từng văn phòng" at bounding box center [168, 232] width 200 height 40
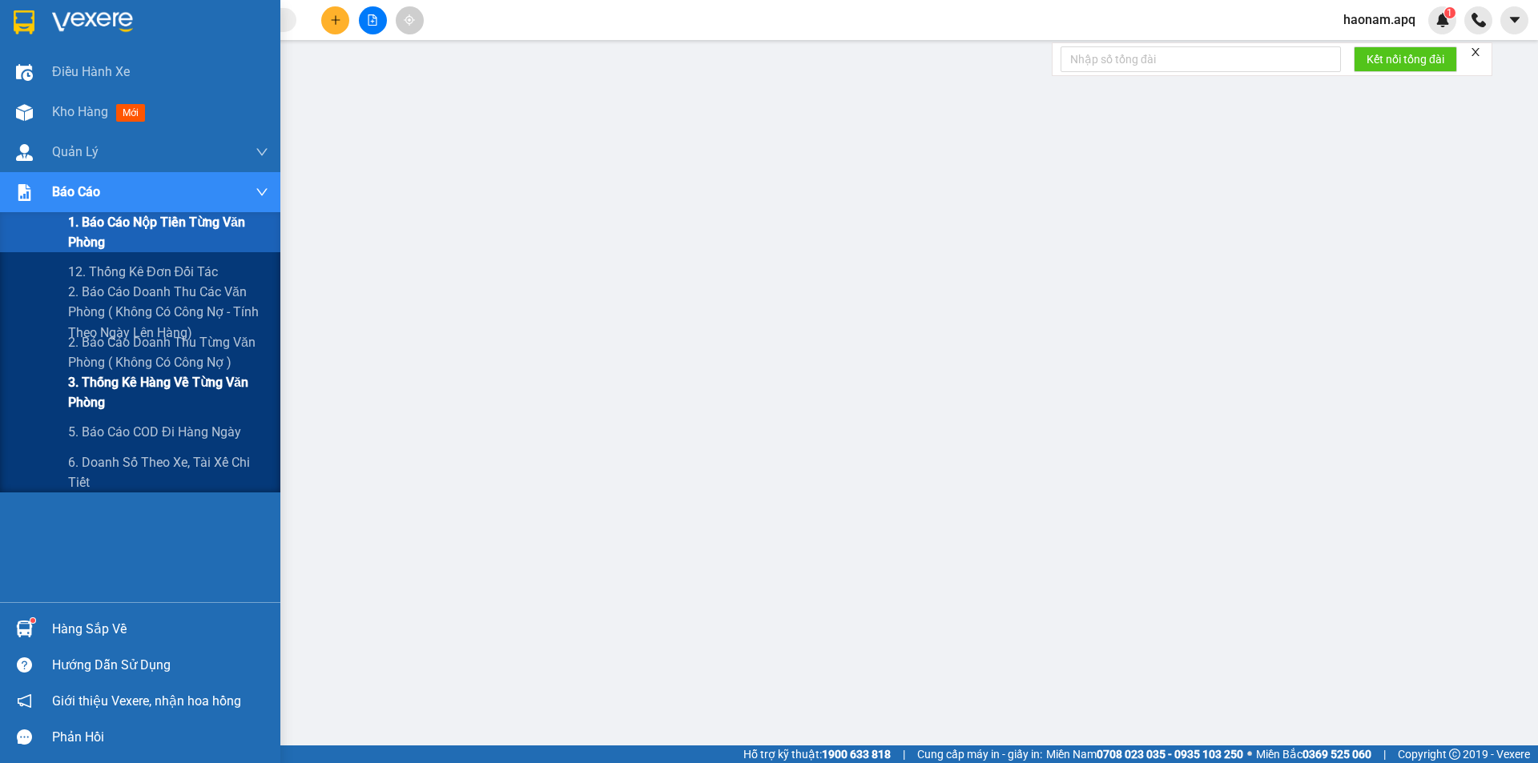
click at [218, 386] on span "3. Thống kê hàng về từng văn phòng" at bounding box center [168, 392] width 200 height 40
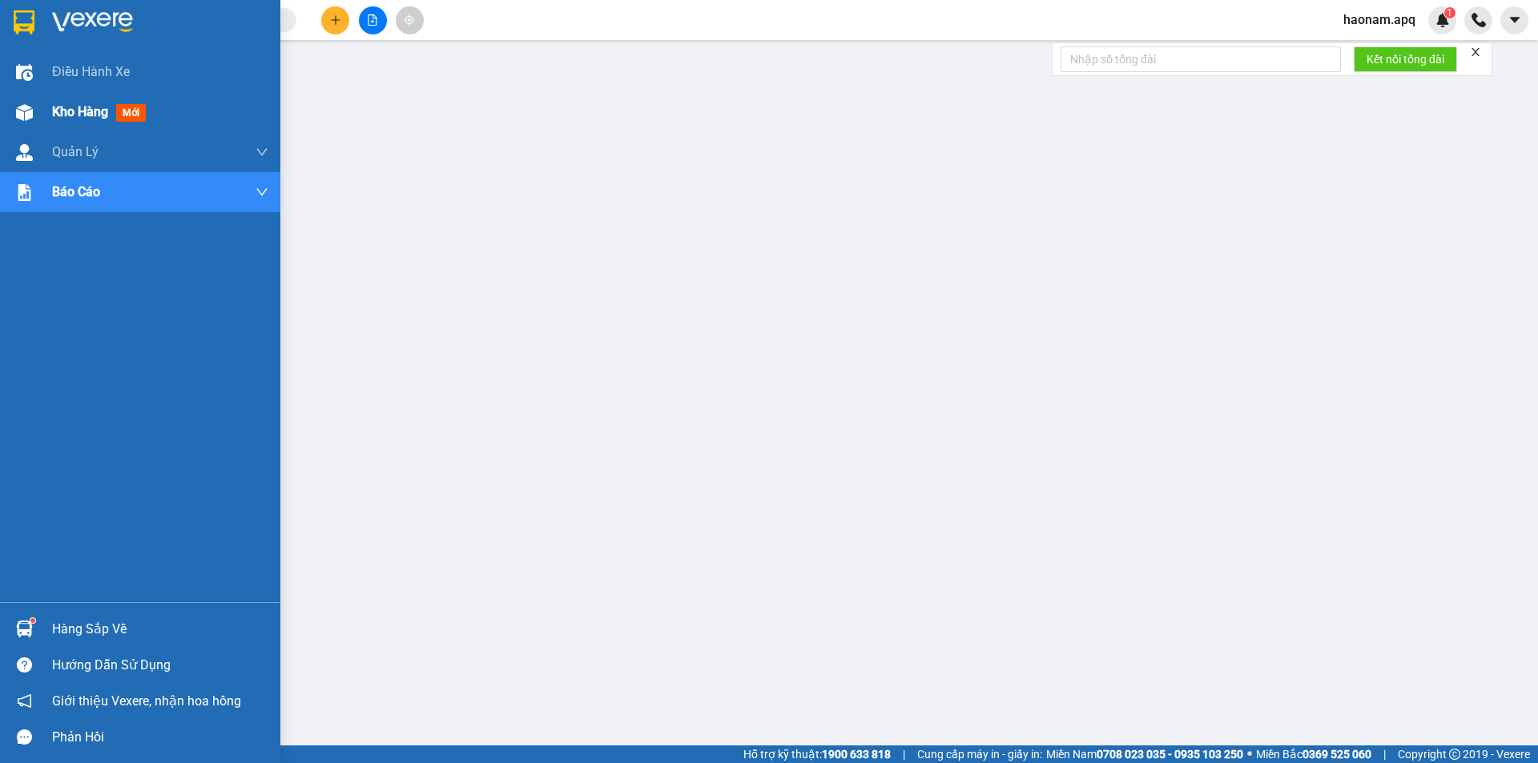
click at [59, 112] on span "Kho hàng" at bounding box center [80, 111] width 56 height 15
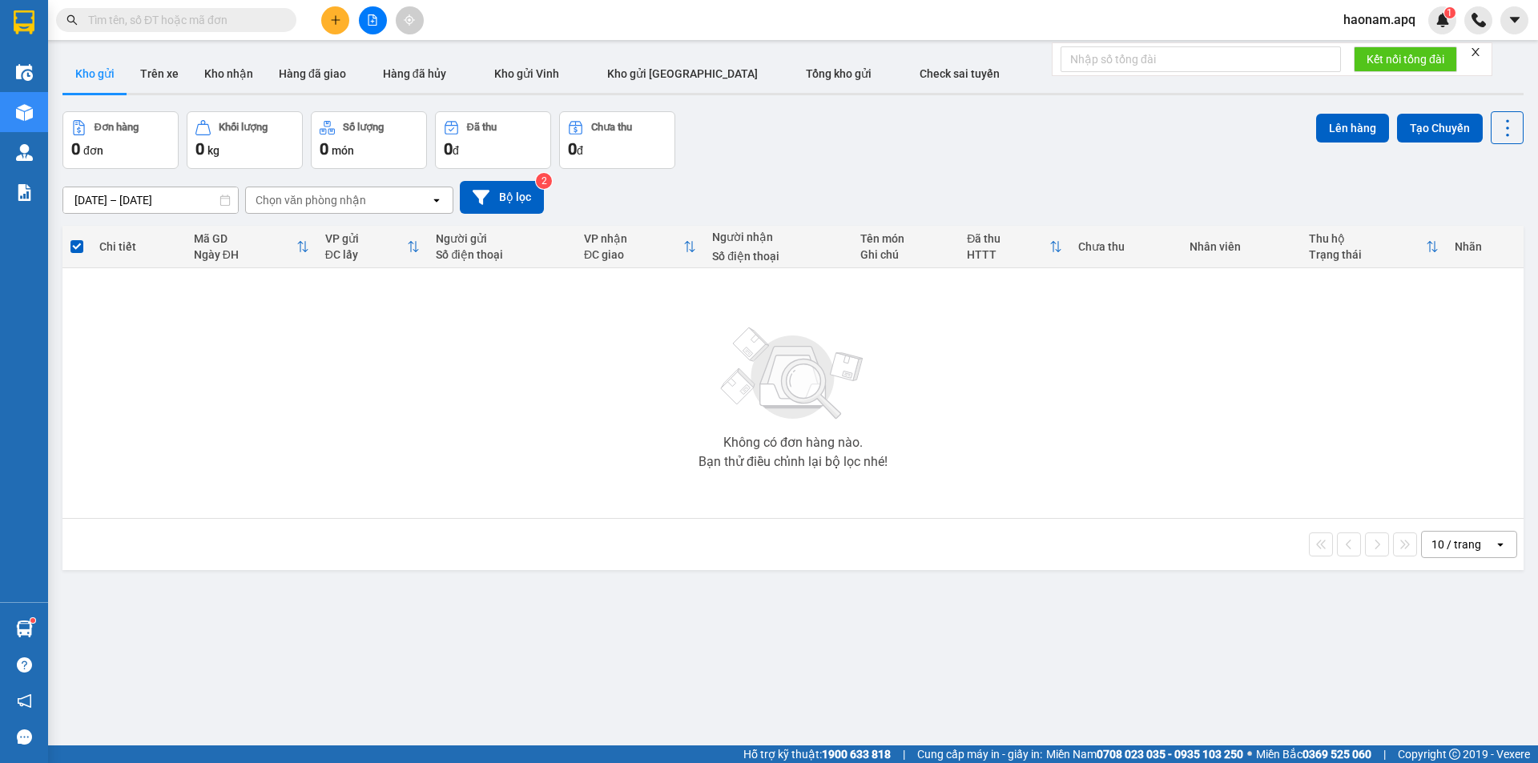
click at [322, 10] on div at bounding box center [372, 20] width 120 height 28
click at [328, 15] on button at bounding box center [335, 20] width 28 height 28
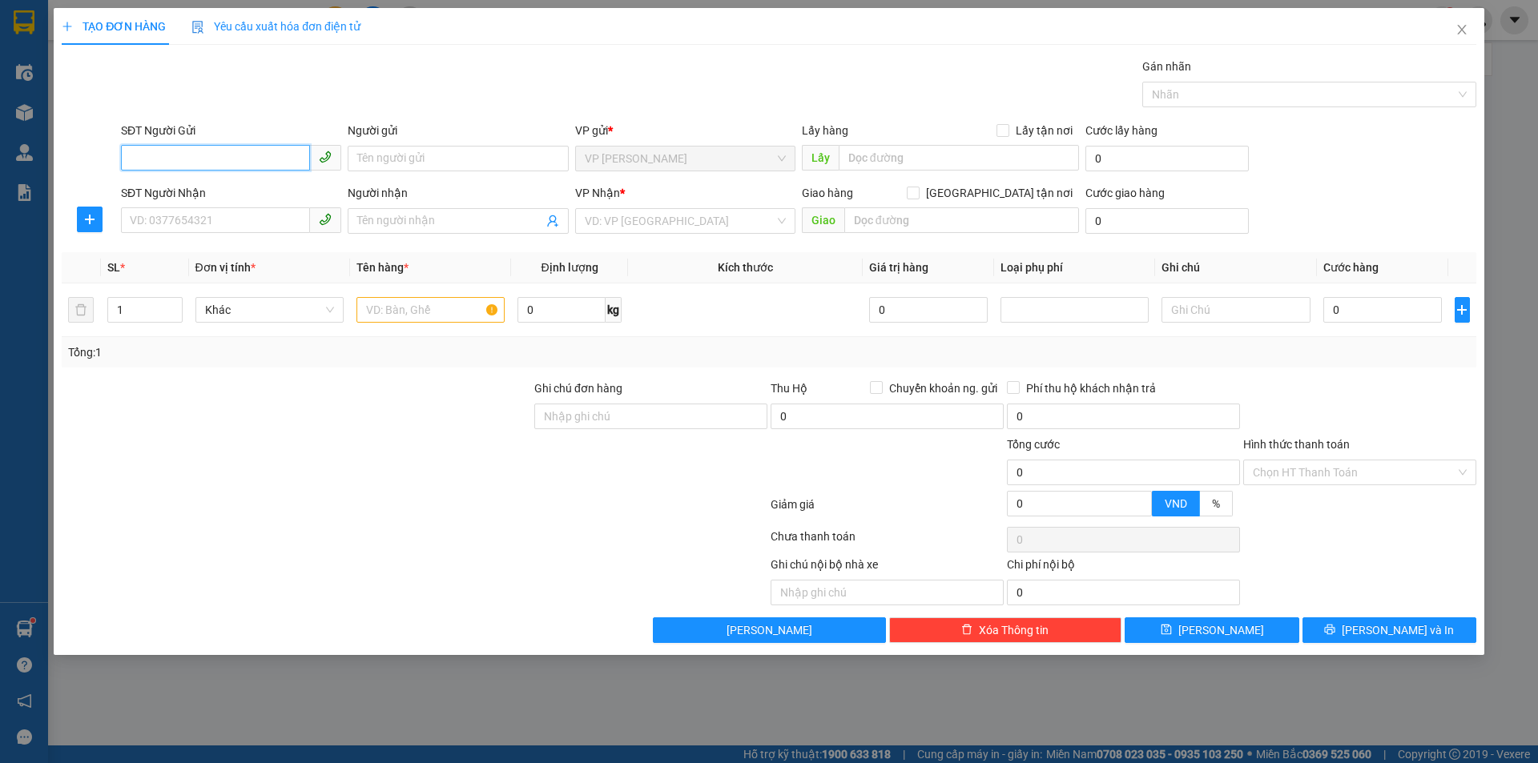
click at [260, 160] on input "SĐT Người Gửi" at bounding box center [215, 158] width 189 height 26
type input "0369592683"
click at [252, 186] on div "0369592683 - bác hiến 0915363839" at bounding box center [231, 191] width 201 height 18
type input "bác hiến 0915363839"
checkbox input "true"
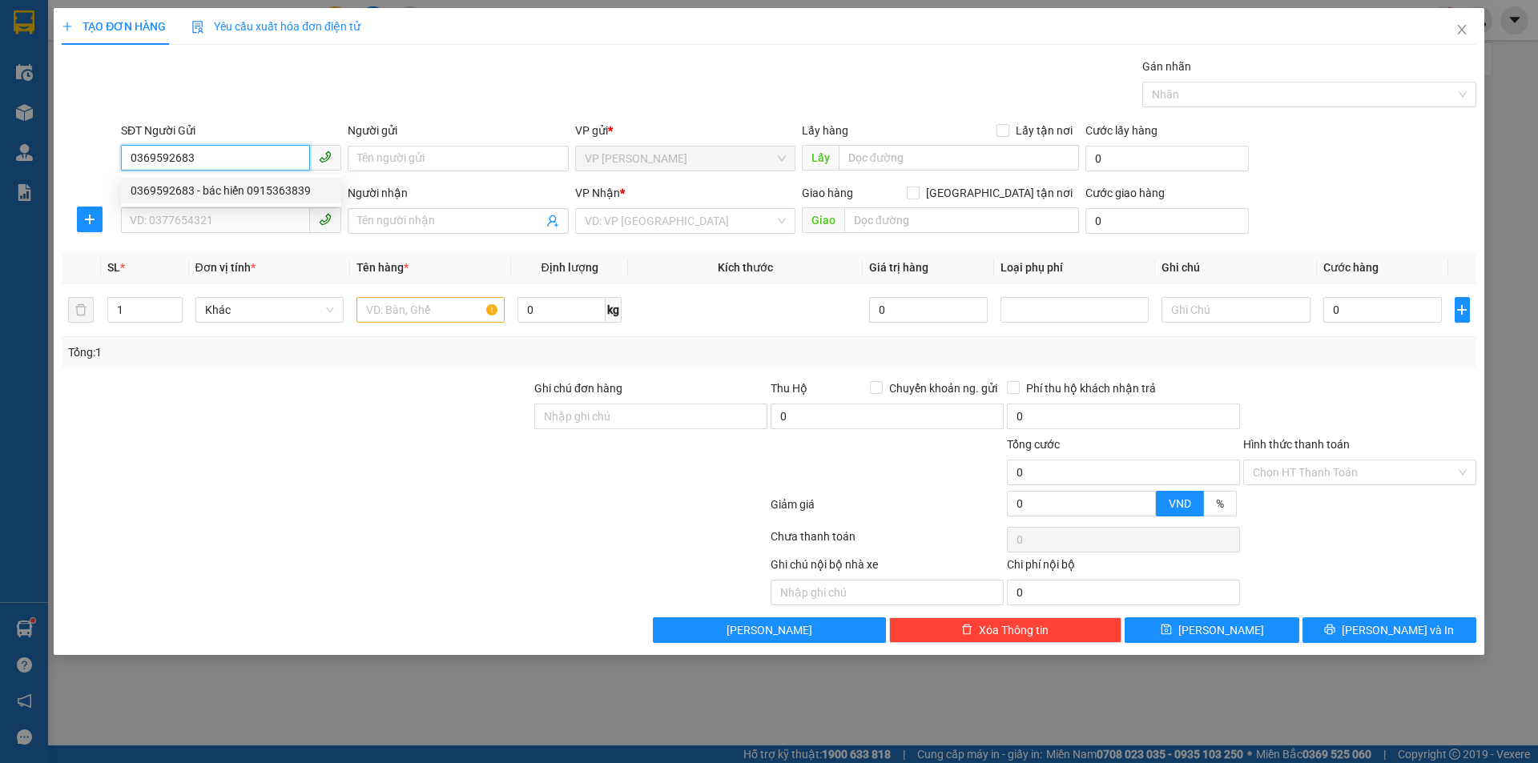
type input "VP [PERSON_NAME]"
type input "0369592683"
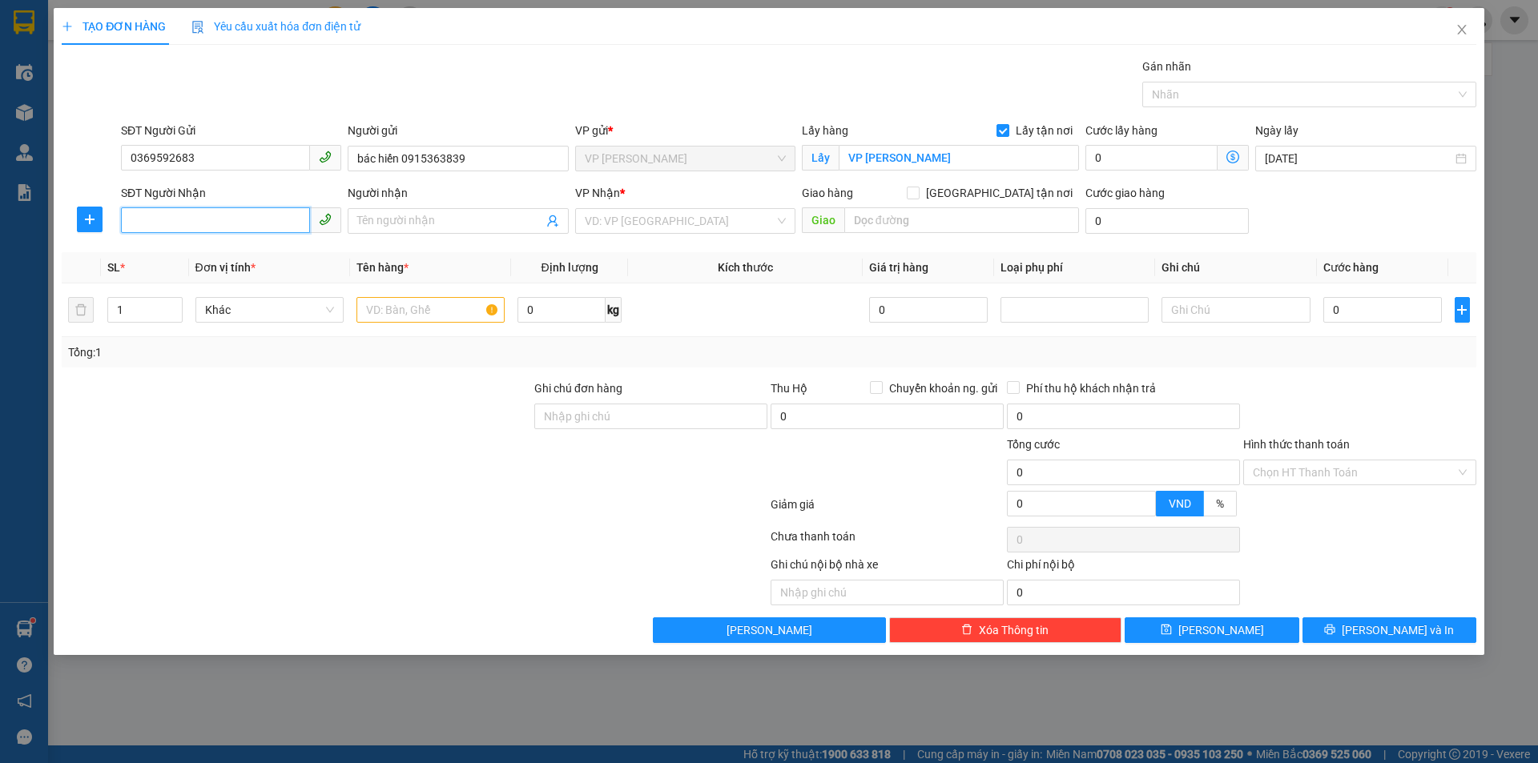
drag, startPoint x: 242, startPoint y: 210, endPoint x: 234, endPoint y: 215, distance: 9.8
click at [242, 211] on input "SĐT Người Nhận" at bounding box center [215, 220] width 189 height 26
click at [289, 251] on div "0354177705 - A [PERSON_NAME]" at bounding box center [231, 253] width 201 height 18
type input "0354177705"
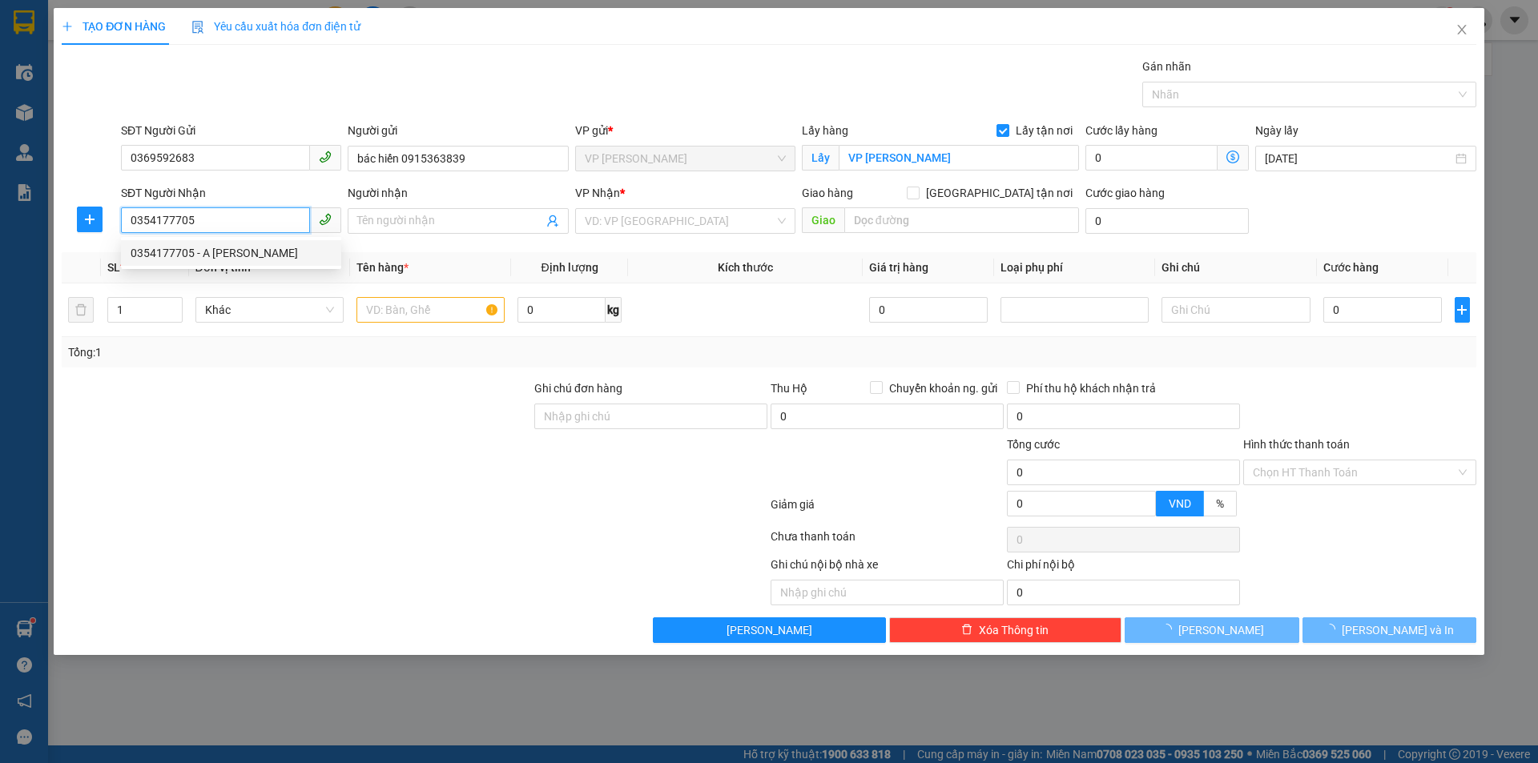
type input "A [PERSON_NAME]"
checkbox input "true"
type input "VP MỸ ĐÌNH"
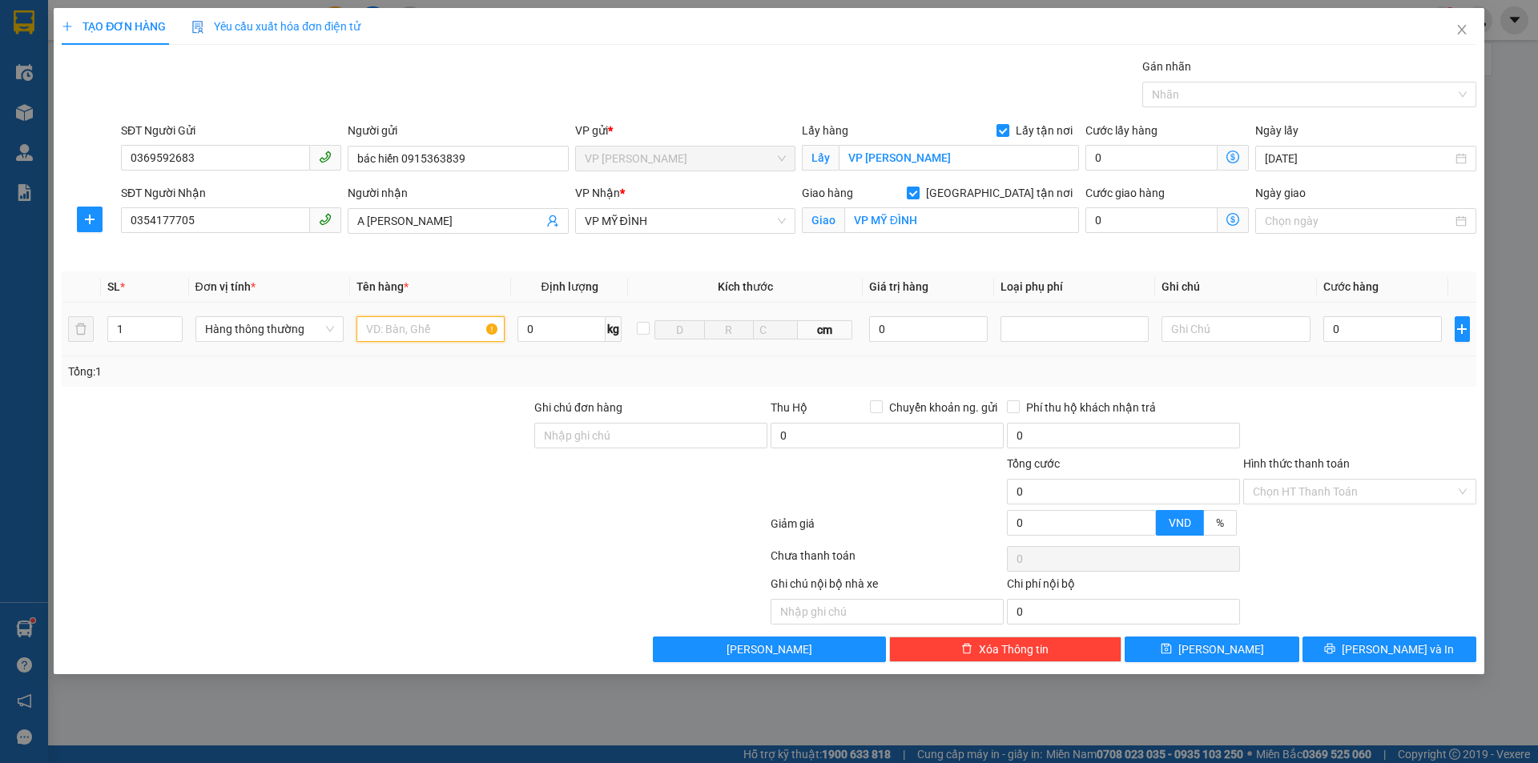
click at [414, 328] on input "text" at bounding box center [430, 329] width 148 height 26
type input "h"
type input "nhạn"
click at [1348, 322] on input "0" at bounding box center [1382, 329] width 119 height 26
type input "4"
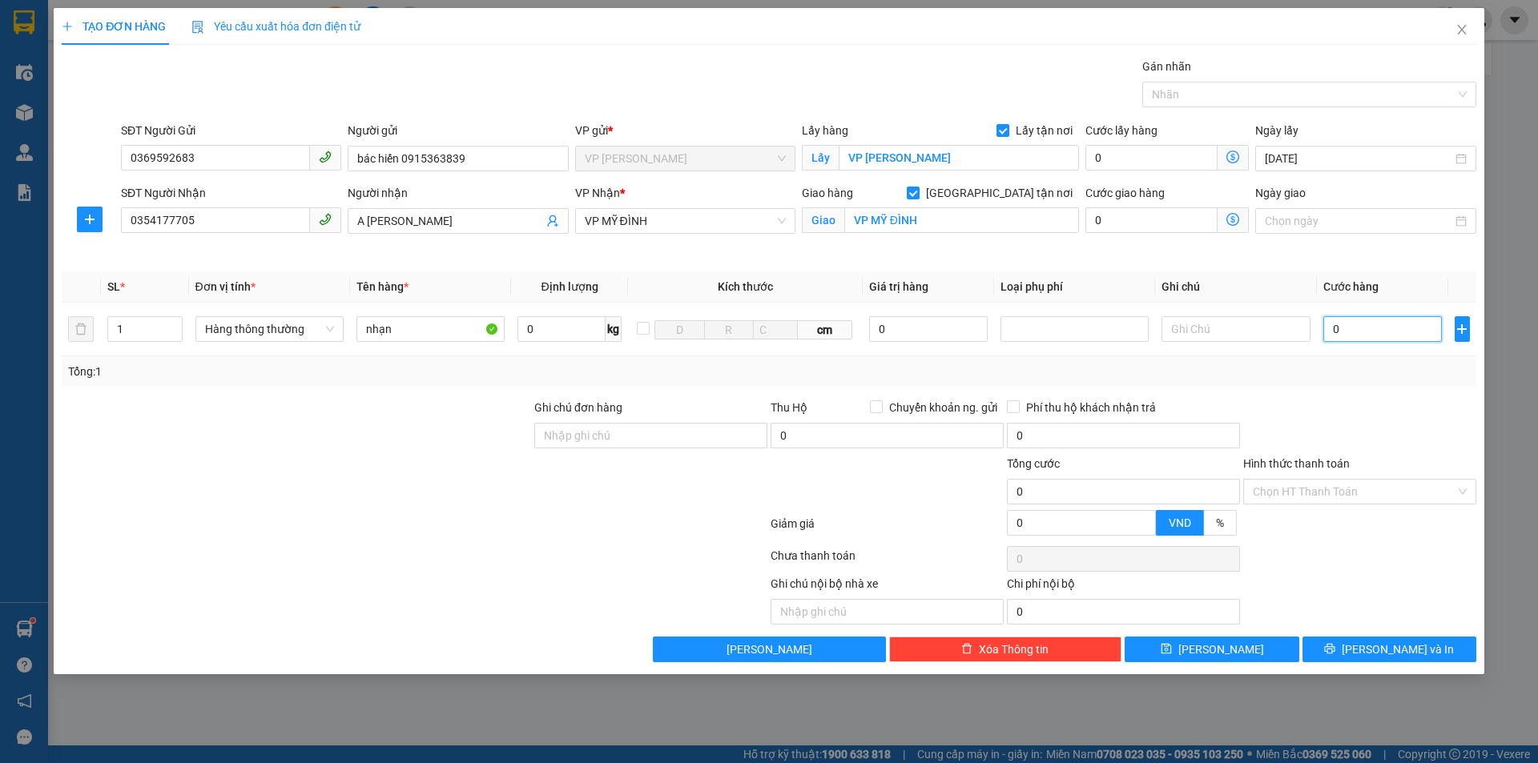
type input "4"
type input "40"
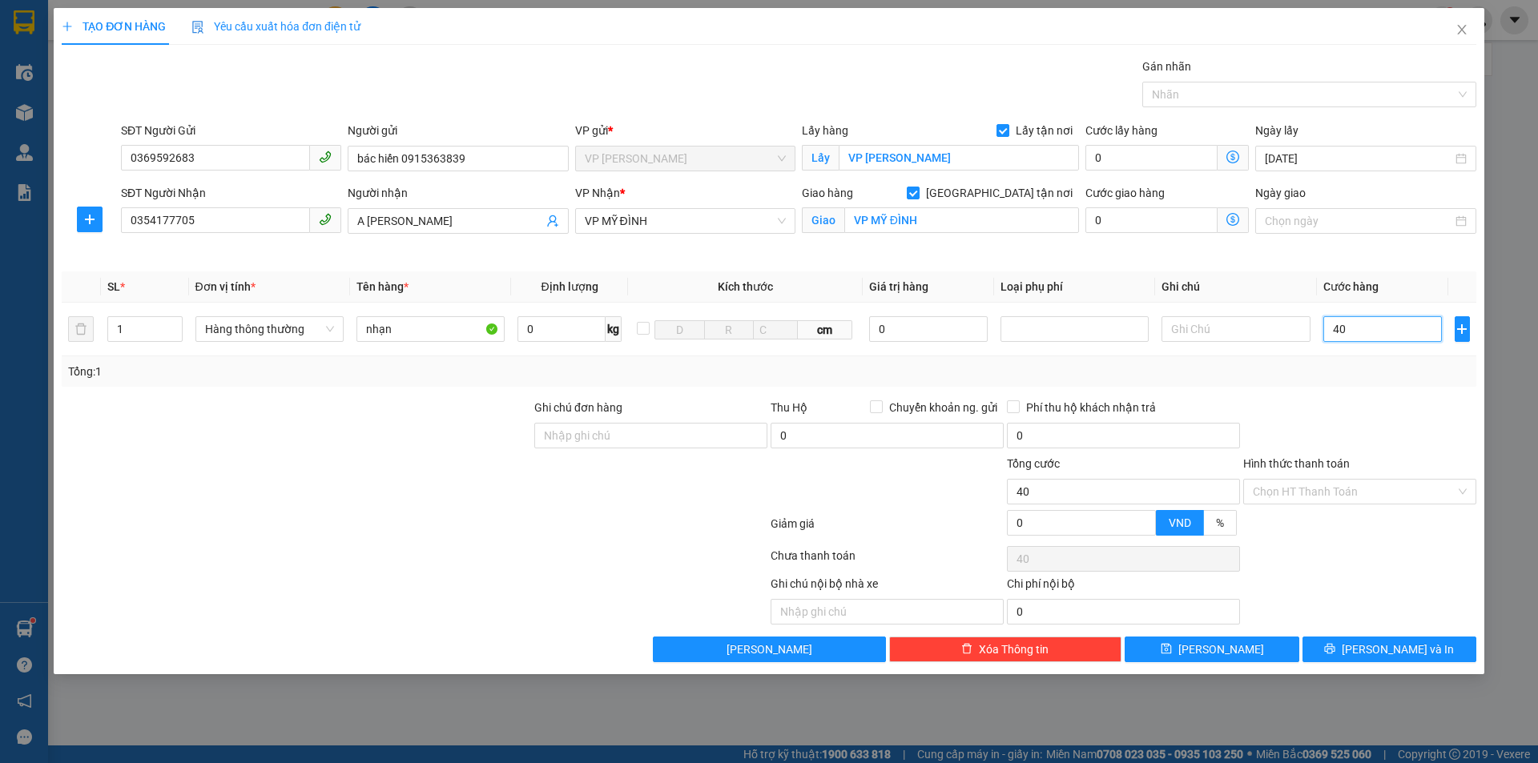
type input "400"
type input "4.000"
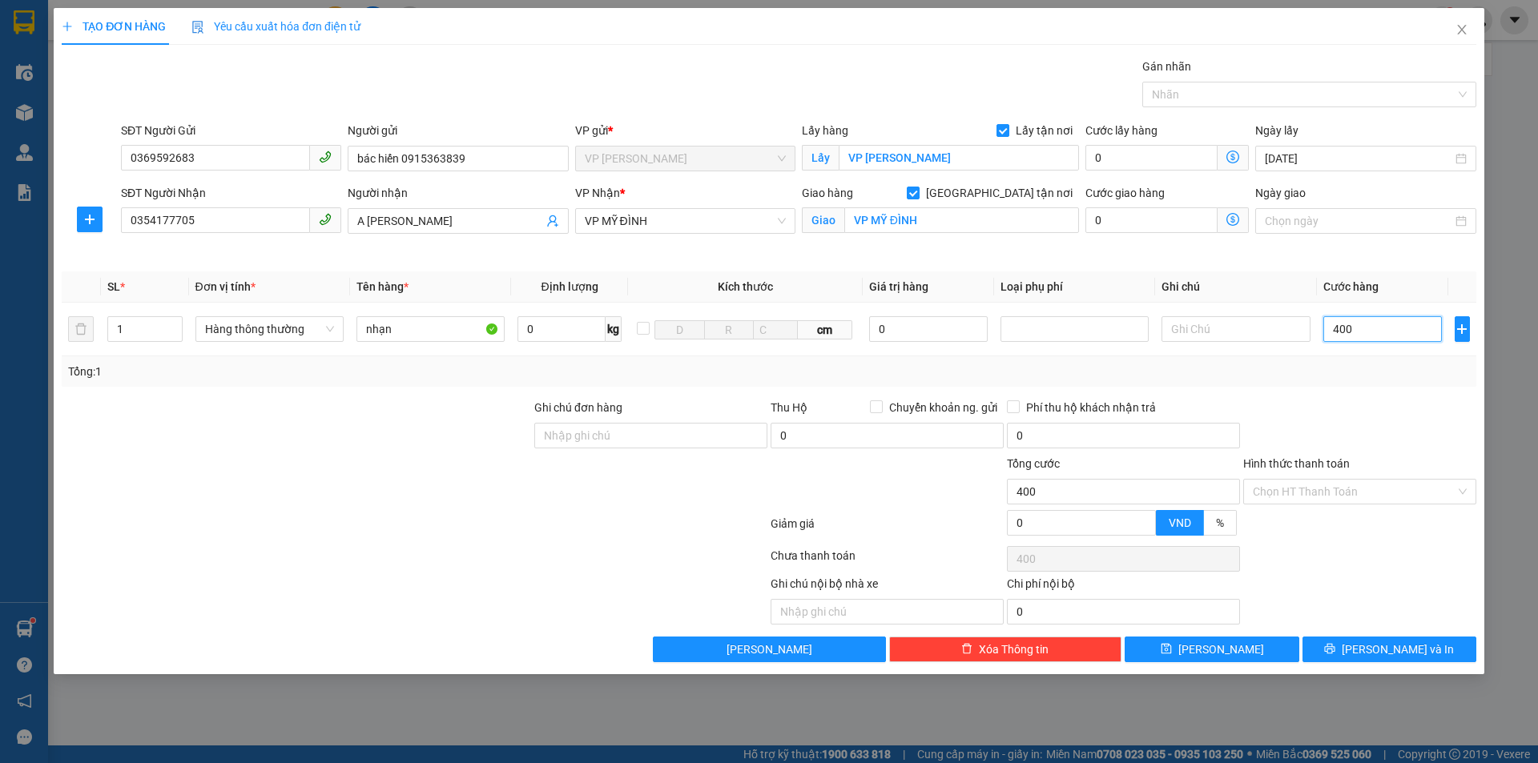
type input "4.000"
type input "40.000"
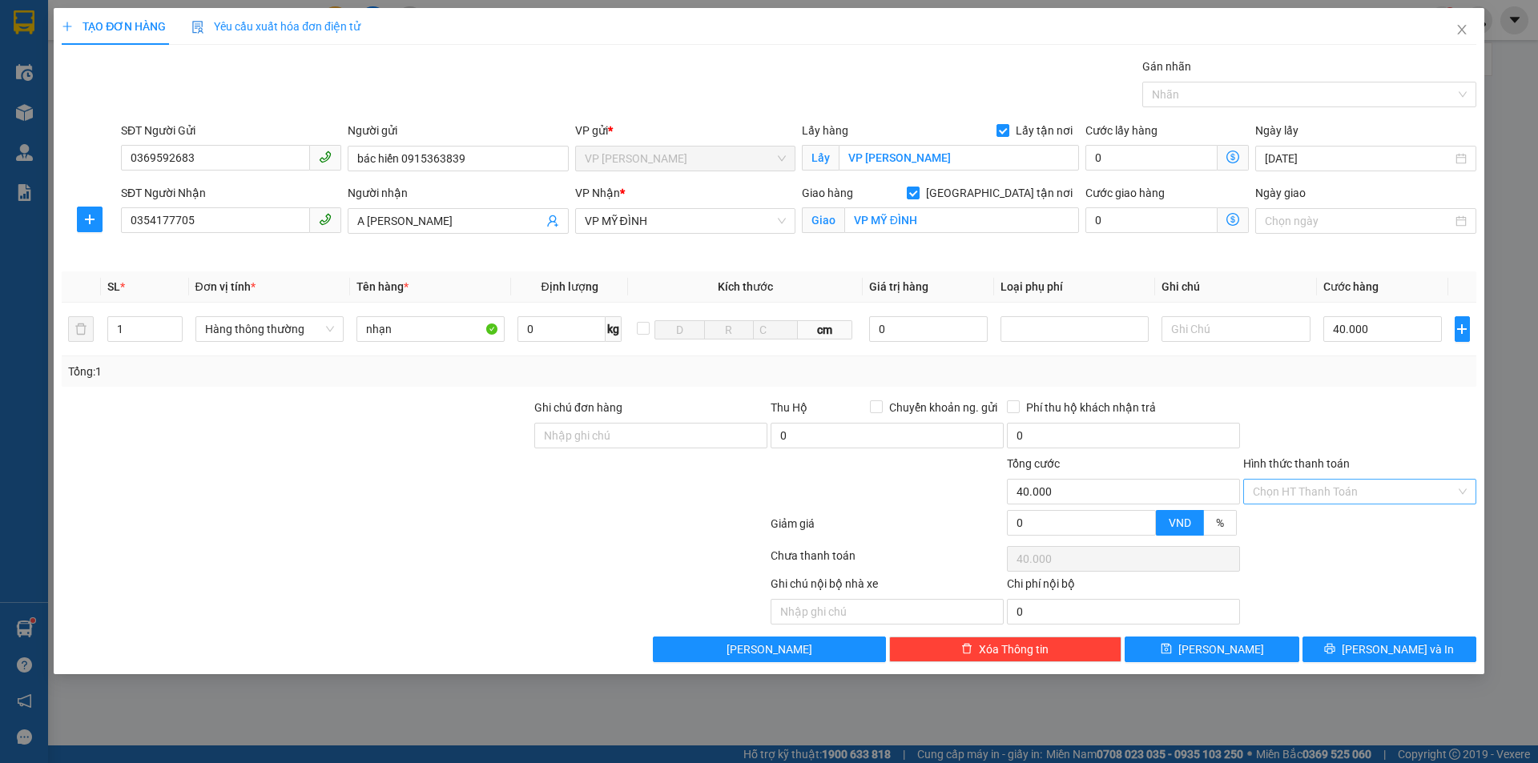
click at [1341, 490] on input "Hình thức thanh toán" at bounding box center [1354, 492] width 203 height 24
drag, startPoint x: 1335, startPoint y: 525, endPoint x: 1345, endPoint y: 510, distance: 18.0
click at [1334, 526] on div "Tại văn phòng" at bounding box center [1360, 524] width 214 height 18
type input "0"
click at [1298, 528] on div "Tại văn phòng" at bounding box center [1360, 524] width 214 height 18
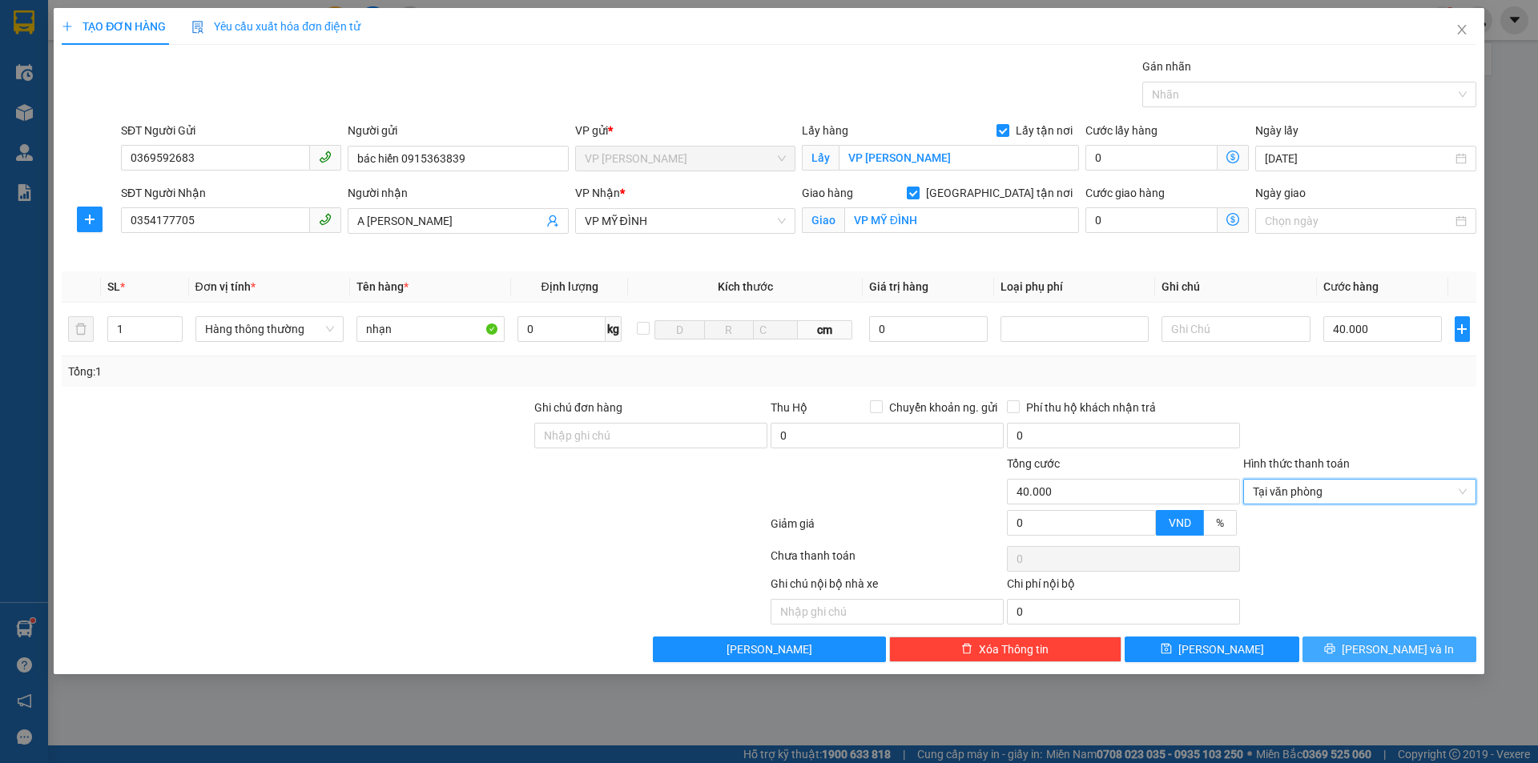
click at [1415, 650] on span "[PERSON_NAME] và In" at bounding box center [1398, 650] width 112 height 18
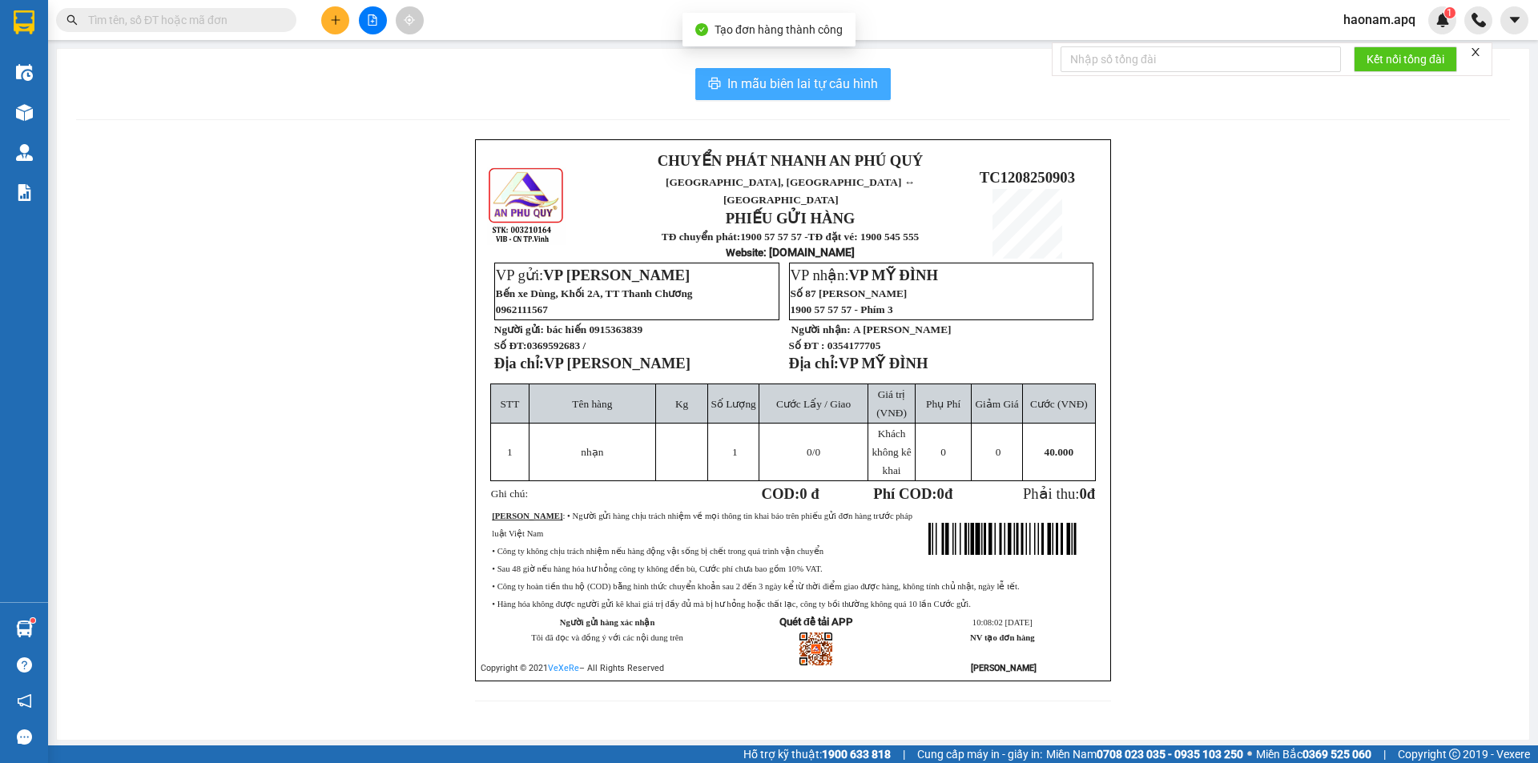
click at [848, 92] on span "In mẫu biên lai tự cấu hình" at bounding box center [802, 84] width 151 height 20
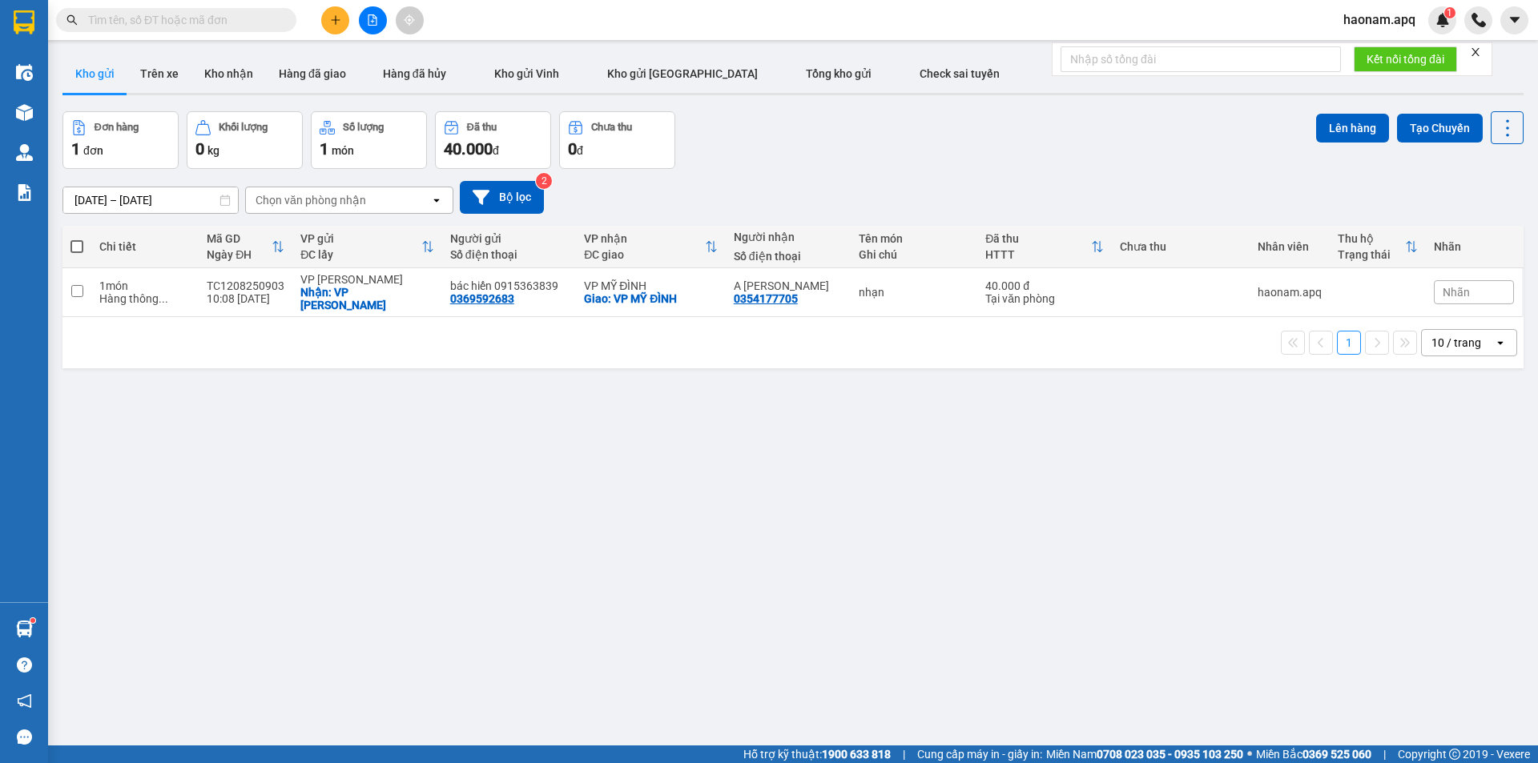
click at [274, 13] on input "text" at bounding box center [182, 20] width 189 height 18
click at [258, 12] on input "text" at bounding box center [182, 20] width 189 height 18
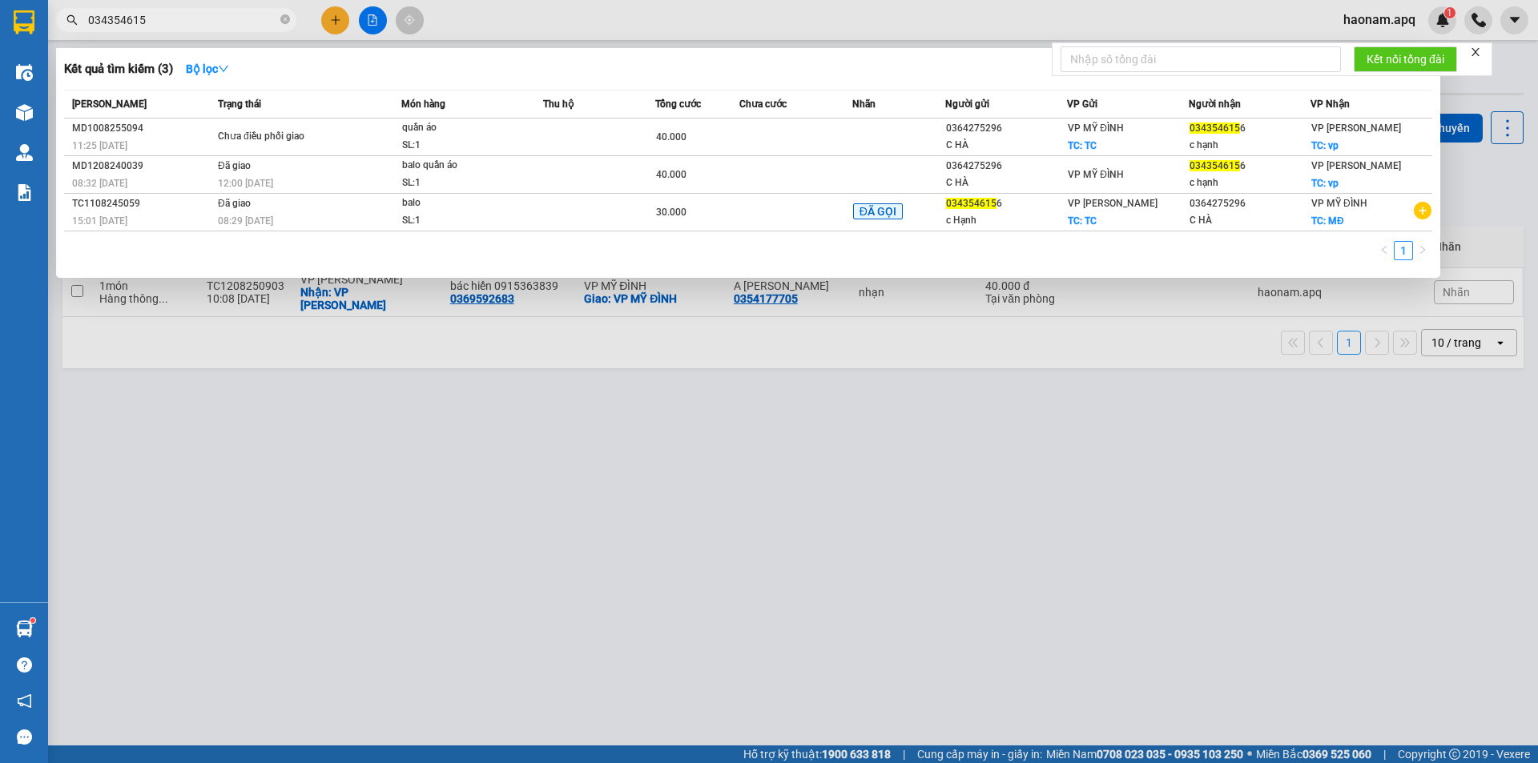
type input "0343546156"
click at [285, 22] on icon "close-circle" at bounding box center [285, 19] width 10 height 10
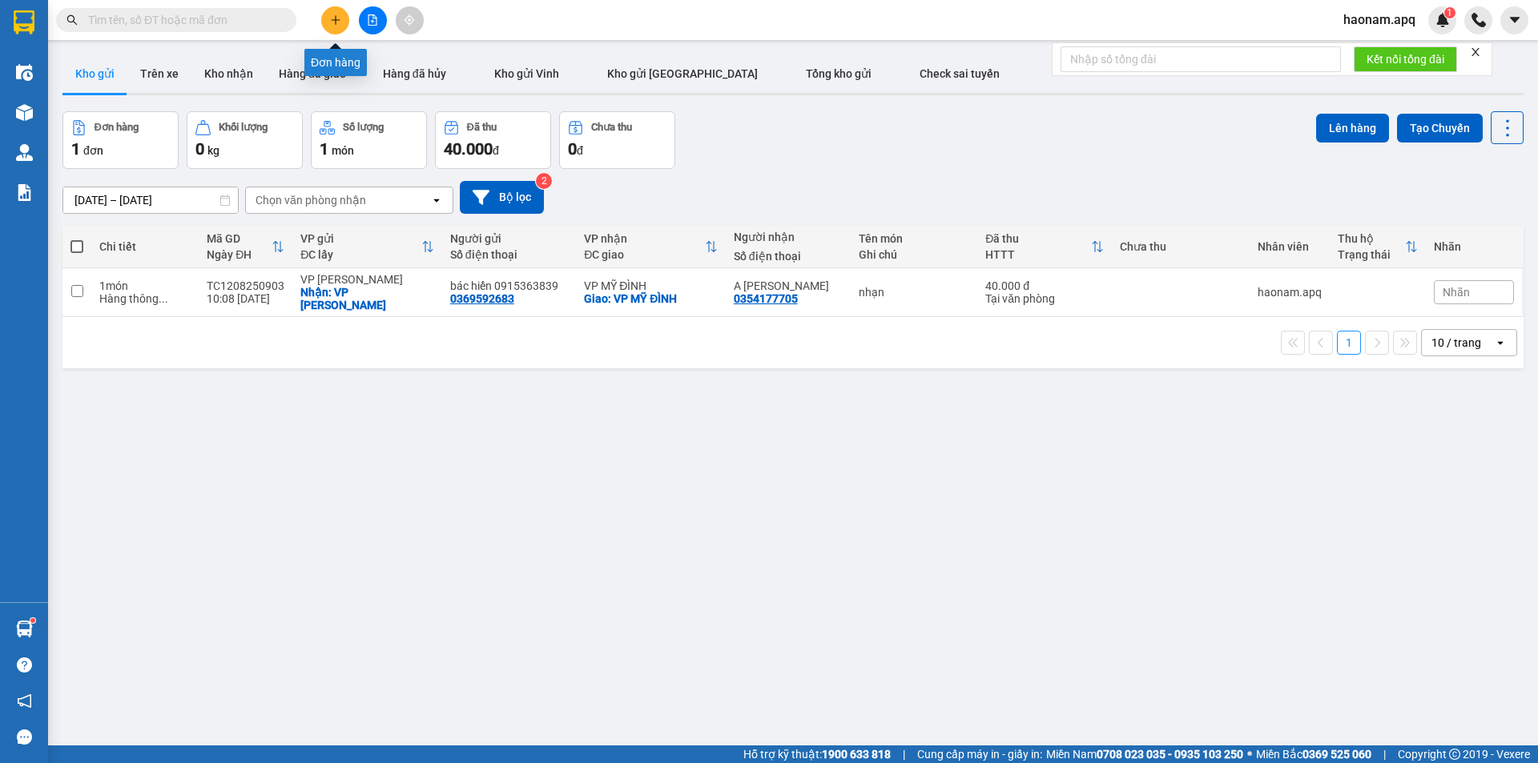
click at [333, 25] on icon "plus" at bounding box center [335, 19] width 11 height 11
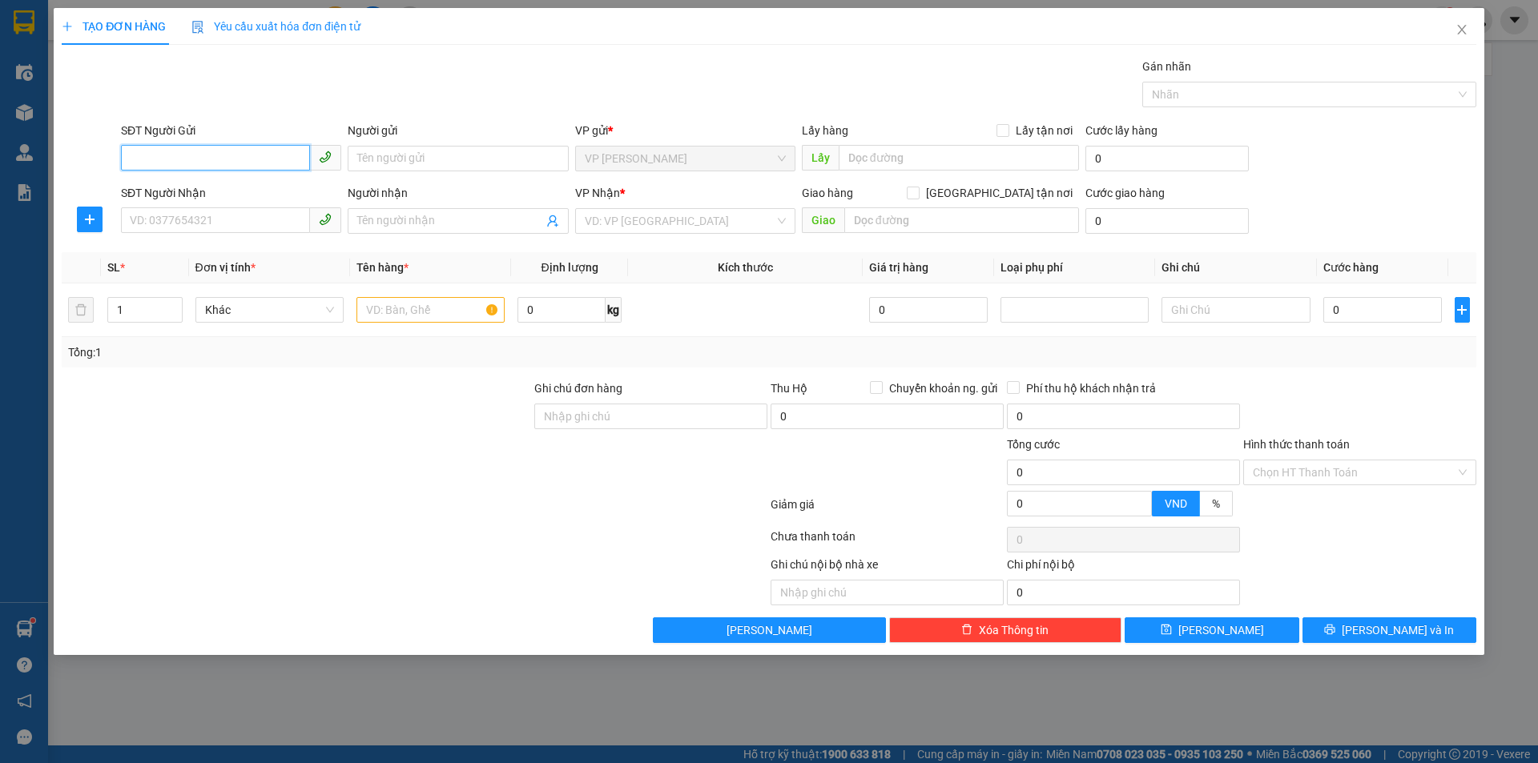
click at [252, 163] on input "SĐT Người Gửi" at bounding box center [215, 158] width 189 height 26
click at [249, 158] on input "SĐT Người Gửi" at bounding box center [215, 158] width 189 height 26
click at [253, 155] on input "SĐT Người Gửi" at bounding box center [215, 158] width 189 height 26
drag, startPoint x: 255, startPoint y: 230, endPoint x: 293, endPoint y: 242, distance: 40.3
click at [253, 227] on input "SĐT Người Nhận" at bounding box center [215, 220] width 189 height 26
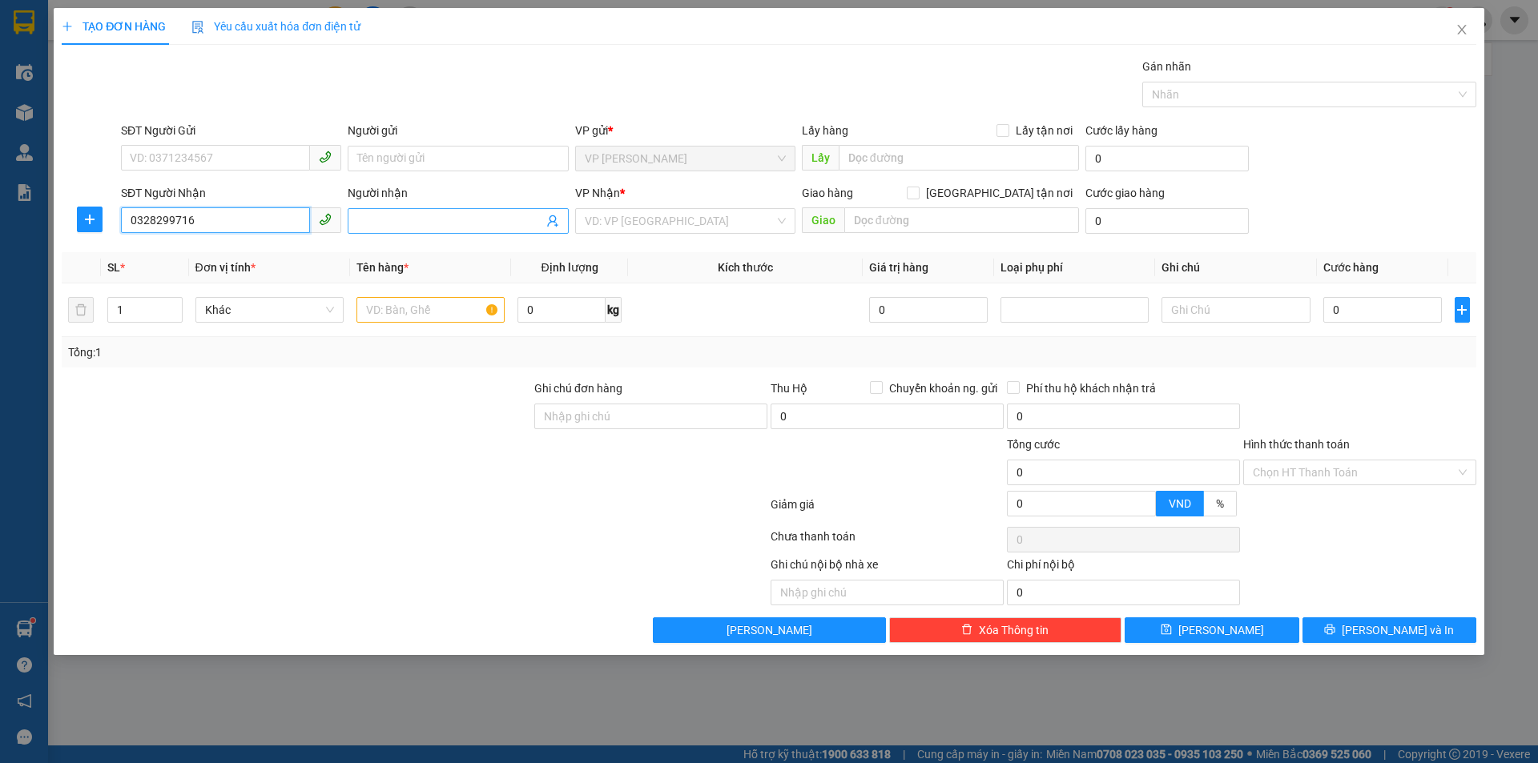
type input "0328299716"
click at [388, 219] on input "Người nhận" at bounding box center [449, 221] width 185 height 18
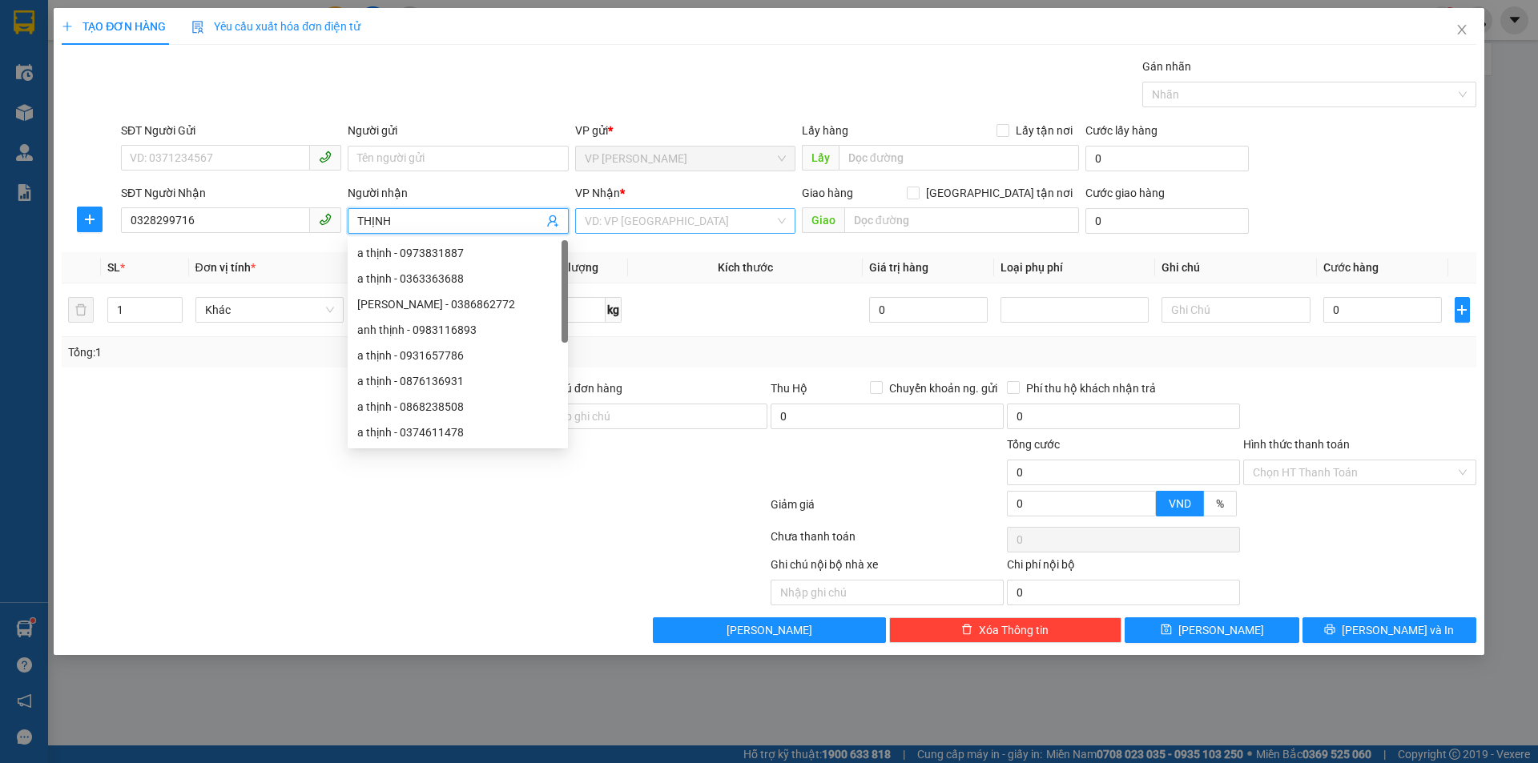
type input "THỊNH"
click at [674, 227] on input "search" at bounding box center [680, 221] width 190 height 24
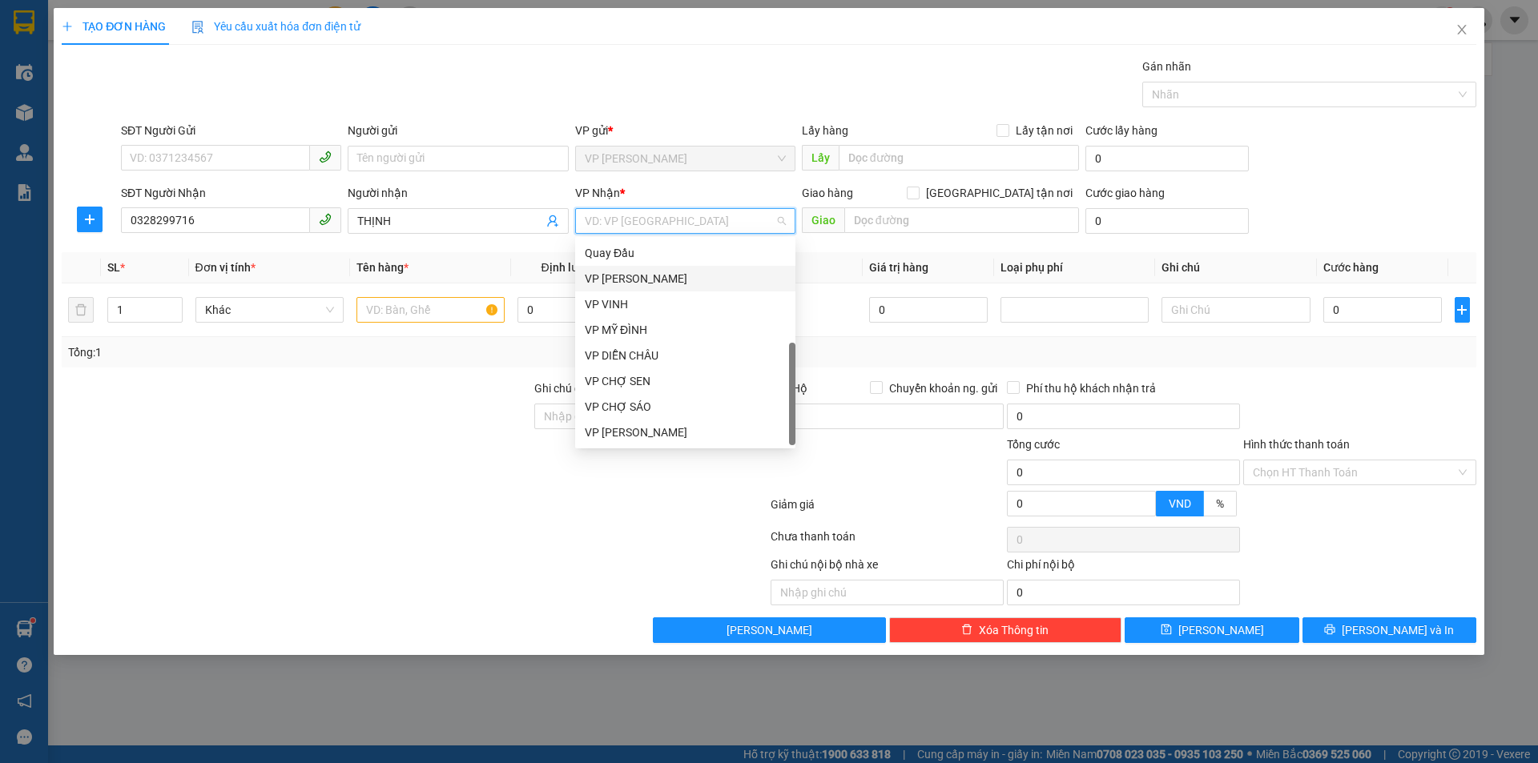
scroll to position [151, 0]
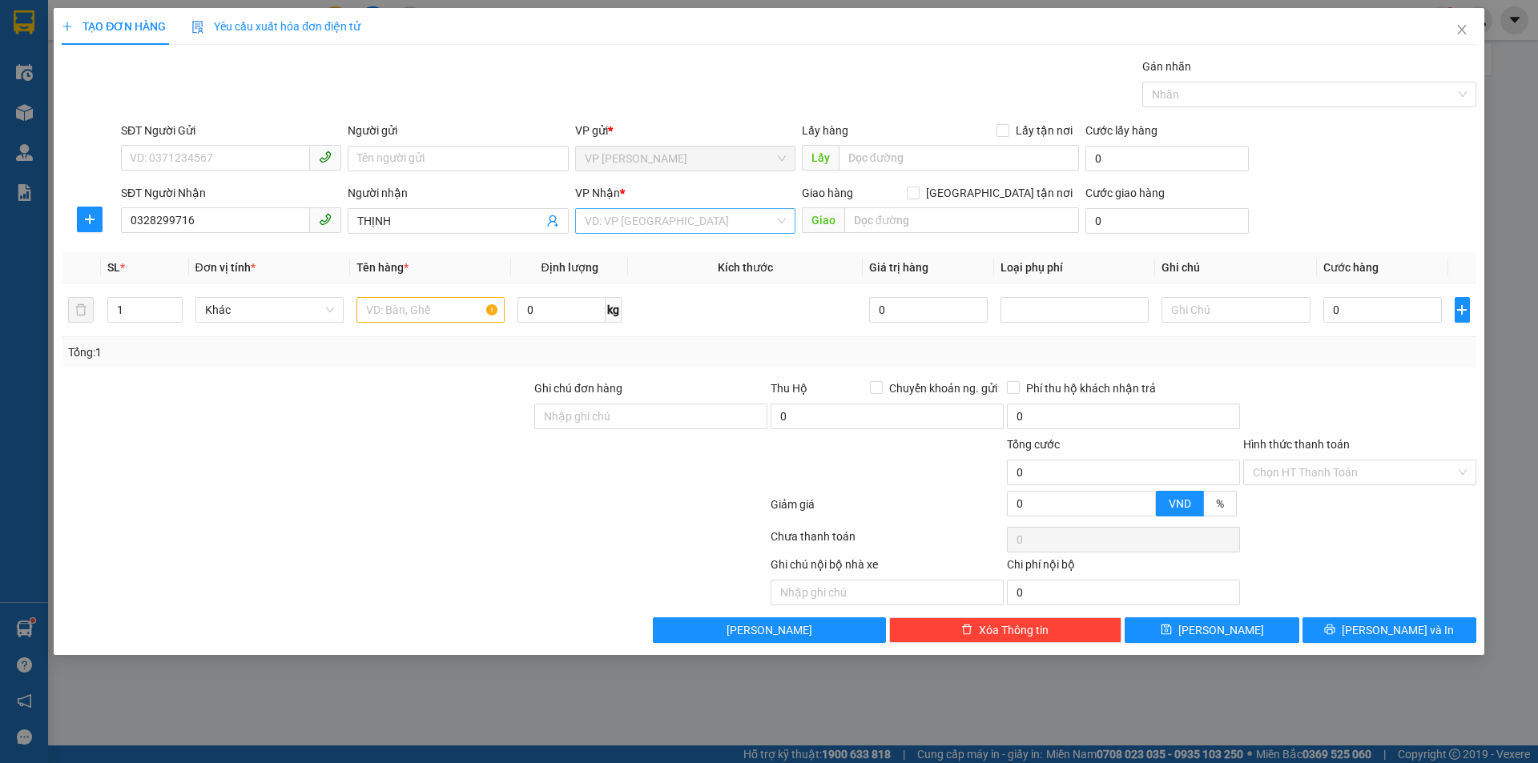
click at [682, 229] on input "search" at bounding box center [680, 221] width 190 height 24
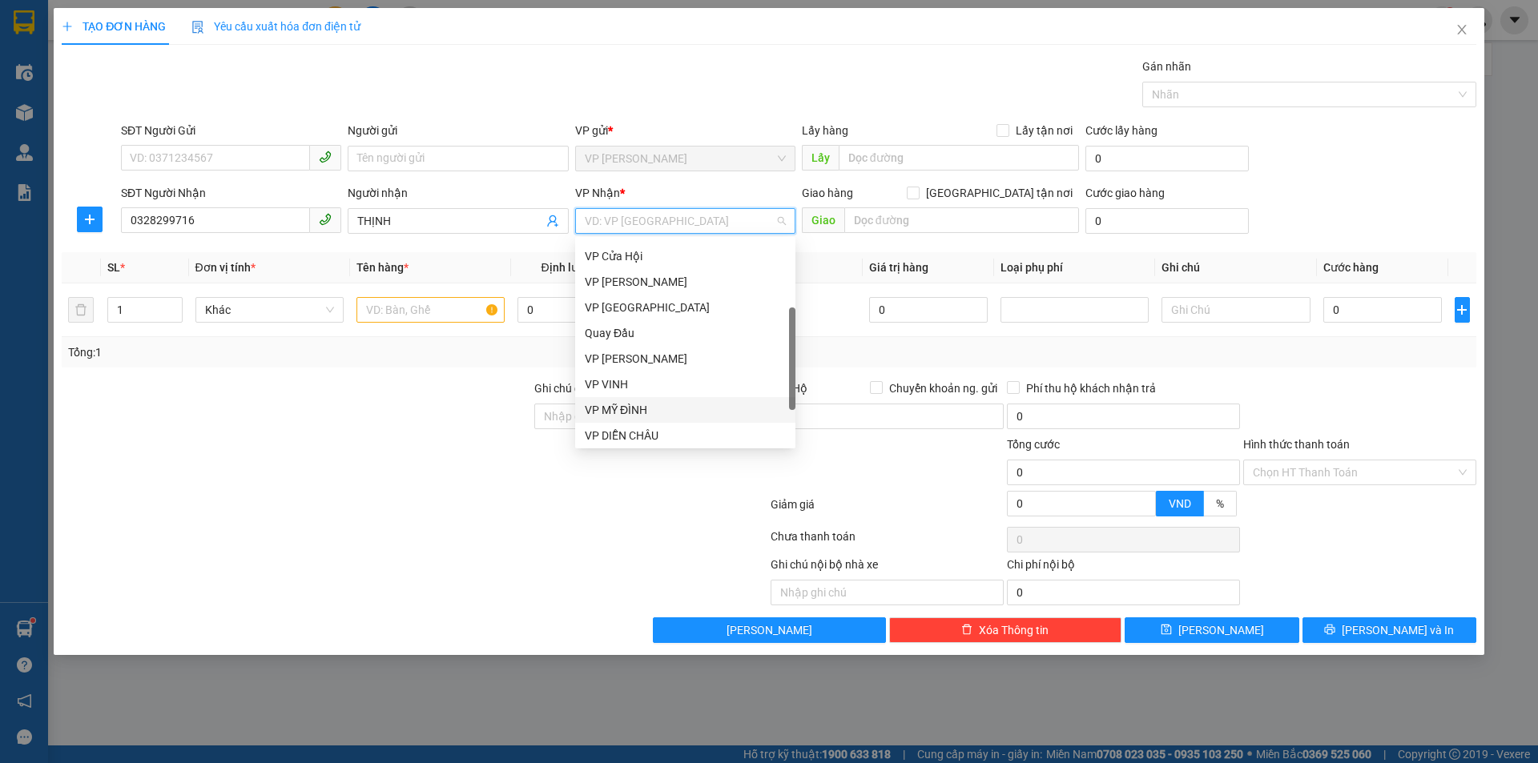
click at [656, 404] on div "VP MỸ ĐÌNH" at bounding box center [685, 410] width 201 height 18
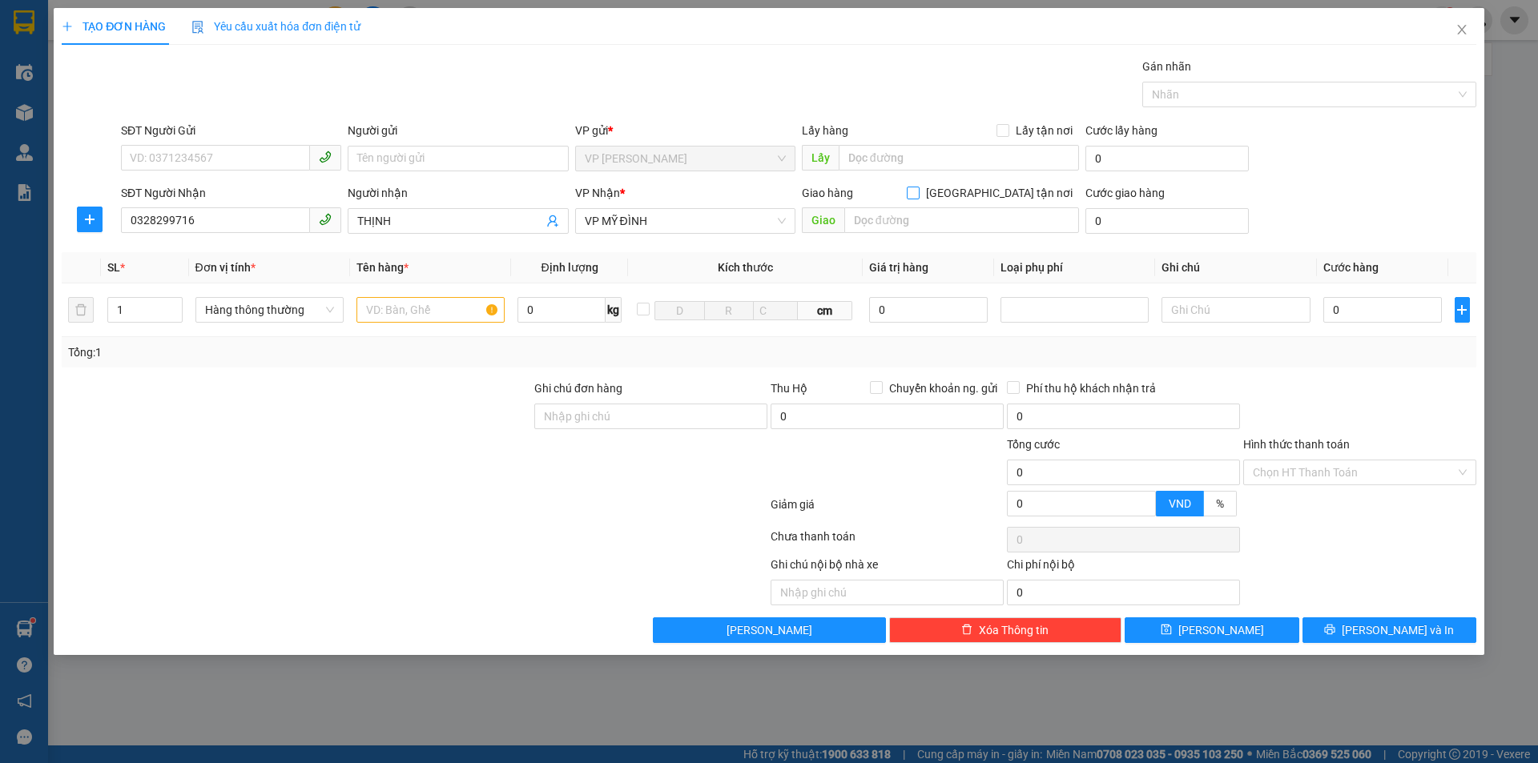
click at [918, 195] on input "[GEOGRAPHIC_DATA] tận nơi" at bounding box center [912, 192] width 11 height 11
checkbox input "true"
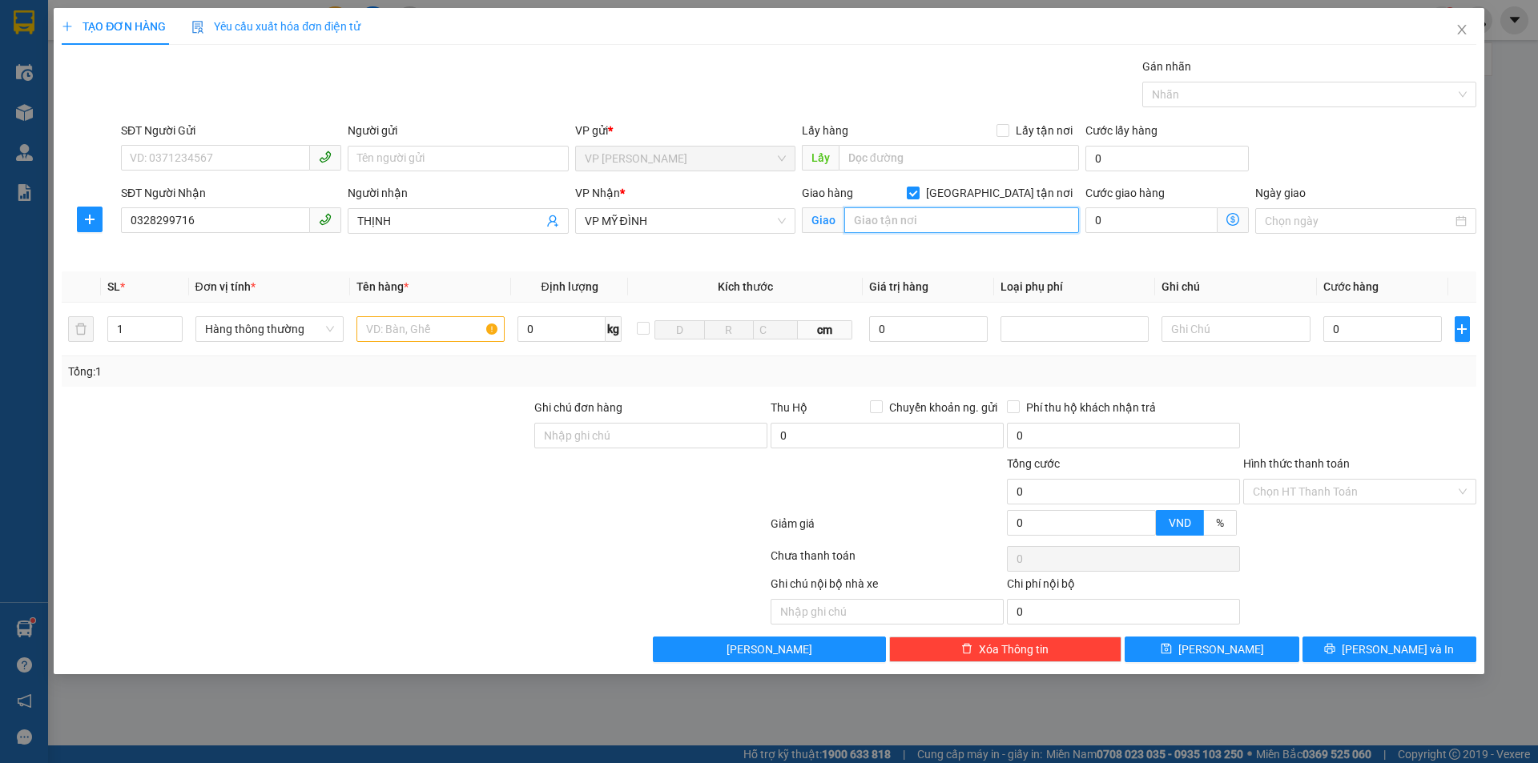
click at [927, 217] on input "text" at bounding box center [961, 220] width 235 height 26
type input "MĐ"
click at [252, 156] on input "SĐT Người Gửi" at bounding box center [215, 158] width 189 height 26
click at [356, 223] on span "THỊNH" at bounding box center [458, 221] width 220 height 26
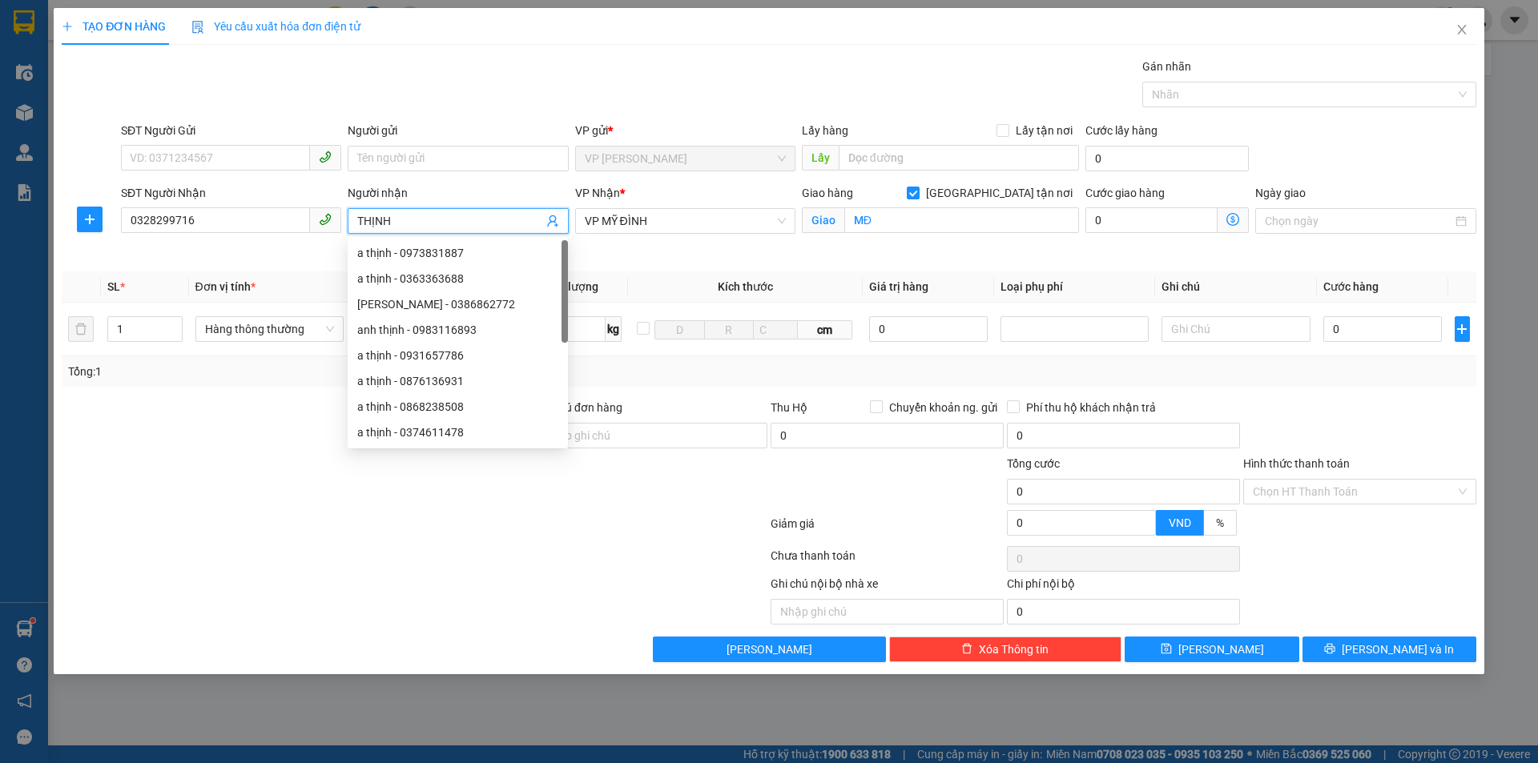
click at [356, 214] on span "THỊNH" at bounding box center [458, 221] width 220 height 26
click at [359, 218] on input "THỊNH" at bounding box center [449, 221] width 185 height 18
type input "A THỊNH"
click at [235, 150] on input "SĐT Người Gửi" at bounding box center [215, 158] width 189 height 26
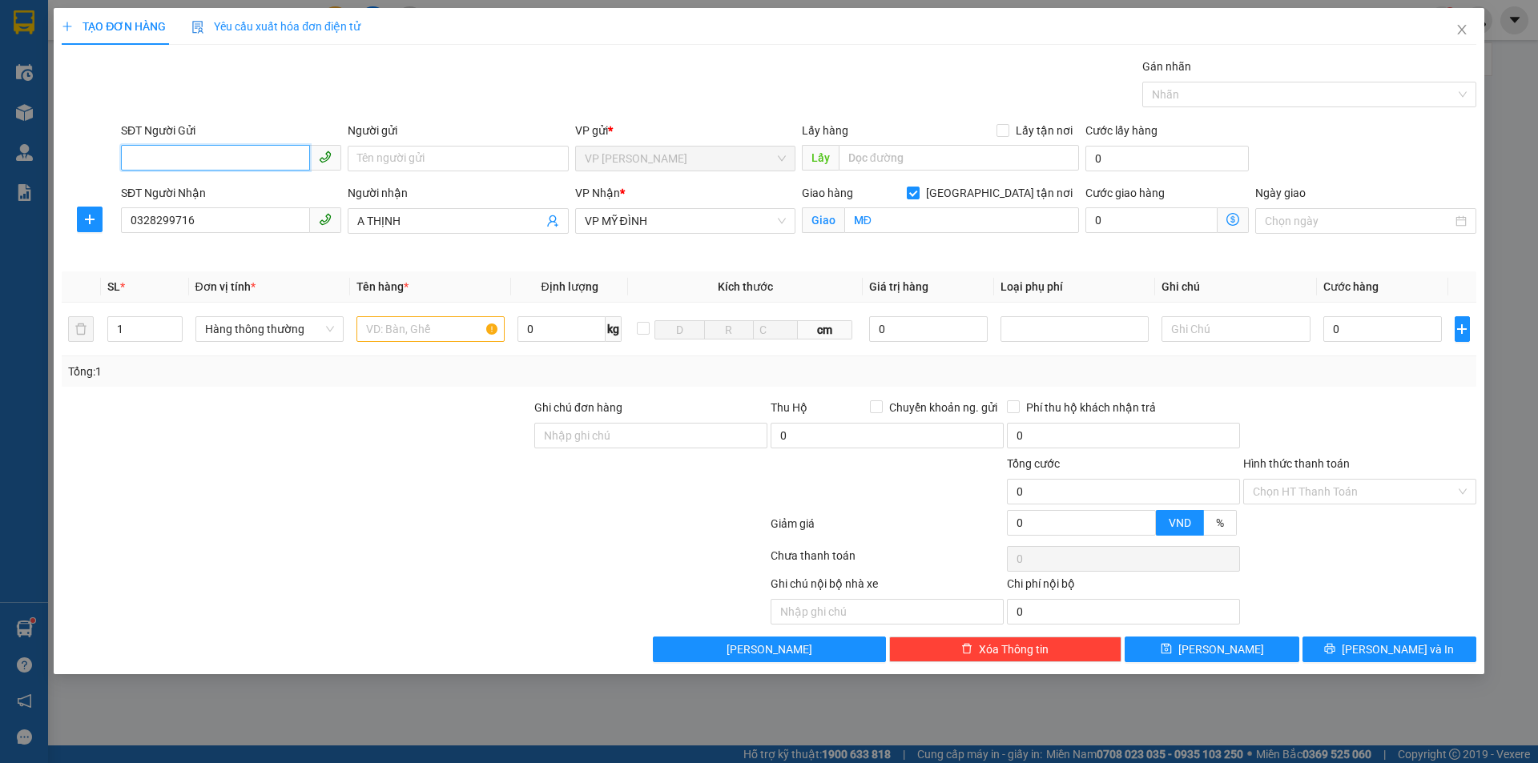
click at [243, 155] on input "SĐT Người Gửi" at bounding box center [215, 158] width 189 height 26
type input "0968791974"
click at [392, 166] on input "Người gửi" at bounding box center [458, 159] width 220 height 26
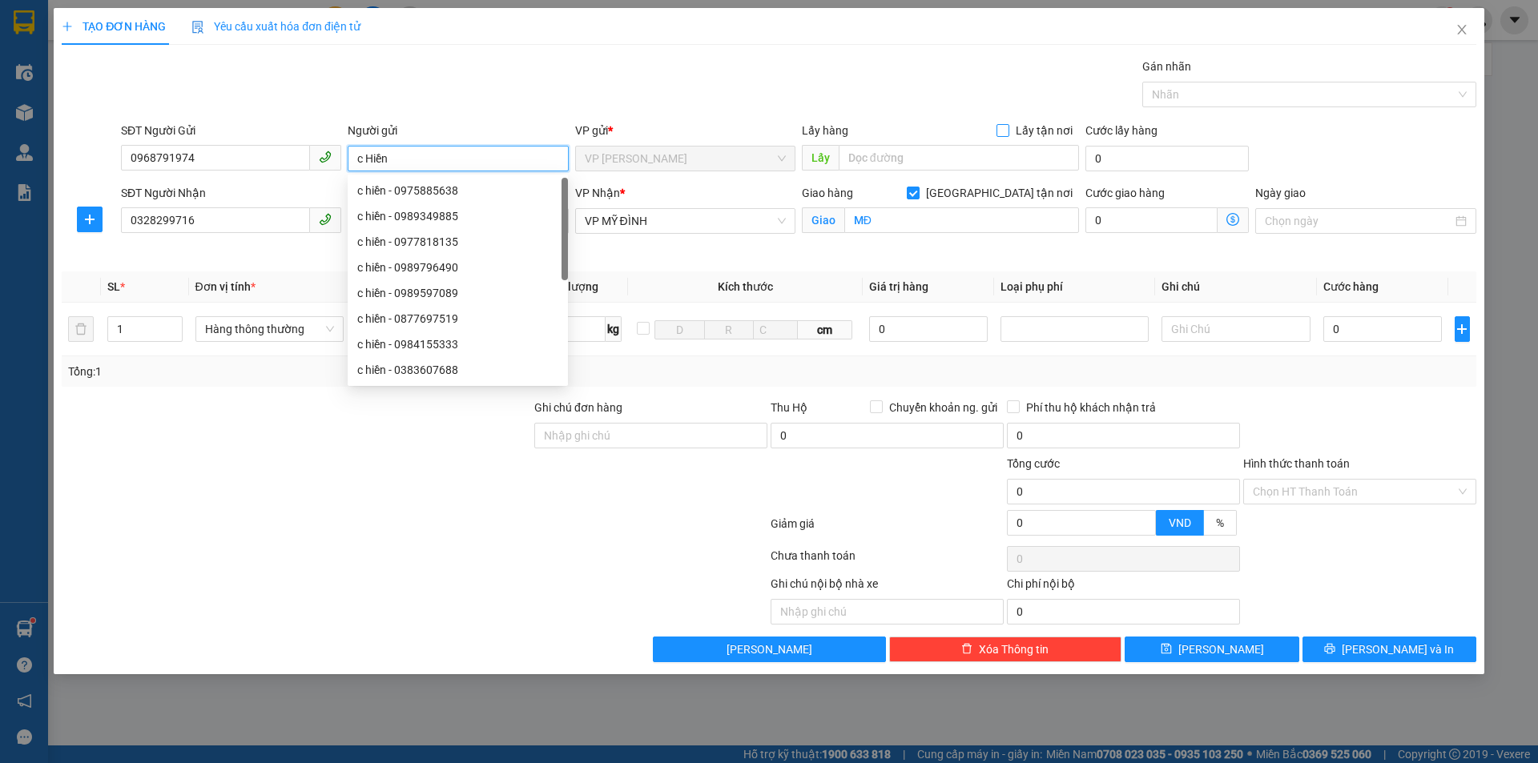
type input "c Hiền"
click at [1007, 131] on input "Lấy tận nơi" at bounding box center [1001, 129] width 11 height 11
checkbox input "true"
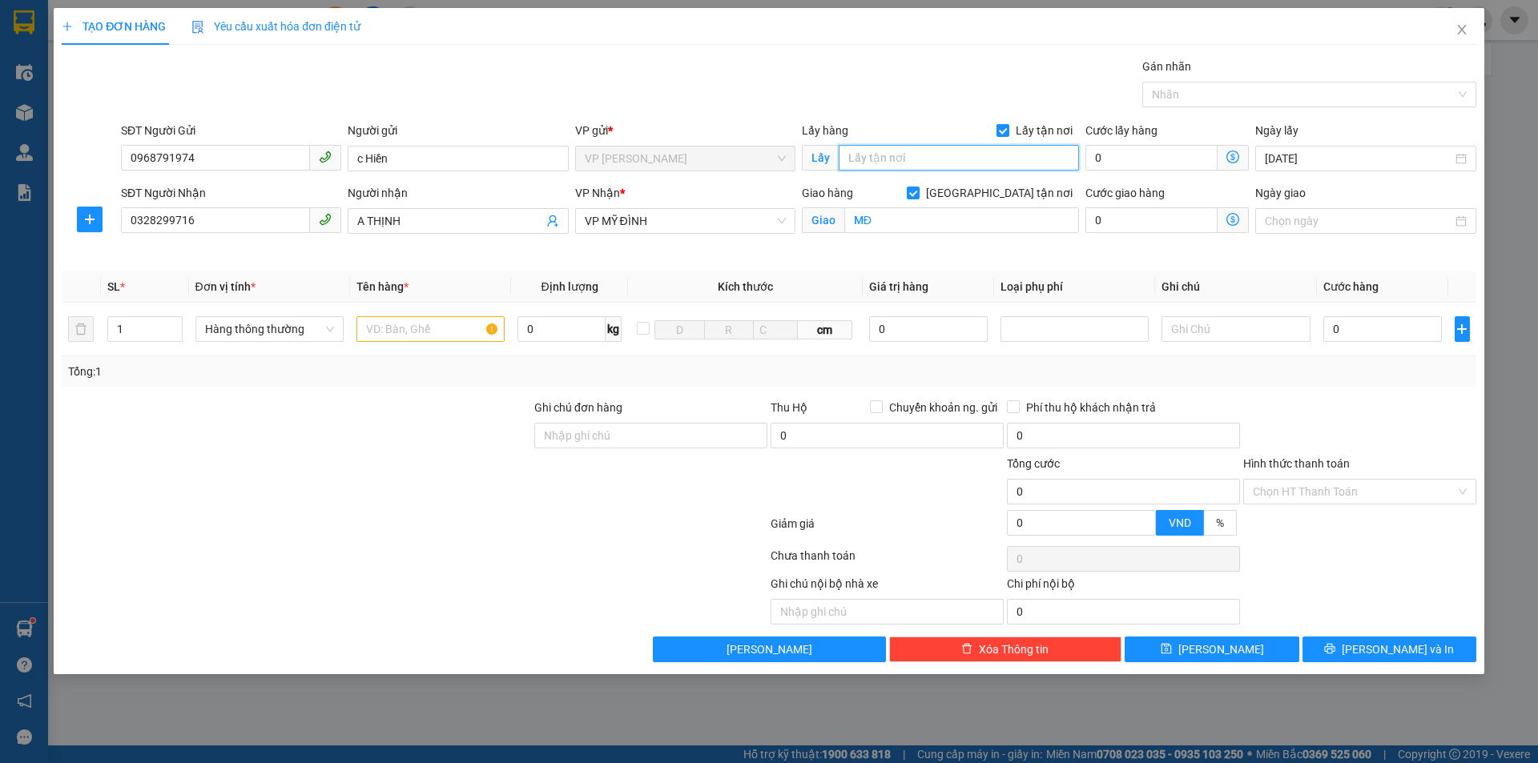
click at [916, 152] on input "text" at bounding box center [959, 158] width 240 height 26
type input "TC"
drag, startPoint x: 414, startPoint y: 332, endPoint x: 416, endPoint y: 320, distance: 12.1
click at [415, 332] on input "text" at bounding box center [430, 329] width 148 height 26
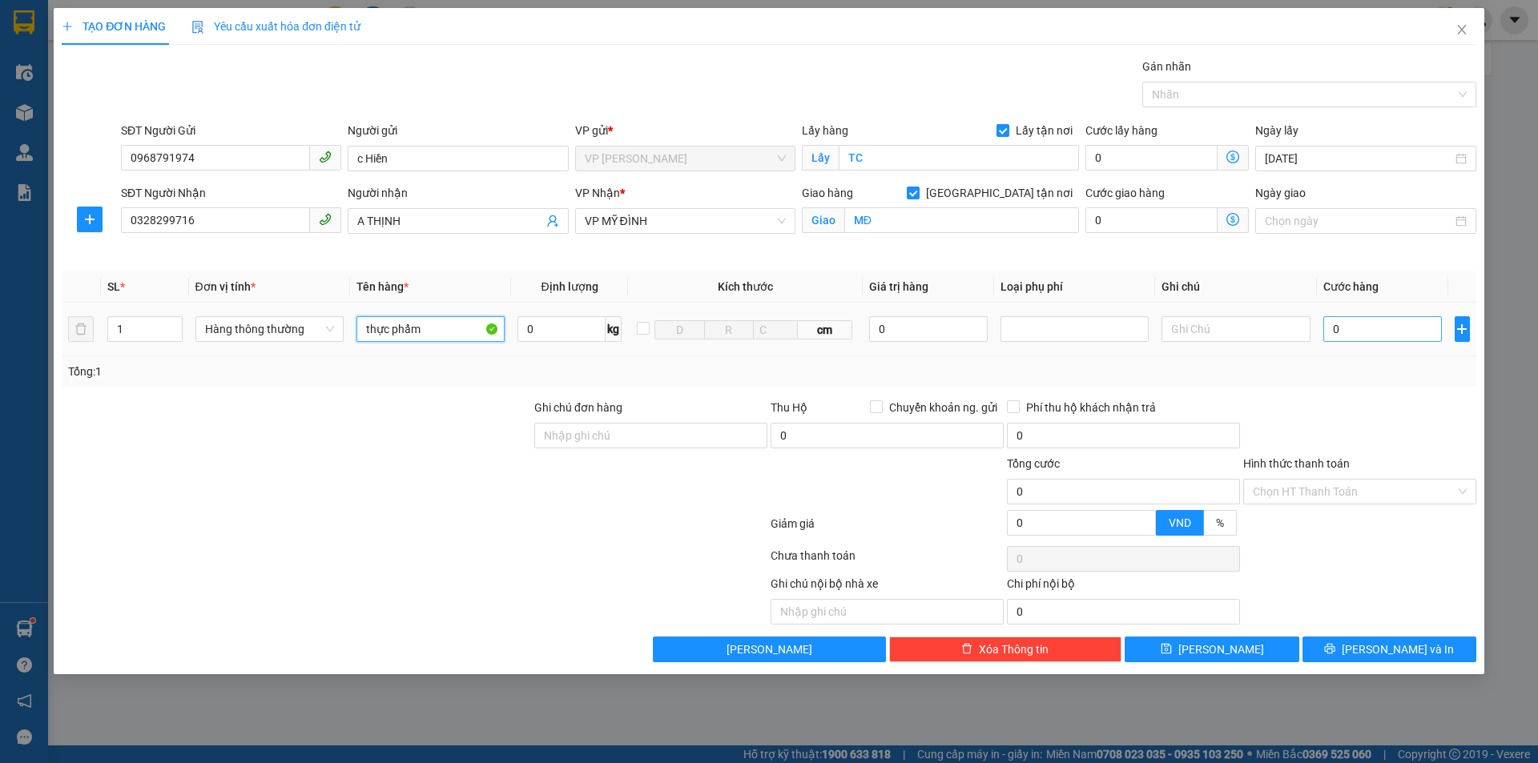
type input "thực phẩm"
click at [1331, 328] on input "0" at bounding box center [1382, 329] width 119 height 26
type input "3"
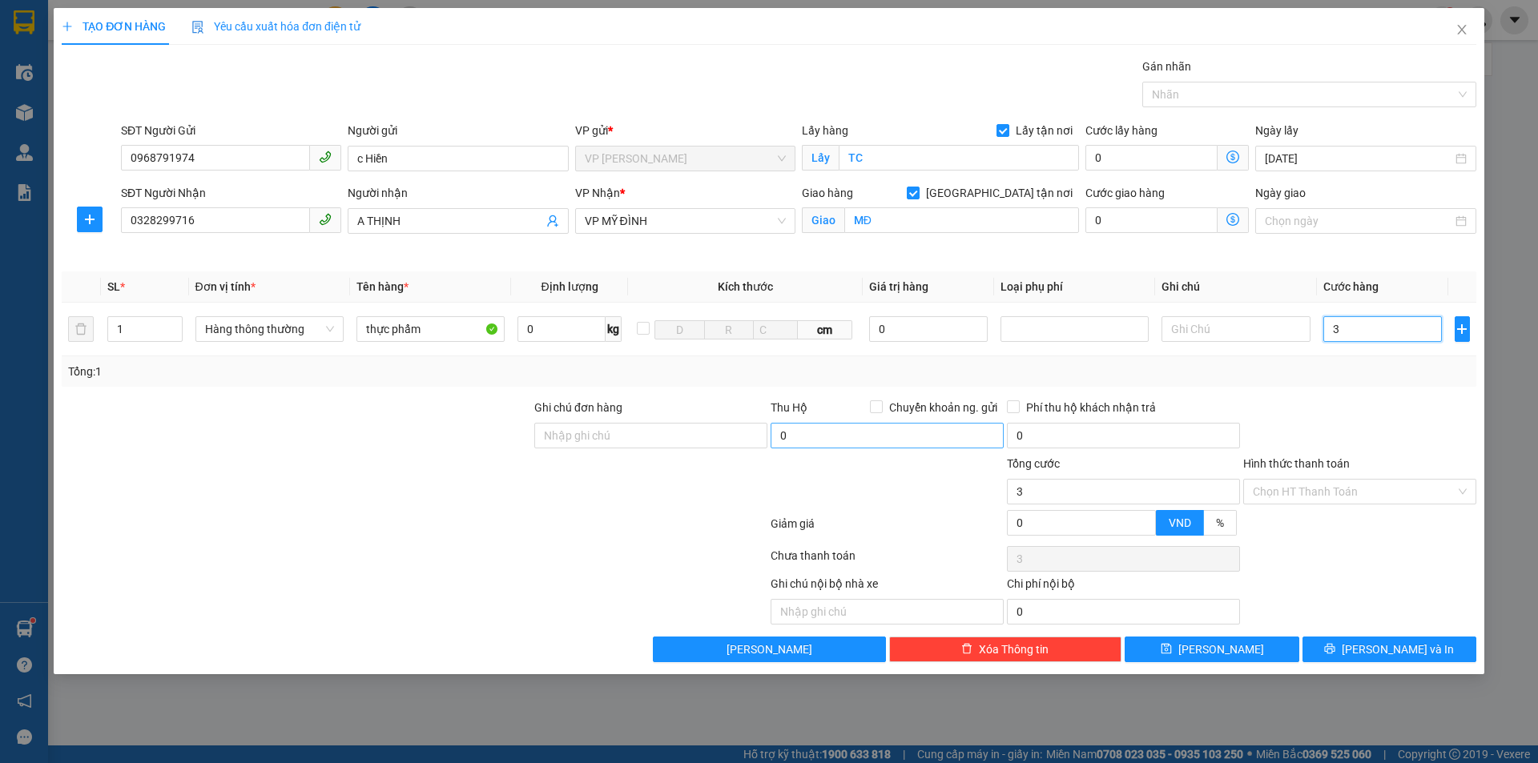
type input "30"
type input "300"
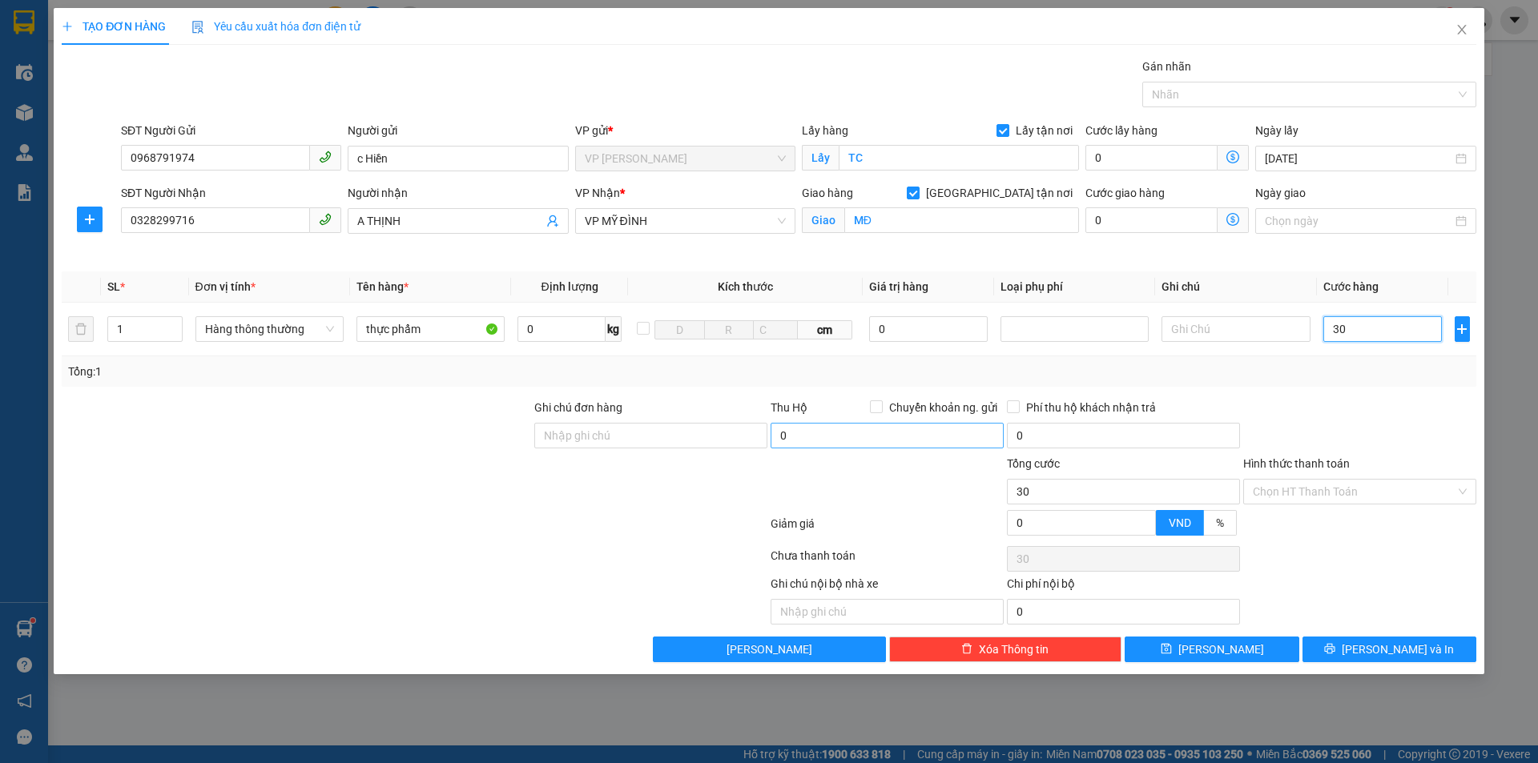
type input "300"
type input "3.000"
type input "30.000"
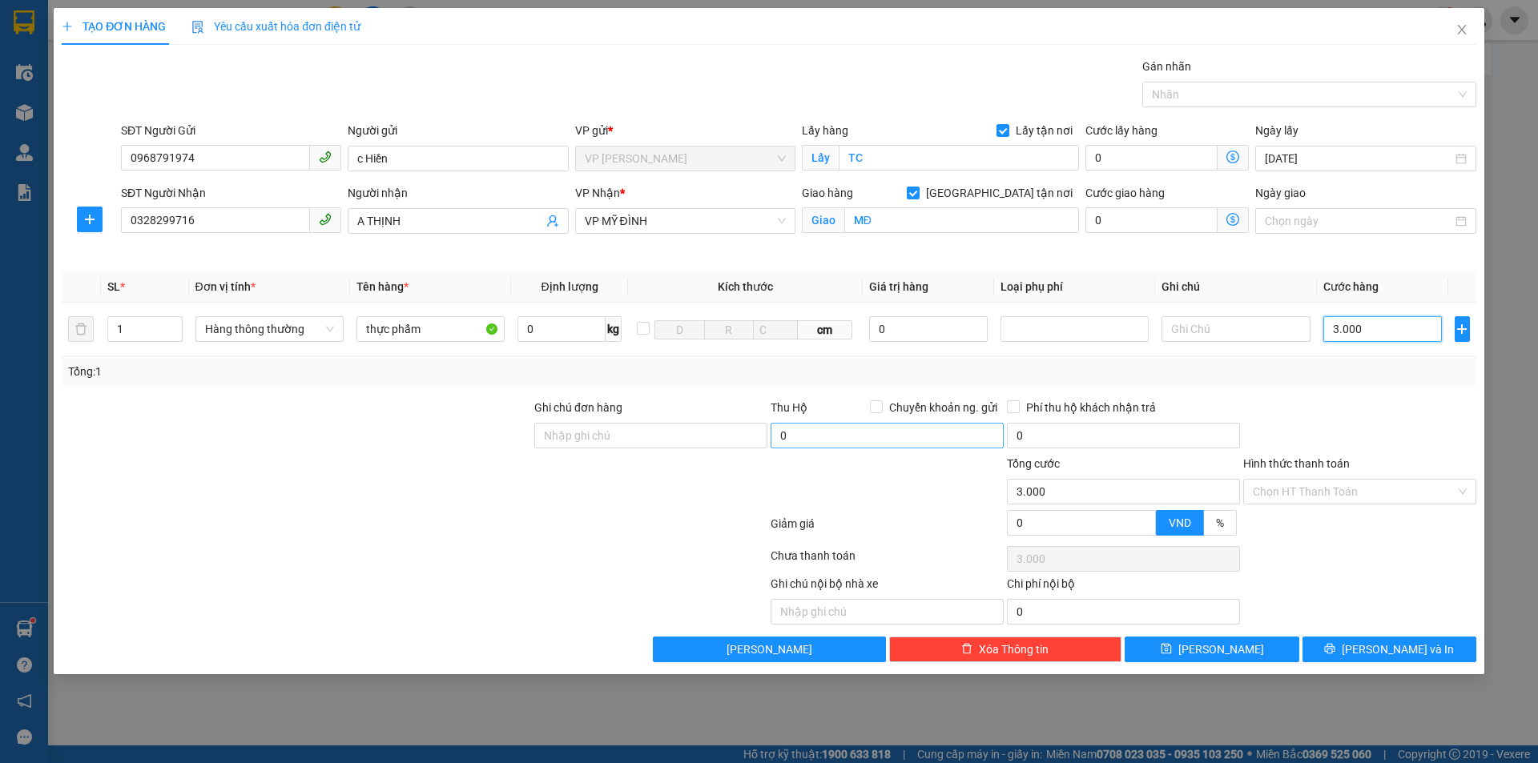
type input "30.000"
click at [1356, 419] on div at bounding box center [1359, 427] width 236 height 56
drag, startPoint x: 1350, startPoint y: 490, endPoint x: 1348, endPoint y: 501, distance: 10.5
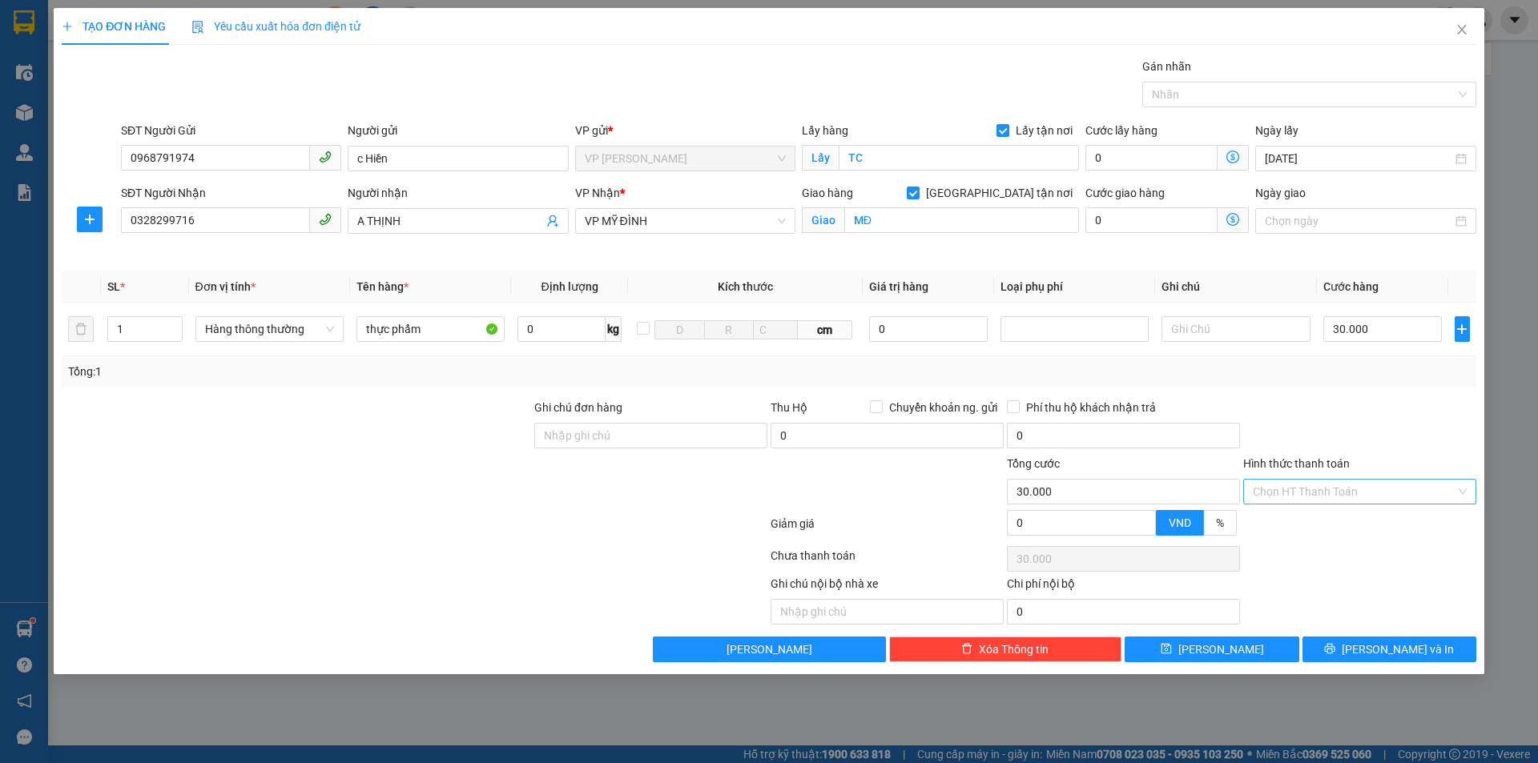
click at [1350, 491] on input "Hình thức thanh toán" at bounding box center [1354, 492] width 203 height 24
drag, startPoint x: 1330, startPoint y: 529, endPoint x: 1348, endPoint y: 441, distance: 90.8
click at [1329, 529] on div "Tại văn phòng" at bounding box center [1360, 524] width 214 height 18
type input "0"
click at [1348, 422] on div at bounding box center [1359, 427] width 236 height 56
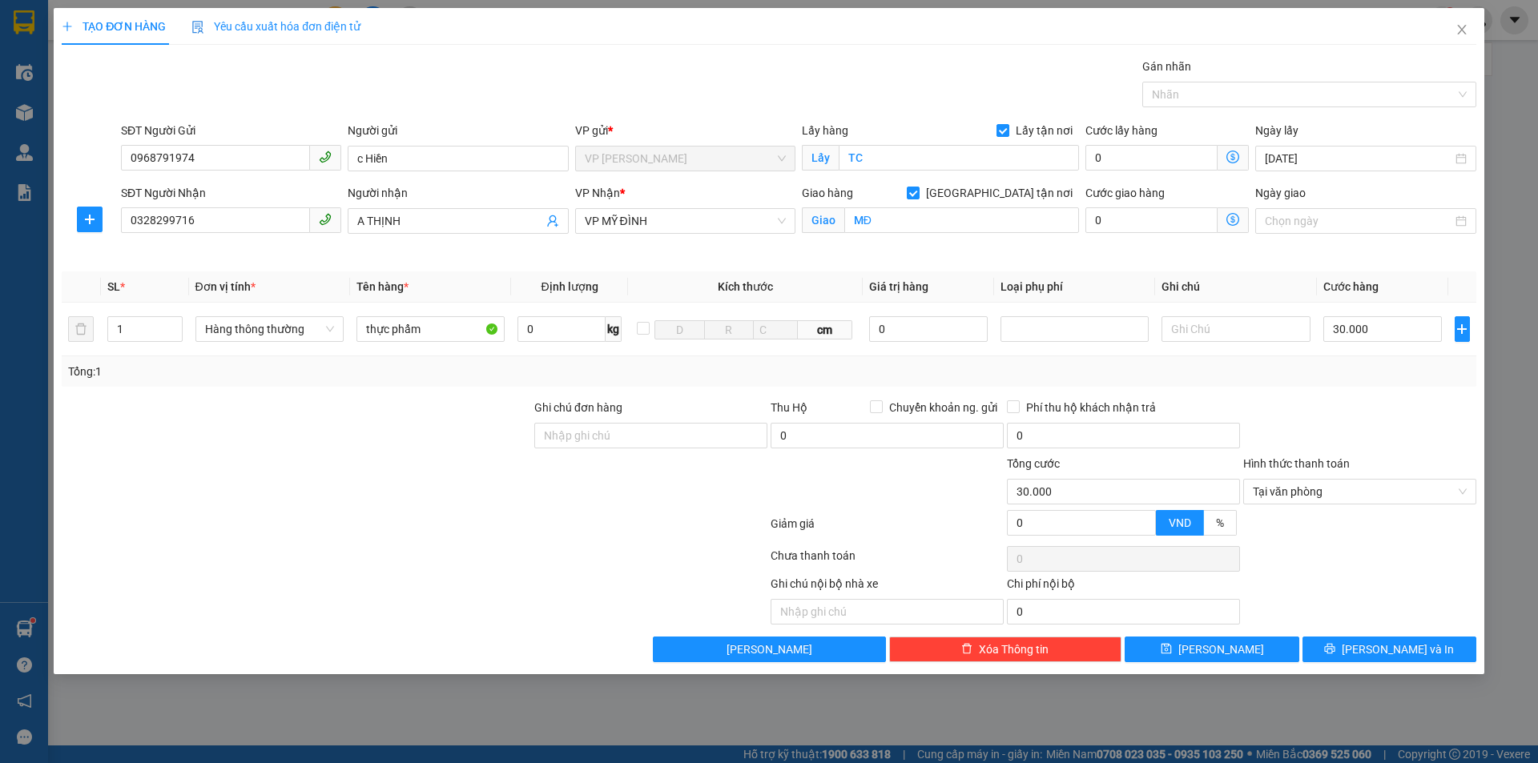
drag, startPoint x: 1356, startPoint y: 549, endPoint x: 1345, endPoint y: 550, distance: 11.2
click at [1356, 550] on div at bounding box center [1359, 559] width 236 height 32
click at [1363, 667] on div "TẠO ĐƠN HÀNG Yêu cầu xuất hóa đơn điện tử Transit Pickup Surcharge Ids Transit …" at bounding box center [769, 341] width 1431 height 666
click at [1344, 655] on button "[PERSON_NAME] và In" at bounding box center [1389, 650] width 174 height 26
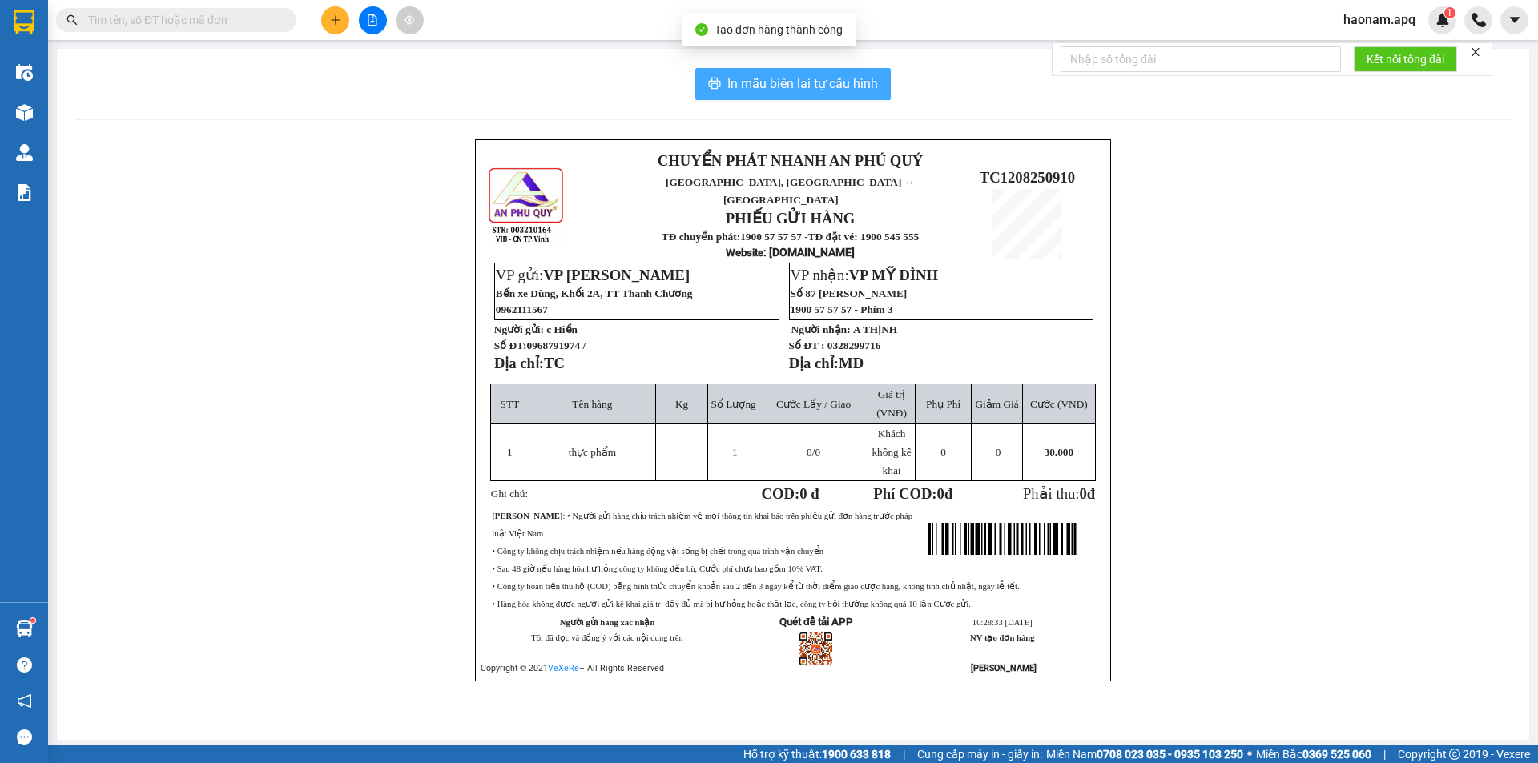
click at [839, 95] on button "In mẫu biên lai tự cấu hình" at bounding box center [792, 84] width 195 height 32
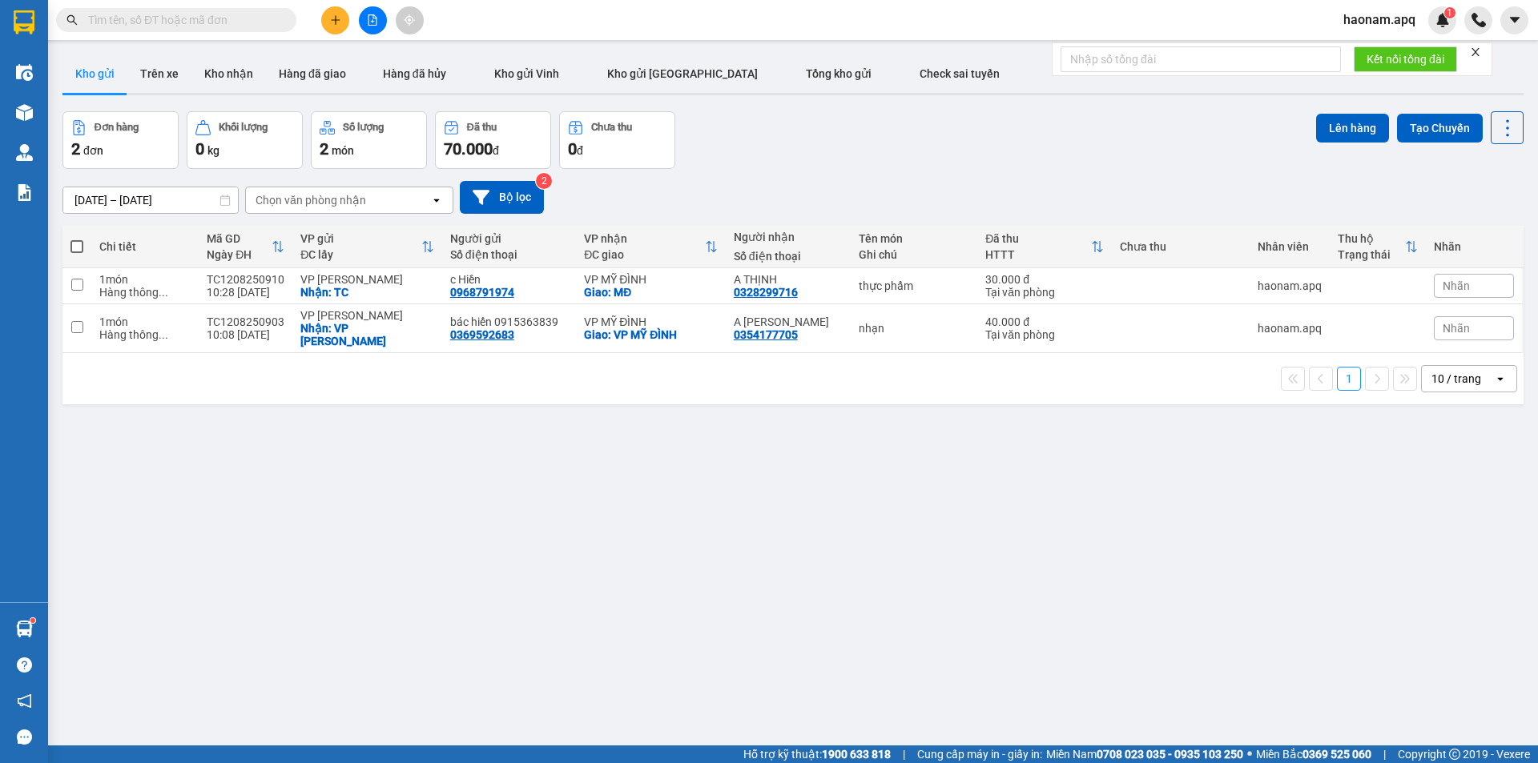
click at [263, 17] on input "text" at bounding box center [182, 20] width 189 height 18
click at [215, 14] on input "text" at bounding box center [182, 20] width 189 height 18
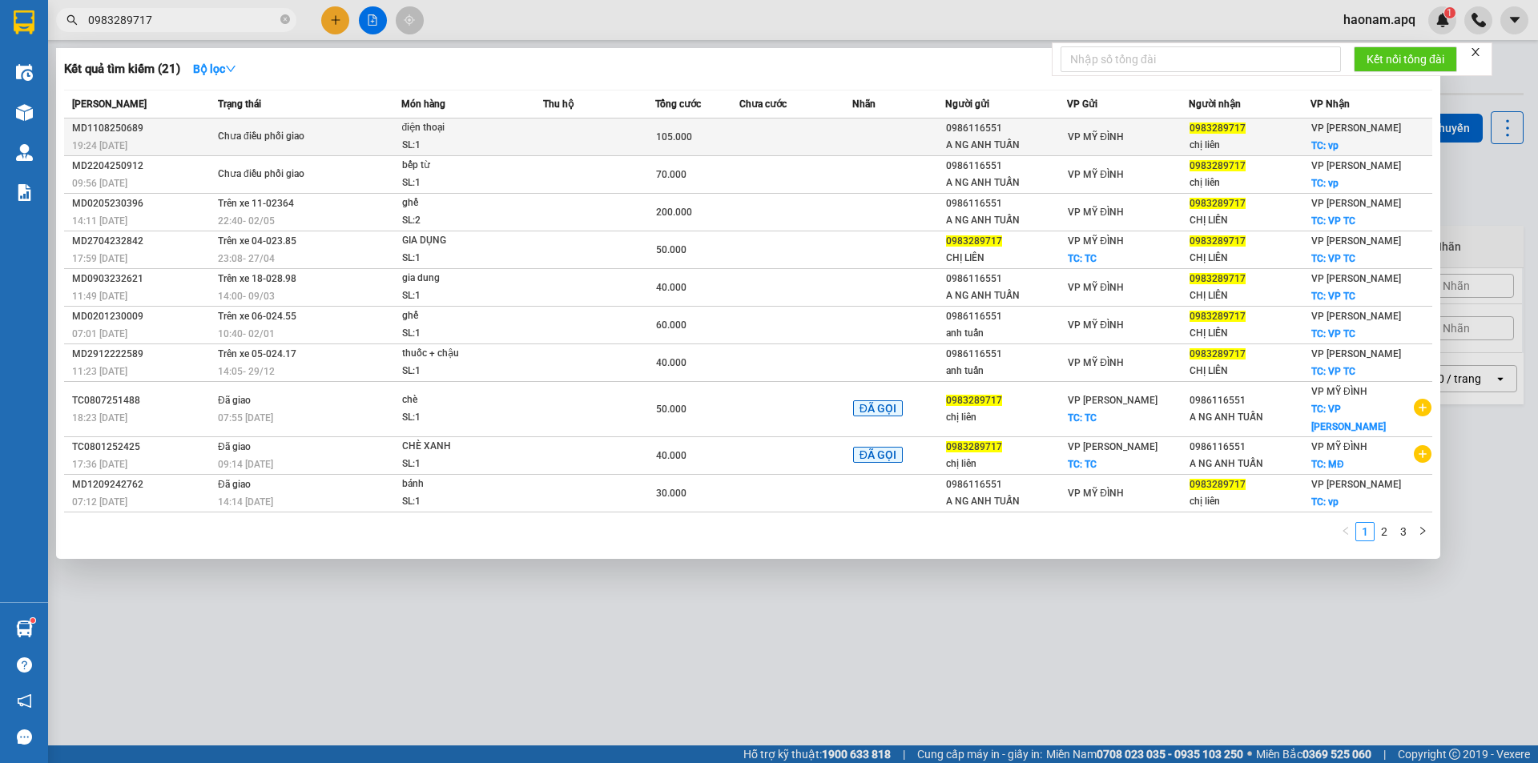
type input "0983289717"
click at [687, 128] on div "105.000" at bounding box center [697, 137] width 82 height 18
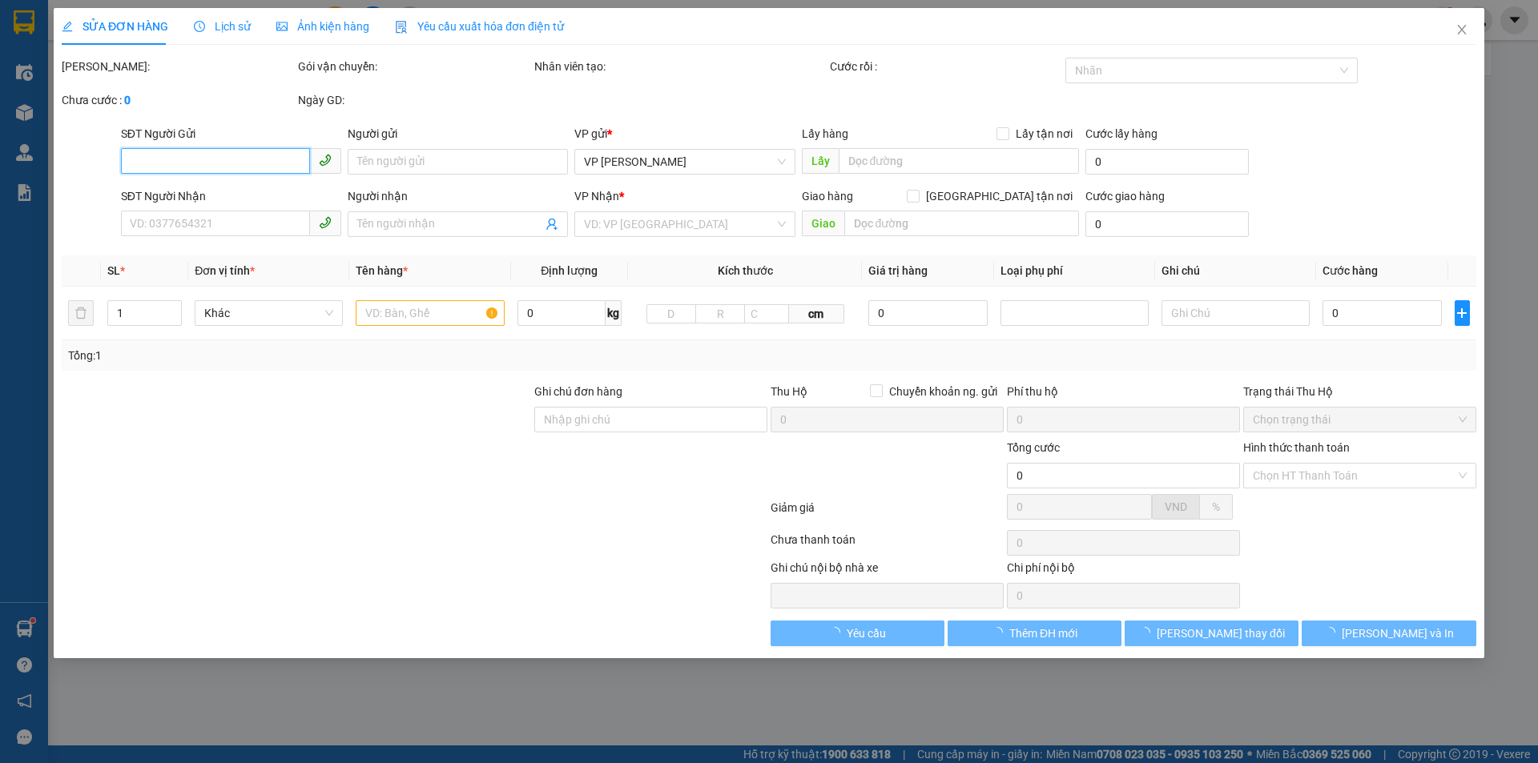
type input "0986116551"
type input "A NG ANH TUẤN"
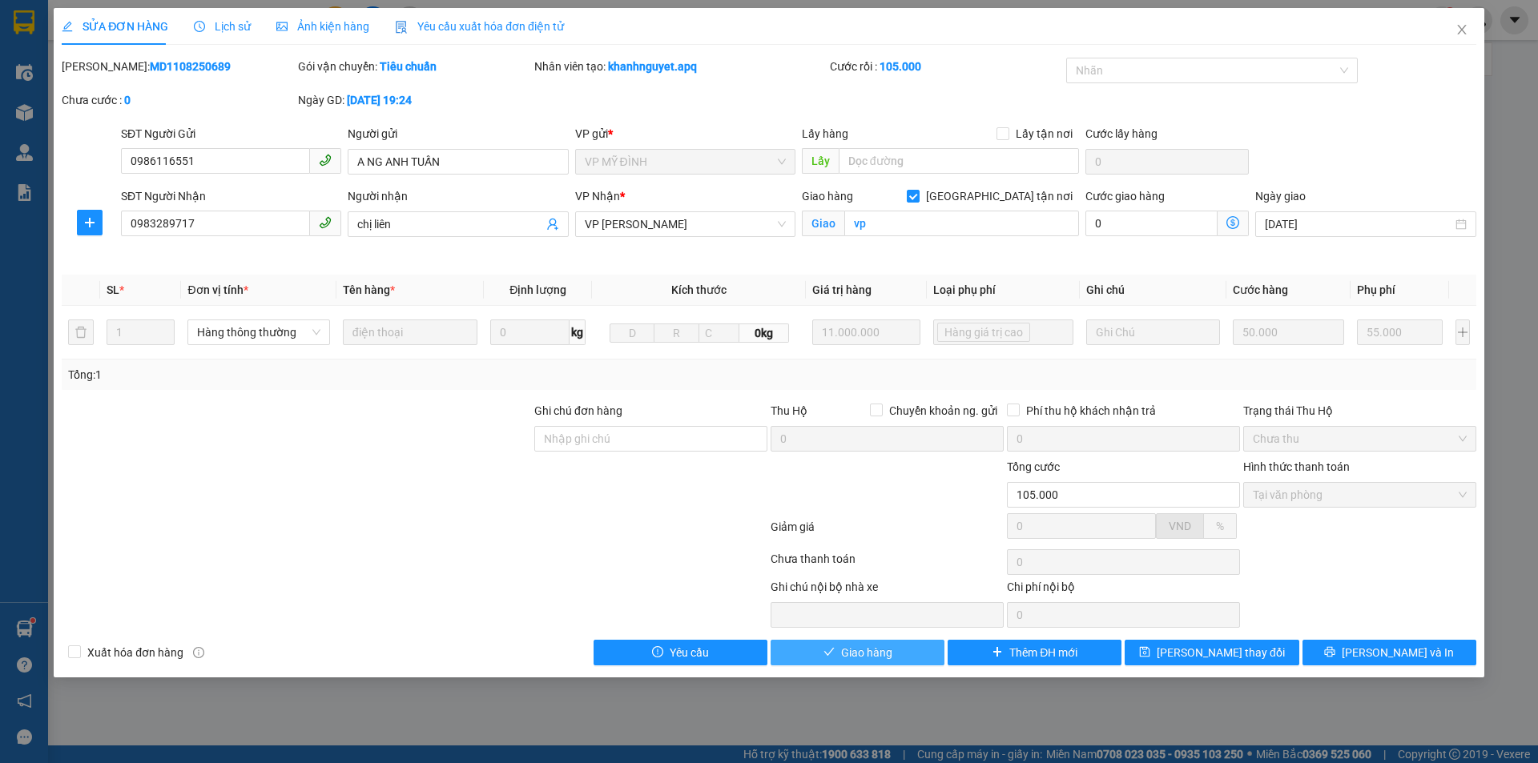
click at [879, 645] on span "Giao hàng" at bounding box center [866, 653] width 51 height 18
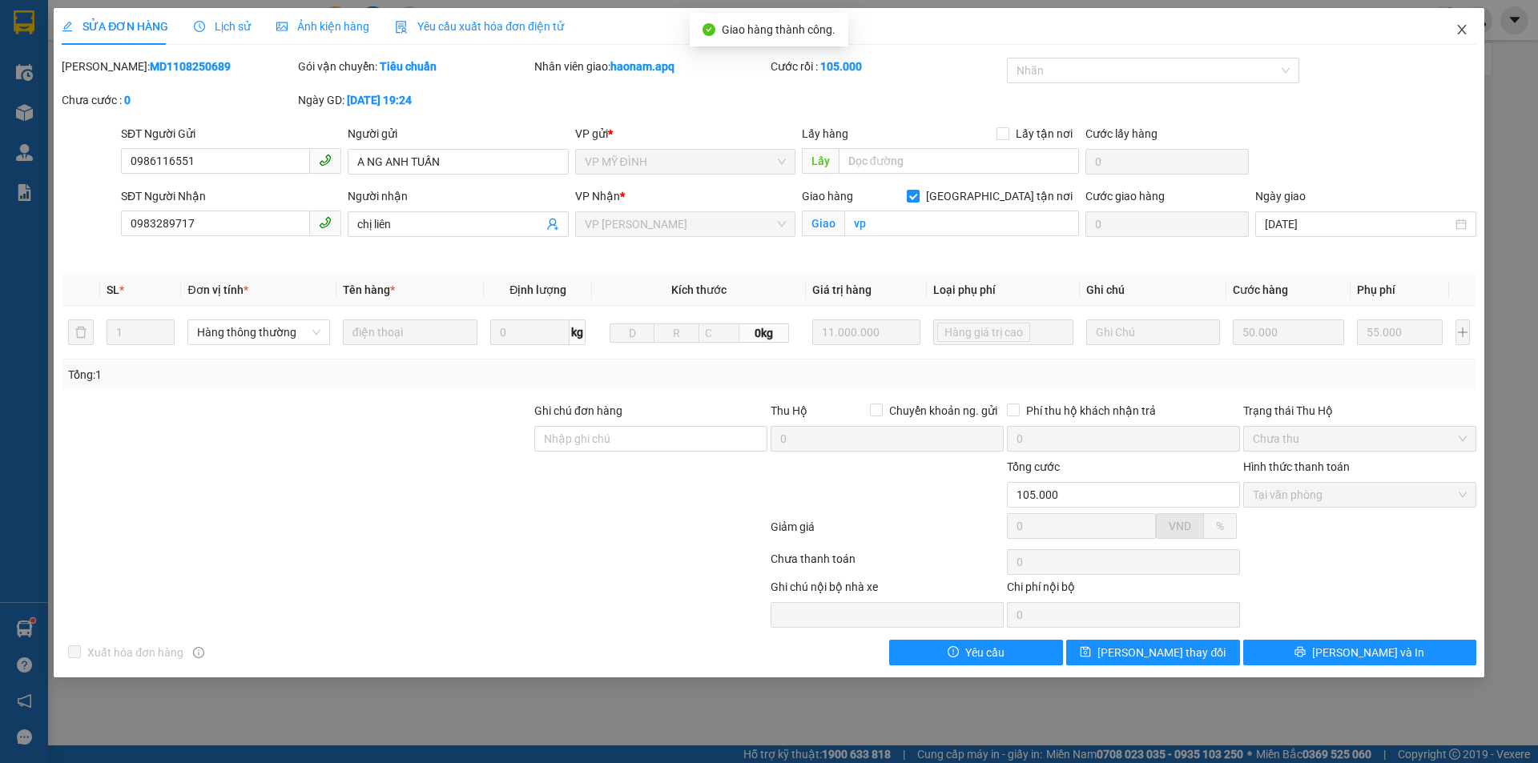
click at [1466, 35] on icon "close" at bounding box center [1461, 29] width 13 height 13
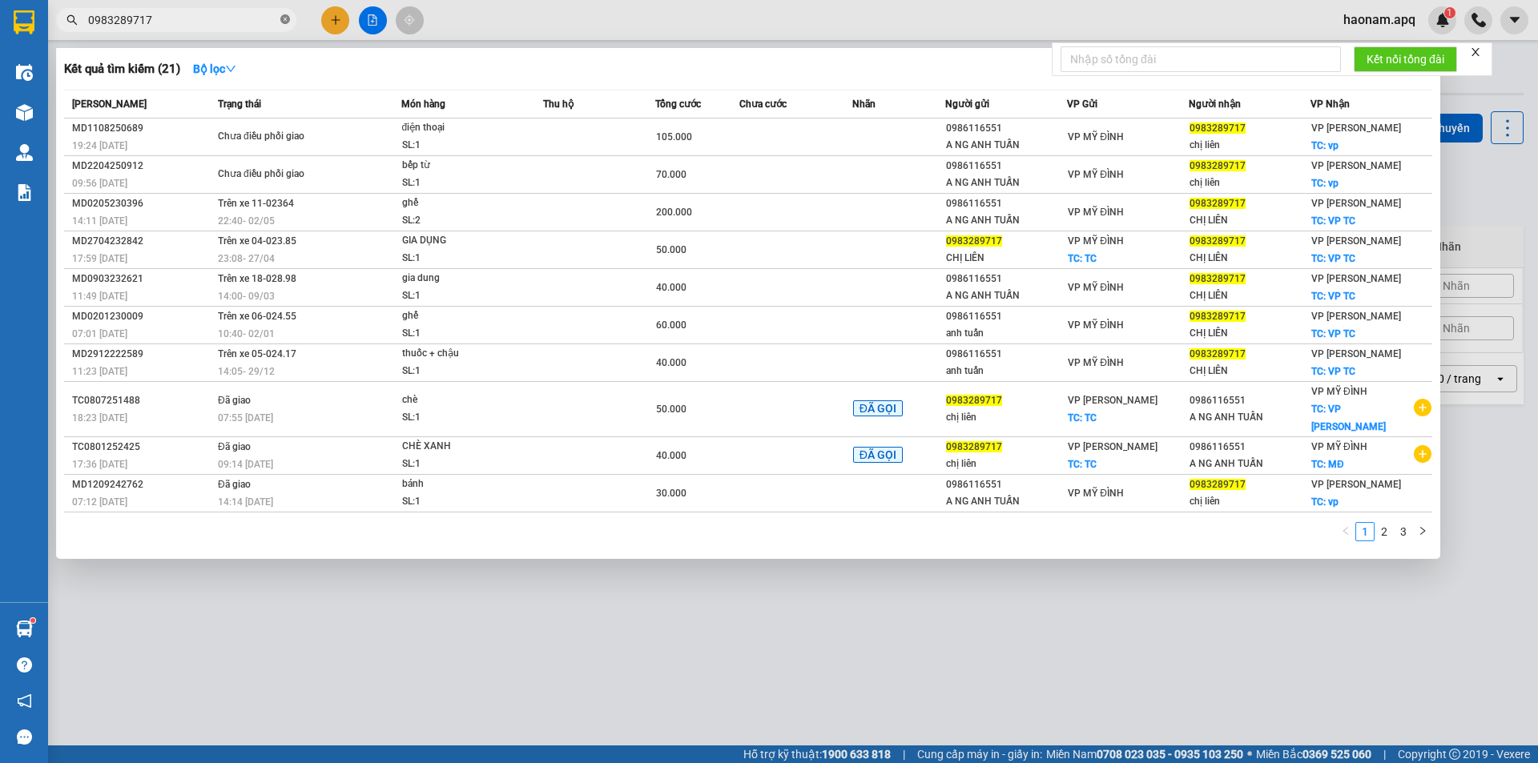
drag, startPoint x: 286, startPoint y: 22, endPoint x: 302, endPoint y: 2, distance: 25.6
click at [286, 20] on icon "close-circle" at bounding box center [285, 19] width 10 height 10
